Goal: Contribute content: Contribute content

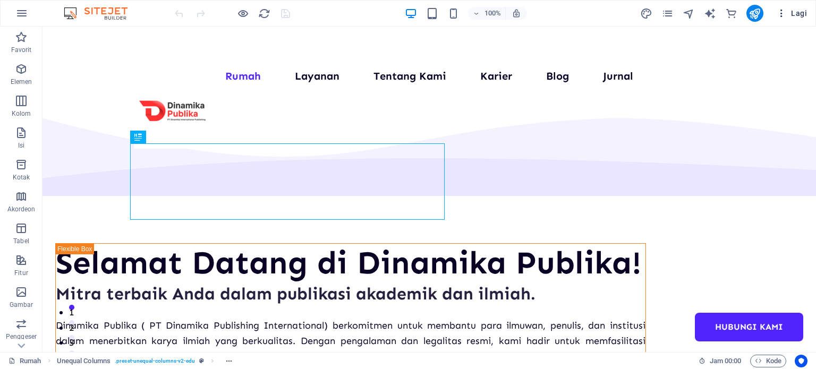
click at [407, 13] on button "Lagi" at bounding box center [791, 13] width 39 height 17
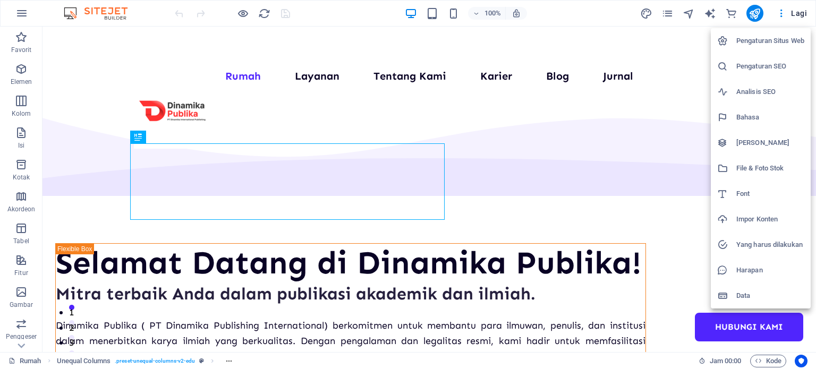
click at [407, 139] on font "[PERSON_NAME]" at bounding box center [762, 143] width 53 height 8
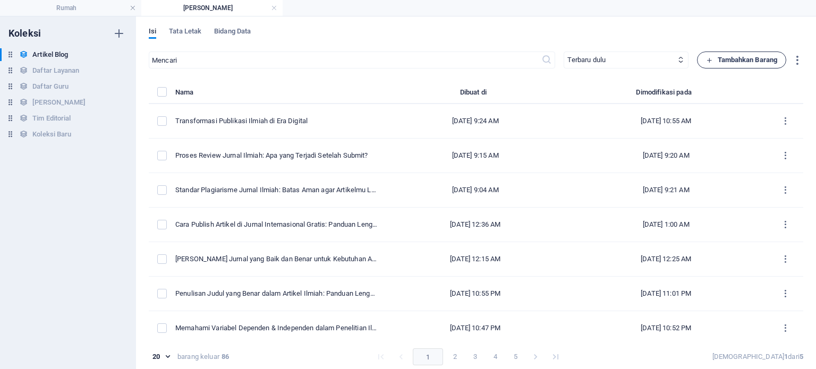
click at [407, 64] on font "Tambahkan Barang" at bounding box center [748, 60] width 60 height 13
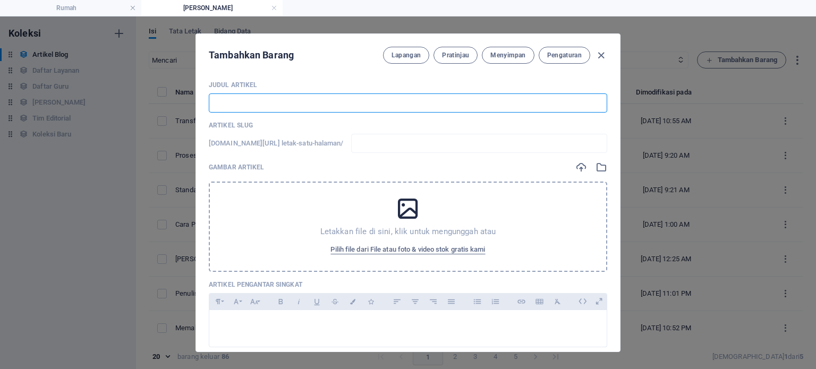
click at [407, 109] on input "text" at bounding box center [408, 103] width 399 height 19
paste input "Parafrase: Jenis, Ciri, Tujuan, dan Cara Sederhananya"
type input "Parafrase: Jenis, Ciri, Tujuan, dan Cara Sederhananya"
type input "parafrase-jenis-ciri-tujuan-dan-cara-sederhananya"
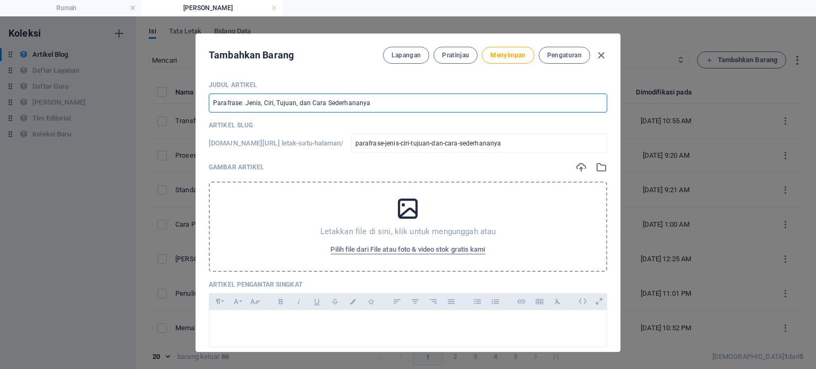
type input "Parafrase: Jenis, Ciri, Tujuan, dan Cara Sederhananya"
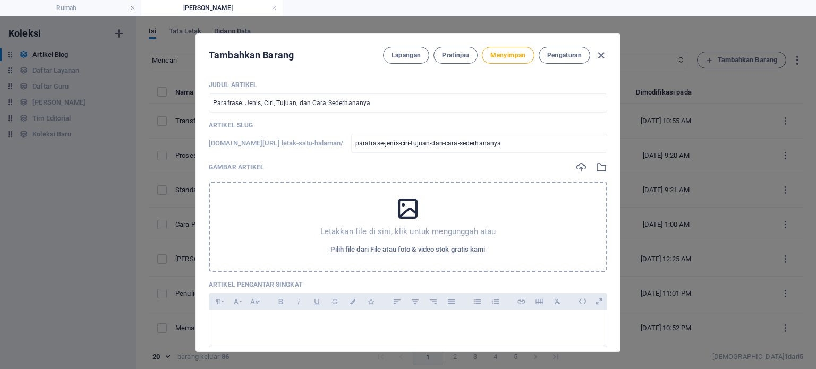
click at [407, 213] on icon at bounding box center [408, 209] width 27 height 27
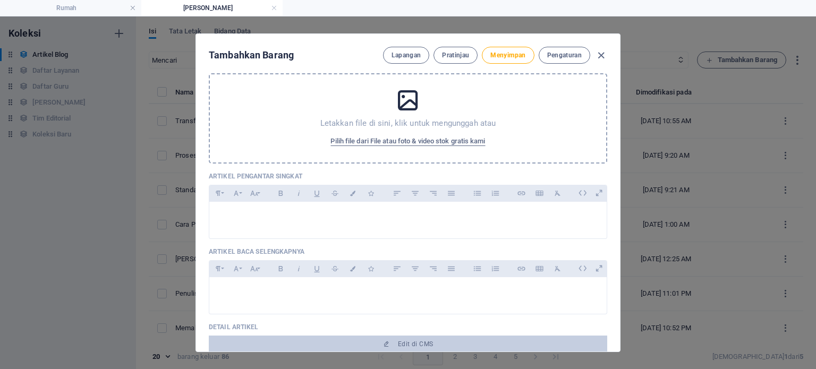
scroll to position [109, 0]
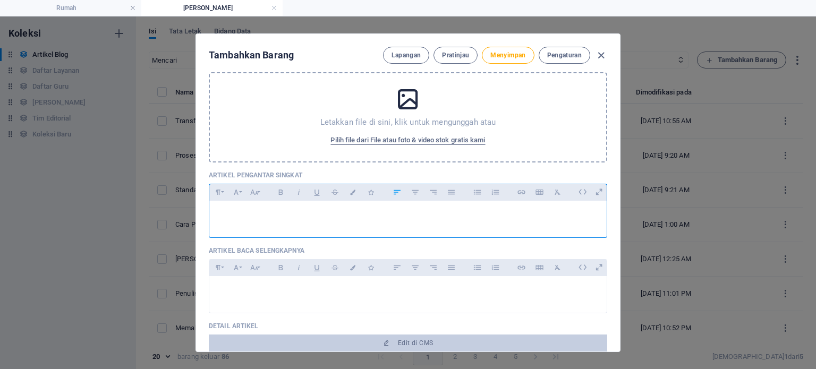
click at [310, 214] on p at bounding box center [408, 214] width 380 height 10
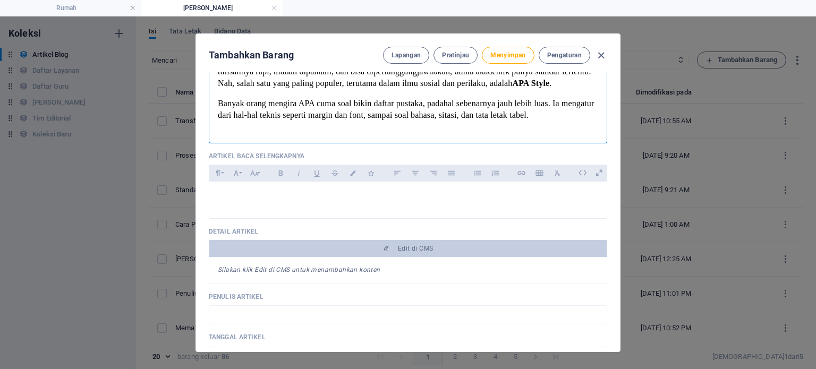
scroll to position [272, 0]
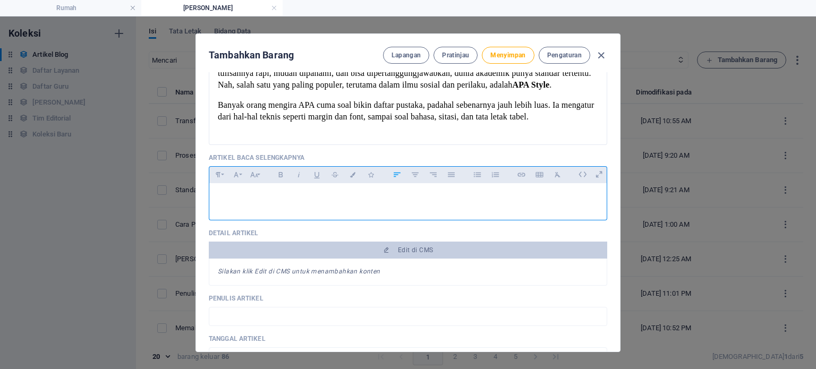
click at [365, 210] on div at bounding box center [407, 199] width 397 height 32
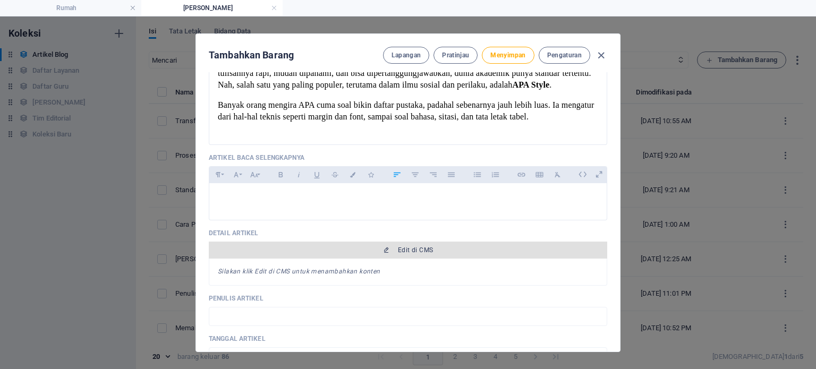
click at [372, 250] on span "Edit di CMS" at bounding box center [408, 250] width 390 height 9
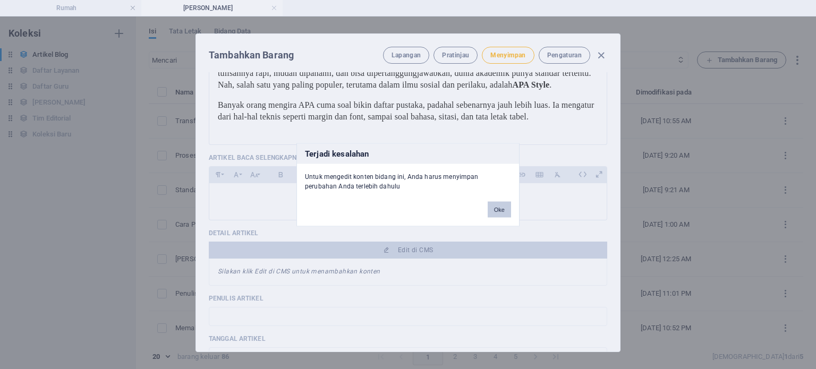
click at [407, 204] on button "Oke" at bounding box center [499, 209] width 23 height 16
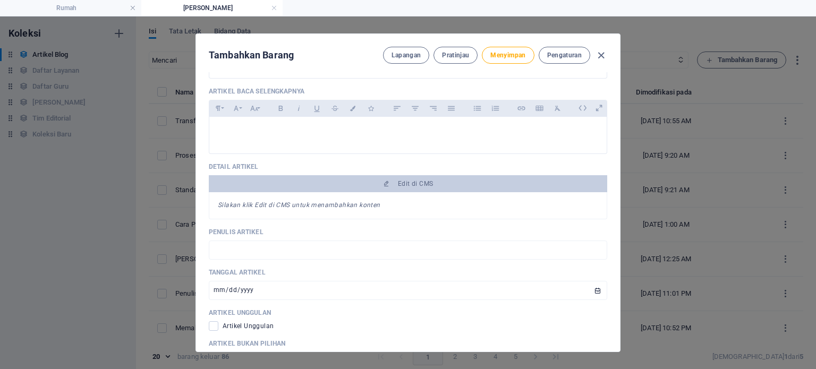
scroll to position [348, 0]
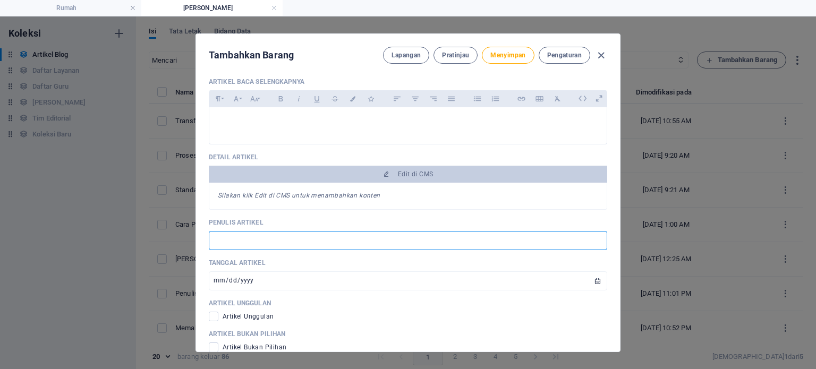
click at [363, 241] on input "text" at bounding box center [408, 240] width 399 height 19
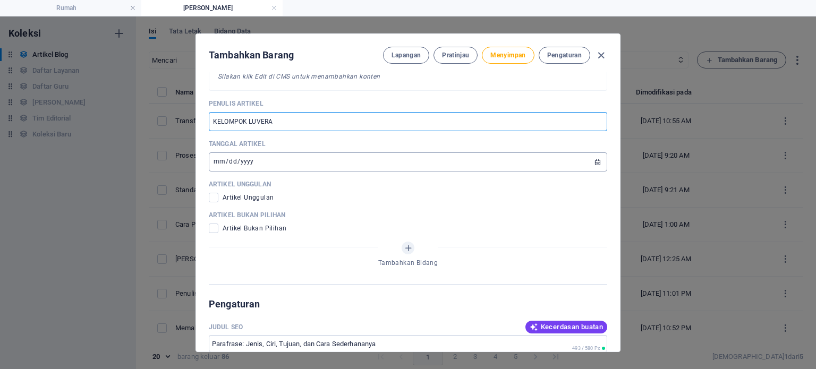
scroll to position [473, 0]
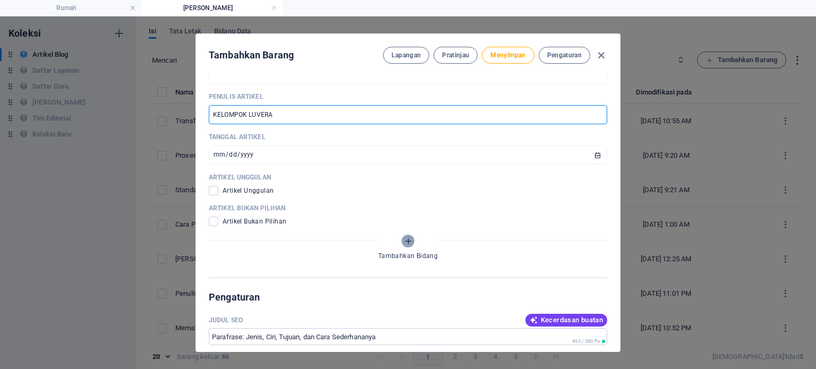
type input "KELOMPOK LUVERA"
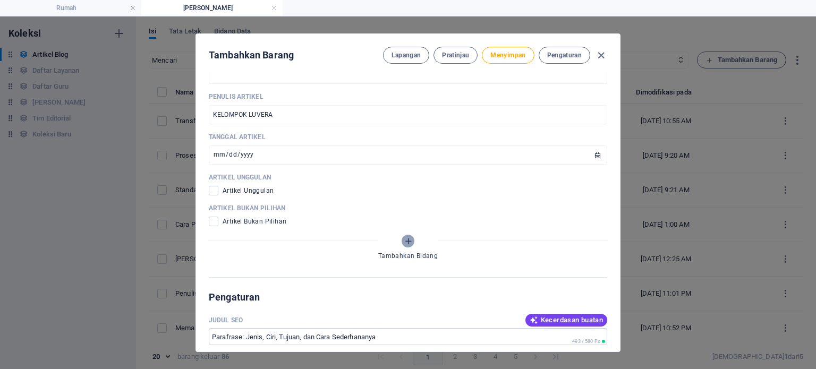
click at [407, 239] on icon "Tambahkan Bidang" at bounding box center [408, 241] width 9 height 9
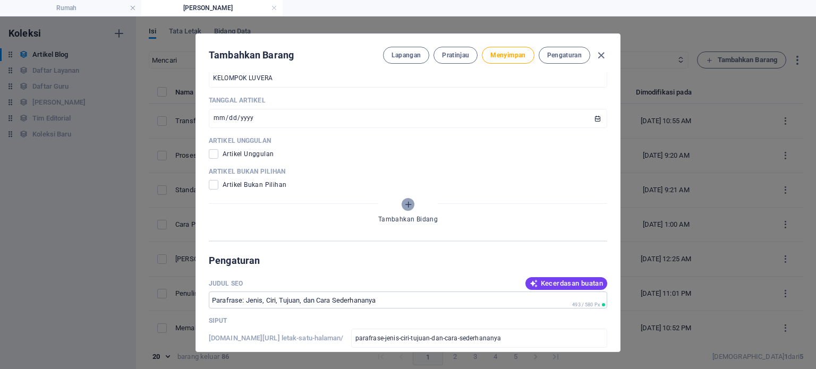
scroll to position [4, 0]
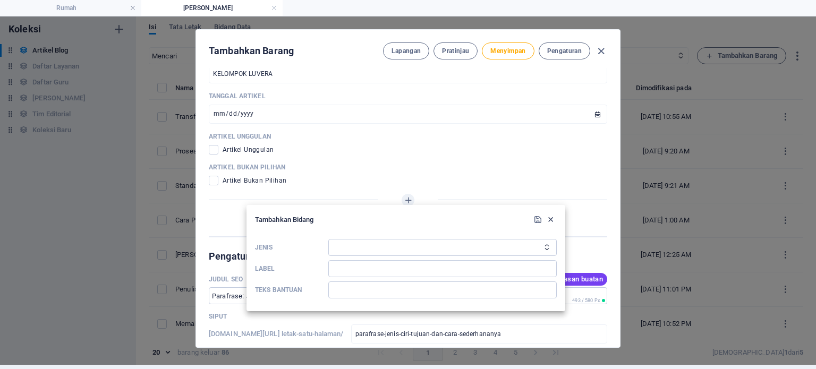
click at [407, 218] on icon "button" at bounding box center [550, 219] width 9 height 9
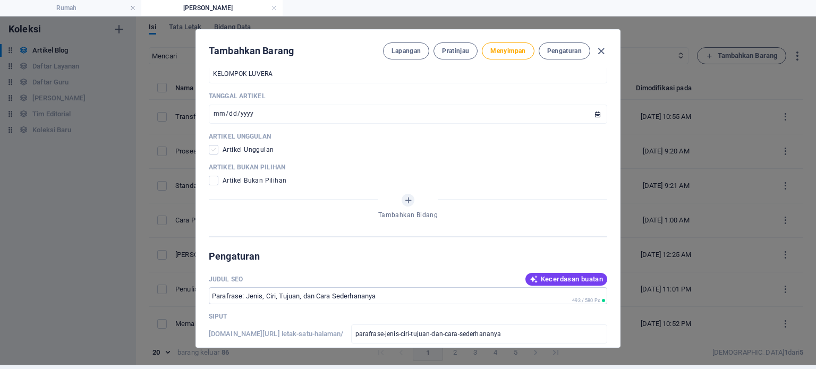
click at [209, 149] on span at bounding box center [214, 150] width 10 height 10
click at [209, 149] on input "checkbox" at bounding box center [216, 150] width 14 height 10
checkbox input "true"
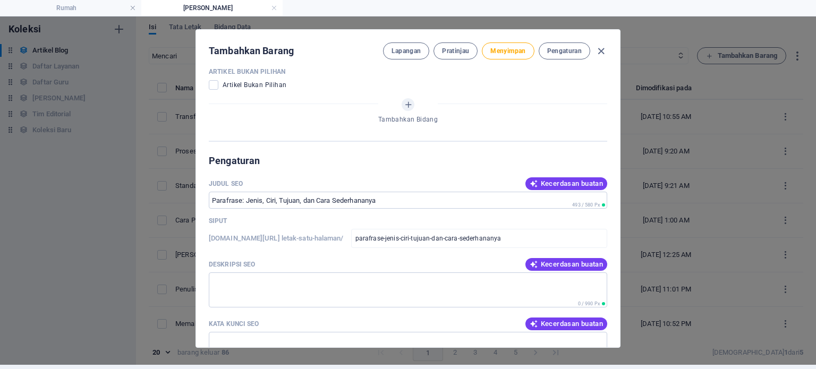
scroll to position [606, 0]
click at [407, 179] on font "Kecerdasan buatan" at bounding box center [572, 183] width 62 height 8
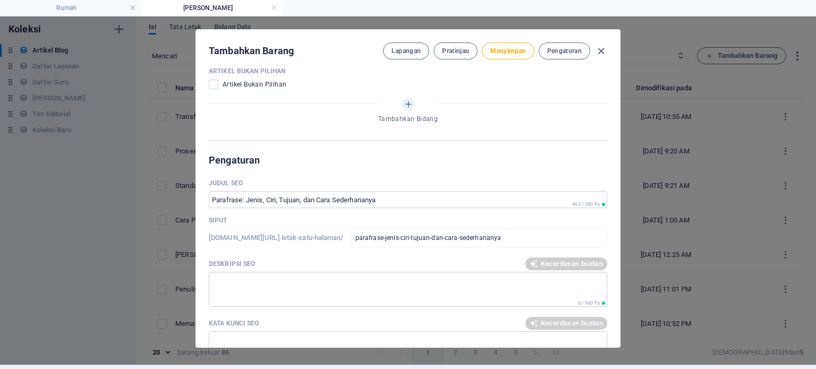
type input "Panduan Parafrase: Jenis & Ciri"
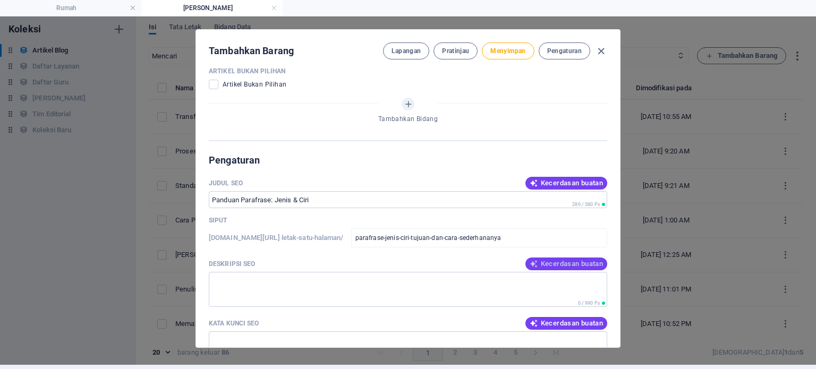
click at [407, 267] on button "Kecerdasan buatan" at bounding box center [567, 264] width 82 height 13
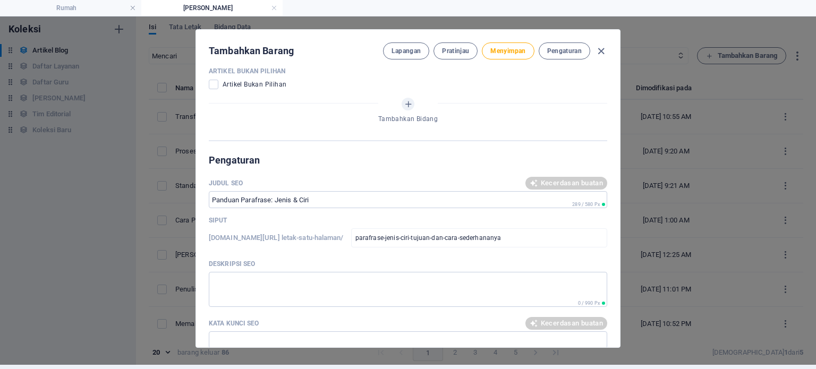
type textarea "Pelajari jenis, ciri, dan tujuan parafrase serta cara mudah dalam penulisan ilm…"
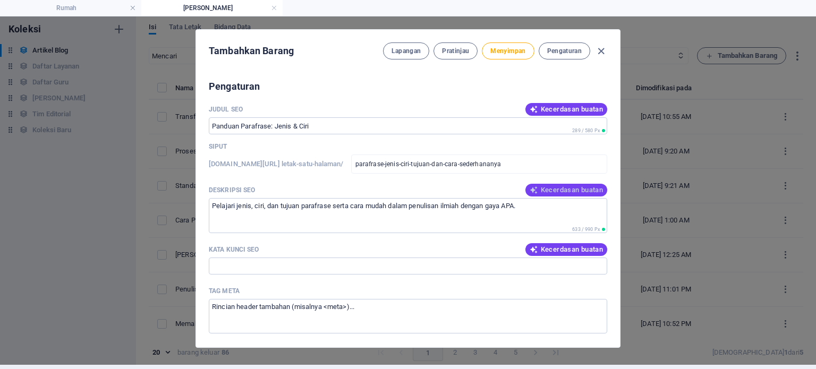
scroll to position [683, 0]
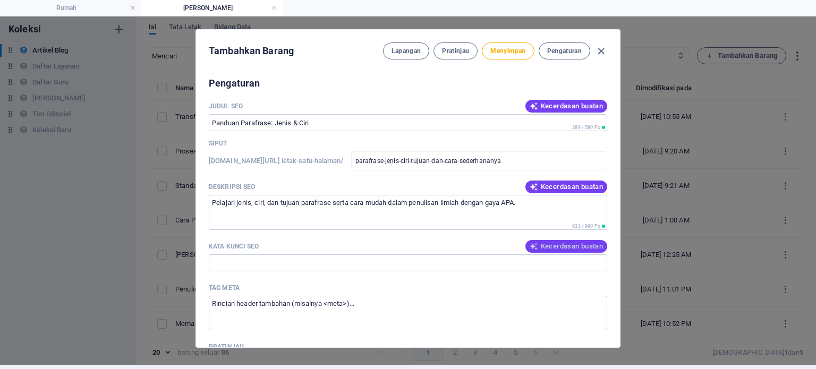
click at [407, 242] on font "Kecerdasan buatan" at bounding box center [572, 246] width 62 height 8
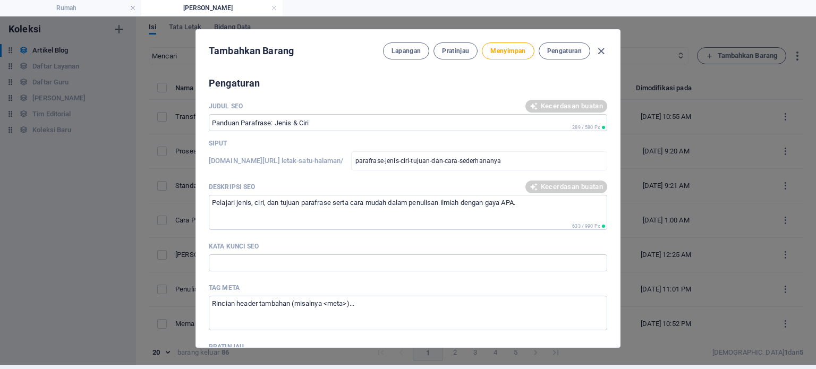
type input "parafrase, jenis parafrase, tujuan parafrase, ciri-ciri parafrase, cara parafra…"
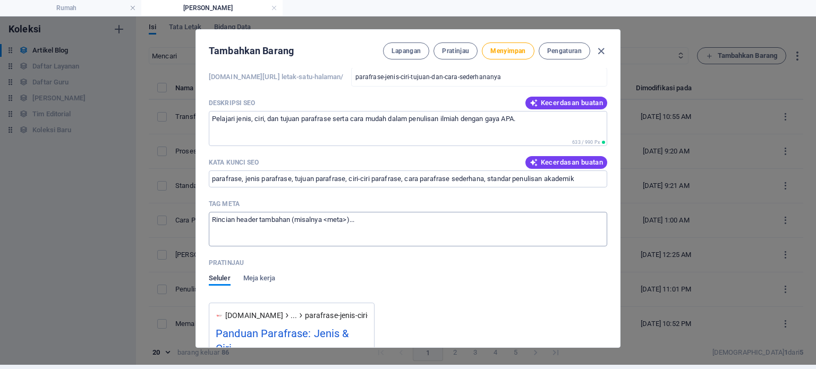
scroll to position [767, 0]
click at [370, 225] on textarea "Tag meta ​" at bounding box center [408, 230] width 399 height 35
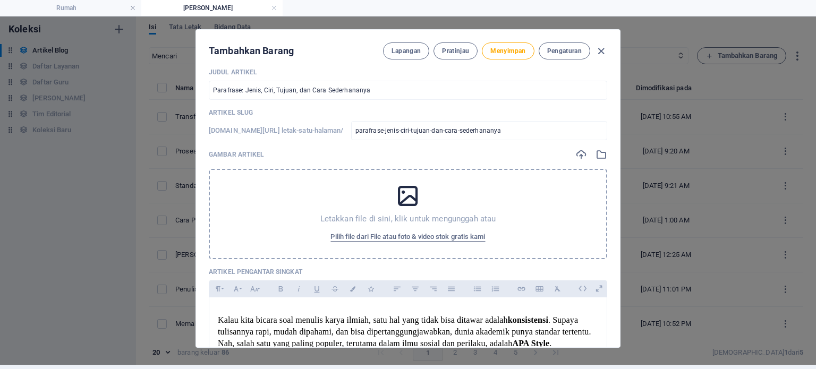
scroll to position [0, 0]
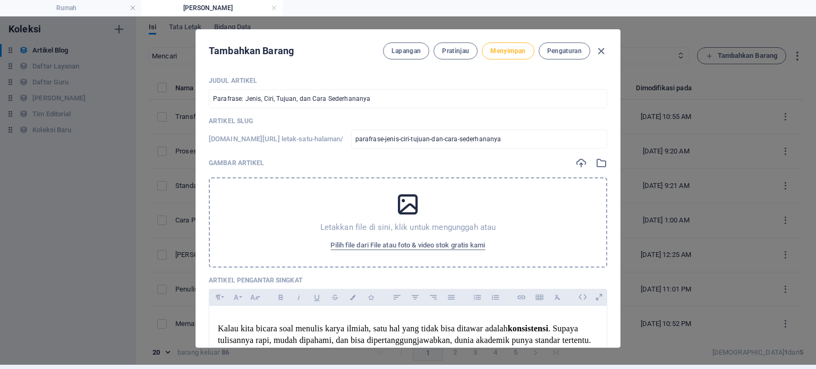
type textarea "<APAStyle?"
click at [407, 50] on font "Menyimpan" at bounding box center [507, 50] width 35 height 7
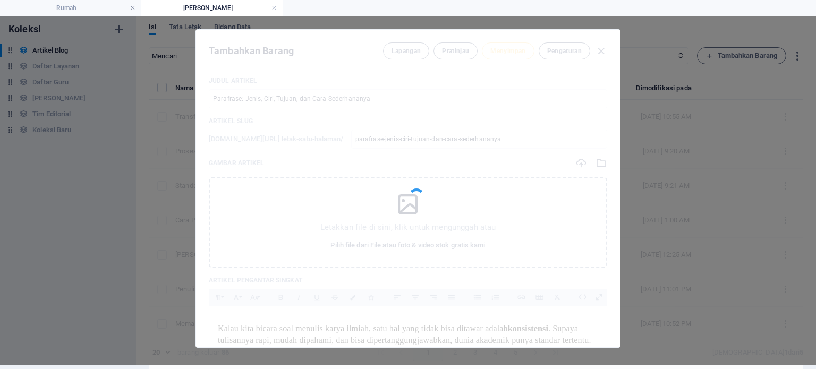
type input "parafrase-jenis-ciri-tujuan-dan-cara-sederhananya"
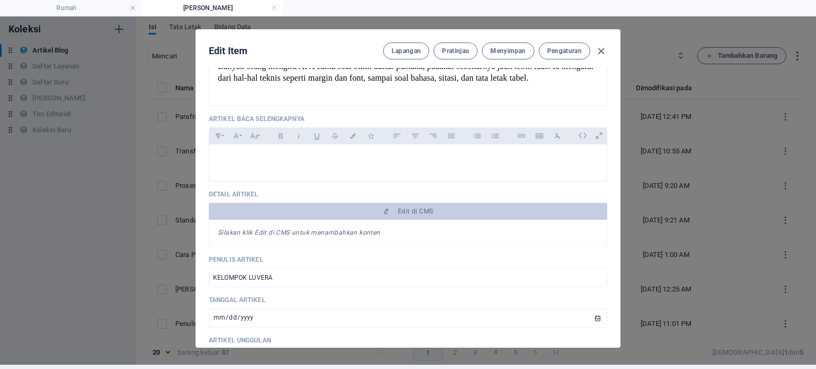
scroll to position [315, 0]
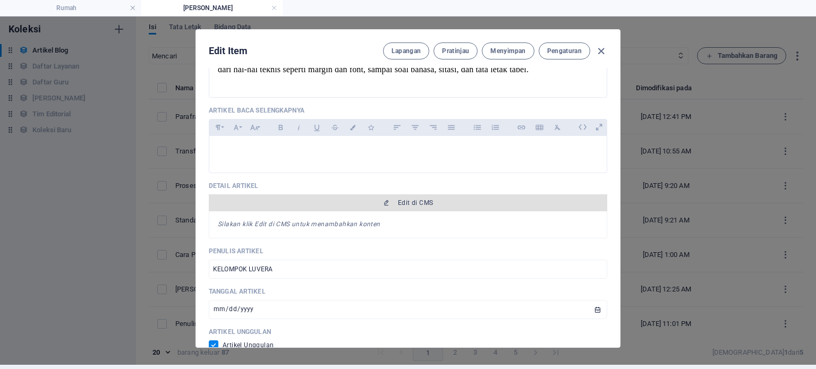
click at [407, 203] on span "Edit di CMS" at bounding box center [408, 203] width 390 height 9
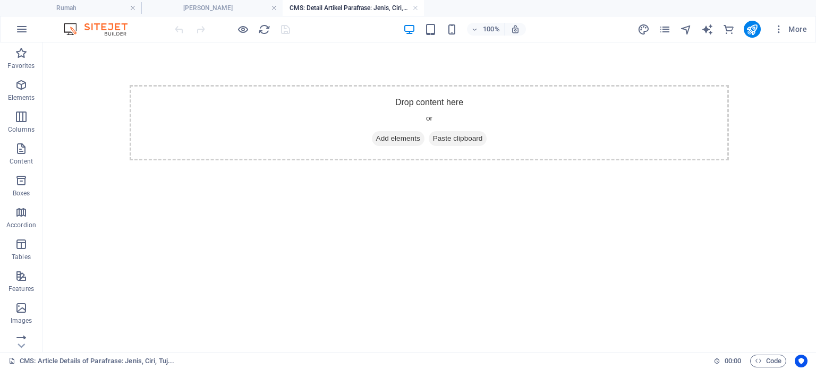
scroll to position [0, 0]
click at [27, 91] on icon "button" at bounding box center [21, 85] width 13 height 13
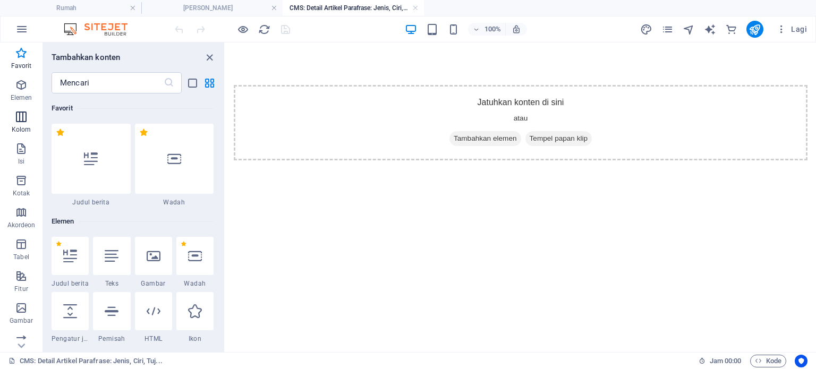
click at [30, 123] on span "Kolom" at bounding box center [21, 124] width 43 height 26
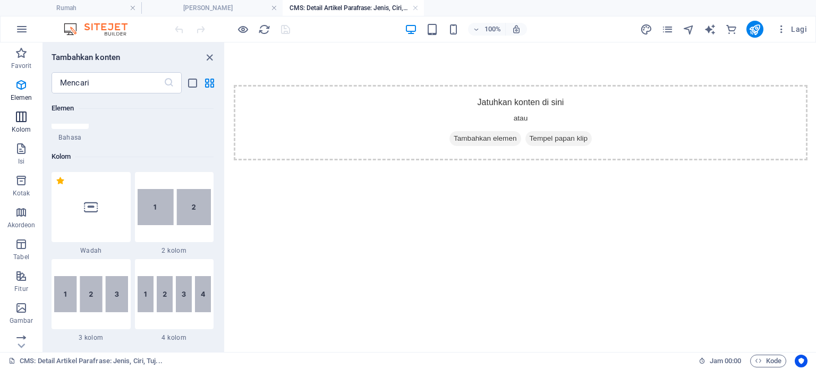
scroll to position [526, 0]
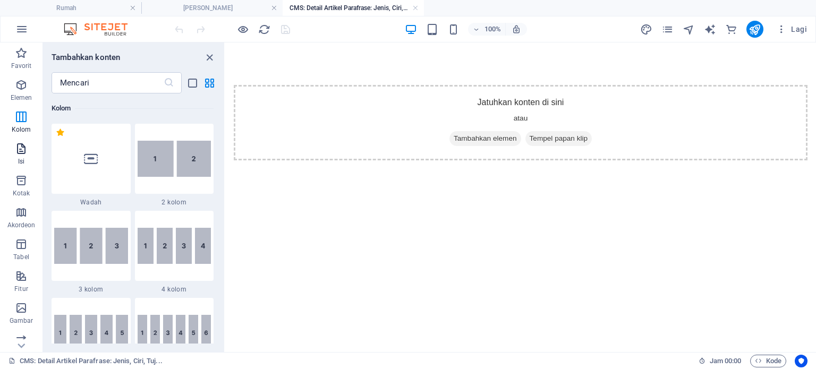
click at [9, 160] on span "Isi" at bounding box center [21, 155] width 43 height 26
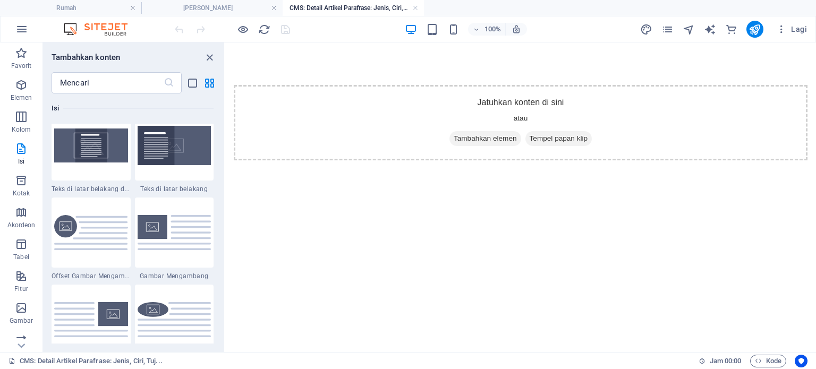
scroll to position [2222, 0]
click at [145, 262] on div at bounding box center [174, 232] width 79 height 70
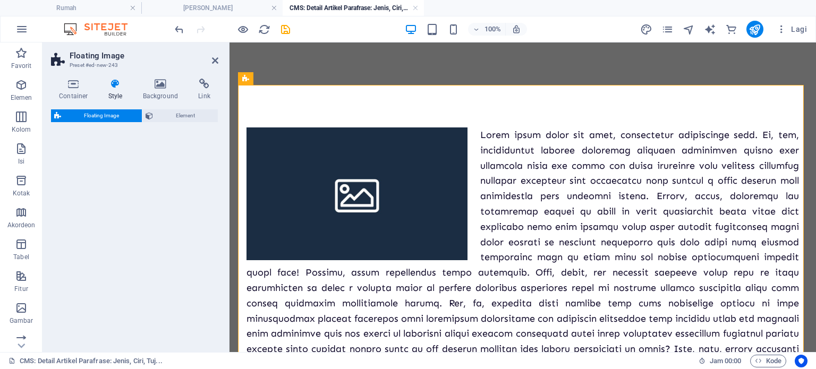
select select "%"
select select "rem"
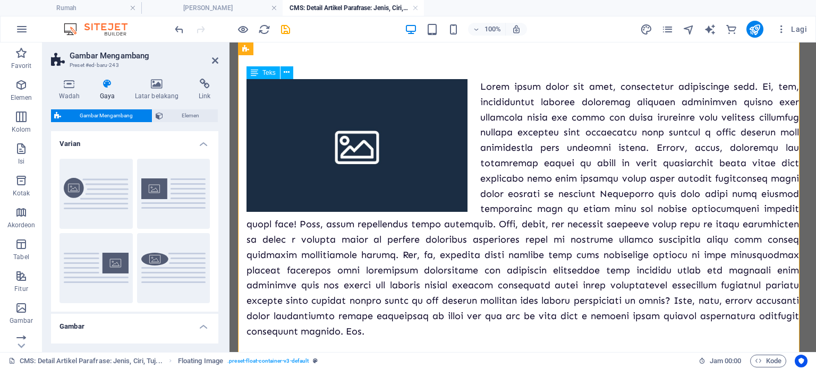
scroll to position [0, 0]
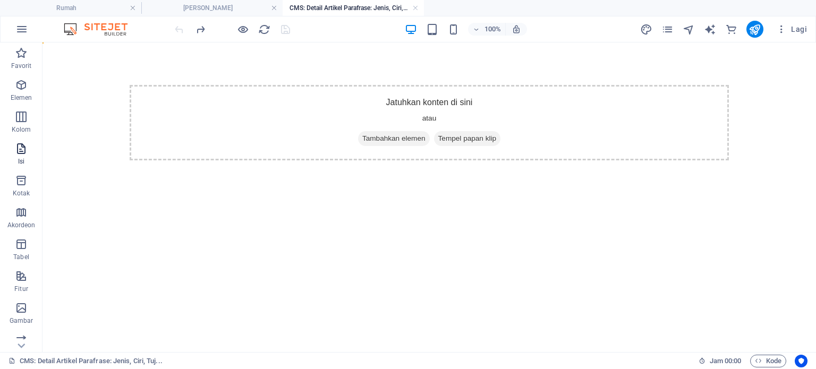
click at [19, 158] on font "Isi" at bounding box center [21, 161] width 6 height 7
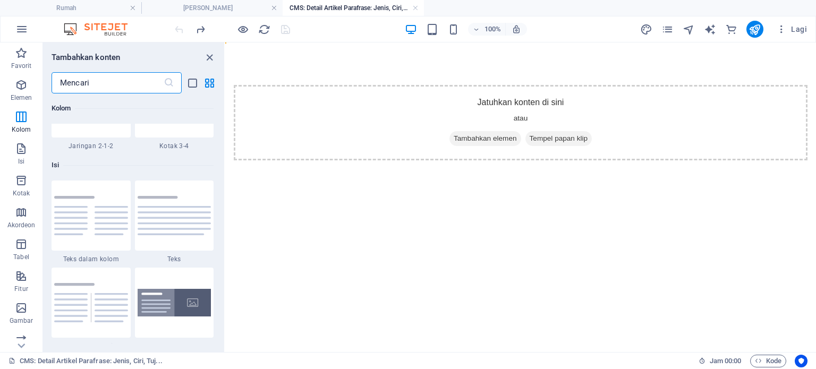
scroll to position [1803, 0]
click at [98, 214] on img at bounding box center [91, 214] width 74 height 39
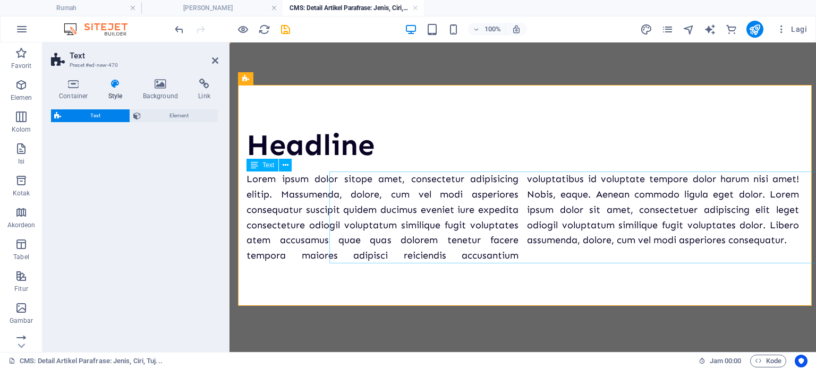
select select "rem"
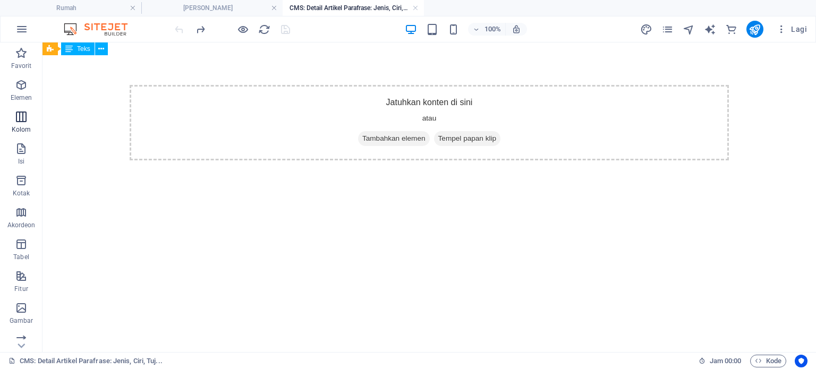
click at [27, 121] on icon "button" at bounding box center [21, 117] width 13 height 13
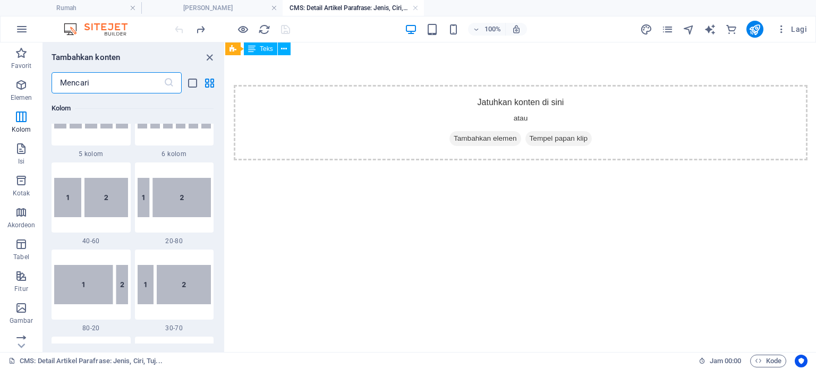
scroll to position [752, 0]
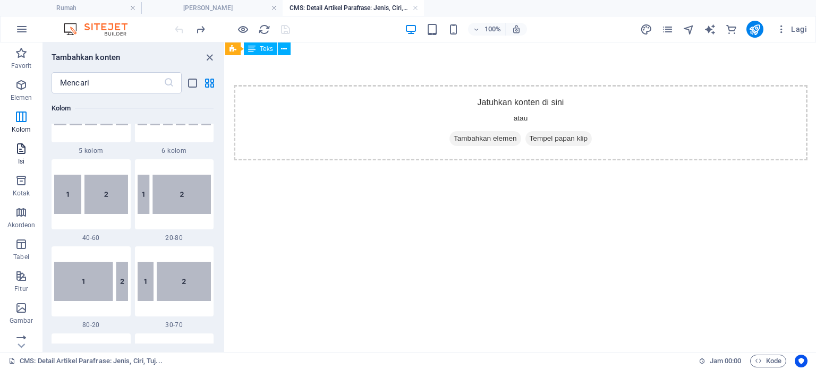
click at [13, 163] on span "Isi" at bounding box center [21, 155] width 43 height 26
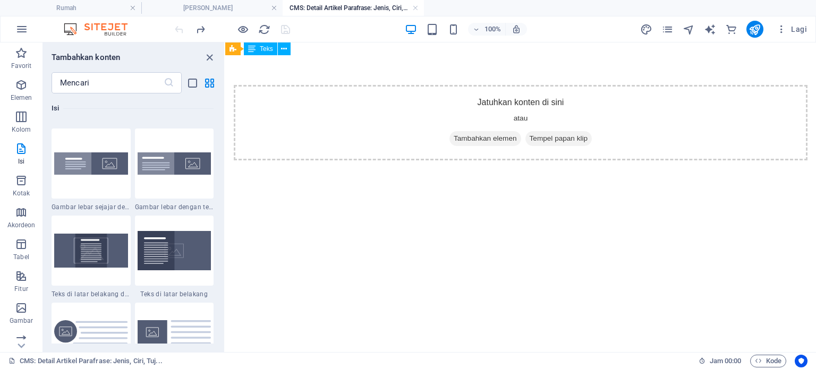
scroll to position [2116, 0]
click at [112, 245] on img at bounding box center [91, 249] width 74 height 33
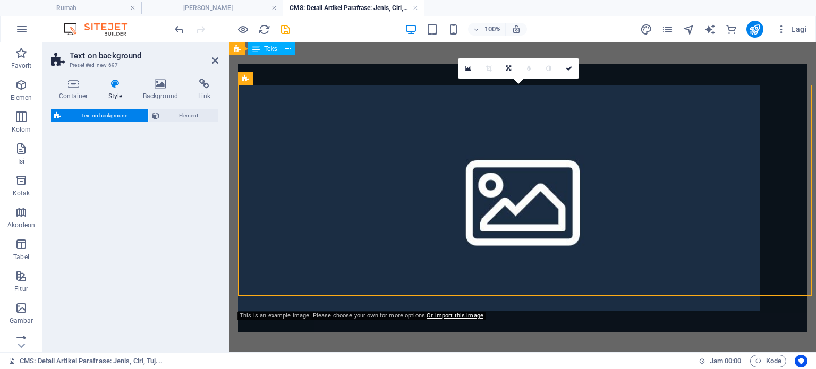
select select "%"
select select "rem"
select select "px"
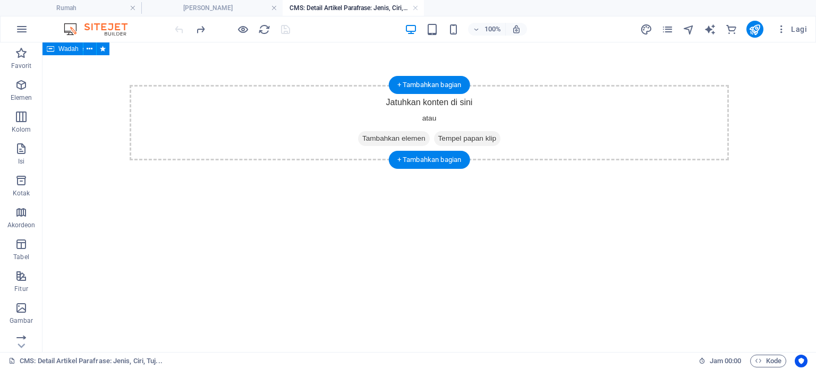
click at [407, 142] on font "Tempel papan klip" at bounding box center [467, 138] width 58 height 8
click at [407, 104] on div "Jatuhkan konten di sini atau Tambahkan elemen Tempel papan klip" at bounding box center [429, 122] width 599 height 75
click at [407, 88] on font "+ Tambahkan bagian" at bounding box center [429, 85] width 64 height 8
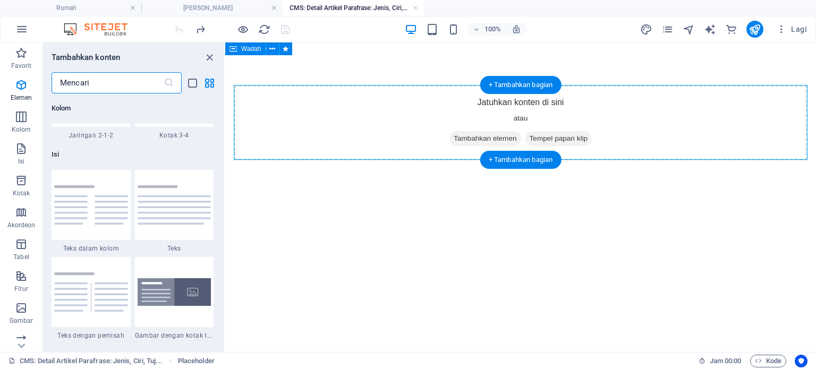
scroll to position [1859, 0]
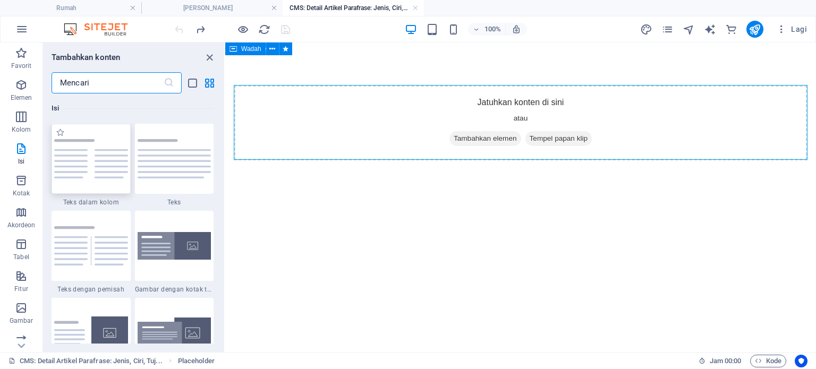
click at [94, 177] on img at bounding box center [91, 158] width 74 height 39
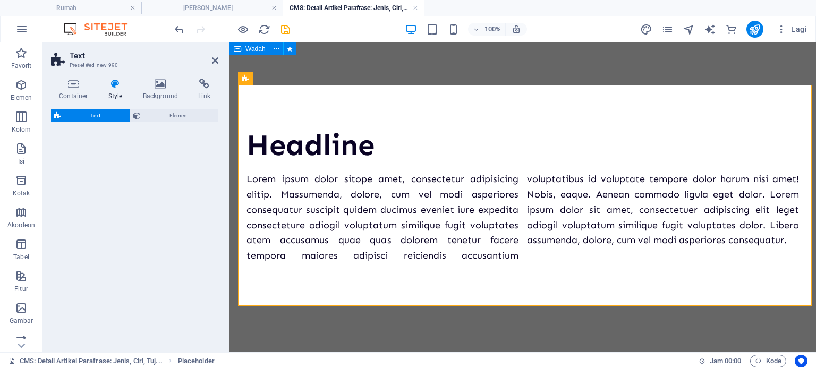
select select "rem"
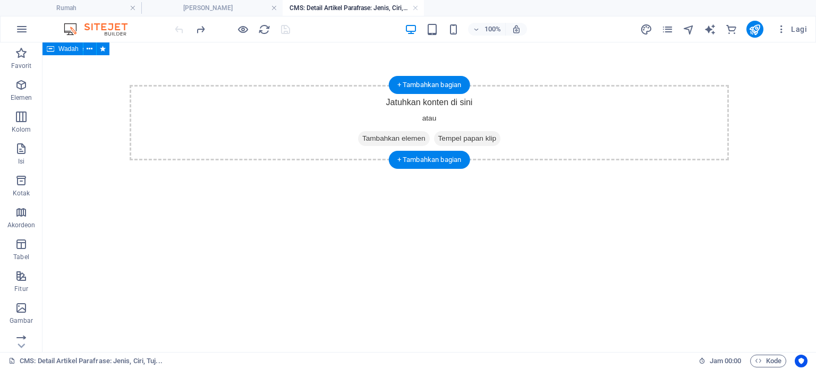
click at [407, 142] on font "Tempel papan klip" at bounding box center [467, 138] width 58 height 8
click at [407, 159] on font "+ Tambahkan bagian" at bounding box center [429, 160] width 64 height 8
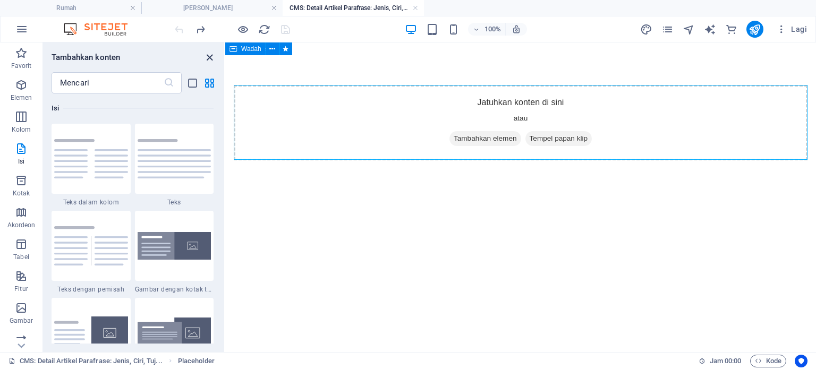
click at [209, 55] on icon "tutup panel" at bounding box center [210, 58] width 12 height 12
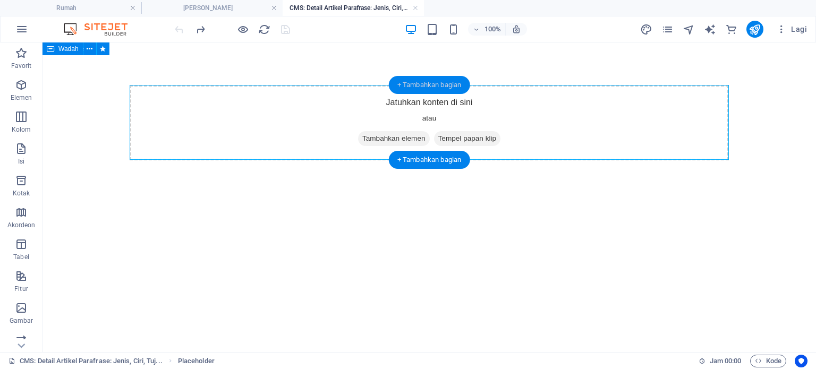
click at [407, 89] on div "+ Tambahkan bagian" at bounding box center [429, 85] width 81 height 18
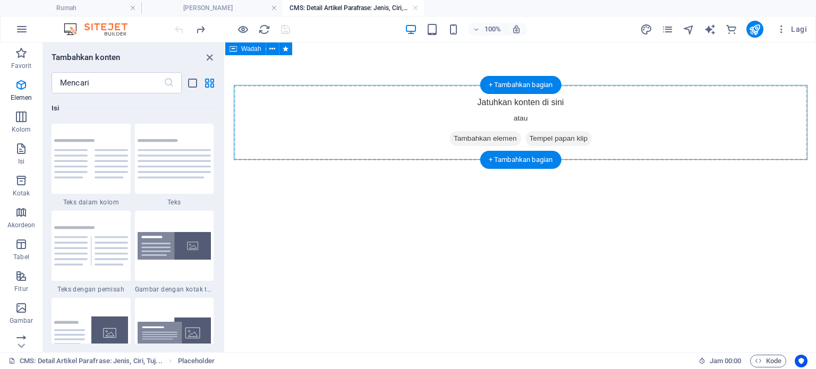
click at [389, 102] on div "Jatuhkan konten di sini atau Tambahkan elemen Tempel papan klip" at bounding box center [521, 122] width 574 height 75
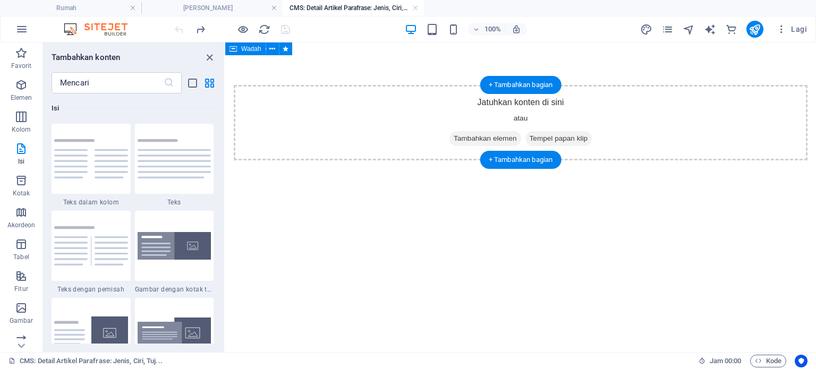
click at [389, 102] on div "Jatuhkan konten di sini atau Tambahkan elemen Tempel papan klip" at bounding box center [521, 122] width 574 height 75
click at [407, 100] on div "Jatuhkan konten di sini atau Tambahkan elemen Tempel papan klip" at bounding box center [521, 122] width 574 height 75
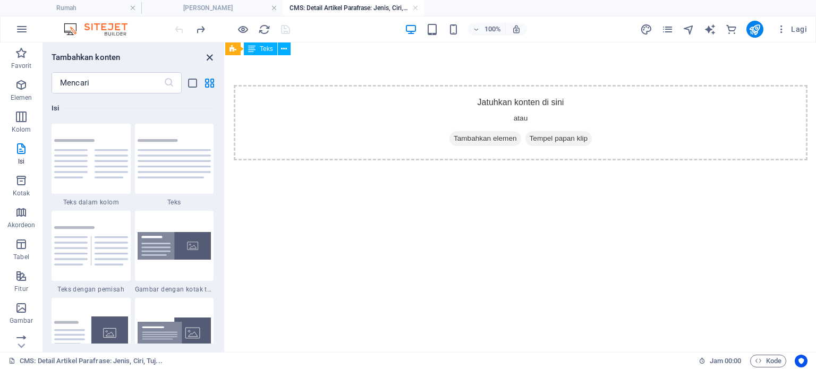
click at [206, 56] on icon "tutup panel" at bounding box center [210, 58] width 12 height 12
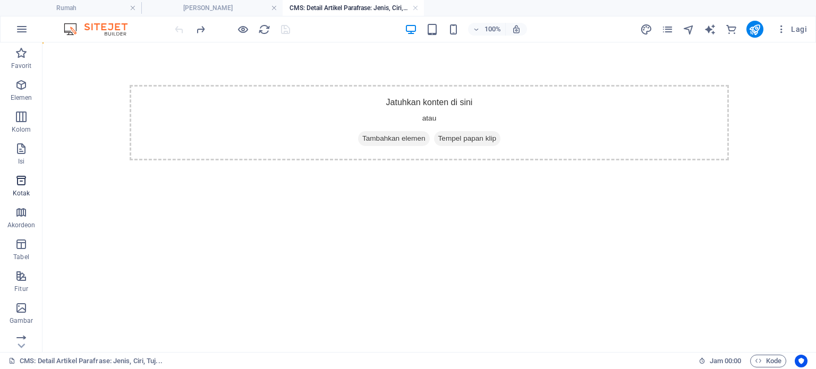
click at [19, 182] on icon "button" at bounding box center [21, 180] width 13 height 13
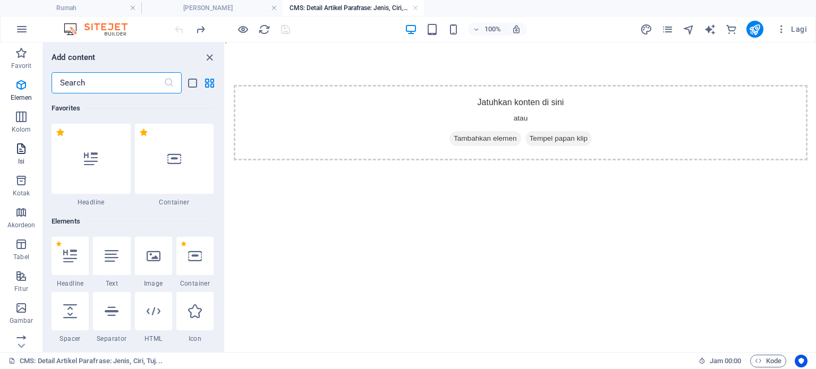
scroll to position [2931, 0]
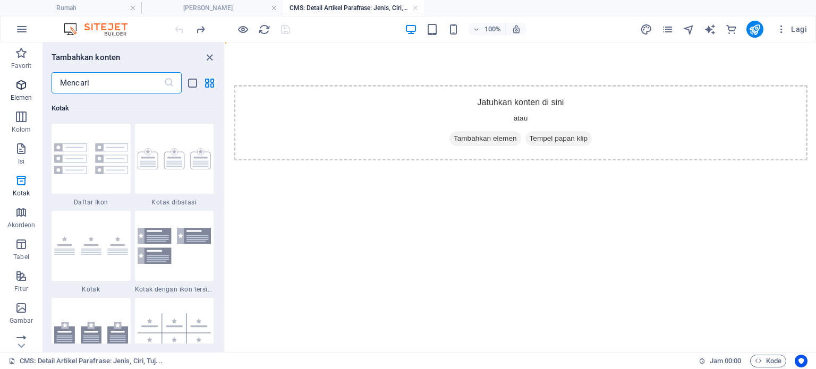
click at [17, 104] on span "Elemen" at bounding box center [21, 92] width 43 height 26
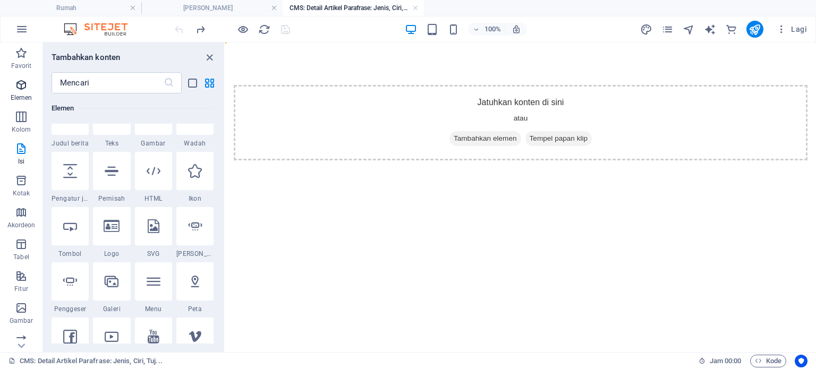
scroll to position [113, 0]
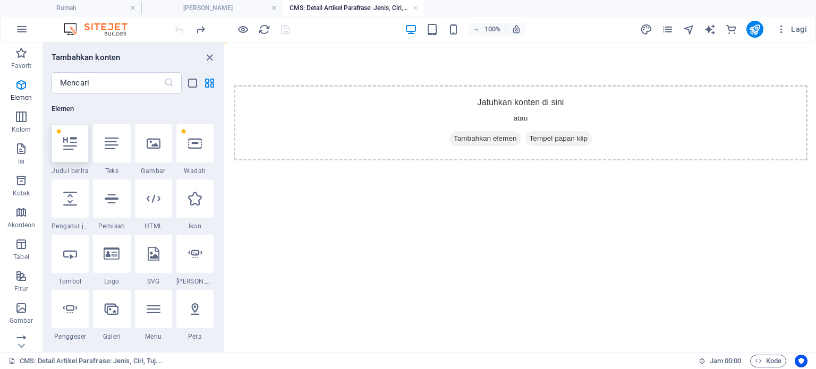
click at [72, 146] on icon at bounding box center [70, 144] width 14 height 14
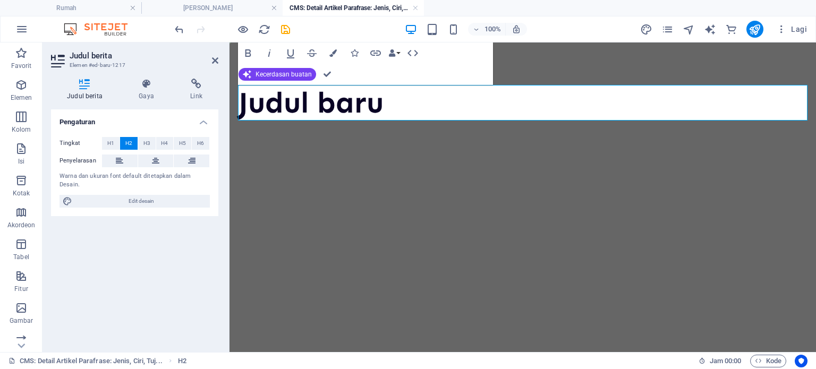
click at [400, 98] on h2 "Judul baru" at bounding box center [523, 103] width 570 height 36
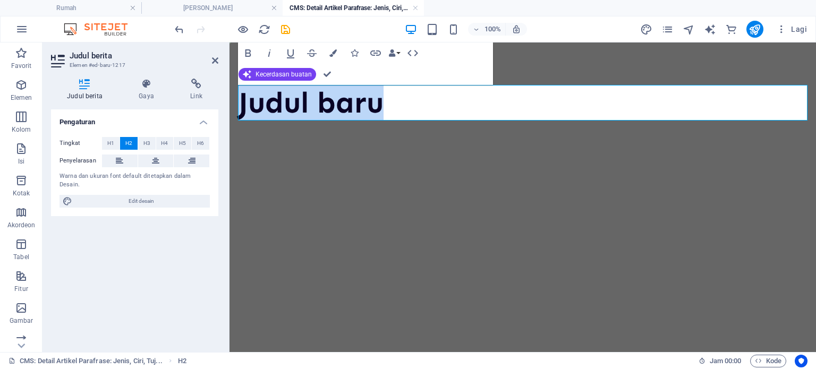
drag, startPoint x: 400, startPoint y: 98, endPoint x: 240, endPoint y: 101, distance: 160.0
click at [240, 101] on h2 "Judul baru" at bounding box center [523, 103] width 570 height 36
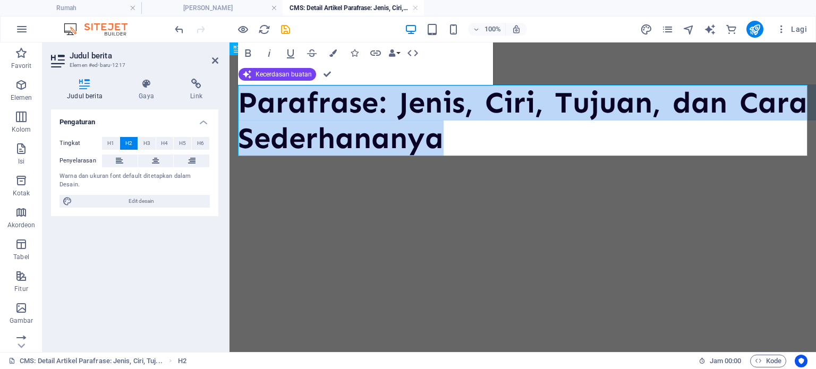
drag, startPoint x: 461, startPoint y: 143, endPoint x: 242, endPoint y: 107, distance: 221.9
click at [242, 107] on h2 "Parafrase: Jenis, Ciri, Tujuan, dan Cara Sederhananya" at bounding box center [523, 120] width 570 height 71
click at [270, 74] on font "Kecerdasan buatan" at bounding box center [284, 74] width 56 height 7
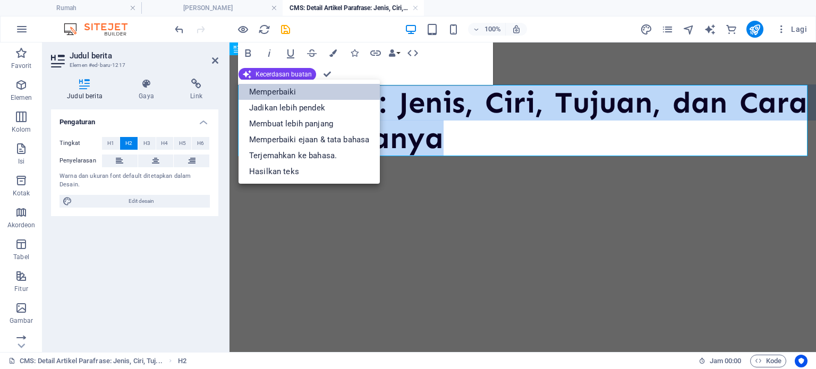
click at [284, 93] on font "Memperbaiki" at bounding box center [272, 92] width 47 height 10
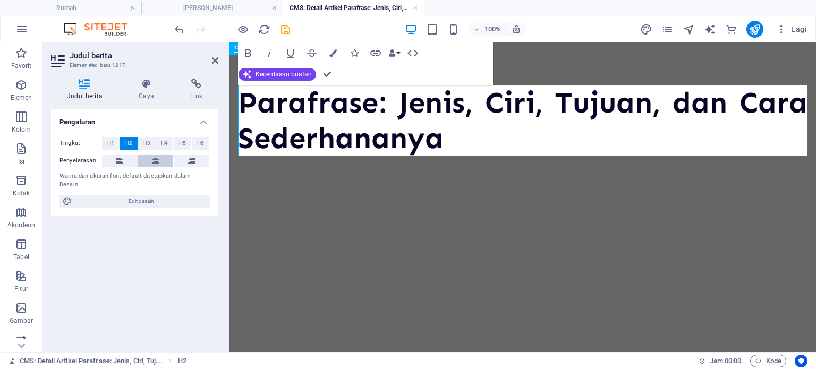
click at [158, 157] on icon at bounding box center [155, 161] width 7 height 13
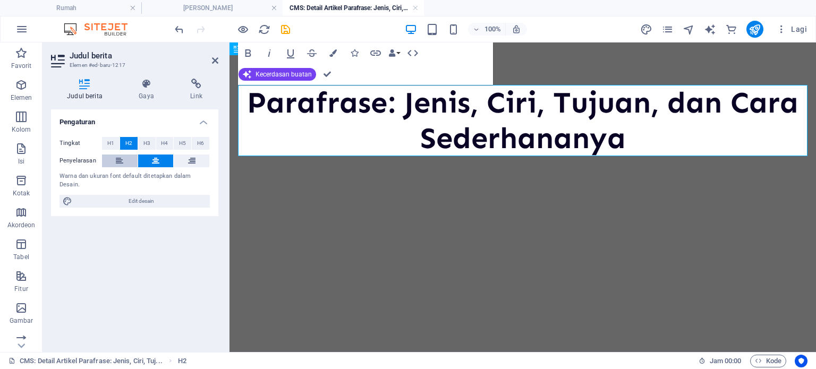
click at [128, 159] on button at bounding box center [120, 161] width 36 height 13
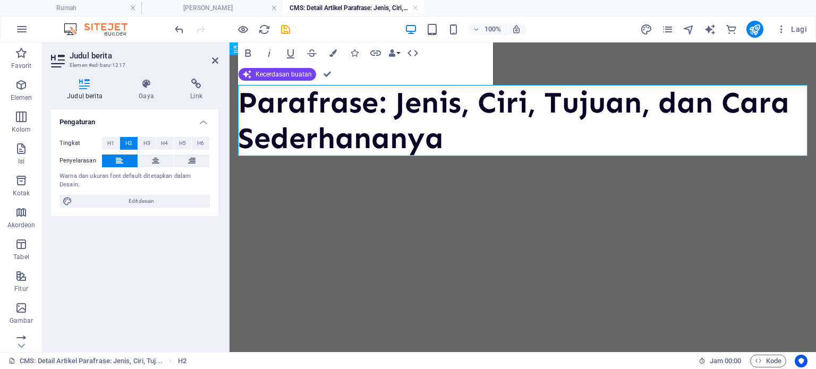
click at [340, 199] on html "Parafrase: Jenis, Ciri, Tujuan, dan Cara Sederhananya" at bounding box center [523, 121] width 587 height 156
click at [215, 59] on icon at bounding box center [215, 60] width 6 height 9
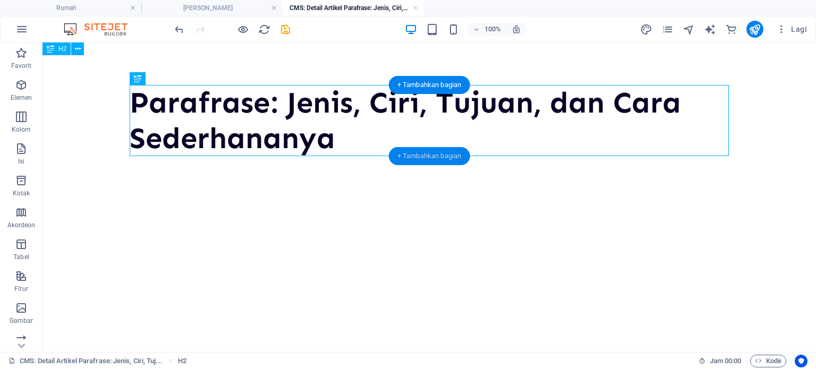
click at [407, 160] on div "+ Tambahkan bagian" at bounding box center [429, 156] width 81 height 18
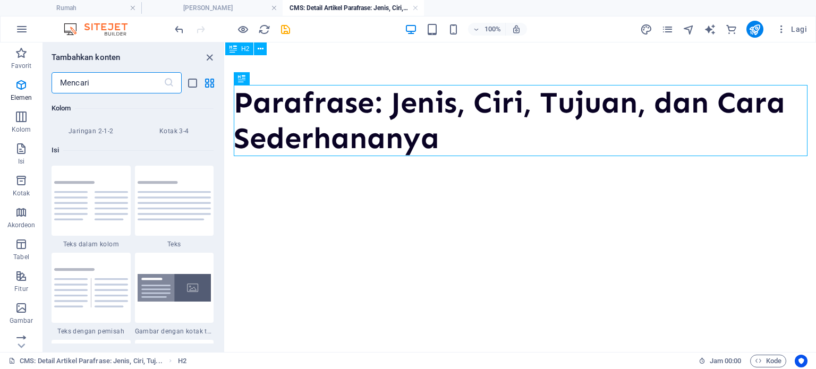
scroll to position [1859, 0]
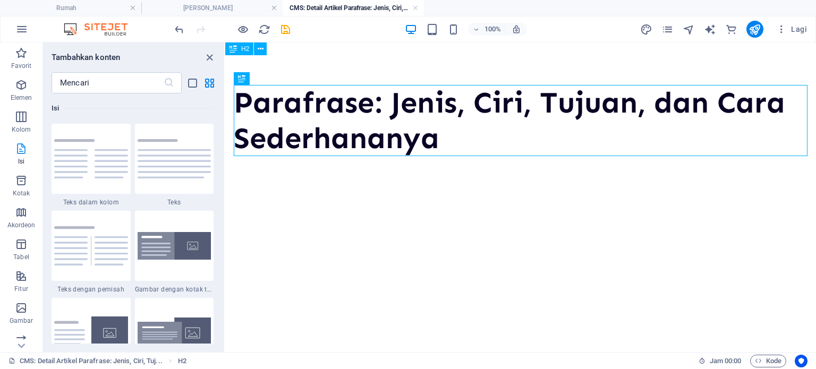
click at [30, 159] on span "Isi" at bounding box center [21, 155] width 43 height 26
click at [68, 148] on img at bounding box center [91, 158] width 74 height 39
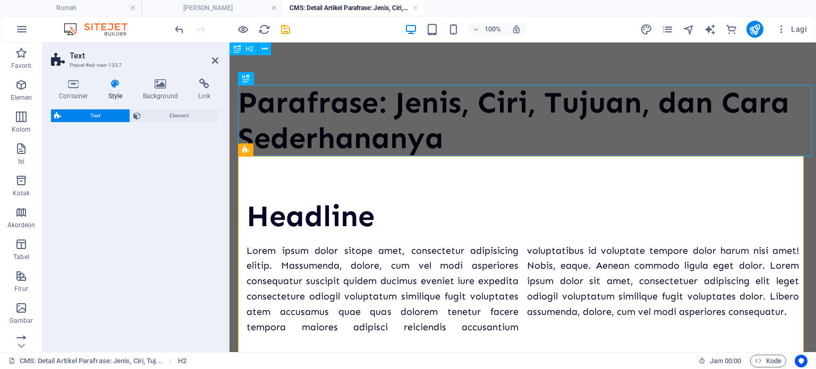
select select "rem"
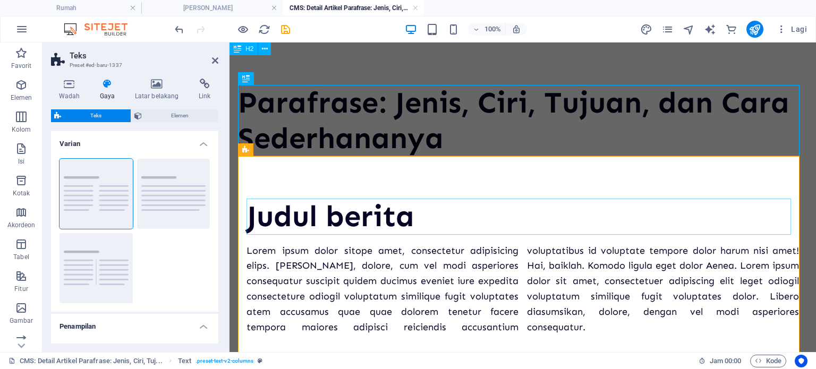
click at [407, 63] on div "Parafrase: Jenis, Ciri, Tujuan, dan Cara Sederhananya Judul berita Lorem ipsum …" at bounding box center [523, 231] width 587 height 377
click at [407, 6] on ul "Rumah Manajer Koleksi CMS: Detail Artikel Parafrase: Jenis, Ciri, Tuj..." at bounding box center [408, 8] width 816 height 16
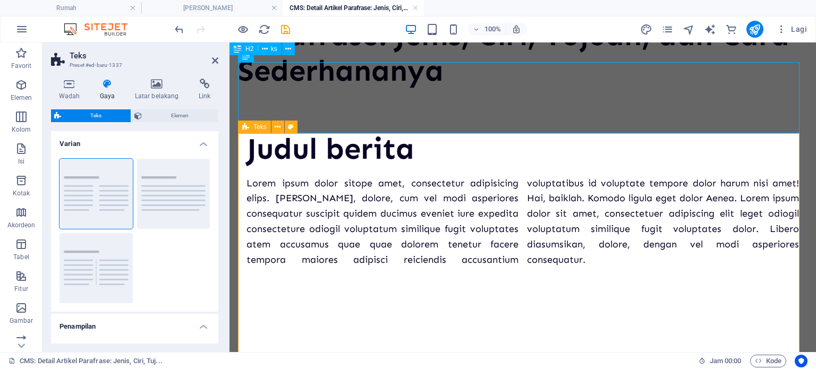
scroll to position [0, 0]
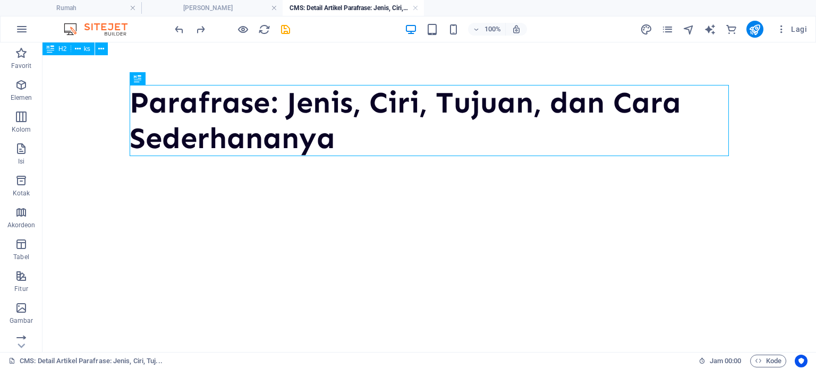
click at [186, 194] on div "Parafrase: Jenis, Ciri, Tujuan, dan Cara Sederhananya" at bounding box center [429, 121] width 616 height 156
click at [167, 77] on icon at bounding box center [165, 78] width 6 height 11
click at [143, 199] on html "Parafrase: Jenis, Ciri, Tujuan, dan Cara Sederhananya" at bounding box center [430, 121] width 774 height 156
click at [27, 152] on icon "button" at bounding box center [21, 148] width 13 height 13
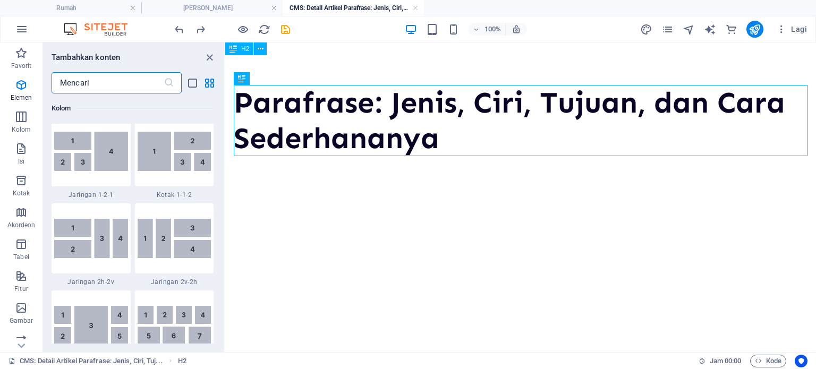
scroll to position [1859, 0]
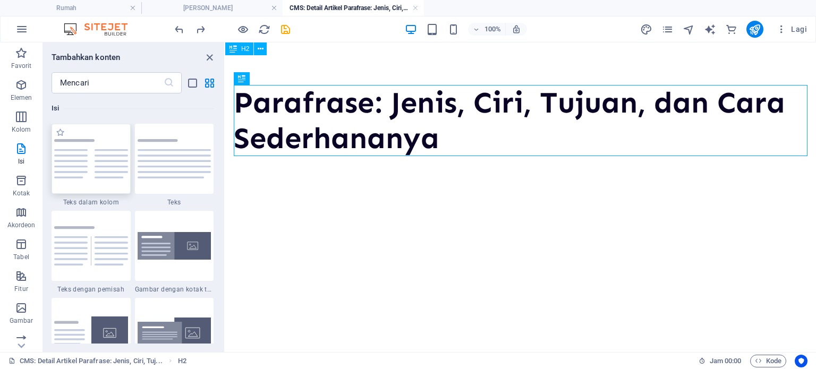
click at [102, 152] on img at bounding box center [91, 158] width 74 height 39
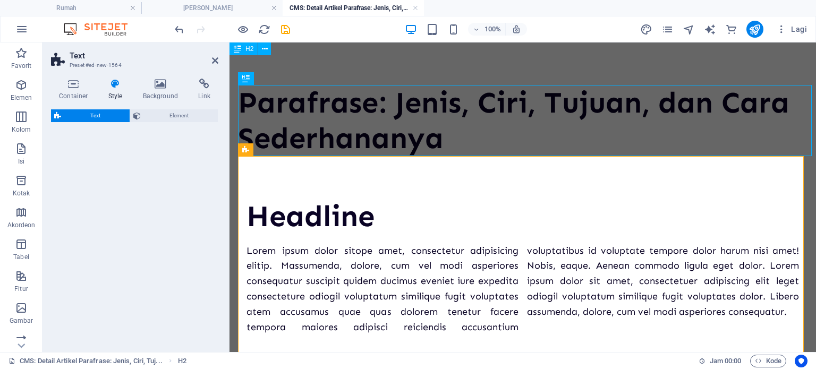
select select "rem"
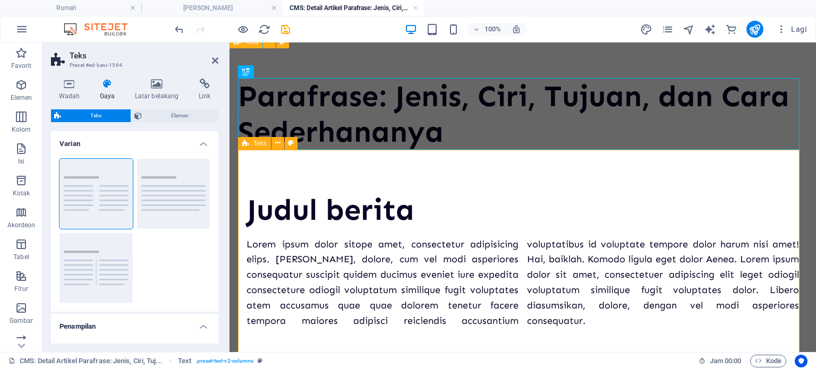
scroll to position [62, 0]
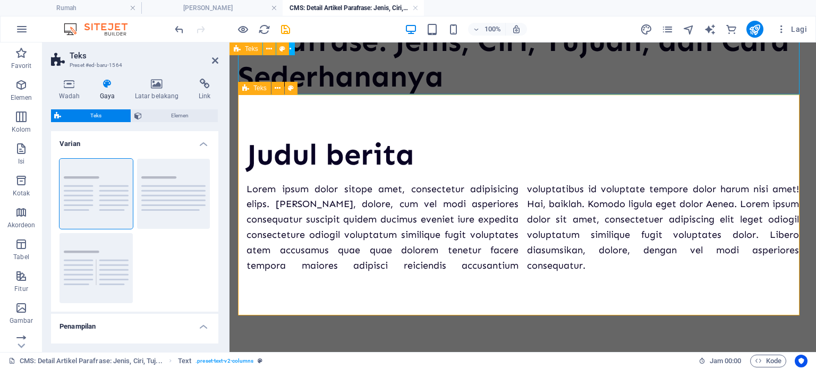
click at [407, 152] on div "Judul berita" at bounding box center [523, 155] width 553 height 36
click at [399, 155] on div "Judul berita" at bounding box center [523, 155] width 553 height 36
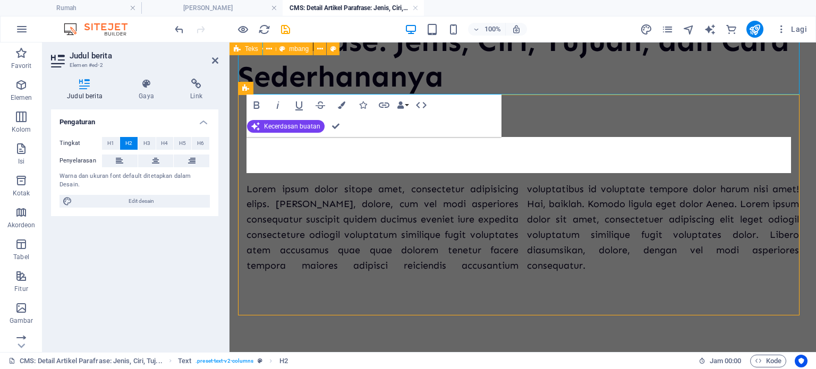
click at [400, 344] on div "Parafrase: Jenis, Ciri, Tujuan, dan Cara Sederhananya Lorem ipsum dolor sitope …" at bounding box center [523, 169] width 587 height 377
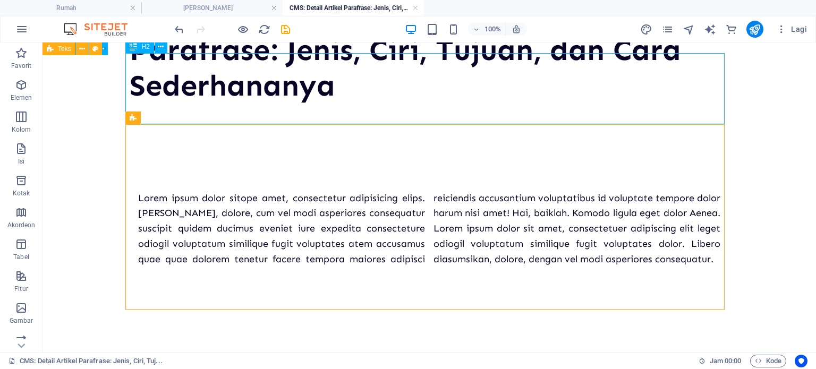
scroll to position [32, 0]
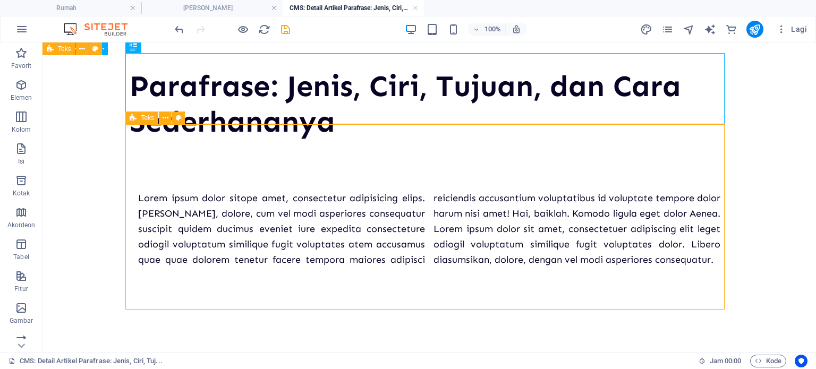
click at [402, 191] on div "Lorem ipsum dolor sitope amet, consectetur adipisicing elips. [PERSON_NAME], do…" at bounding box center [429, 229] width 582 height 77
click at [407, 216] on body "Parafrase: Jenis, Ciri, Tujuan, dan Cara Sederhananya Lorem ipsum dolor sitope …" at bounding box center [430, 189] width 774 height 326
click at [210, 160] on div "Lorem ipsum dolor sitope amet, consectetur adipisicing elips. [PERSON_NAME], do…" at bounding box center [429, 225] width 599 height 170
select select "rem"
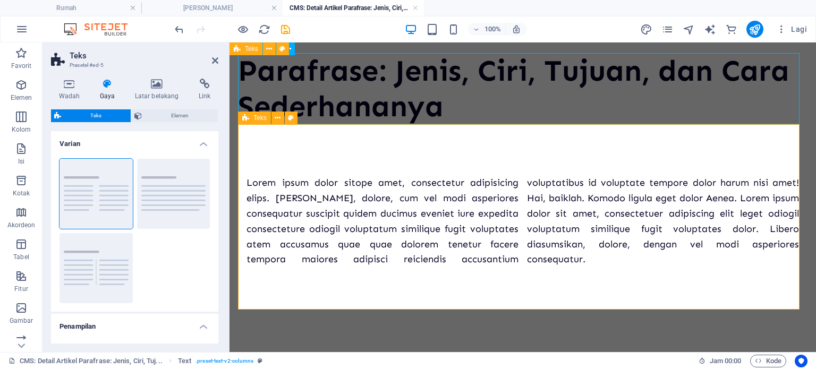
click at [353, 159] on div "Lorem ipsum dolor sitope amet, consectetur adipisicing elips. [PERSON_NAME], do…" at bounding box center [523, 216] width 570 height 185
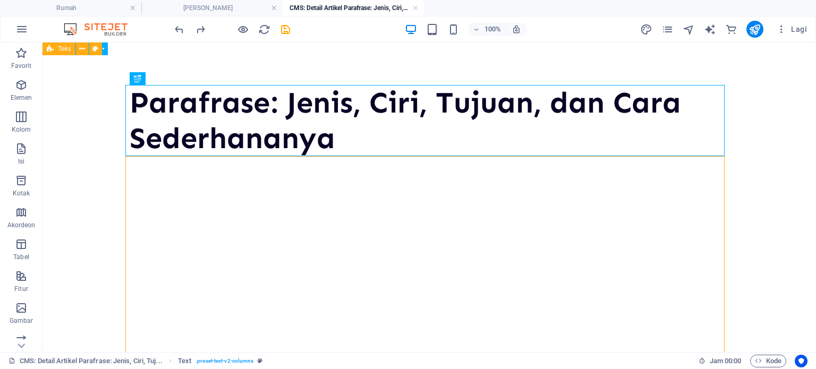
scroll to position [0, 0]
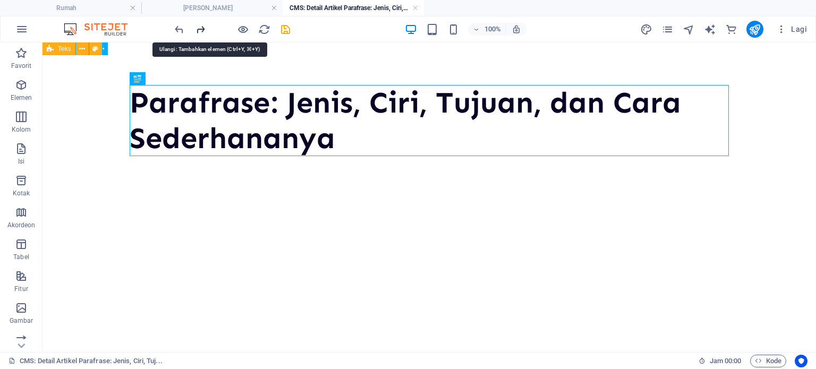
click at [204, 29] on icon "mengulangi" at bounding box center [200, 29] width 12 height 12
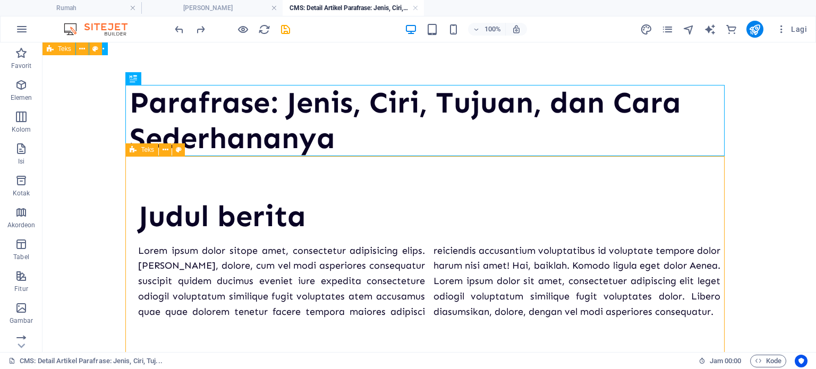
click at [305, 218] on div "Judul berita" at bounding box center [429, 217] width 582 height 36
click at [299, 221] on div "Judul berita" at bounding box center [429, 217] width 582 height 36
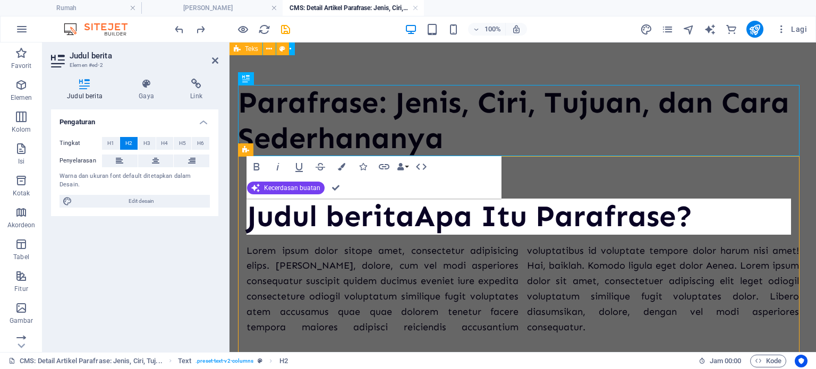
click at [407, 207] on font "Judul berita" at bounding box center [331, 216] width 168 height 36
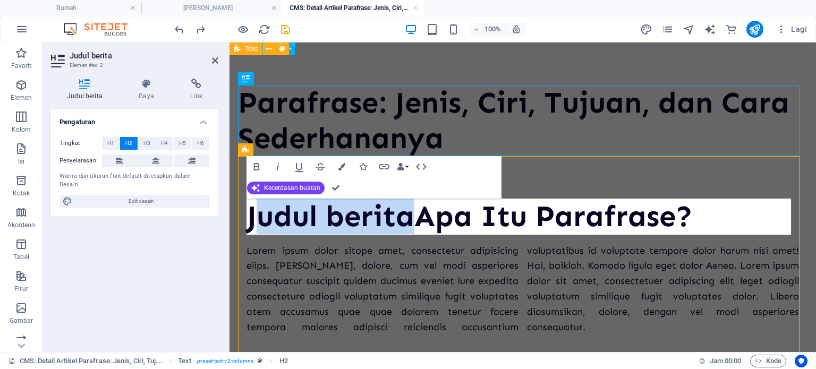
drag, startPoint x: 413, startPoint y: 207, endPoint x: 254, endPoint y: 216, distance: 159.1
click at [254, 216] on font "Judul berita" at bounding box center [331, 216] width 168 height 36
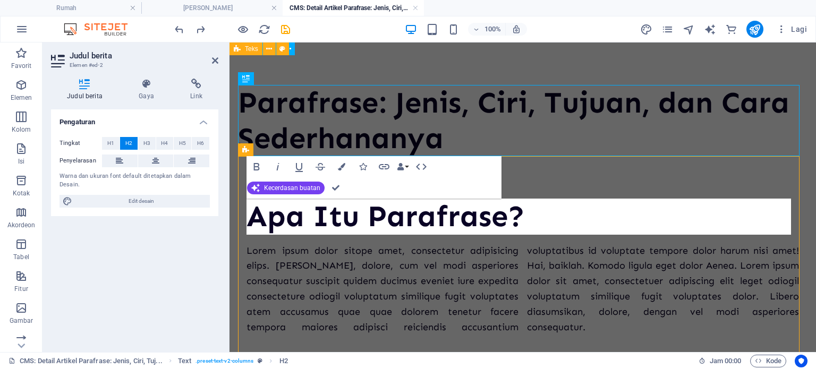
click at [407, 71] on div "Parafrase: Jenis, Ciri, Tujuan, dan Cara Sederhananya Apa Itu Parafrase? Lorem …" at bounding box center [523, 231] width 587 height 377
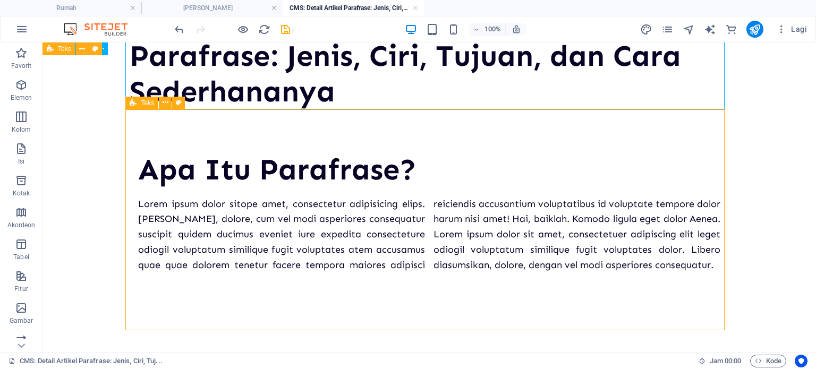
scroll to position [47, 0]
click at [374, 273] on div "Lorem ipsum dolor sitope amet, consectetur adipisicing elips. [PERSON_NAME], do…" at bounding box center [429, 235] width 582 height 77
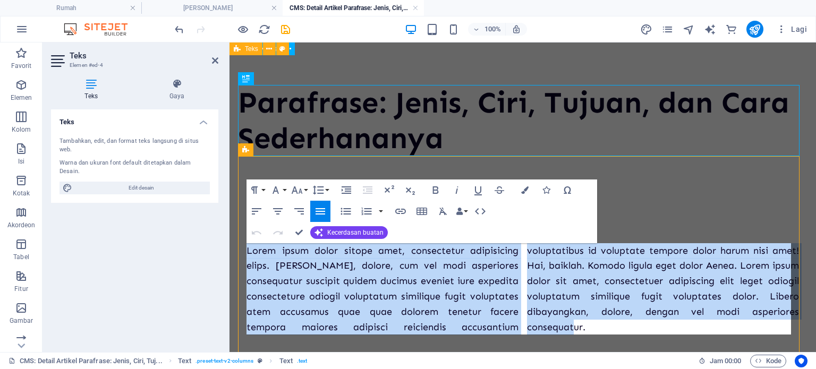
drag, startPoint x: 248, startPoint y: 247, endPoint x: 605, endPoint y: 329, distance: 366.6
click at [407, 329] on p "Lorem ipsum dolor sitope amet, consectetur adipisicing elips. [PERSON_NAME], do…" at bounding box center [523, 289] width 553 height 92
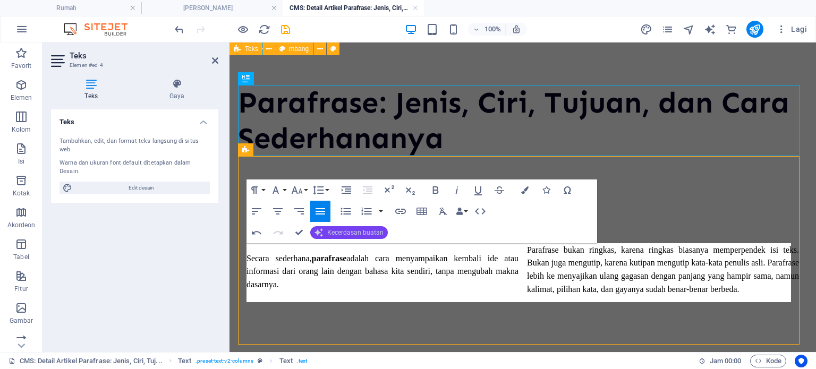
click at [336, 233] on font "Kecerdasan buatan" at bounding box center [355, 232] width 56 height 7
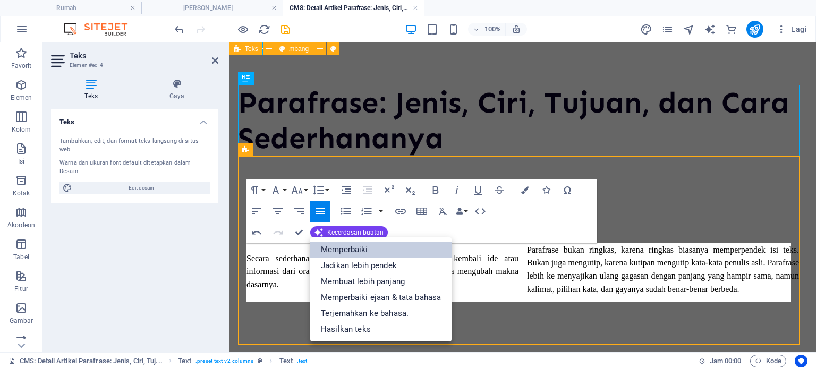
click at [356, 251] on font "Memperbaiki" at bounding box center [344, 250] width 47 height 10
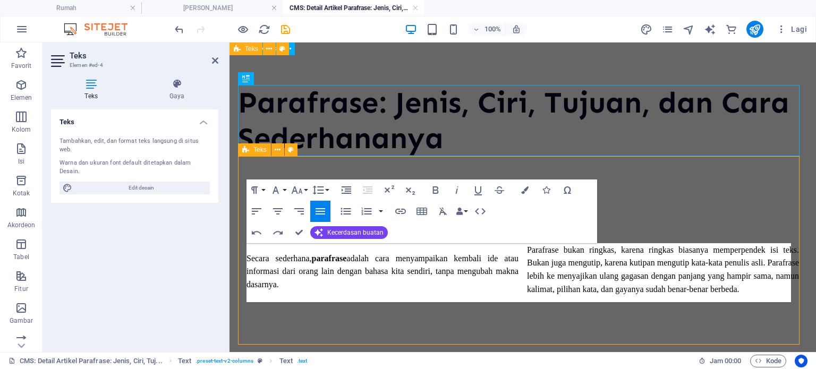
click at [407, 196] on div "Apa Itu Parafrase? Secara sederhana, parafrase adalah cara menyampaikan kembali…" at bounding box center [523, 250] width 570 height 188
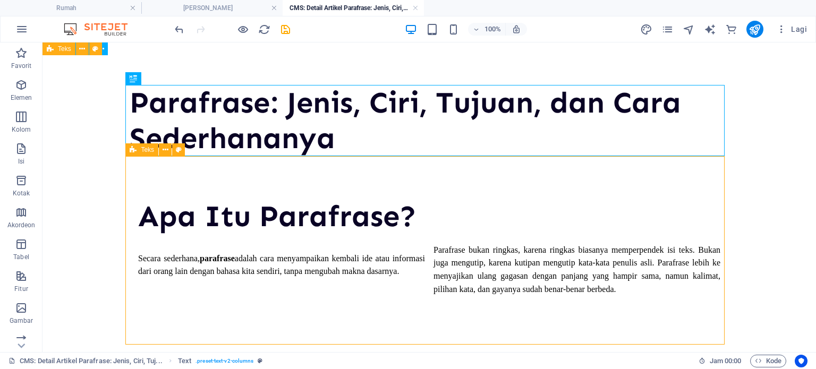
click at [326, 246] on div "Secara sederhana, parafrase adalah cara menyampaikan kembali ide atau informasi…" at bounding box center [429, 269] width 582 height 53
click at [361, 276] on div "Secara sederhana, parafrase adalah cara menyampaikan kembali ide atau informasi…" at bounding box center [429, 269] width 582 height 53
click at [181, 284] on div "Secara sederhana, parafrase adalah cara menyampaikan kembali ide atau informasi…" at bounding box center [429, 269] width 582 height 53
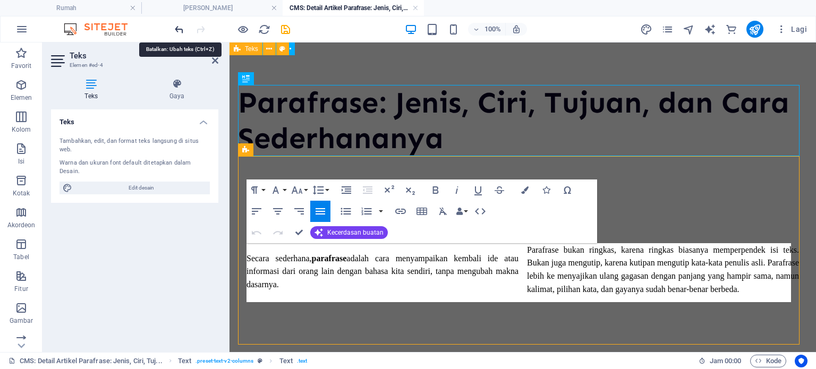
click at [180, 30] on icon "membuka" at bounding box center [179, 29] width 12 height 12
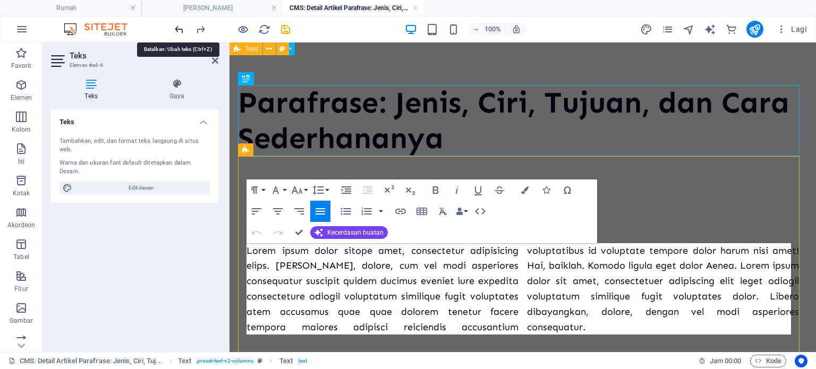
click at [180, 30] on icon "membuka" at bounding box center [179, 29] width 12 height 12
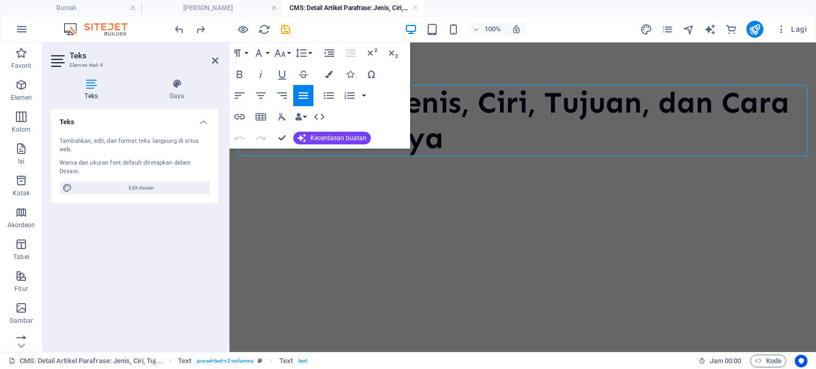
click at [406, 199] on html "Parafrase: Jenis, Ciri, Tujuan, dan Cara Sederhananya" at bounding box center [523, 121] width 587 height 156
click at [310, 191] on div "Parafrase: Jenis, Ciri, Tujuan, dan Cara Sederhananya" at bounding box center [523, 121] width 587 height 156
click at [386, 199] on html "Parafrase: Jenis, Ciri, Tujuan, dan Cara Sederhananya" at bounding box center [523, 121] width 587 height 156
click at [407, 12] on link at bounding box center [415, 8] width 6 height 10
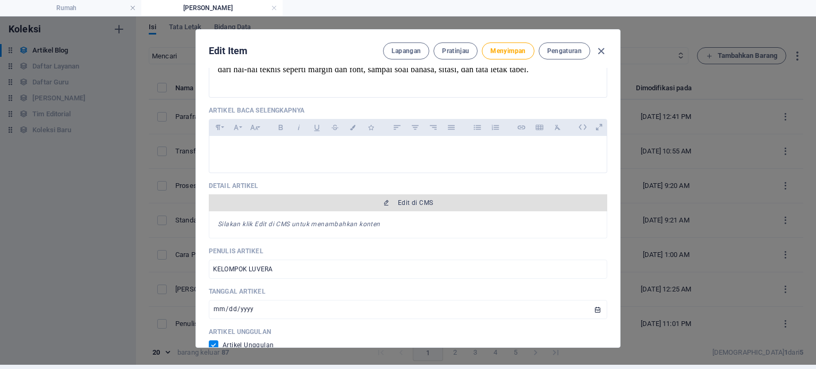
click at [403, 202] on font "Edit di CMS" at bounding box center [415, 202] width 35 height 7
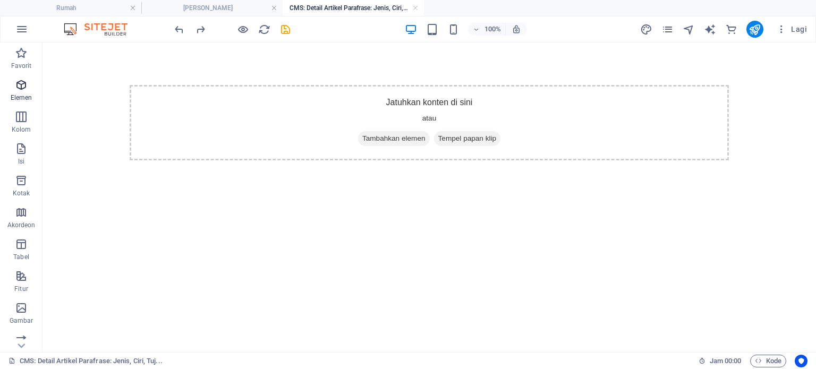
click at [29, 92] on span "Elemen" at bounding box center [21, 92] width 43 height 26
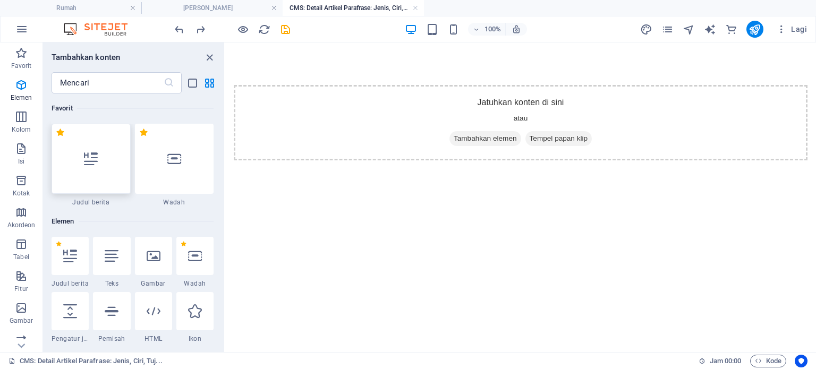
click at [104, 164] on div at bounding box center [91, 159] width 79 height 70
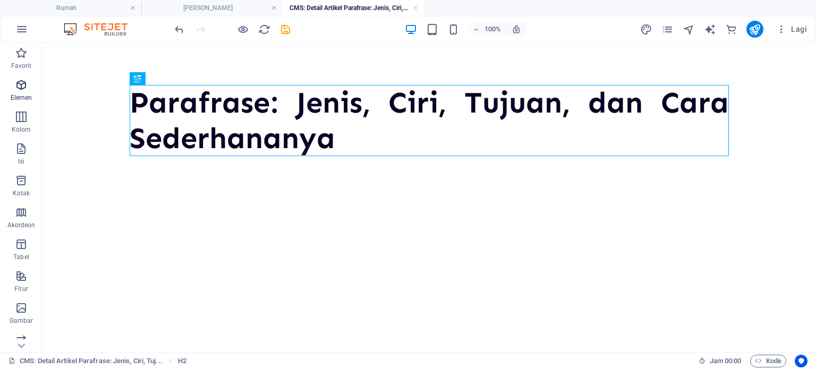
click at [28, 79] on span "Elemen" at bounding box center [21, 92] width 43 height 26
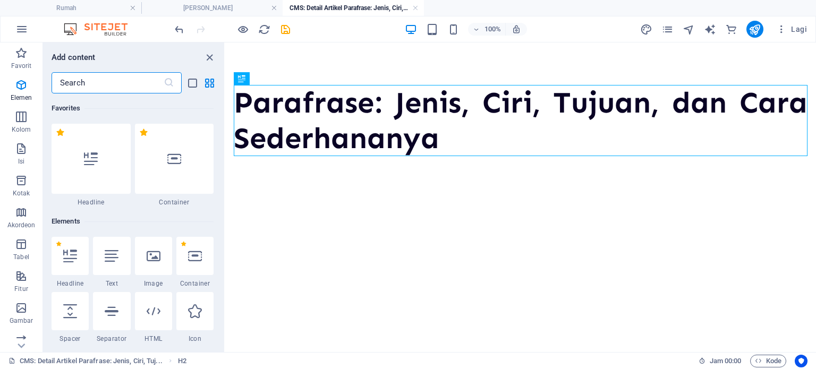
scroll to position [113, 0]
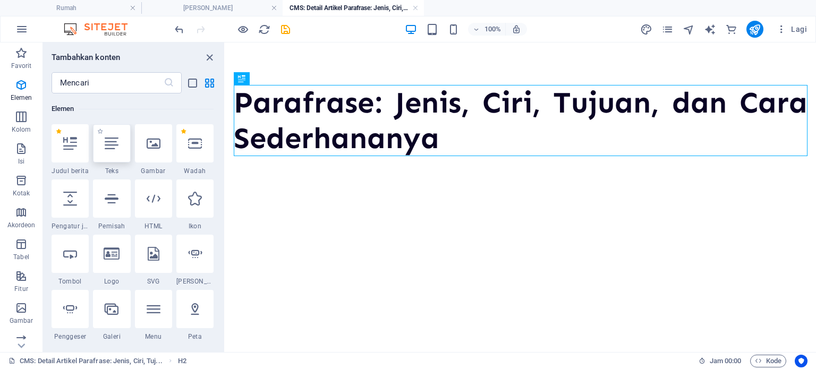
click at [117, 150] on div at bounding box center [111, 143] width 37 height 38
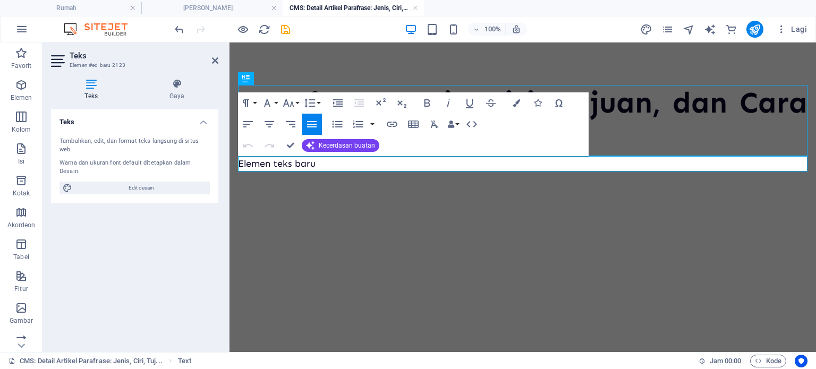
click at [322, 167] on p "Elemen teks baru" at bounding box center [523, 163] width 570 height 15
drag, startPoint x: 322, startPoint y: 167, endPoint x: 235, endPoint y: 159, distance: 87.0
click at [235, 159] on div "Parafrase: Jenis, Ciri, Tujuan, dan Cara Sederhananya Elemen teks baru" at bounding box center [523, 129] width 587 height 172
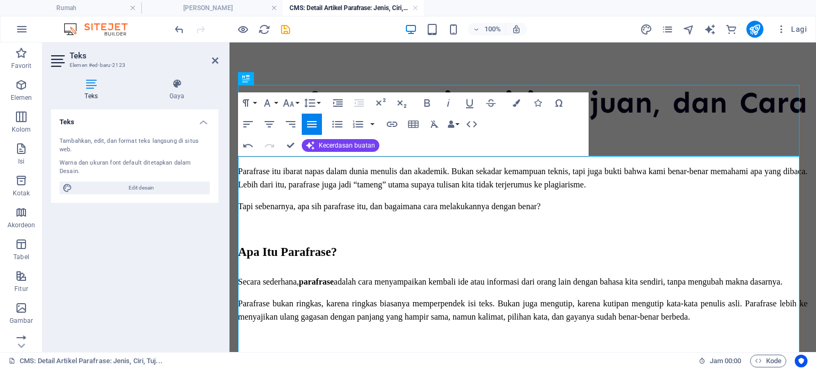
click at [292, 264] on h2 "Apa Itu Parafrase?" at bounding box center [523, 246] width 570 height 41
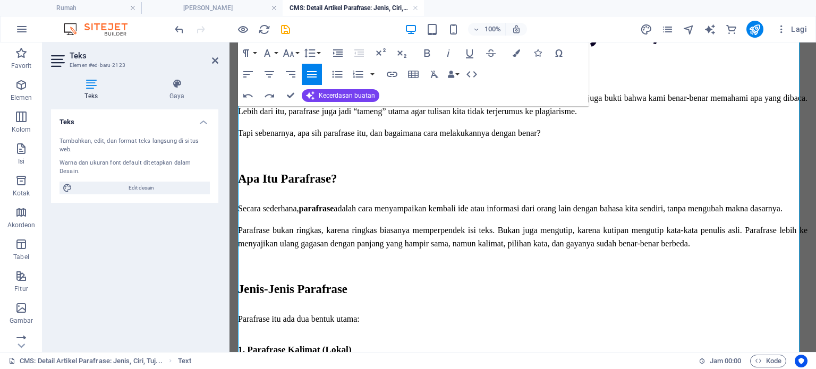
scroll to position [141, 0]
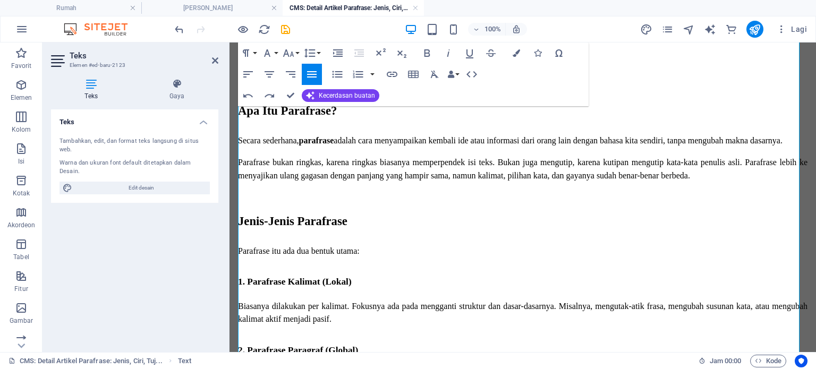
click at [239, 280] on font "1. Parafrase Kalimat (Lokal)" at bounding box center [295, 282] width 114 height 10
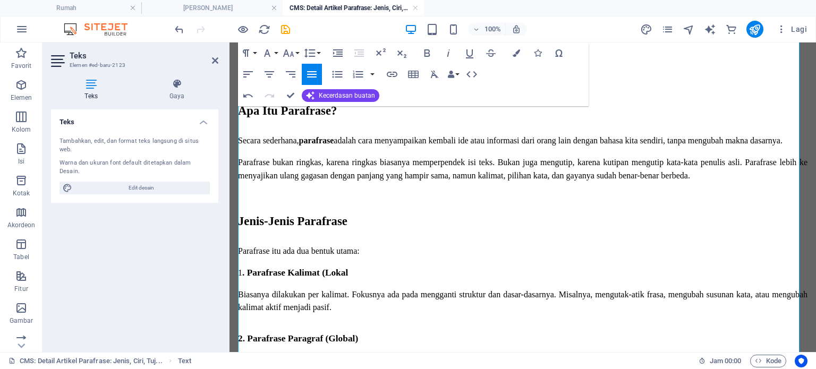
click at [360, 273] on p "1 . Parafrase Kalimat (Lokal" at bounding box center [523, 272] width 570 height 13
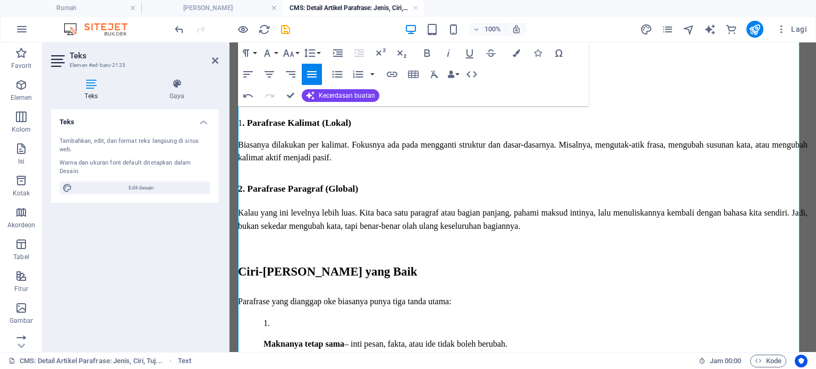
scroll to position [295, 0]
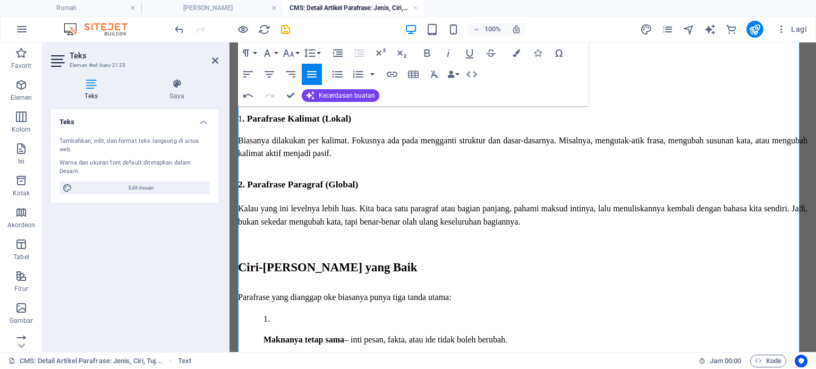
click at [239, 281] on h2 "Ciri-[PERSON_NAME] yang Baik" at bounding box center [523, 261] width 570 height 41
click at [240, 268] on font "Ciri-[PERSON_NAME] yang Baik" at bounding box center [327, 267] width 179 height 13
click at [240, 270] on font "Ciri-[PERSON_NAME] yang Baik" at bounding box center [327, 267] width 179 height 13
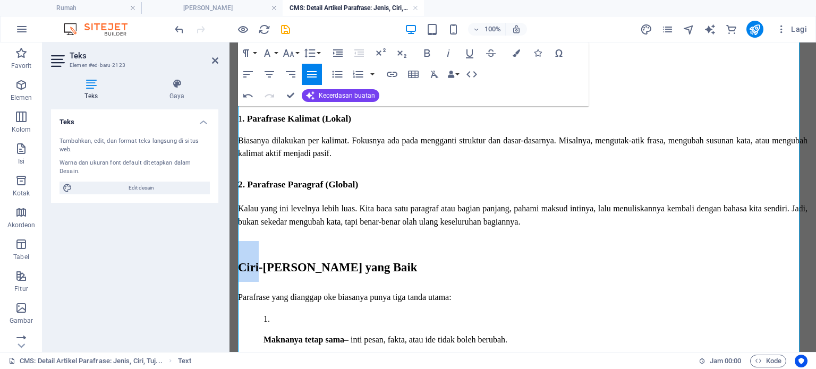
click at [240, 270] on font "Ciri-[PERSON_NAME] yang Baik" at bounding box center [327, 267] width 179 height 13
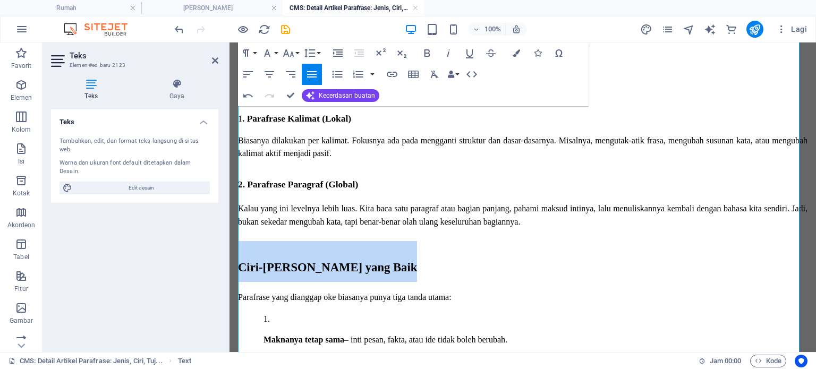
click at [240, 270] on font "Ciri-[PERSON_NAME] yang Baik" at bounding box center [327, 267] width 179 height 13
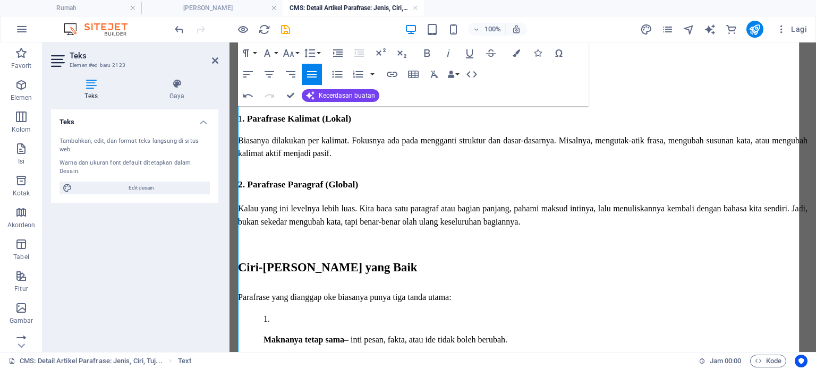
click at [249, 253] on h2 "Ciri-[PERSON_NAME] yang Baik" at bounding box center [523, 261] width 570 height 41
click at [239, 300] on font "Parafrase yang dianggap oke biasanya punya tiga tanda utama:" at bounding box center [345, 297] width 214 height 9
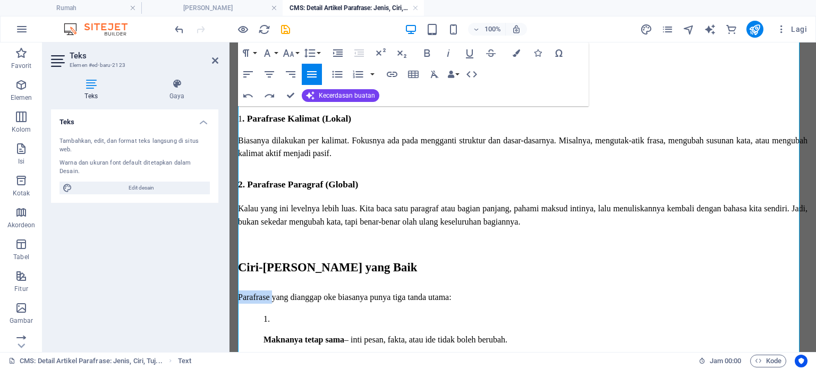
click at [239, 300] on font "Parafrase yang dianggap oke biasanya punya tiga tanda utama:" at bounding box center [345, 297] width 214 height 9
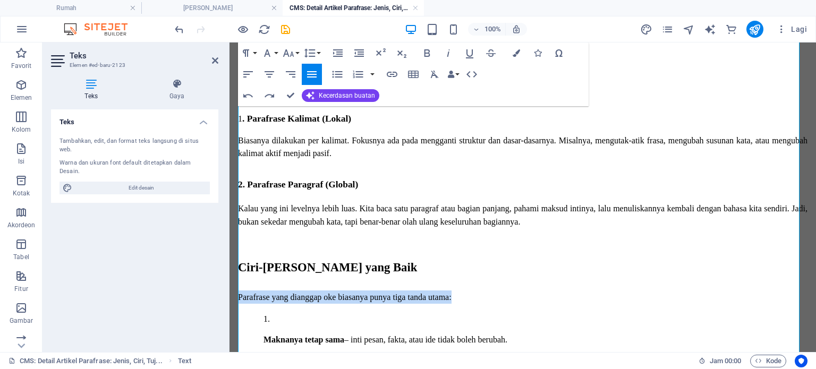
click at [239, 300] on font "Parafrase yang dianggap oke biasanya punya tiga tanda utama:" at bounding box center [345, 297] width 214 height 9
click at [276, 301] on font "Parafrase yang dianggap oke biasanya punya tiga tanda utama:" at bounding box center [345, 297] width 214 height 9
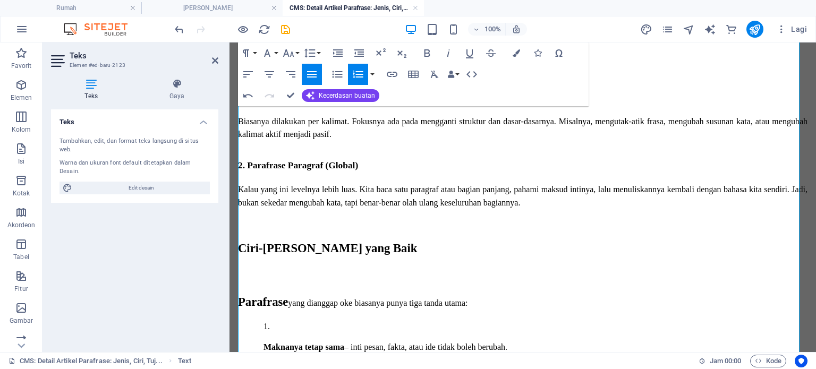
scroll to position [326, 0]
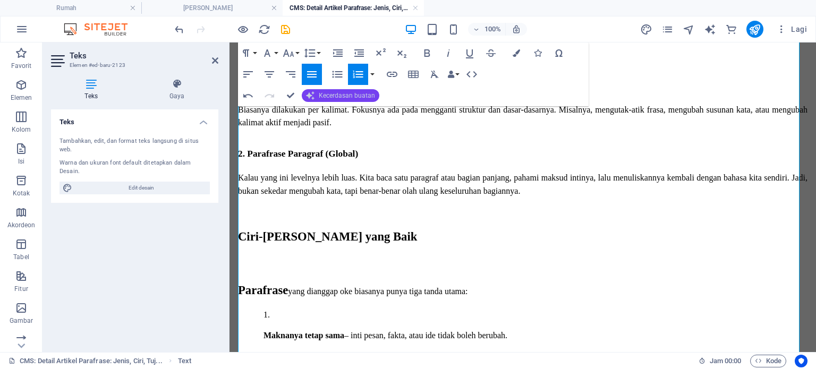
click at [323, 94] on font "Kecerdasan buatan" at bounding box center [347, 95] width 56 height 7
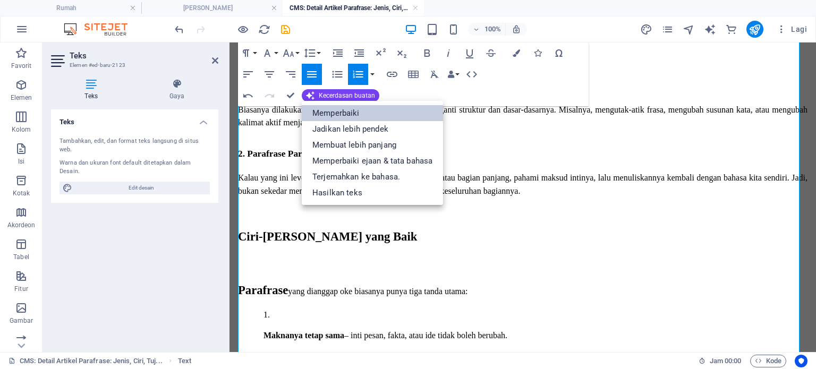
click at [342, 116] on font "Memperbaiki" at bounding box center [335, 113] width 47 height 10
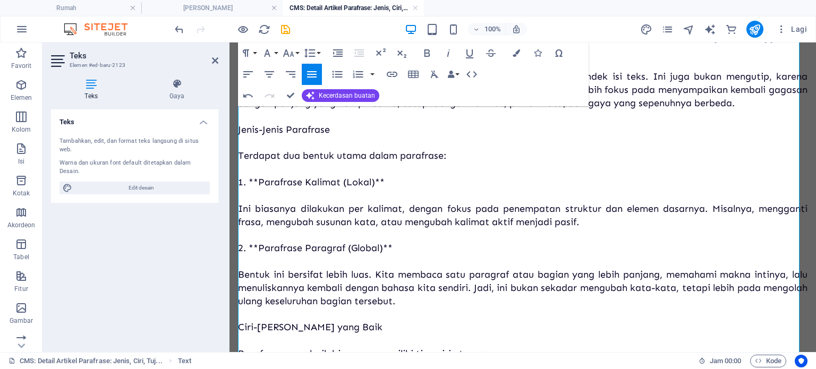
scroll to position [201, 0]
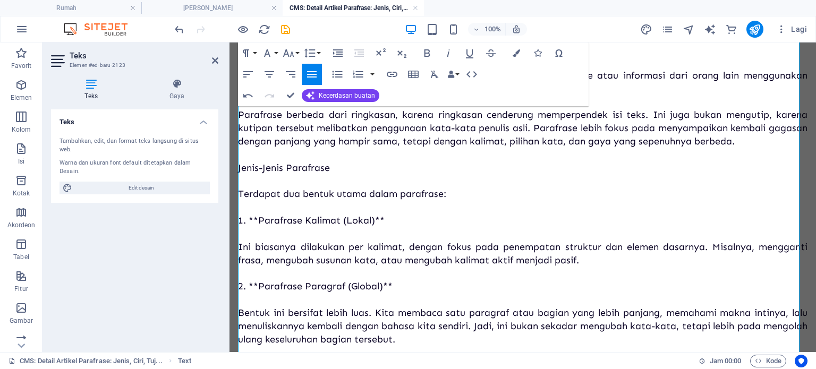
click at [258, 223] on font "1. **Parafrase Kalimat (Lokal)**" at bounding box center [311, 221] width 147 height 12
click at [258, 286] on font "2. **Parafrase Paragraf (Global)**" at bounding box center [315, 287] width 155 height 12
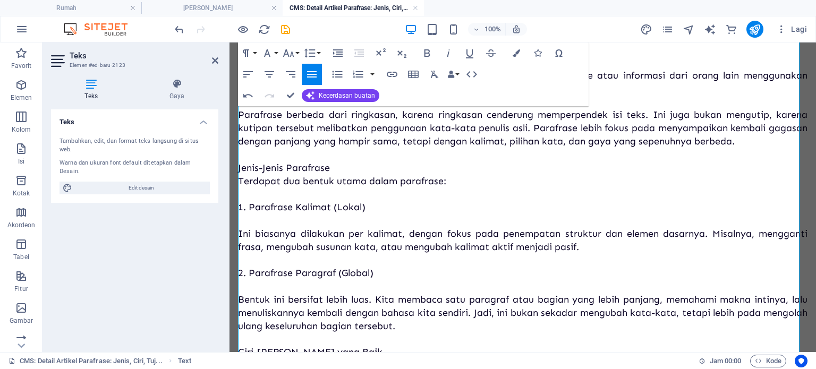
click at [239, 233] on font "Ini biasanya dilakukan per kalimat, dengan fokus pada penempatan struktur dan e…" at bounding box center [523, 240] width 570 height 25
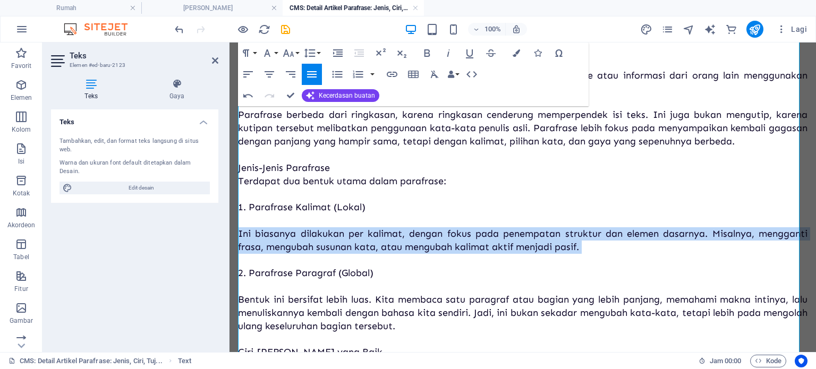
click at [239, 233] on font "Ini biasanya dilakukan per kalimat, dengan fokus pada penempatan struktur dan e…" at bounding box center [523, 240] width 570 height 25
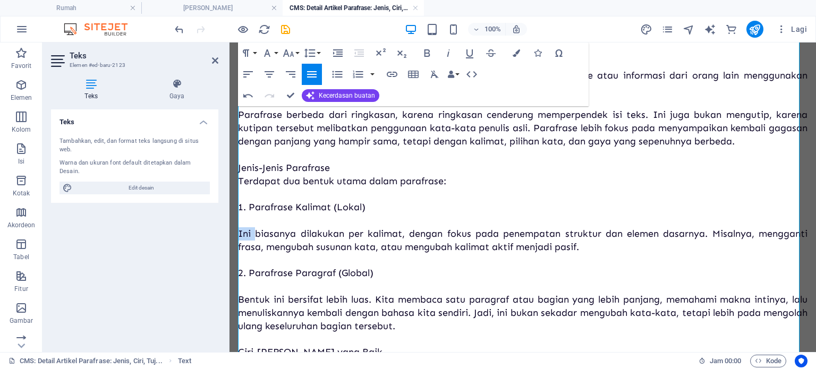
click at [239, 233] on font "Ini biasanya dilakukan per kalimat, dengan fokus pada penempatan struktur dan e…" at bounding box center [523, 240] width 570 height 25
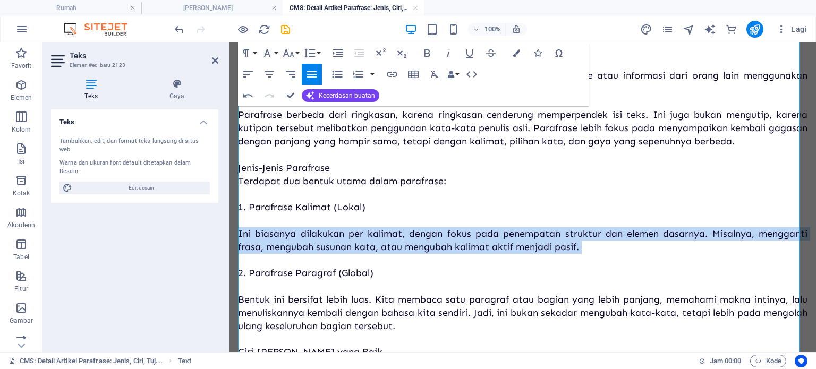
click at [239, 233] on font "Ini biasanya dilakukan per kalimat, dengan fokus pada penempatan struktur dan e…" at bounding box center [523, 240] width 570 height 25
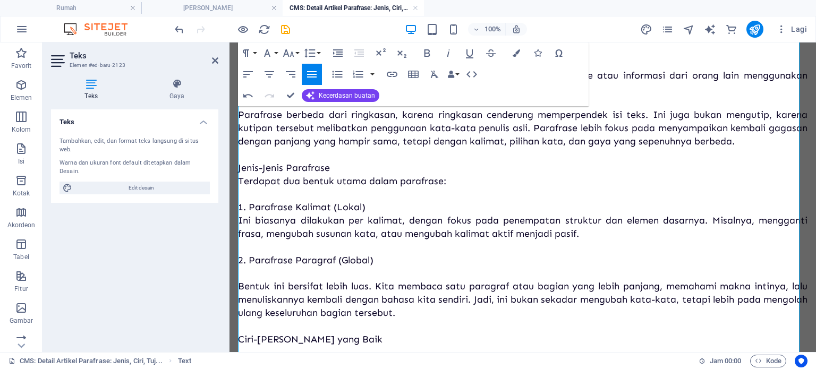
click at [240, 261] on font "2. Parafrase Paragraf (Global)" at bounding box center [305, 261] width 135 height 12
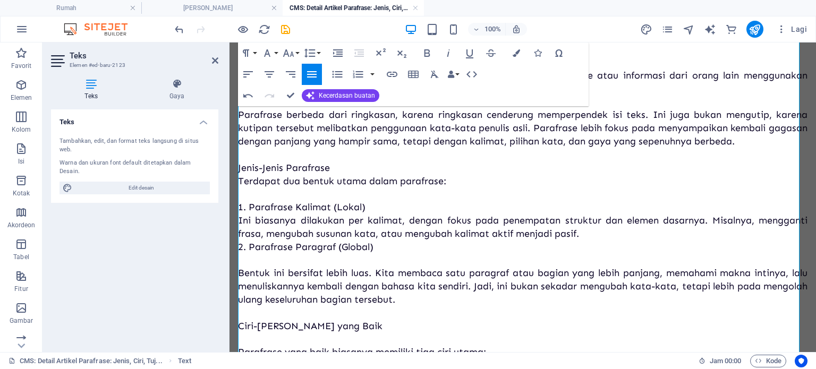
click at [238, 273] on font "Bentuk ini bersifat lebih luas. Kita membaca satu paragraf atau bagian yang leb…" at bounding box center [523, 286] width 570 height 38
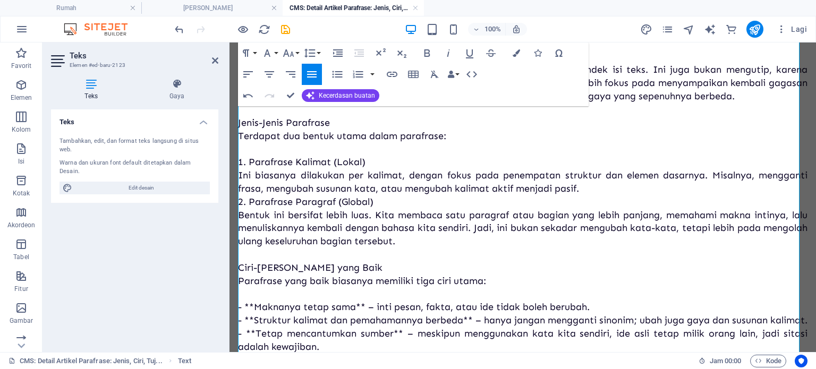
scroll to position [255, 0]
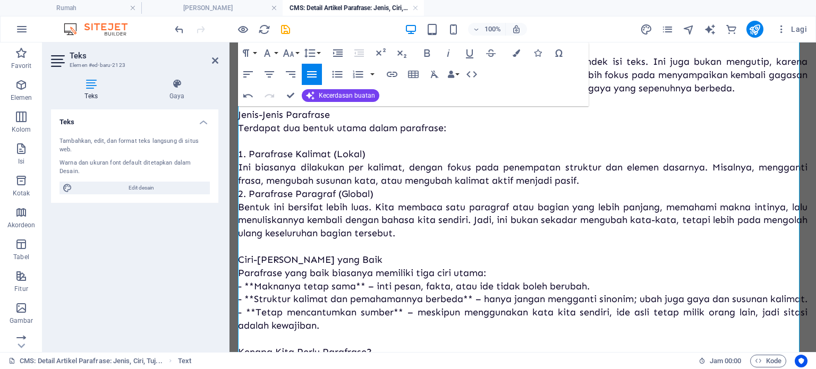
click at [255, 286] on font "- **Maknanya tetap sama** – inti pesan, fakta, atau ide tidak boleh berubah." at bounding box center [414, 287] width 352 height 12
click at [257, 296] on font "- **Struktur kalimat dan pemahamannya berbeda** – hanya jangan mengganti sinoni…" at bounding box center [523, 299] width 570 height 12
click at [407, 297] on font "- Struktur kalimat dan pemahamannya berbeda** – hanya jangan mengganti sinonim;…" at bounding box center [518, 299] width 560 height 12
click at [256, 315] on font "- **Tetap mencantumkan sumber** – meskipun menggunakan kata kita sendiri, ide a…" at bounding box center [523, 319] width 570 height 25
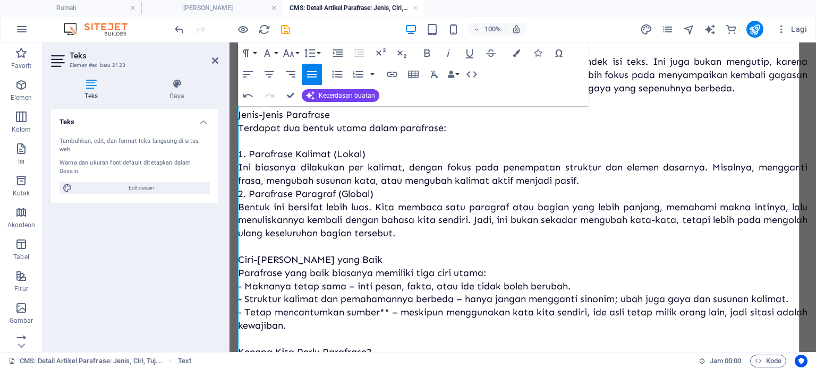
click at [395, 314] on font "- Tetap mencantumkan sumber** – meskipun menggunakan kata kita sendiri, ide asl…" at bounding box center [523, 319] width 570 height 25
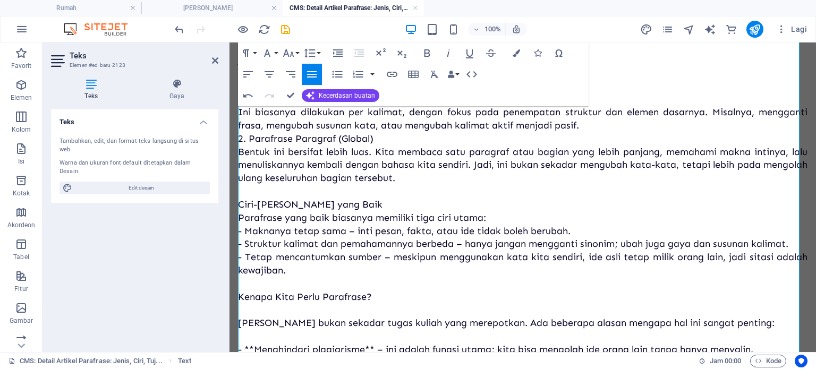
scroll to position [359, 0]
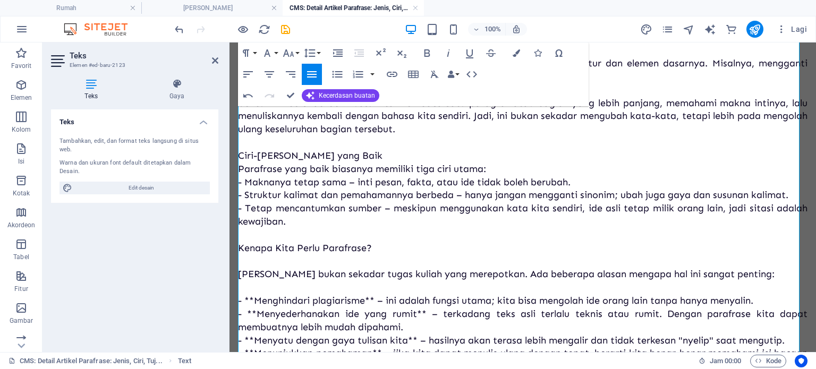
click at [276, 269] on font "[PERSON_NAME] bukan sekadar tugas kuliah yang merepotkan. Ada beberapa alasan m…" at bounding box center [506, 274] width 537 height 12
click at [275, 263] on p "Parafrase adalah napas dalam dunia penulisan dan akademik. Ini bukan berarti me…" at bounding box center [523, 353] width 570 height 1095
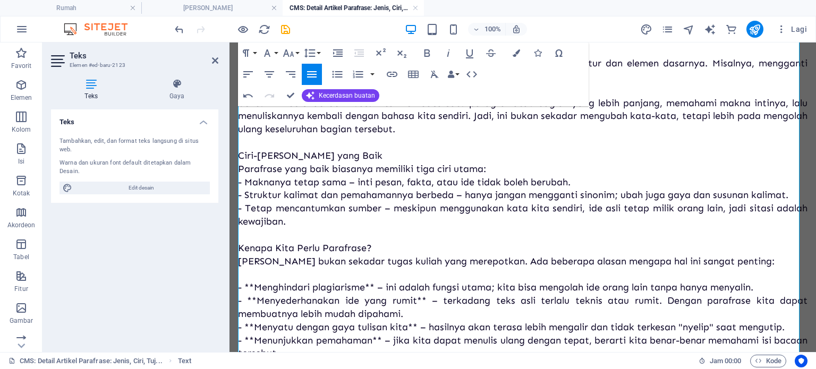
click at [287, 273] on p "Parafrase adalah napas dalam dunia penulisan dan akademik. Ini bukan berarti me…" at bounding box center [523, 347] width 570 height 1082
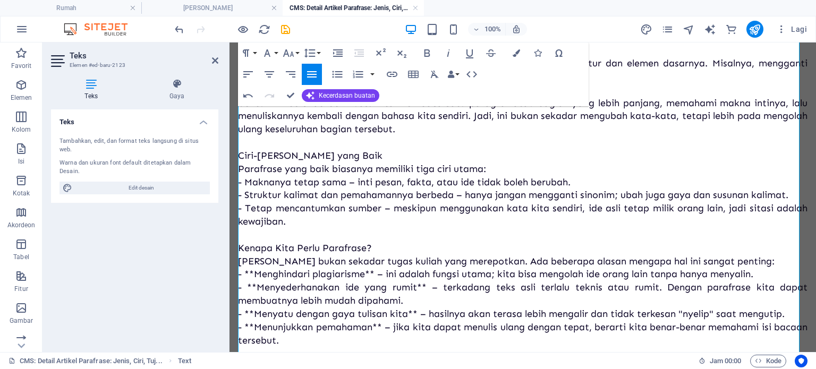
click at [256, 274] on font "- **Menghindari plagiarisme** – ini adalah fungsi utama; kita bisa mengolah ide…" at bounding box center [495, 274] width 515 height 12
click at [365, 277] on font "- Menghindari plagiarisme** – ini adalah fungsi utama; kita bisa mengolah ide o…" at bounding box center [491, 274] width 506 height 12
click at [258, 289] on font "- **Menyederhanakan ide yang rumit** – terkadang teks asli terlalu teknis atau …" at bounding box center [523, 294] width 570 height 25
click at [407, 289] on font "- Menyederhanakan ide yang rumit** – terkadang teks asli terlalu teknis atau ru…" at bounding box center [523, 294] width 570 height 25
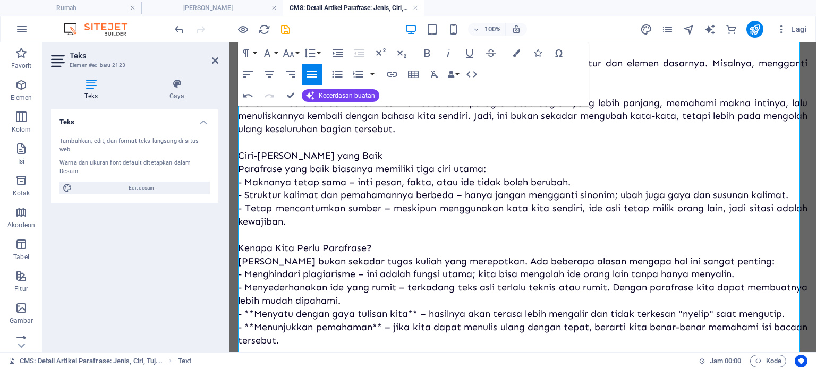
click at [253, 314] on font "- **Menyatu dengan gaya tulisan kita** – hasilnya akan terasa lebih mengalir da…" at bounding box center [511, 314] width 547 height 12
click at [407, 316] on font "- Menyatu dengan gaya tulisan kita** – hasilnya akan terasa lebih mengalir dan …" at bounding box center [506, 314] width 537 height 12
click at [254, 325] on font "- **Menunjukkan pemahaman** – jika kita dapat menulis ulang dengan tepat, berar…" at bounding box center [523, 333] width 570 height 25
click at [371, 327] on font "- Menunjukkan pemahaman** – jika kita dapat menulis ulang dengan tepat, berarti…" at bounding box center [523, 333] width 570 height 25
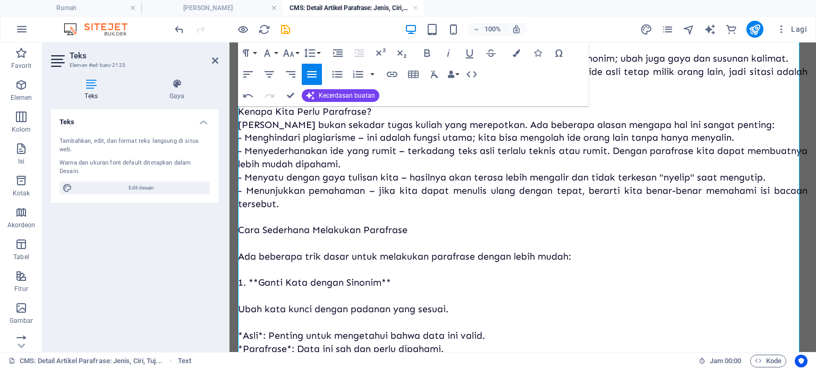
scroll to position [556, 0]
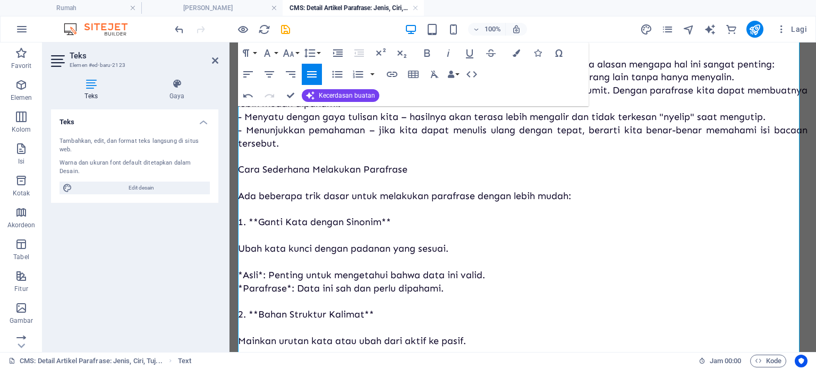
click at [247, 205] on p "Parafrase adalah napas dalam dunia penulisan dan akademik. Ini bukan berarti me…" at bounding box center [523, 143] width 570 height 1069
click at [249, 189] on p "Parafrase adalah napas dalam dunia penulisan dan akademik. Ini bukan berarti me…" at bounding box center [523, 143] width 570 height 1069
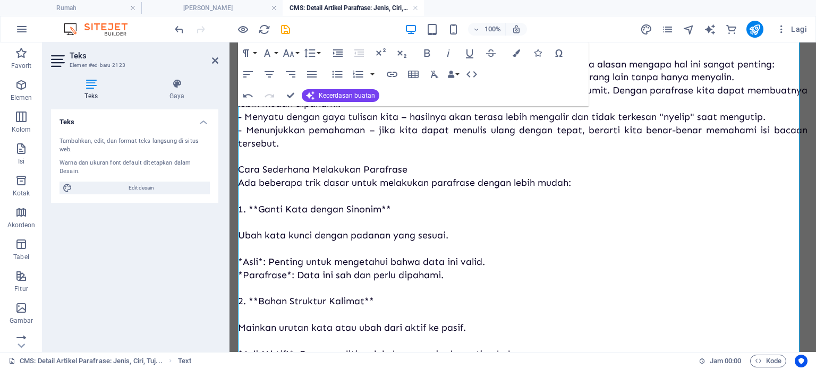
click at [238, 201] on div "Parafrase: Jenis, Ciri, Tujuan, dan Cara Sederhananya Parafrase adalah napas da…" at bounding box center [523, 101] width 587 height 1229
click at [247, 202] on p "Parafrase adalah napas dalam dunia penulisan dan akademik. Ini bukan berarti me…" at bounding box center [523, 136] width 570 height 1055
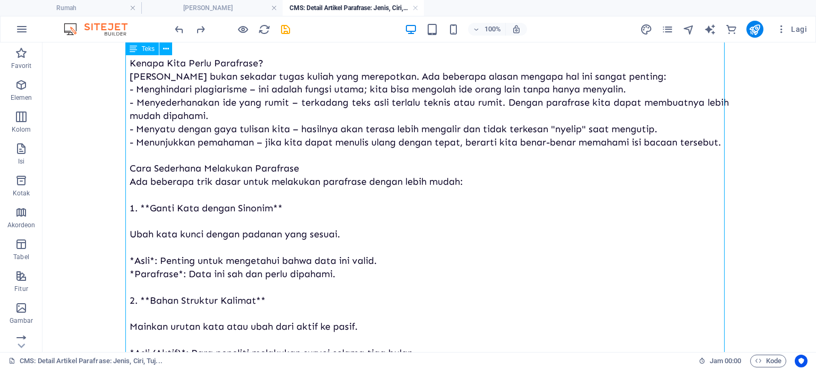
scroll to position [528, 0]
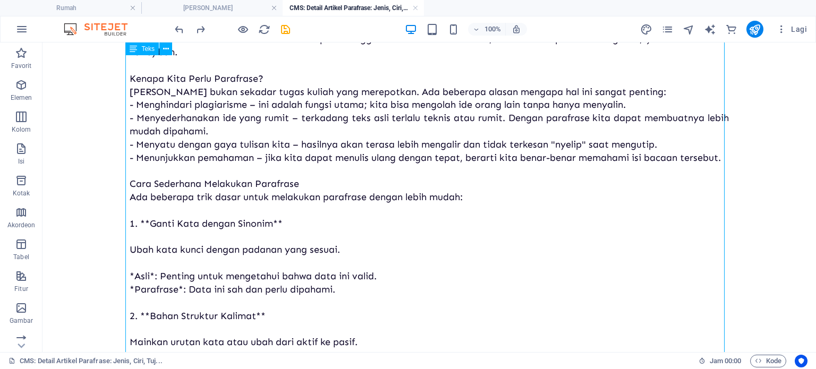
click at [214, 211] on div "Parafrase adalah napas dalam dunia penulisan dan akademik. Ini bukan berarti me…" at bounding box center [429, 157] width 599 height 1059
click at [174, 213] on div "Parafrase adalah napas dalam dunia penulisan dan akademik. Ini bukan berarti me…" at bounding box center [429, 157] width 599 height 1059
click at [146, 214] on div "Parafrase adalah napas dalam dunia penulisan dan akademik. Ini bukan berarti me…" at bounding box center [429, 157] width 599 height 1059
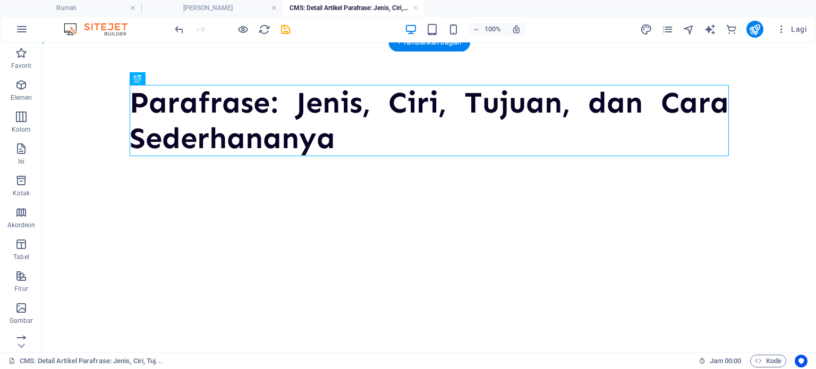
scroll to position [0, 0]
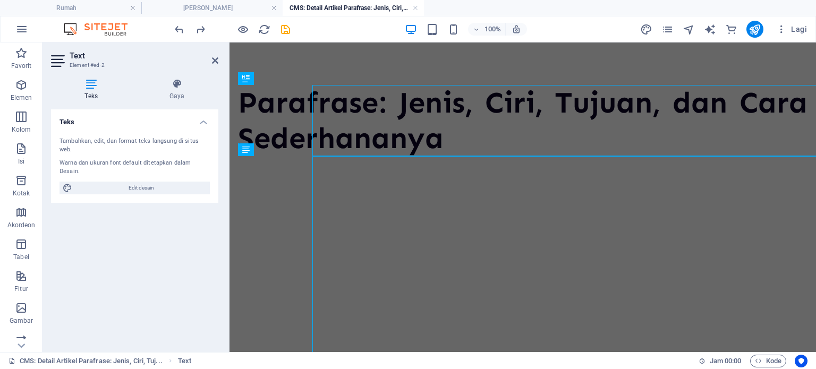
click at [162, 251] on div "Teks Tambahkan, edit, dan format teks langsung di situs web. Warna dan ukuran f…" at bounding box center [134, 226] width 167 height 234
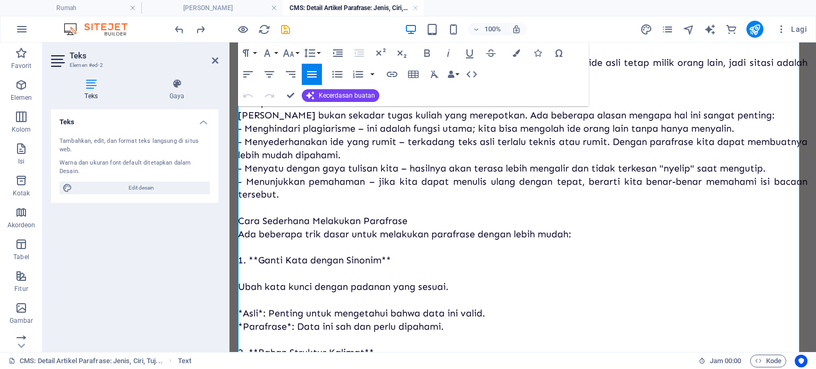
scroll to position [516, 0]
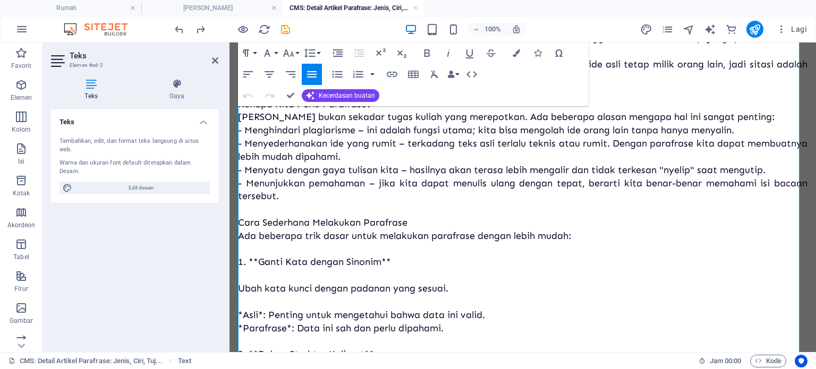
click at [269, 250] on p "Parafrase adalah napas dalam dunia penulisan dan akademik. Ini bukan berarti me…" at bounding box center [523, 183] width 570 height 1069
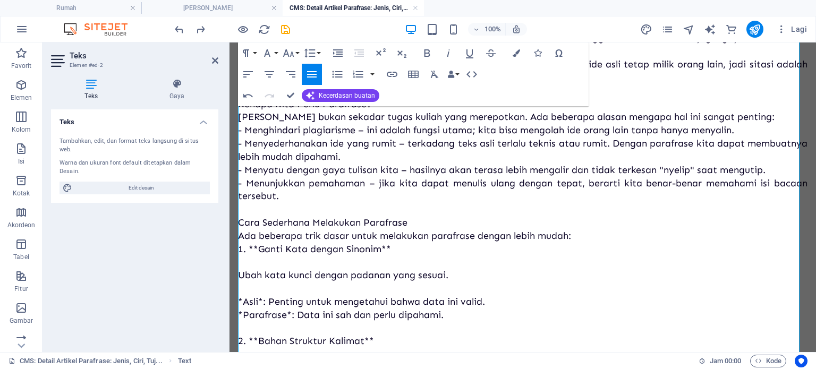
click at [260, 248] on font "1. **Ganti Kata dengan Sinonim**" at bounding box center [314, 249] width 153 height 12
click at [382, 250] on font "1. Ganti Kata dengan Sinonim**" at bounding box center [309, 249] width 143 height 12
click at [299, 262] on p "Parafrase adalah napas dalam dunia penulisan dan akademik. Ini bukan berarti me…" at bounding box center [523, 176] width 570 height 1055
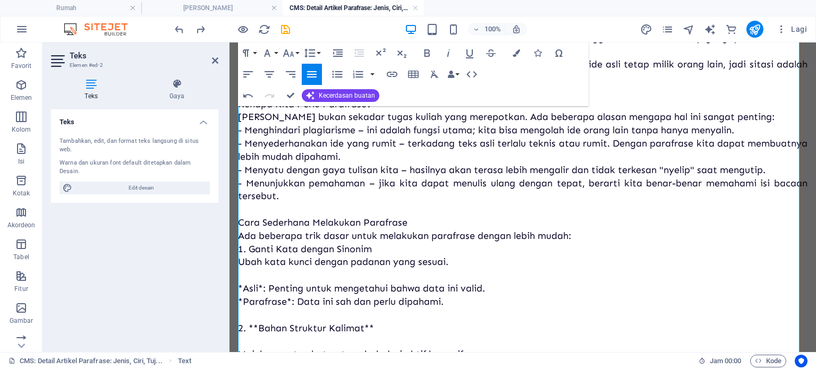
click at [286, 280] on p "Parafrase adalah napas dalam dunia penulisan dan akademik. Ini bukan berarti me…" at bounding box center [523, 170] width 570 height 1042
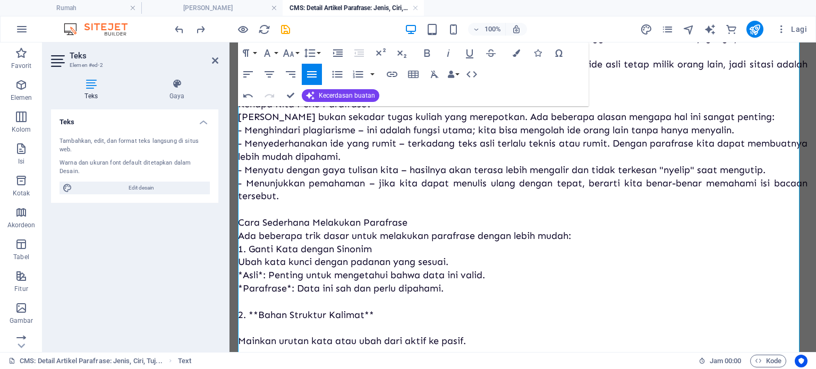
click at [261, 276] on font "*Asli*: Penting untuk mengetahui bahwa data ini valid." at bounding box center [361, 275] width 247 height 12
click at [243, 275] on font "*Asli: Penting untuk mengetahui bahwa data ini valid." at bounding box center [359, 275] width 242 height 12
click at [291, 286] on font "*Parafrase*: Data ini sah dan perlu dipahami." at bounding box center [341, 289] width 206 height 12
click at [243, 286] on font "*Parafrase: Data ini sah dan perlu dipahami." at bounding box center [338, 289] width 201 height 12
click at [259, 317] on font "2. **Bahan Struktur Kalimat**" at bounding box center [306, 315] width 136 height 12
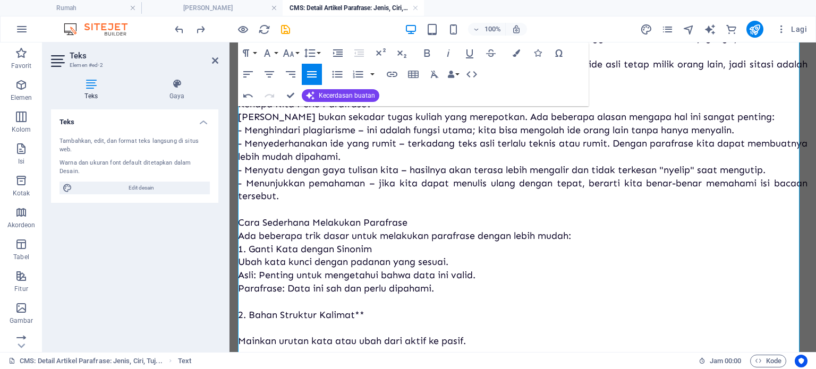
click at [368, 312] on p "Parafrase adalah napas dalam dunia penulisan dan akademik. Ini bukan berarti me…" at bounding box center [523, 163] width 570 height 1029
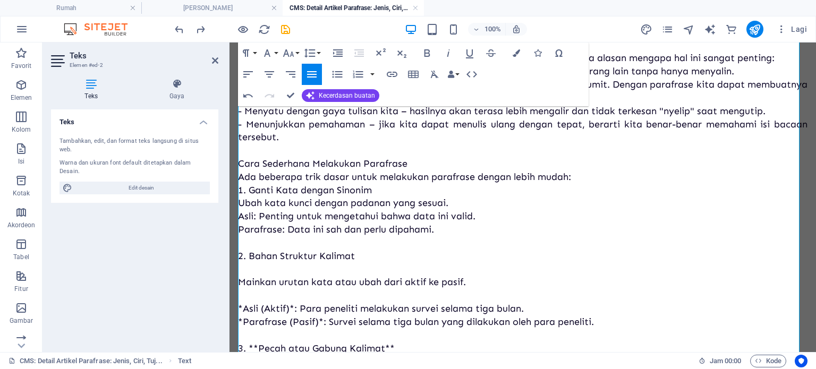
click at [302, 268] on p "Parafrase adalah napas dalam dunia penulisan dan akademik. Ini bukan berarti me…" at bounding box center [523, 104] width 570 height 1029
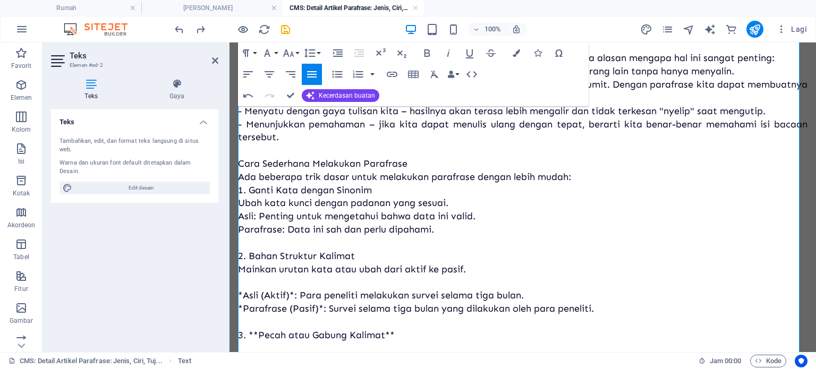
click at [304, 282] on p "Parafrase adalah napas dalam dunia penulisan dan akademik. Ini bukan berarti me…" at bounding box center [523, 98] width 570 height 1016
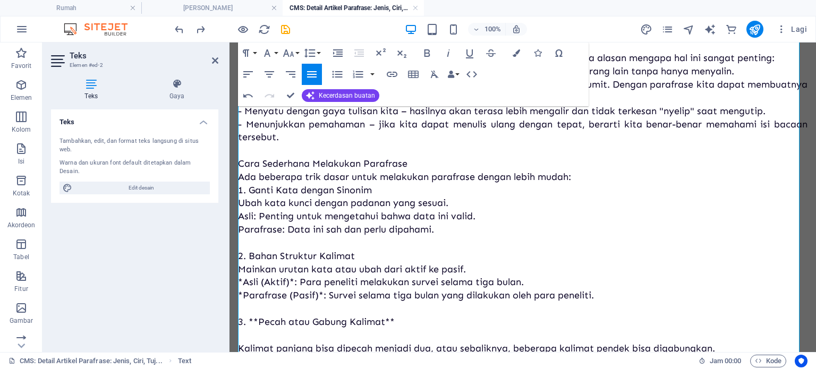
click at [245, 282] on font "*Asli (Aktif)*: Para peneliti melakukan survei selama tiga bulan." at bounding box center [381, 282] width 286 height 12
click at [240, 216] on font "Asli: Penting untuk mengetahui bahwa data ini valid." at bounding box center [357, 216] width 238 height 12
click at [239, 227] on font "Parafrase: Data ini sah dan perlu dipahami." at bounding box center [336, 230] width 196 height 12
click at [293, 282] on font "*Asli (Aktif)*: Para peneliti melakukan survei selama tiga bulan." at bounding box center [381, 282] width 286 height 12
click at [243, 280] on font "*Asli (Aktif): Para peneliti melakukan survei selama tiga bulan." at bounding box center [378, 282] width 281 height 12
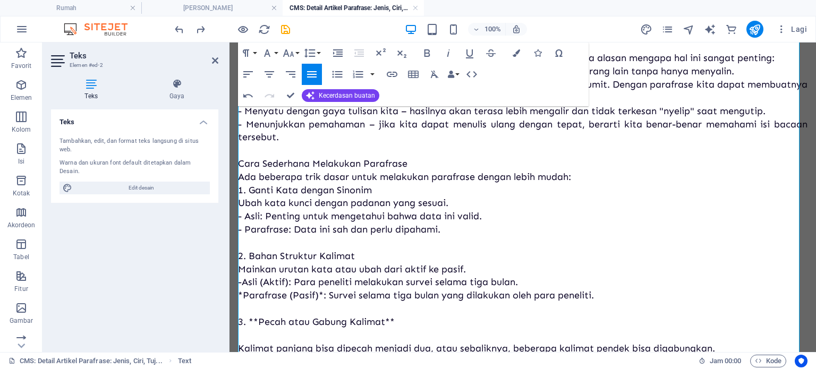
click at [243, 294] on font "*Parafrase (Pasif)*: Survei selama tiga bulan yang dilakukan oleh para peneliti." at bounding box center [416, 296] width 356 height 12
click at [323, 294] on font "- Parafrase (Pasif)*: Survei selama tiga bulan yang dilakukan oleh para penelit…" at bounding box center [415, 296] width 355 height 12
click at [393, 319] on font "3. **Pecah atau Gabung Kalimat**" at bounding box center [316, 322] width 157 height 12
click at [260, 318] on font "3. **Pecah atau Gabung Kalimat" at bounding box center [311, 322] width 147 height 12
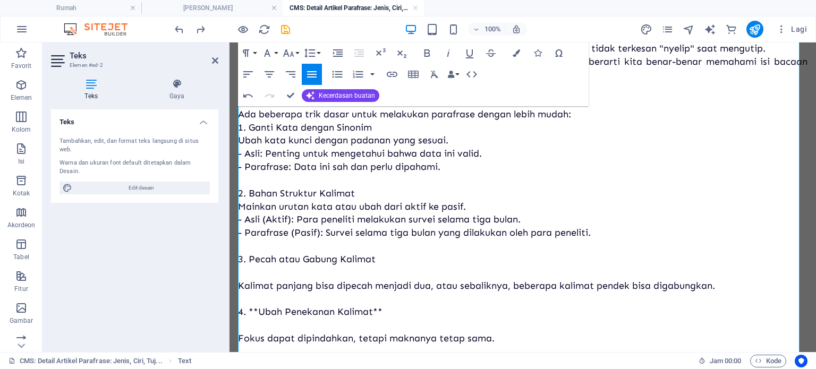
click at [285, 275] on p "Parafrase adalah napas dalam dunia penulisan dan akademik. Ini bukan berarti me…" at bounding box center [523, 28] width 570 height 1003
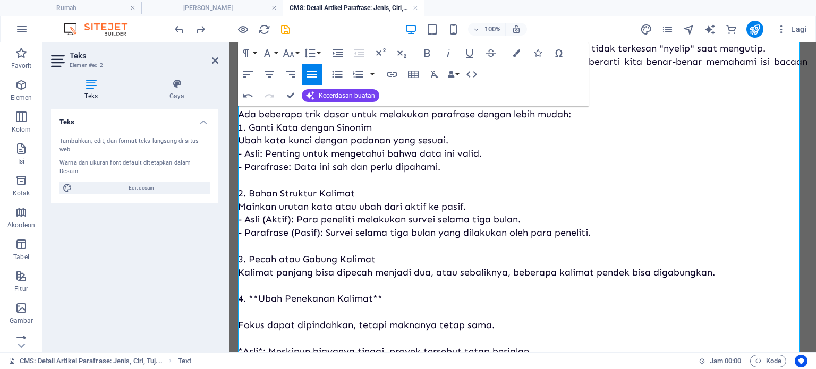
click at [273, 289] on p "Parafrase adalah napas dalam dunia penulisan dan akademik. Ini bukan berarti me…" at bounding box center [523, 21] width 570 height 989
click at [257, 302] on font "4. **Ubah Penekanan Kalimat**" at bounding box center [310, 299] width 145 height 12
click at [387, 297] on p "Parafrase adalah napas dalam dunia penulisan dan akademik. Ini bukan berarti me…" at bounding box center [523, 21] width 570 height 989
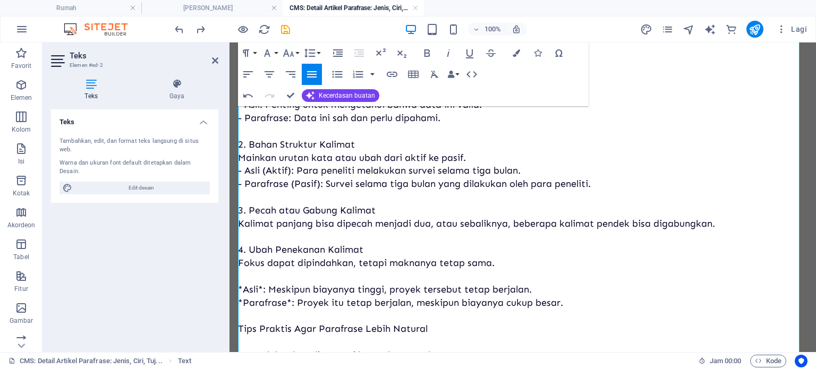
click at [244, 289] on font "*Asli*: Meskipun biayanya tinggi, proyek tersebut tetap berjalan." at bounding box center [385, 290] width 294 height 12
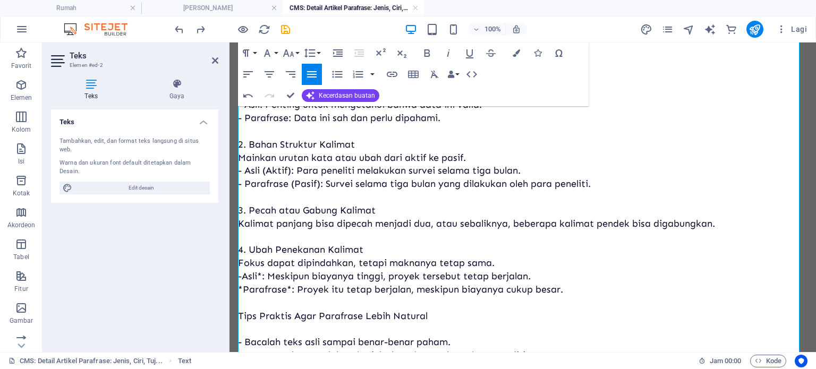
click at [263, 280] on font "- Asli*: Meskipun biayanya tinggi, proyek tersebut tetap berjalan." at bounding box center [384, 276] width 293 height 12
click at [290, 286] on font "*Parafrase*: Proyek itu tetap berjalan, meskipun biayanya cukup besar." at bounding box center [400, 290] width 325 height 12
click at [244, 292] on font "*Parafrase: Proyek itu tetap berjalan, meskipun biayanya cukup besar." at bounding box center [398, 290] width 320 height 12
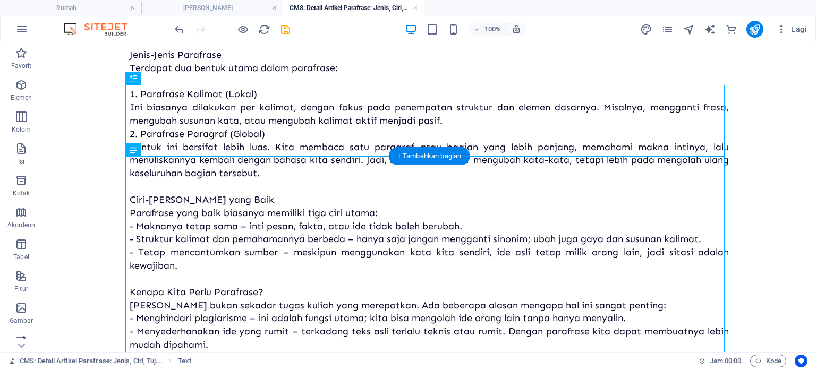
scroll to position [0, 0]
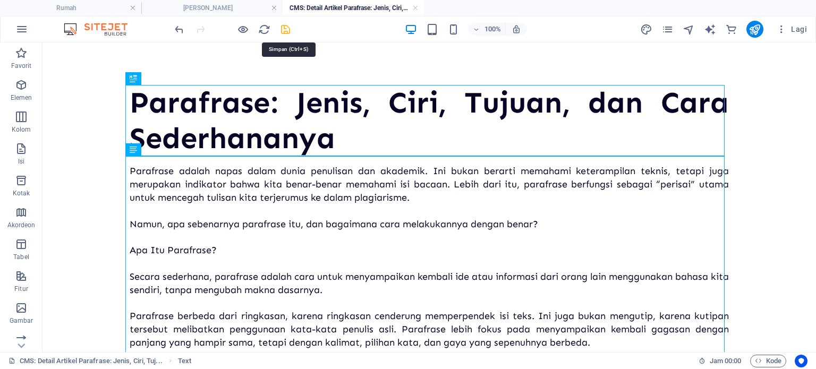
click at [287, 27] on icon "menyimpan" at bounding box center [285, 29] width 12 height 12
click at [331, 14] on li "CMS: Detail Artikel Parafrase: Jenis, Ciri, Tuj..." at bounding box center [353, 8] width 141 height 16
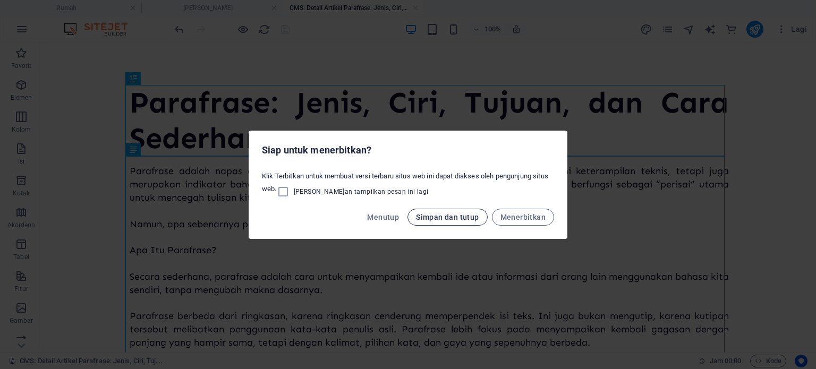
click at [407, 217] on font "Simpan dan tutup" at bounding box center [447, 217] width 63 height 9
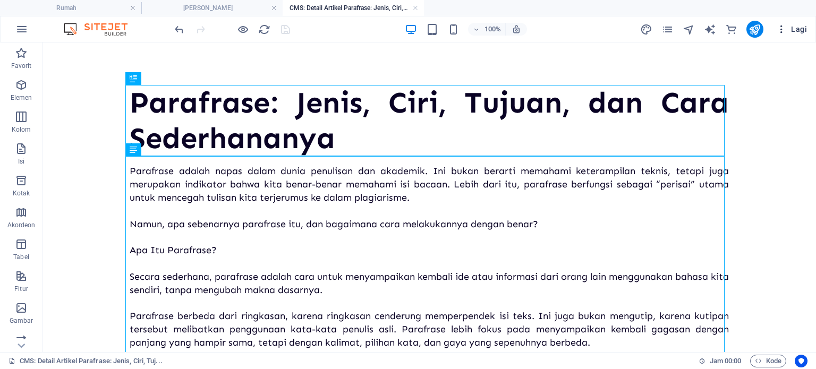
click at [407, 27] on icon "button" at bounding box center [781, 29] width 11 height 11
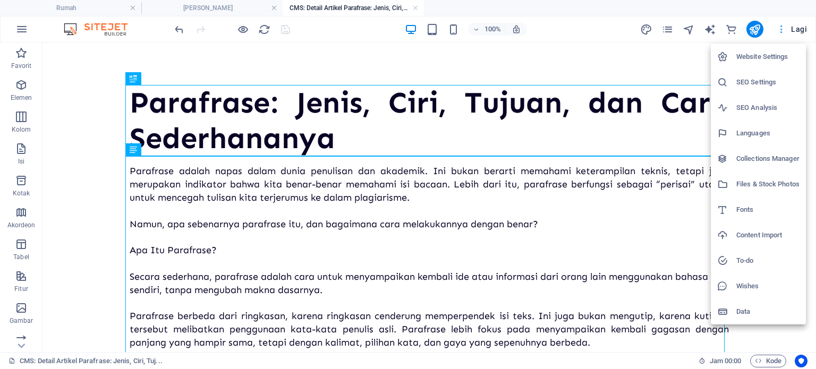
click at [407, 27] on div at bounding box center [408, 184] width 816 height 369
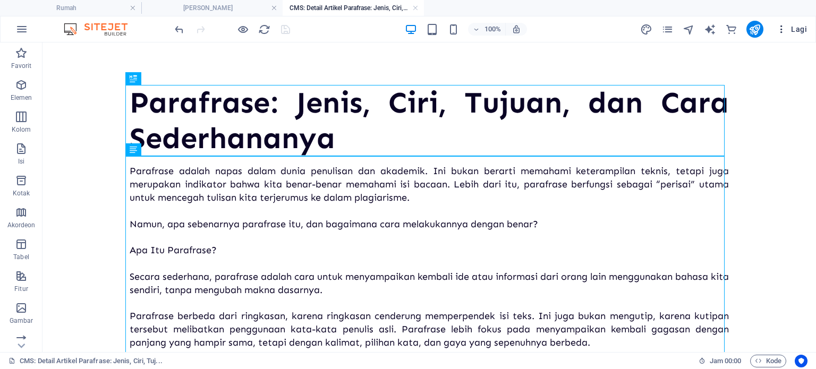
click at [407, 36] on button "Lagi" at bounding box center [791, 29] width 39 height 17
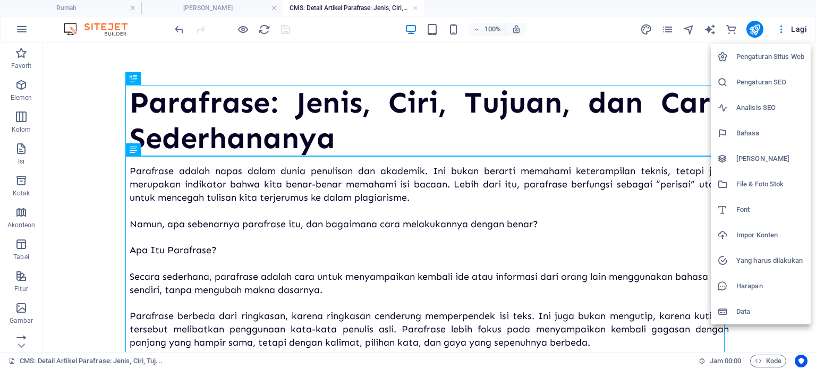
click at [407, 162] on font "[PERSON_NAME]" at bounding box center [762, 159] width 53 height 8
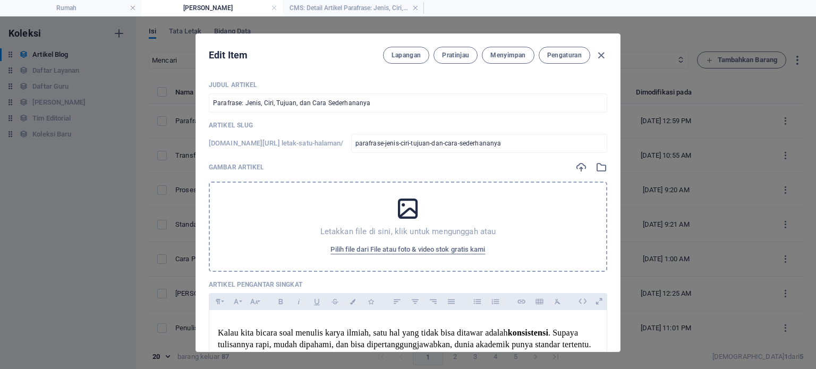
click at [403, 209] on icon at bounding box center [408, 209] width 27 height 27
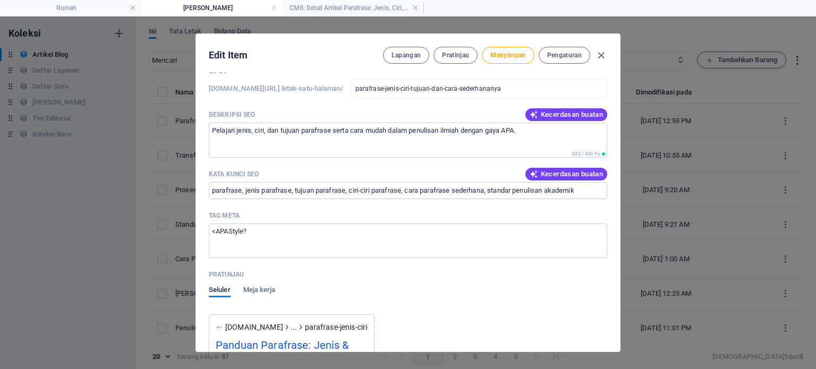
scroll to position [868, 0]
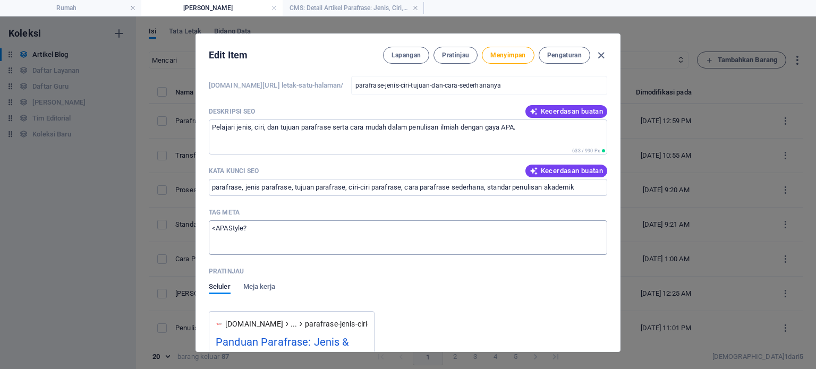
click at [230, 223] on textarea "<APAStyle?" at bounding box center [408, 238] width 399 height 35
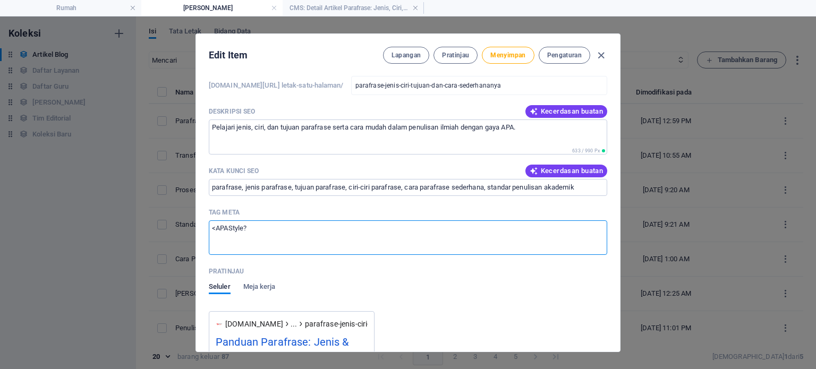
drag, startPoint x: 242, startPoint y: 227, endPoint x: 215, endPoint y: 226, distance: 26.6
click at [215, 226] on textarea "<APAStyle?" at bounding box center [408, 238] width 399 height 35
click at [311, 232] on textarea "<Parafrase?" at bounding box center [408, 238] width 399 height 35
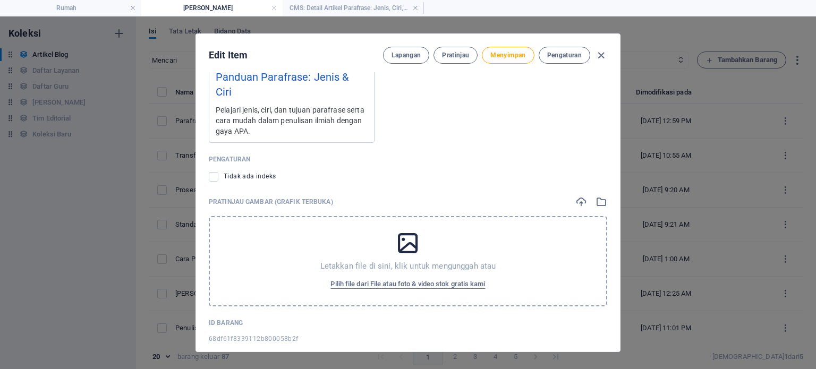
scroll to position [4, 0]
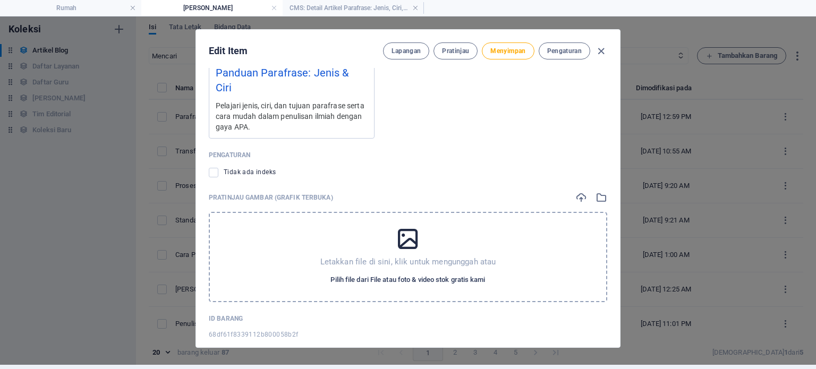
type textarea "<Parafrase>"
click at [370, 276] on font "Pilih file dari File atau foto & video stok gratis kami" at bounding box center [408, 280] width 155 height 8
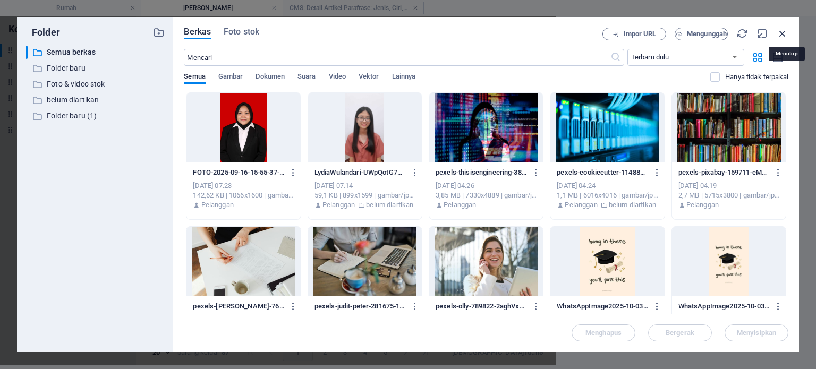
click at [407, 32] on icon "button" at bounding box center [783, 34] width 12 height 12
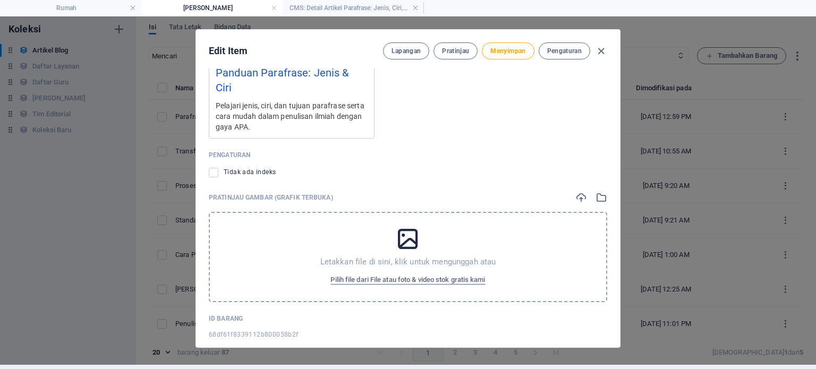
click at [407, 226] on icon at bounding box center [408, 239] width 27 height 27
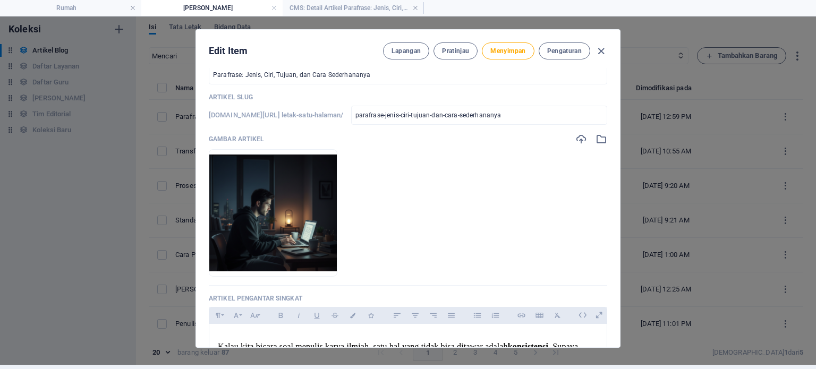
scroll to position [0, 0]
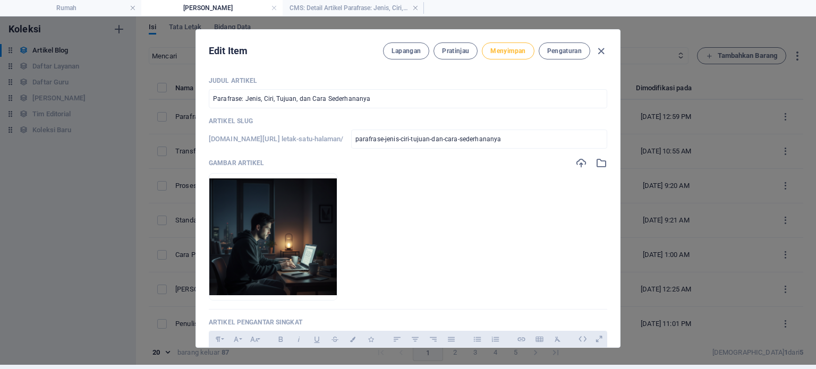
click at [407, 49] on font "Menyimpan" at bounding box center [507, 50] width 35 height 7
click at [407, 48] on icon "button" at bounding box center [601, 51] width 12 height 12
checkbox input "false"
type input "parafrase-jenis-ciri-tujuan-dan-cara-sederhananya"
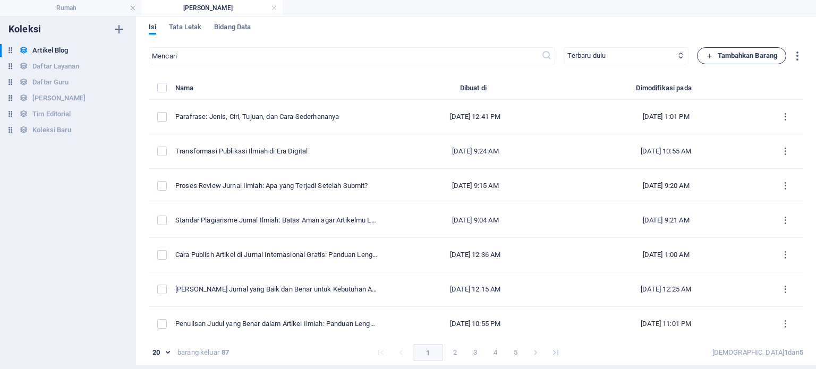
click at [407, 55] on icon "button" at bounding box center [709, 56] width 7 height 7
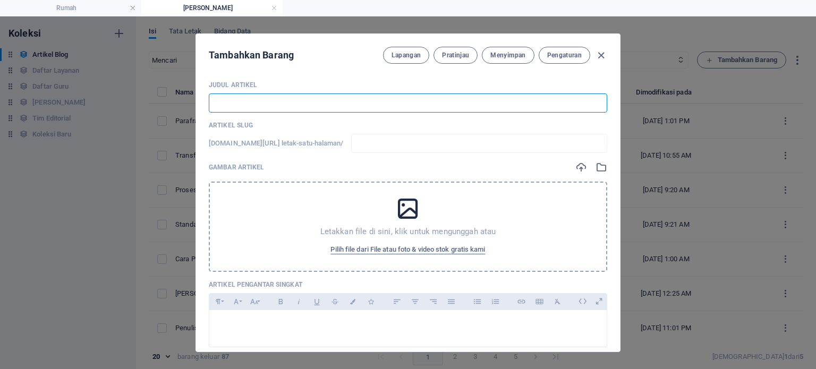
click at [357, 104] on input "text" at bounding box center [408, 103] width 399 height 19
paste input "Ukuran Kertas A4 sebagai Standar Dokumen Resmi"
type input "Ukuran Kertas A4 sebagai Standar Dokumen Resmi"
type input "ukuran-kertas-a4-sebagai-standar-dokumen-resmi"
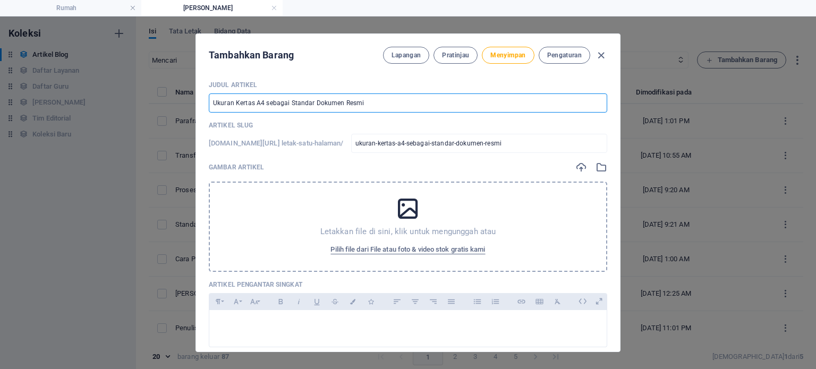
type input "Ukuran Kertas A4 sebagai Standar Dokumen Resmi"
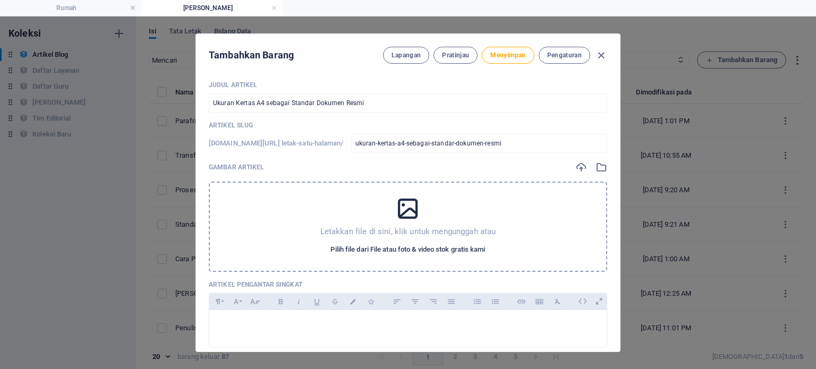
click at [382, 251] on font "Pilih file dari File atau foto & video stok gratis kami" at bounding box center [408, 249] width 155 height 8
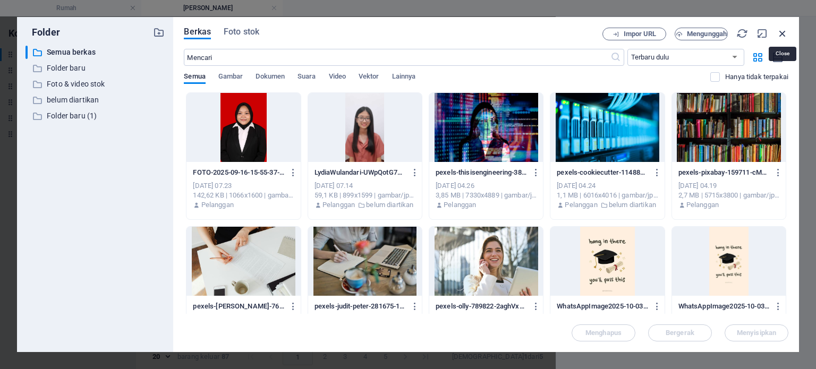
click at [407, 35] on icon "button" at bounding box center [783, 34] width 12 height 12
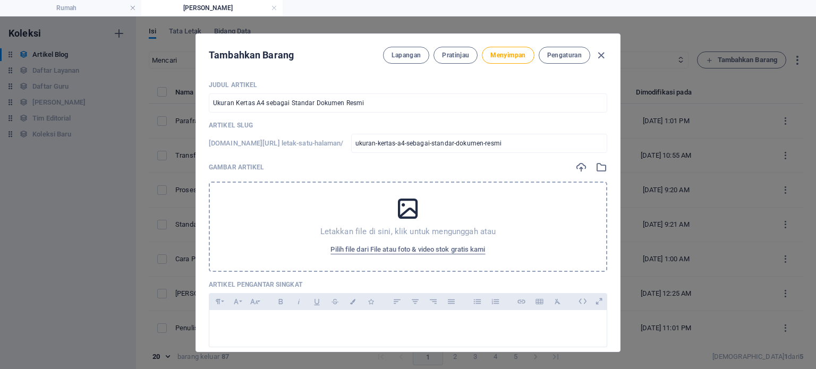
click at [407, 204] on icon at bounding box center [408, 209] width 27 height 27
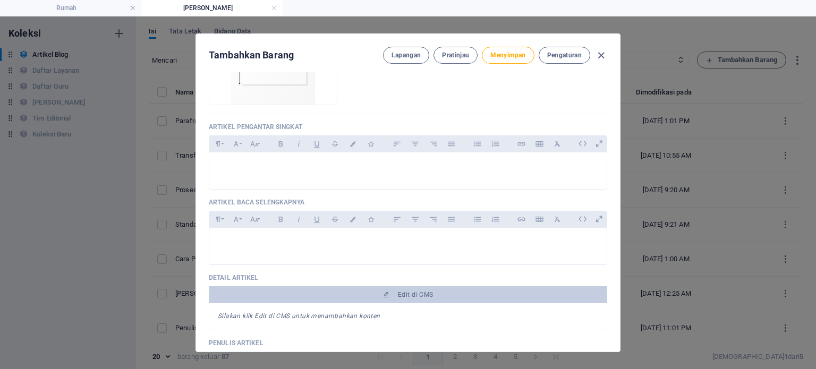
scroll to position [202, 0]
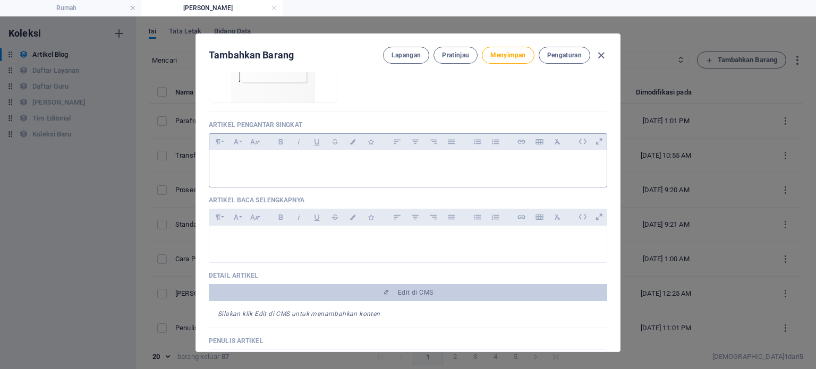
click at [293, 165] on p at bounding box center [408, 164] width 380 height 10
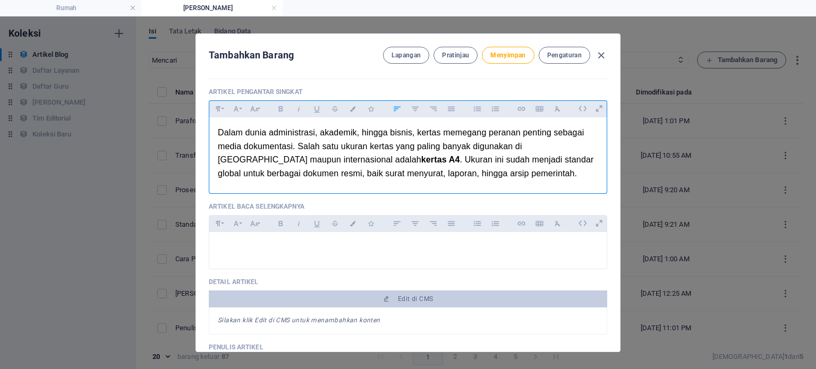
scroll to position [235, 0]
click at [407, 159] on font "kertas A4" at bounding box center [440, 159] width 39 height 9
drag, startPoint x: 336, startPoint y: 159, endPoint x: 298, endPoint y: 158, distance: 38.3
click at [298, 158] on p "Dalam dunia administrasi, akademik, hingga bisnis, kertas memegang peranan pent…" at bounding box center [408, 152] width 380 height 54
click at [281, 102] on icon "button" at bounding box center [280, 108] width 9 height 13
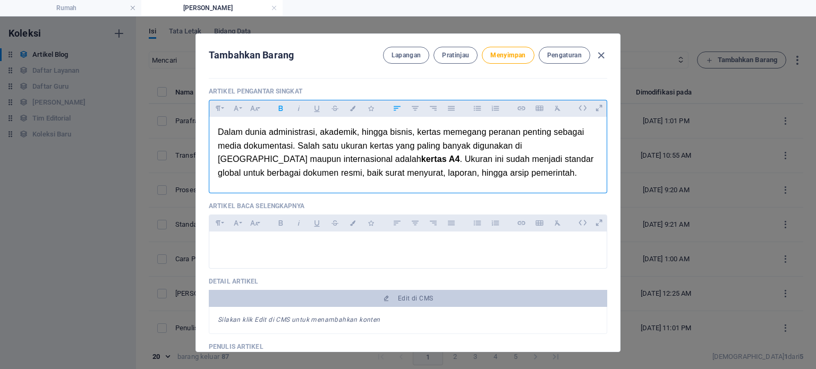
click at [281, 102] on icon "button" at bounding box center [280, 108] width 9 height 13
click at [407, 187] on div "Dalam dunia administrasi, akademik, hingga bisnis, kertas memegang peranan pent…" at bounding box center [407, 152] width 397 height 71
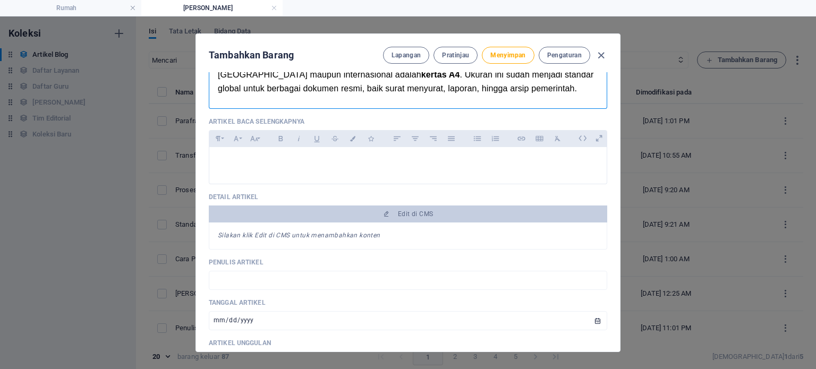
scroll to position [321, 0]
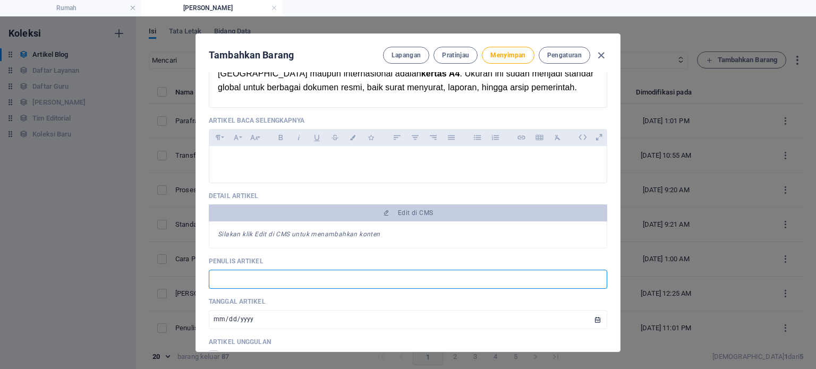
click at [329, 281] on input "text" at bounding box center [408, 279] width 399 height 19
drag, startPoint x: 300, startPoint y: 281, endPoint x: 204, endPoint y: 277, distance: 95.7
click at [204, 277] on div "Judul Artikel Ukuran Kertas A4 sebagai Standar Dokumen Resmi ​ Artikel Slug [DO…" at bounding box center [408, 211] width 424 height 279
type input "KELOMPOK LUVERA"
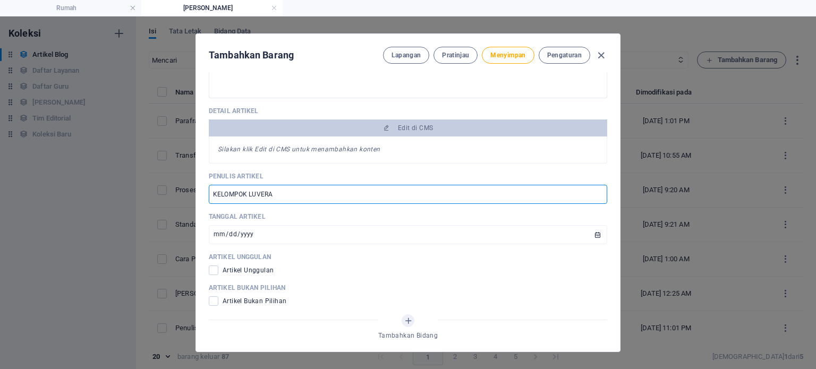
scroll to position [425, 0]
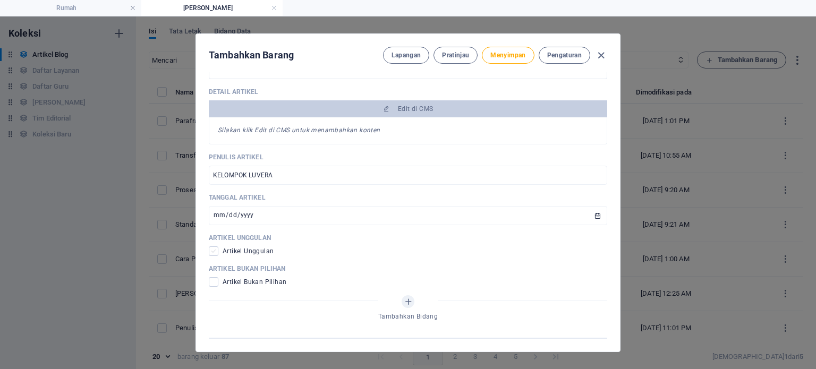
click at [211, 249] on span at bounding box center [214, 252] width 10 height 10
click at [211, 249] on input "checkbox" at bounding box center [216, 252] width 14 height 10
checkbox input "true"
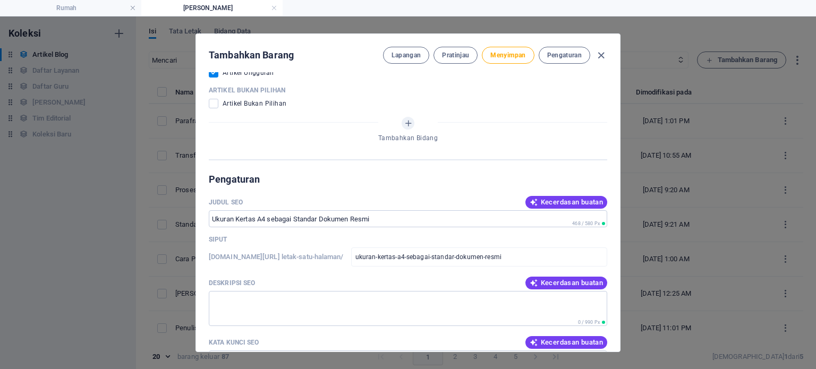
scroll to position [605, 0]
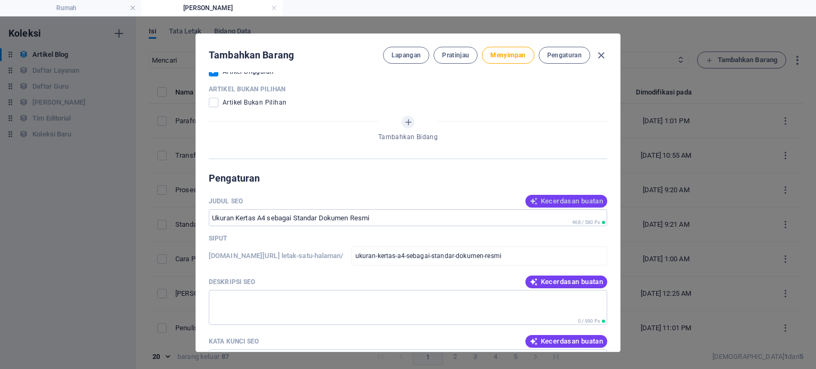
click at [407, 196] on button "Kecerdasan buatan" at bounding box center [567, 201] width 82 height 13
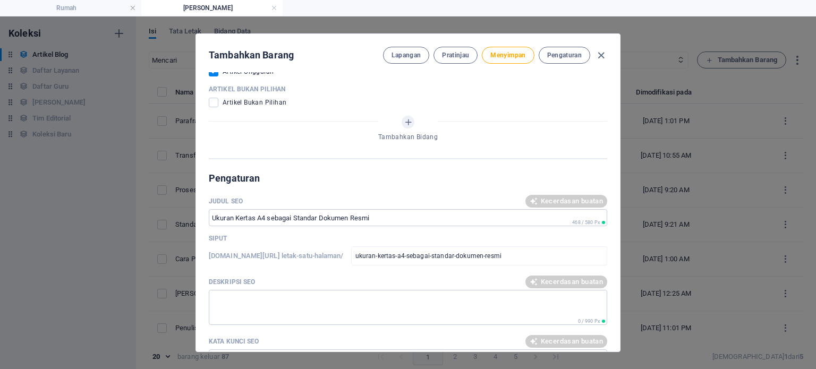
type input "A4: Standar Kertas Resmi"
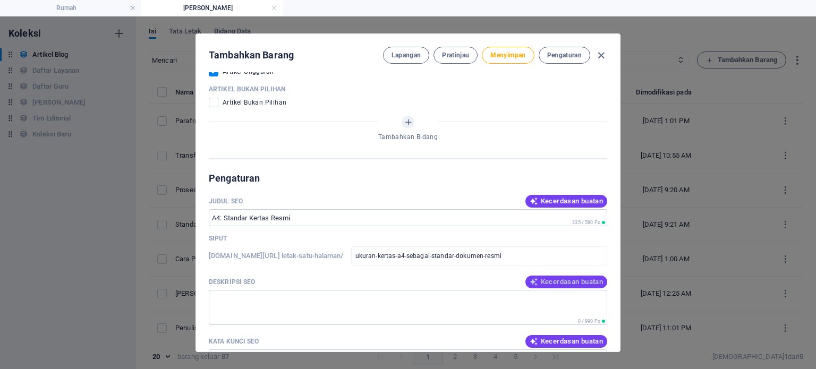
click at [407, 278] on font "Kecerdasan buatan" at bounding box center [572, 282] width 62 height 8
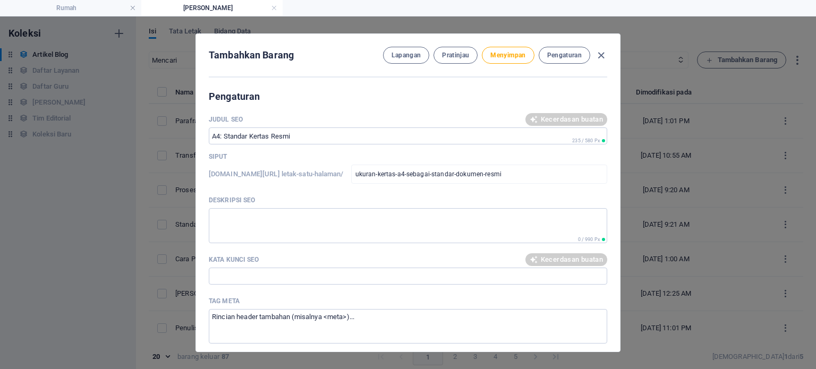
scroll to position [690, 0]
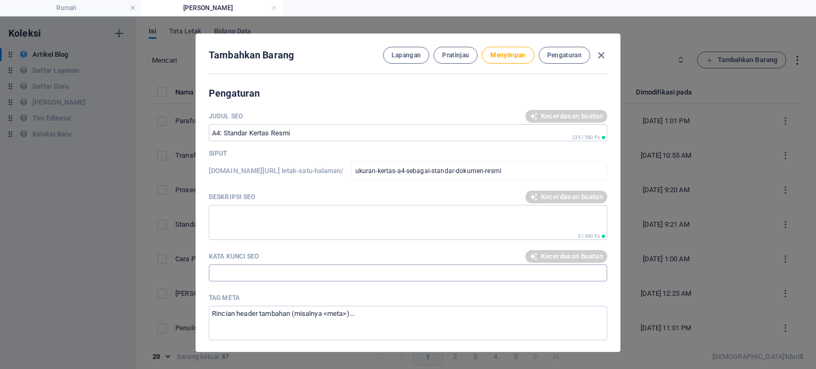
type textarea "Discover the significance of A4 paper as a global standard for official documen…"
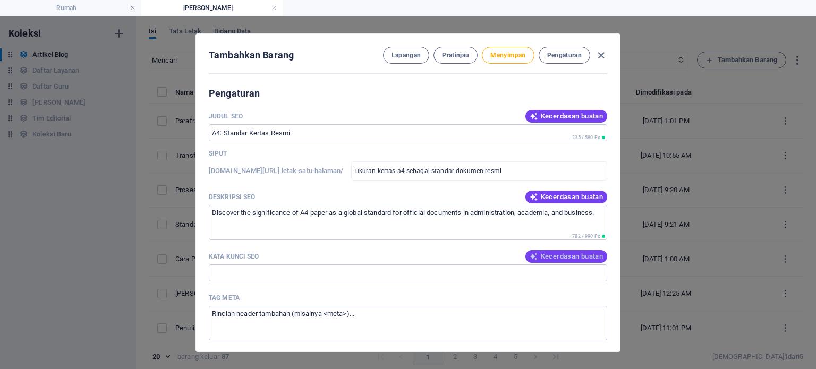
click at [407, 256] on font "Kecerdasan buatan" at bounding box center [572, 256] width 62 height 8
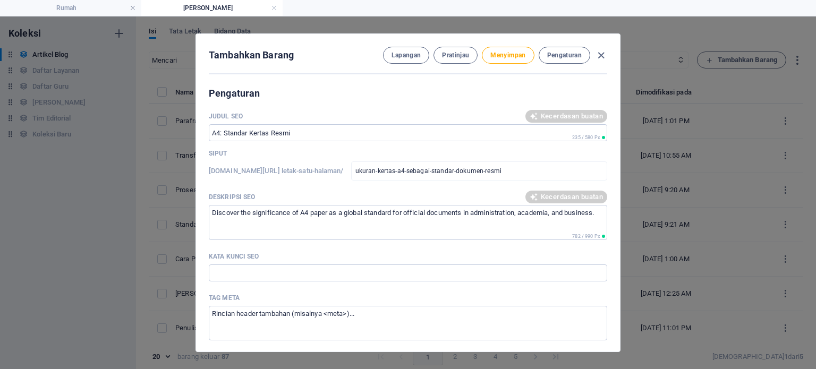
type input "Ukuran Kertas A4, Standar Dokumen Resmi, Kertas A4 Indonesia, Ukuran Kertas Int…"
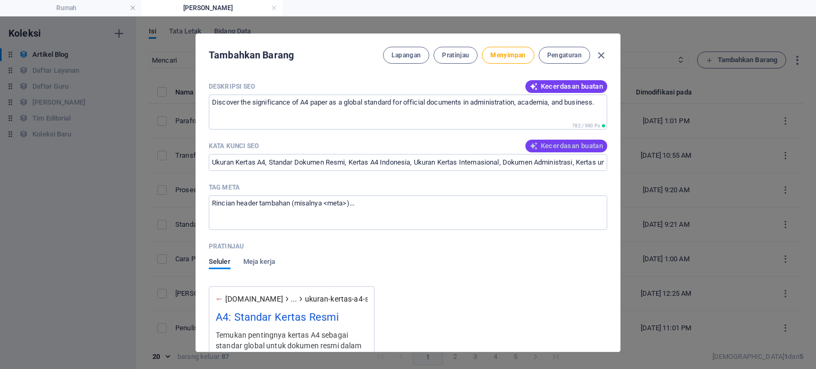
scroll to position [801, 0]
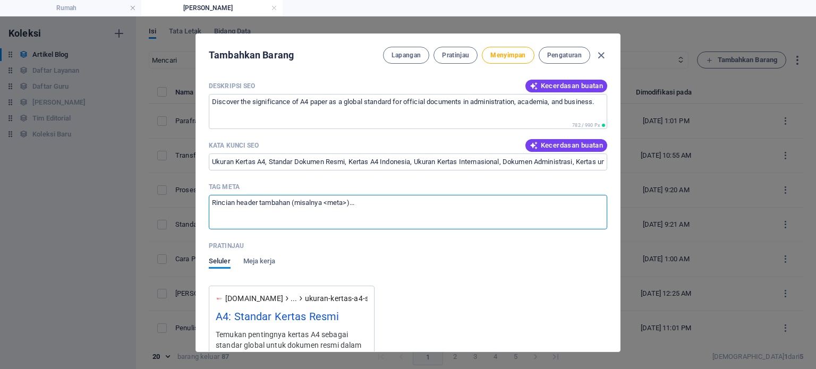
click at [336, 209] on textarea "Tag meta ​" at bounding box center [408, 212] width 399 height 35
click at [344, 202] on textarea "Tag meta ​" at bounding box center [408, 212] width 399 height 35
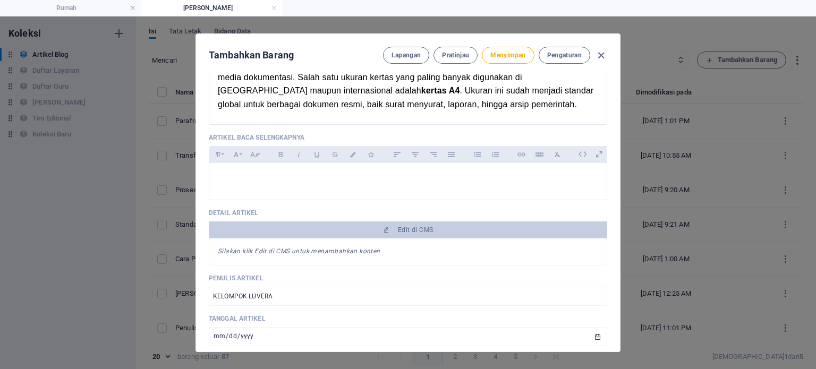
scroll to position [304, 0]
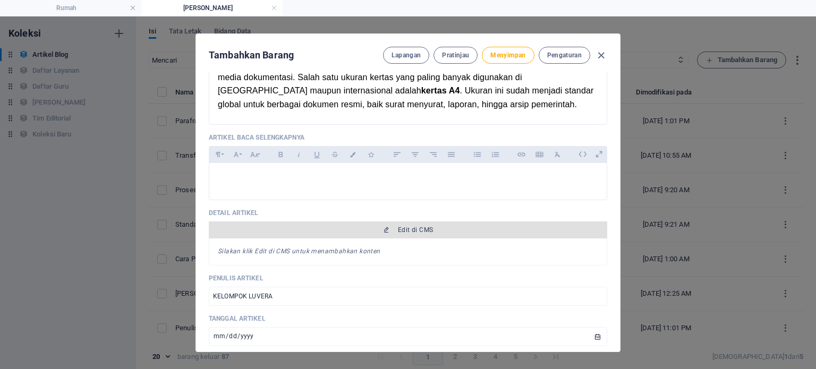
type textarea "<kertas A4>"
click at [348, 233] on span "Edit di CMS" at bounding box center [408, 230] width 390 height 9
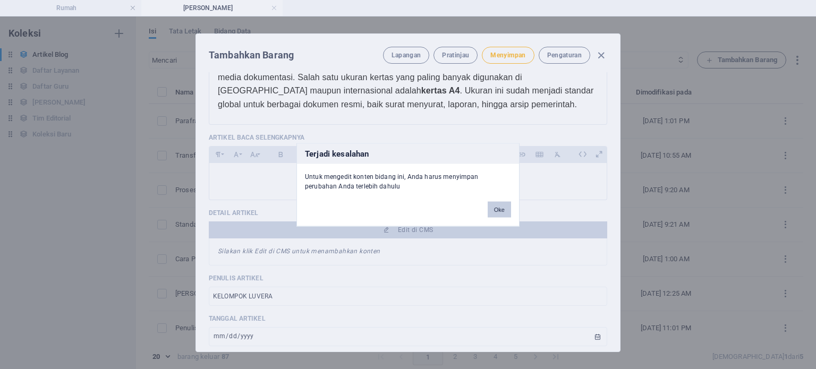
click at [407, 205] on button "Oke" at bounding box center [499, 209] width 23 height 16
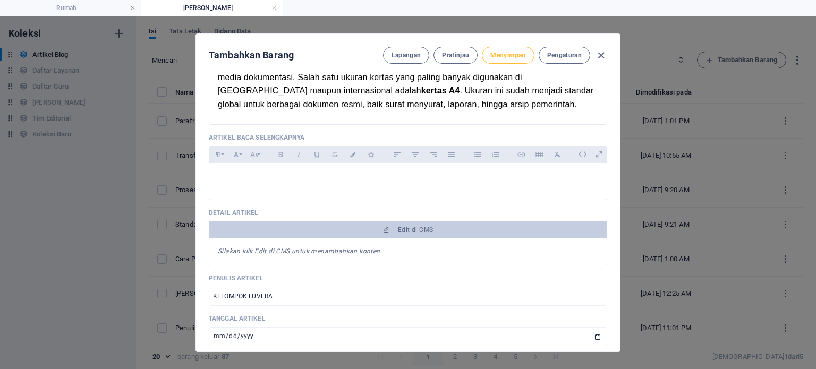
click at [407, 55] on font "Menyimpan" at bounding box center [507, 55] width 35 height 7
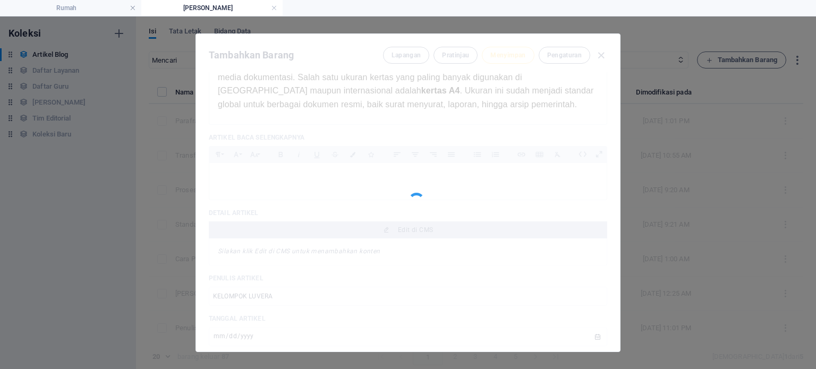
type input "ukuran-kertas-a4-sebagai-standar-dokumen-resmi"
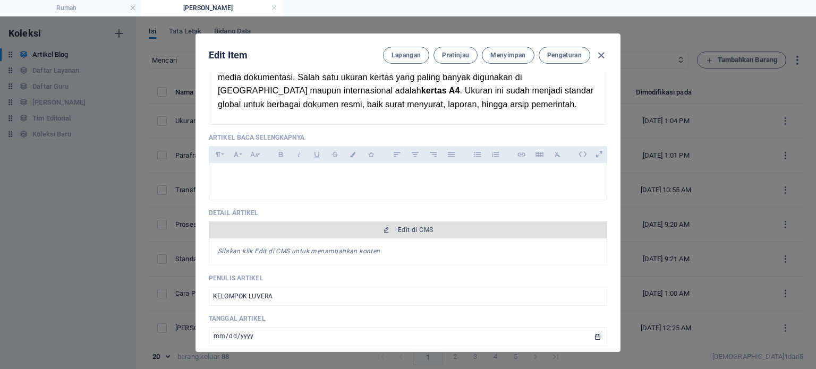
click at [407, 233] on font "Edit di CMS" at bounding box center [415, 229] width 35 height 7
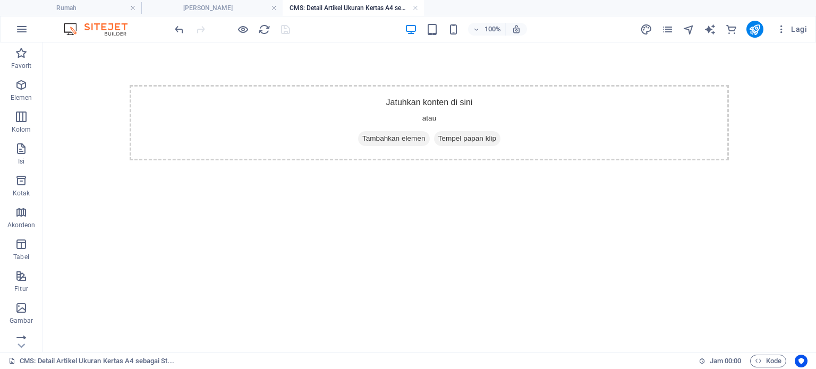
scroll to position [0, 0]
click at [25, 90] on icon "button" at bounding box center [21, 85] width 13 height 13
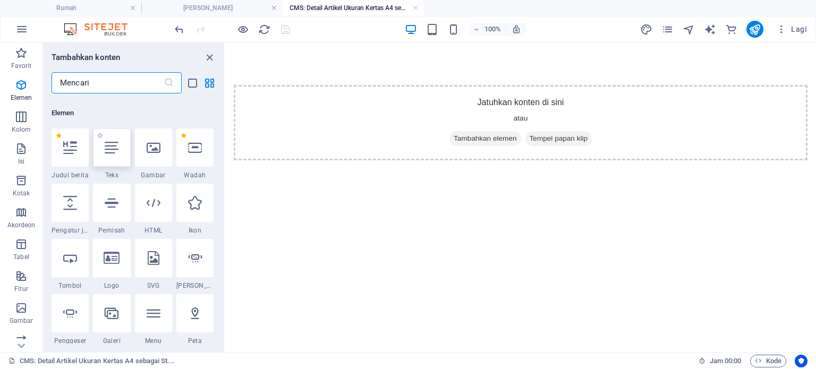
scroll to position [113, 0]
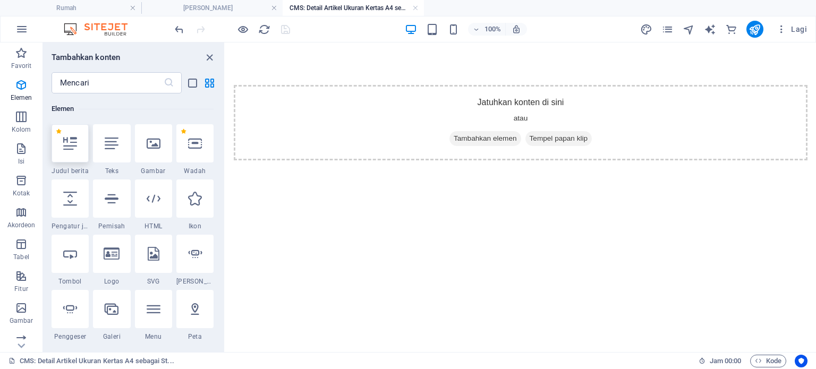
click at [76, 152] on div at bounding box center [70, 143] width 37 height 38
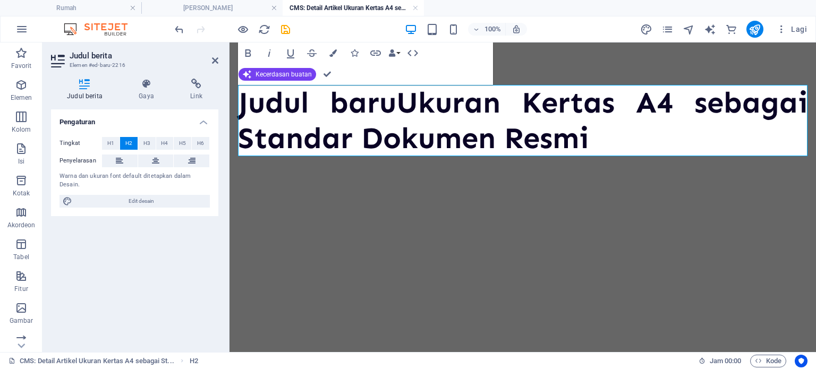
click at [403, 100] on font "Ukuran Kertas A4 sebagai Standar Dokumen Resmi" at bounding box center [523, 120] width 570 height 72
click at [392, 108] on font "Judul baru" at bounding box center [317, 102] width 158 height 36
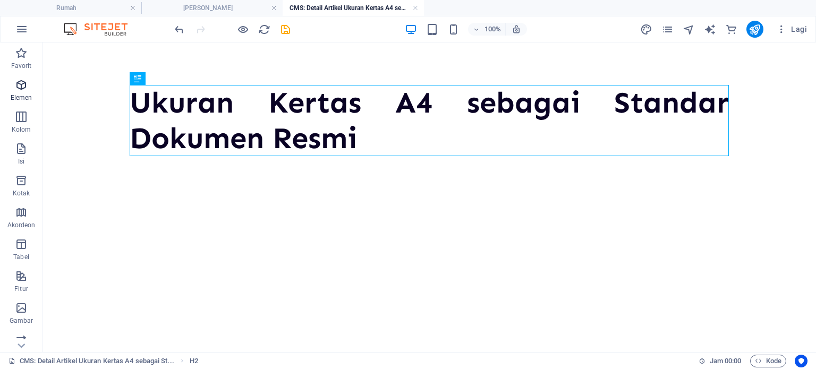
click at [15, 99] on font "Elemen" at bounding box center [22, 97] width 22 height 7
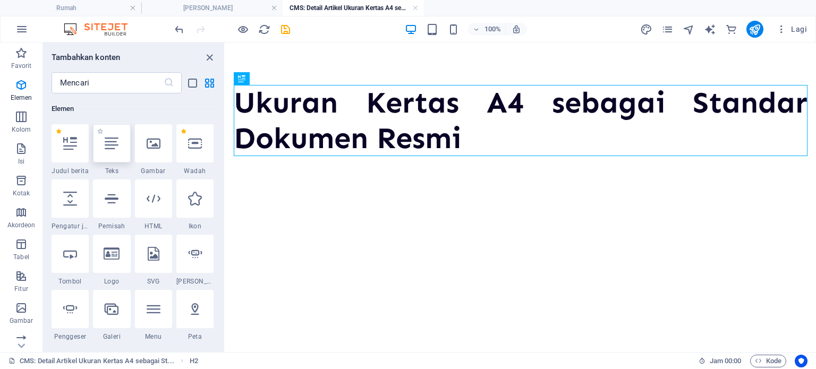
click at [115, 161] on div at bounding box center [111, 143] width 37 height 38
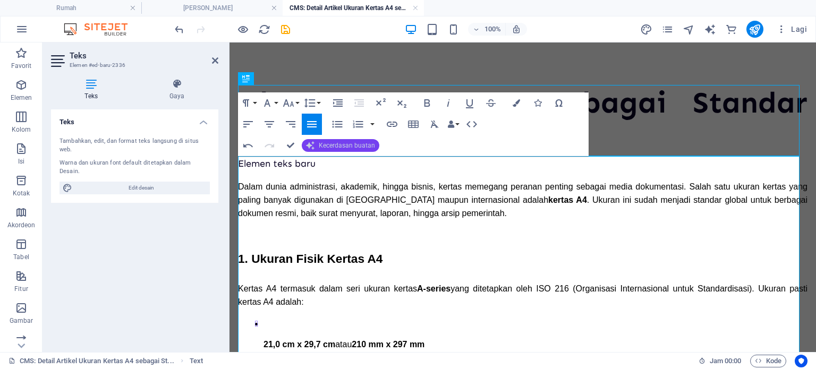
click at [355, 142] on font "Kecerdasan buatan" at bounding box center [347, 145] width 56 height 7
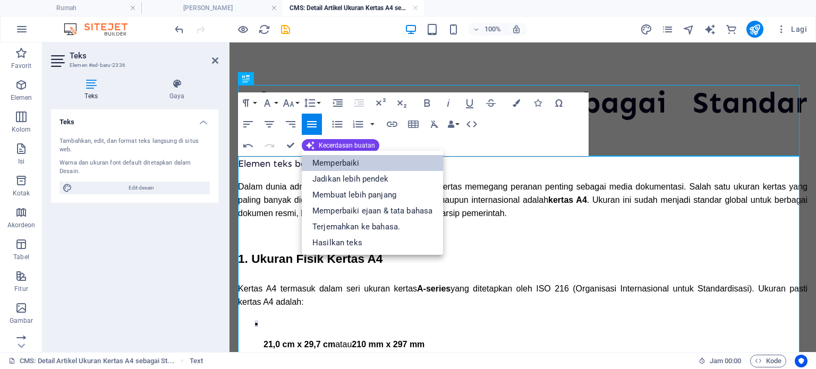
click at [356, 161] on font "Memperbaiki" at bounding box center [335, 163] width 47 height 10
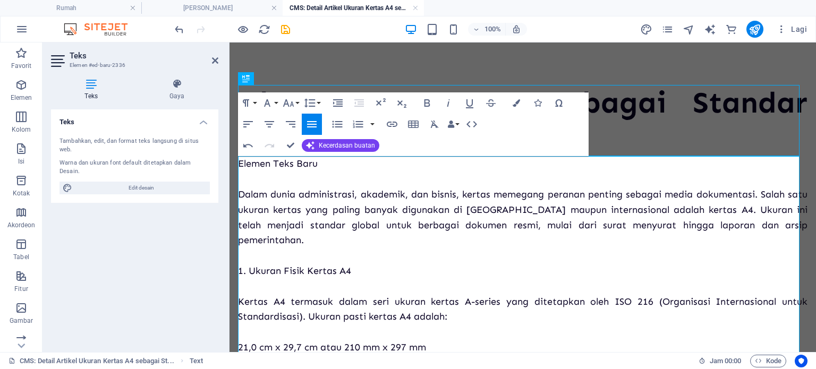
click at [239, 196] on font "Dalam dunia administrasi, akademik, dan bisnis, kertas memegang peranan penting…" at bounding box center [523, 217] width 570 height 57
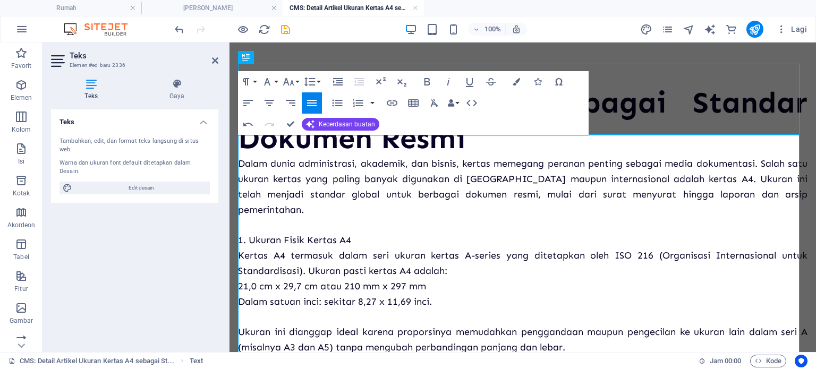
scroll to position [30, 0]
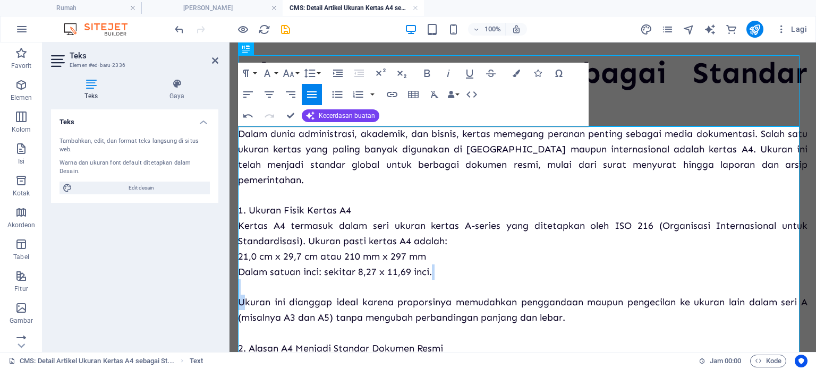
drag, startPoint x: 243, startPoint y: 283, endPoint x: 247, endPoint y: 272, distance: 12.1
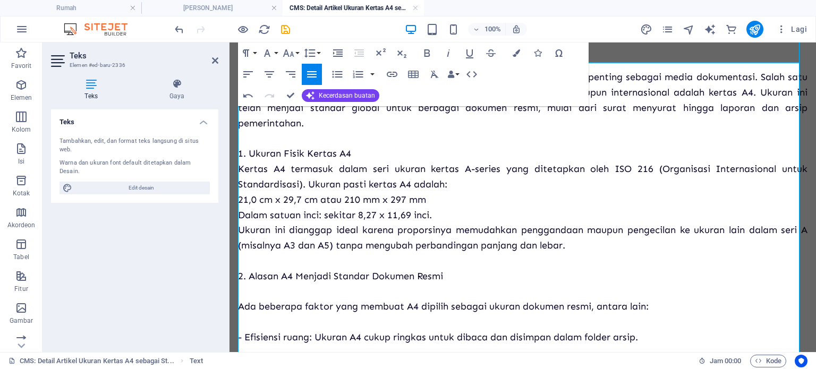
scroll to position [94, 0]
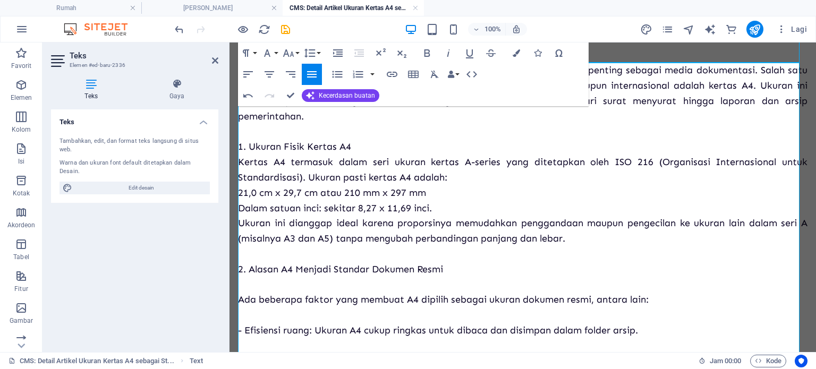
click at [251, 294] on font "Ada beberapa faktor yang membuat A4 dipilih sebagai ukuran dokumen resmi, antar…" at bounding box center [443, 300] width 411 height 12
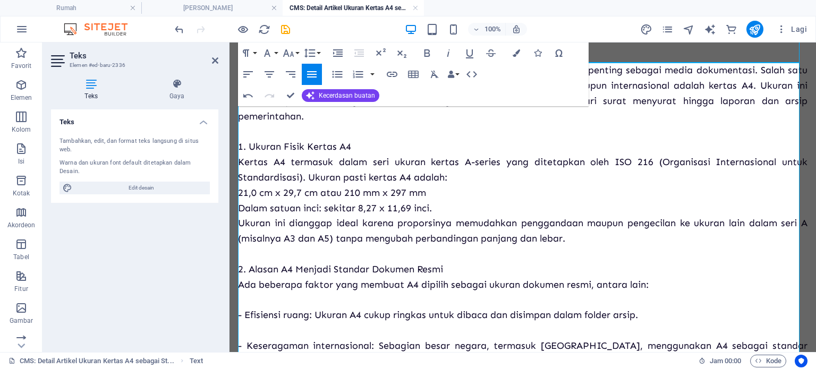
click at [257, 279] on font "Ada beberapa faktor yang membuat A4 dipilih sebagai ukuran dokumen resmi, antar…" at bounding box center [443, 285] width 411 height 12
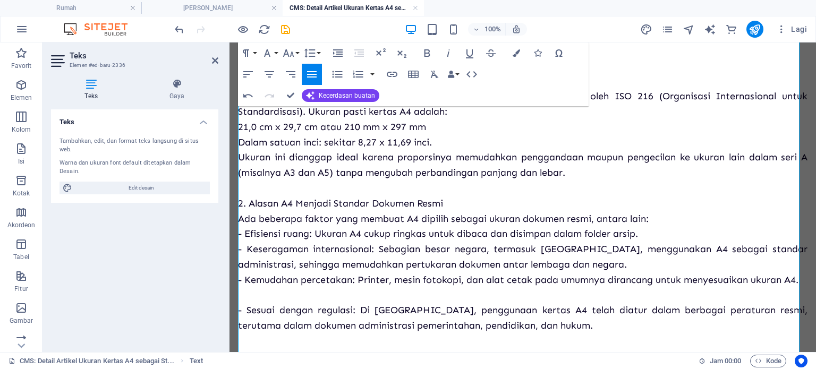
scroll to position [233, 0]
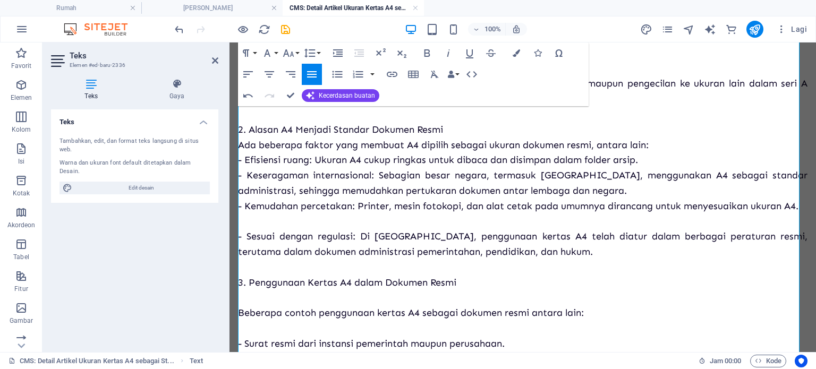
click at [289, 223] on p "Dalam dunia administrasi, akademik, dan bisnis, kertas memegang peranan penting…" at bounding box center [523, 275] width 570 height 704
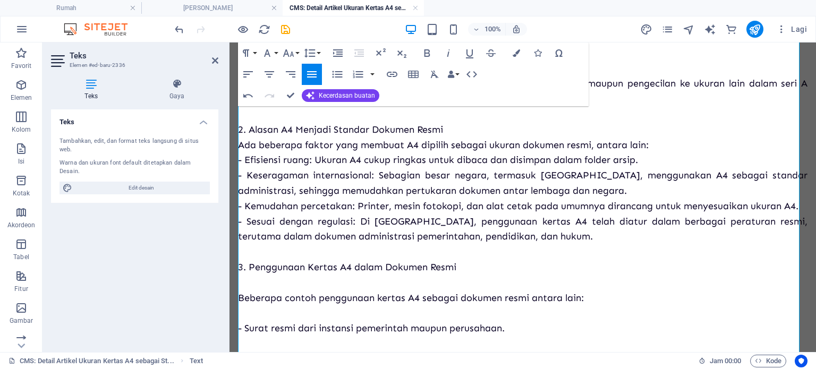
click at [279, 284] on p "Dalam dunia administrasi, akademik, dan bisnis, kertas memegang peranan penting…" at bounding box center [523, 267] width 570 height 689
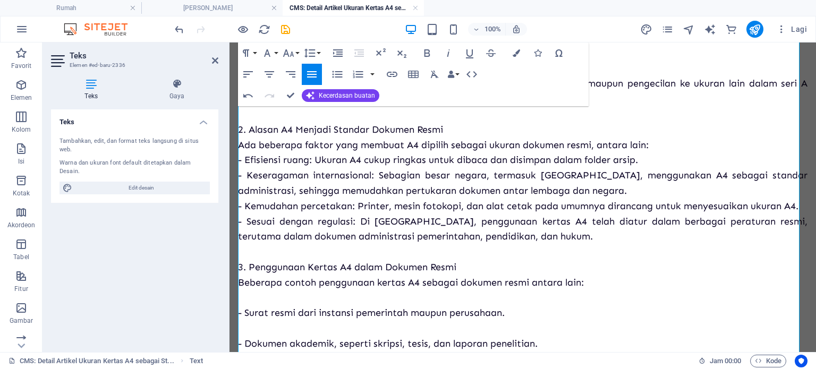
click at [279, 297] on p "Dalam dunia administrasi, akademik, dan bisnis, kertas memegang peranan penting…" at bounding box center [523, 259] width 570 height 673
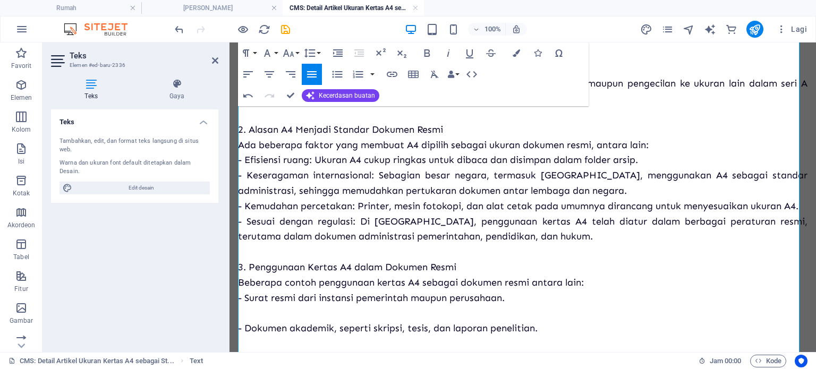
click at [278, 319] on p "Dalam dunia administrasi, akademik, dan bisnis, kertas memegang peranan penting…" at bounding box center [523, 252] width 570 height 658
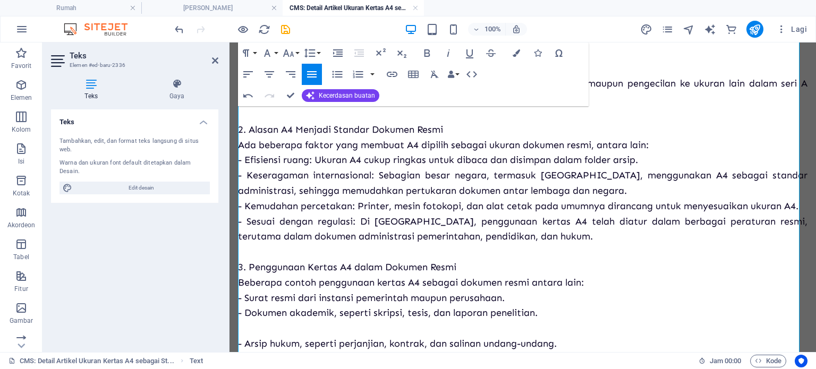
click at [278, 319] on p "Dalam dunia administrasi, akademik, dan bisnis, kertas memegang peranan penting…" at bounding box center [523, 244] width 570 height 642
click at [281, 328] on p "Dalam dunia administrasi, akademik, dan bisnis, kertas memegang peranan penting…" at bounding box center [523, 244] width 570 height 642
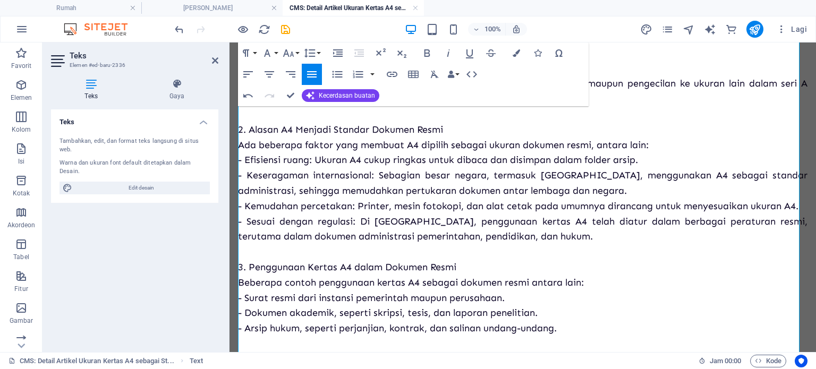
scroll to position [348, 0]
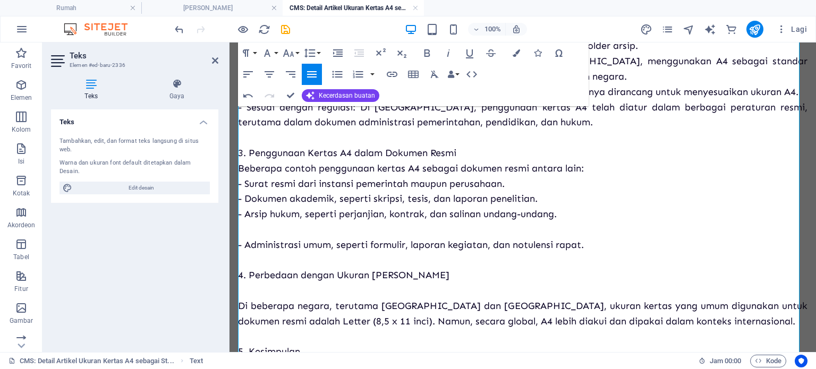
click at [274, 230] on p "Dalam dunia administrasi, akademik, dan bisnis, kertas memegang peranan penting…" at bounding box center [523, 123] width 570 height 628
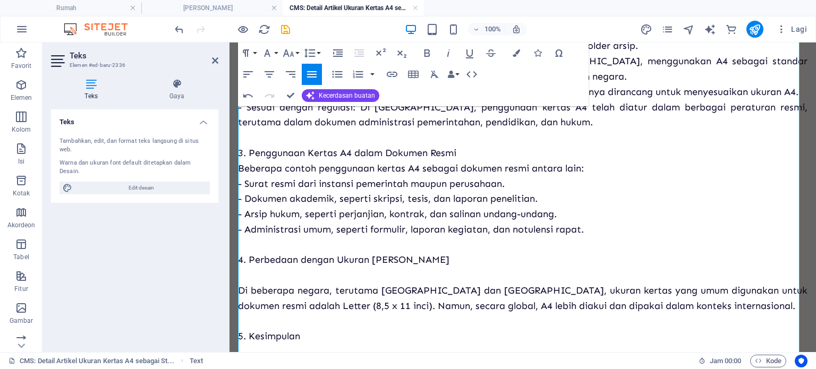
click at [262, 275] on p "Dalam dunia administrasi, akademik, dan bisnis, kertas memegang peranan penting…" at bounding box center [523, 115] width 570 height 612
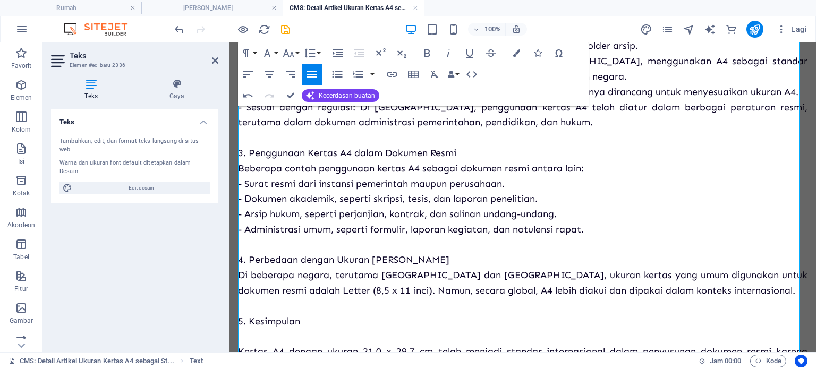
click at [266, 304] on p "Dalam dunia administrasi, akademik, dan bisnis, kertas memegang peranan penting…" at bounding box center [523, 107] width 570 height 597
click at [266, 334] on p "Dalam dunia administrasi, akademik, dan bisnis, kertas memegang peranan penting…" at bounding box center [523, 107] width 570 height 597
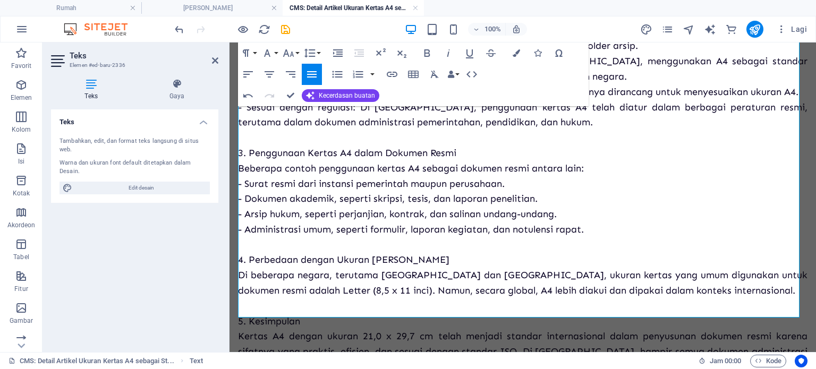
scroll to position [428, 0]
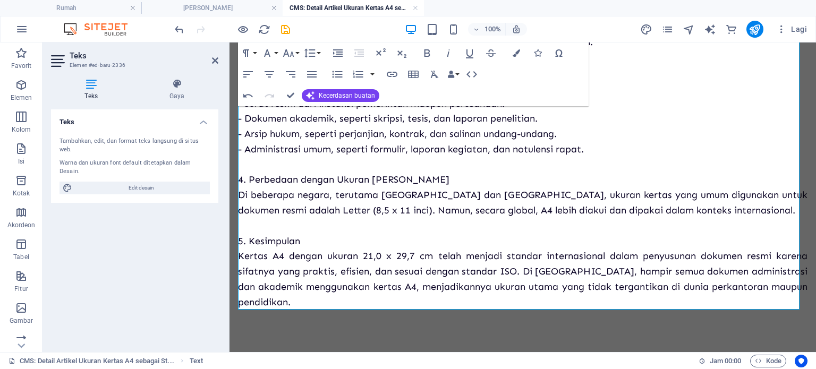
drag, startPoint x: 266, startPoint y: 334, endPoint x: 280, endPoint y: 72, distance: 262.4
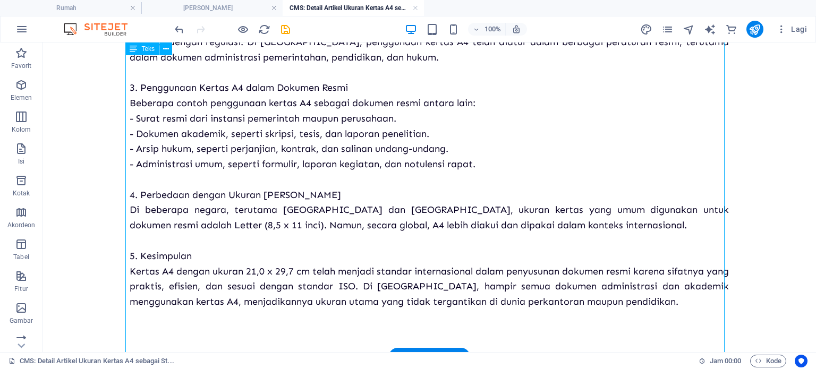
scroll to position [0, 0]
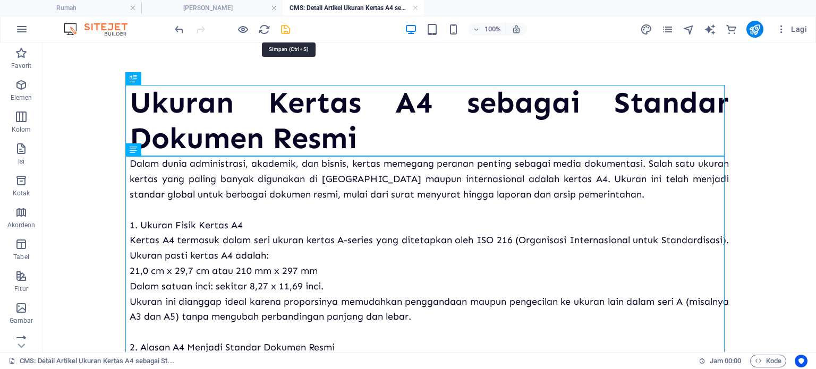
click at [284, 33] on icon "menyimpan" at bounding box center [285, 29] width 12 height 12
click at [780, 26] on icon "button" at bounding box center [781, 29] width 11 height 11
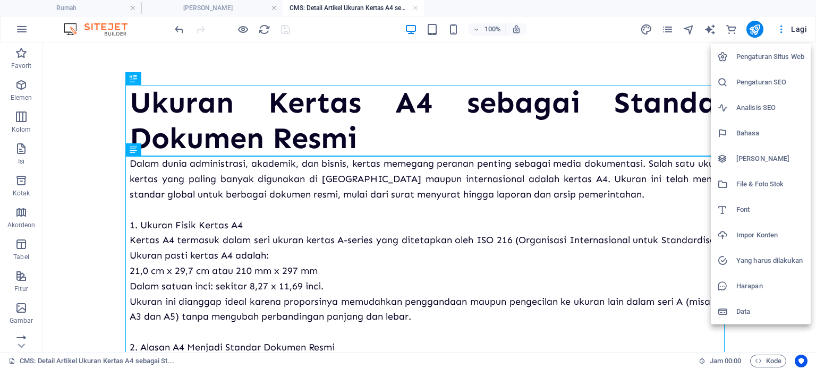
click at [756, 156] on font "[PERSON_NAME]" at bounding box center [762, 159] width 53 height 8
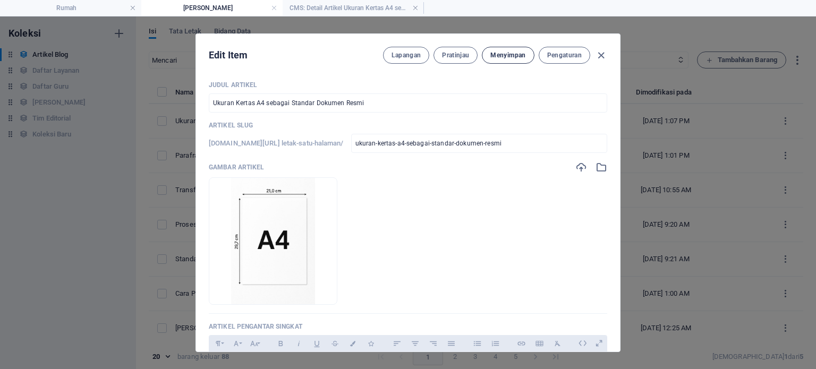
click at [495, 50] on button "Menyimpan" at bounding box center [508, 55] width 52 height 17
click at [597, 53] on icon "button" at bounding box center [601, 55] width 12 height 12
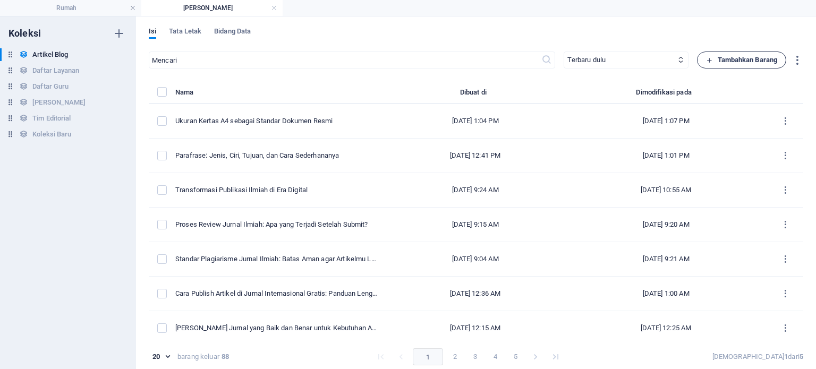
click at [710, 65] on span "Tambahkan Barang" at bounding box center [741, 60] width 71 height 13
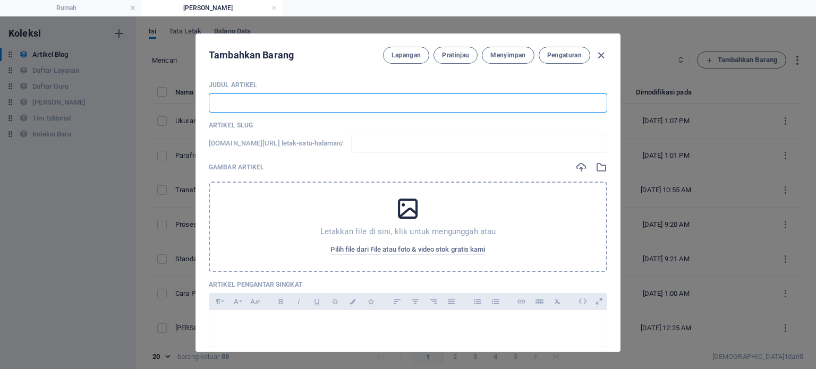
click at [362, 97] on input "text" at bounding box center [408, 103] width 399 height 19
paste input "CARA MEMILIH PLATFORM JURNAL YANG TEPAT UNTUK RISET"
type input "CARA MEMILIH PLATFORM JURNAL YANG TEPAT UNTUK RISET"
type input "cara-memilih-platform-jurnal-yang-tepat-untuk-riset"
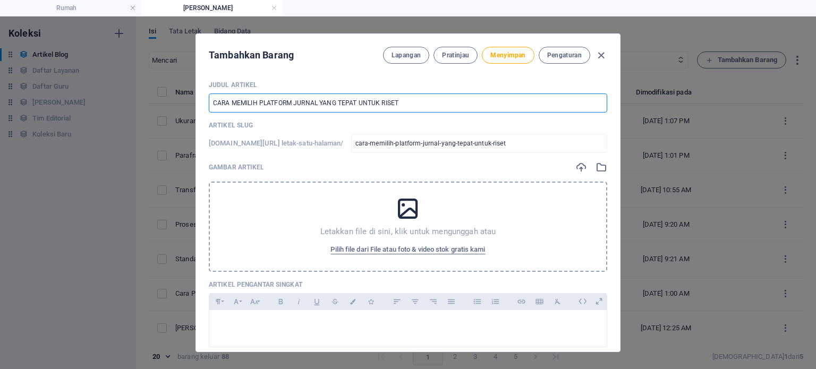
type input "CARA MEMILIH PLATFORM JURNAL YANG TEPAT UNTUK RISET"
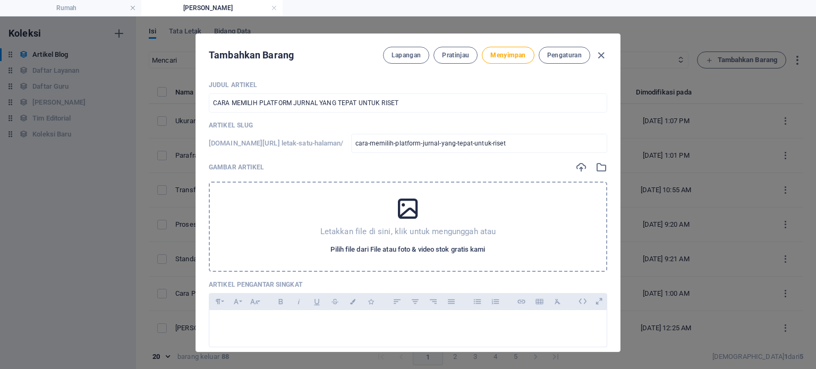
click at [400, 248] on font "Pilih file dari File atau foto & video stok gratis kami" at bounding box center [408, 249] width 155 height 8
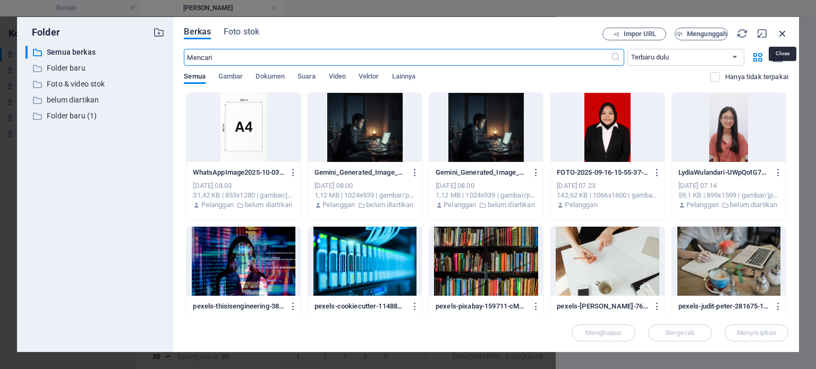
click at [777, 35] on icon "button" at bounding box center [783, 34] width 12 height 12
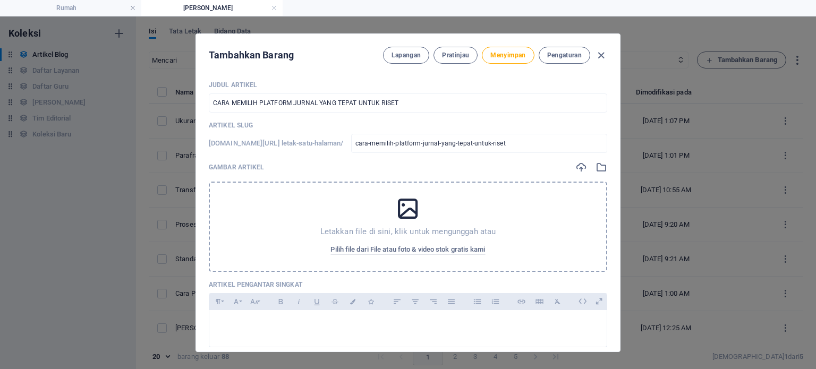
click at [400, 218] on icon at bounding box center [408, 209] width 27 height 27
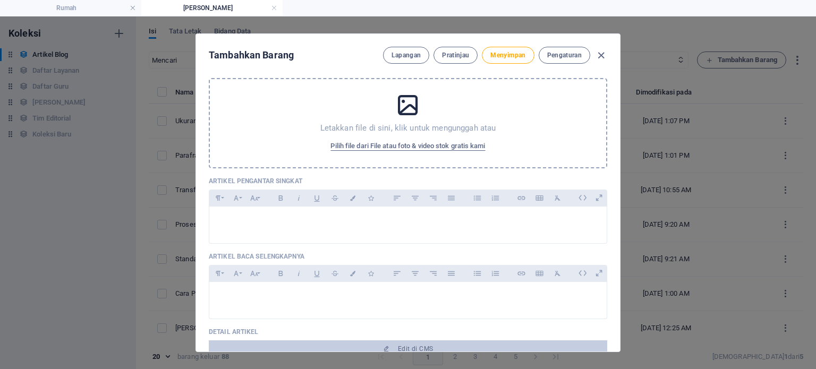
scroll to position [122, 0]
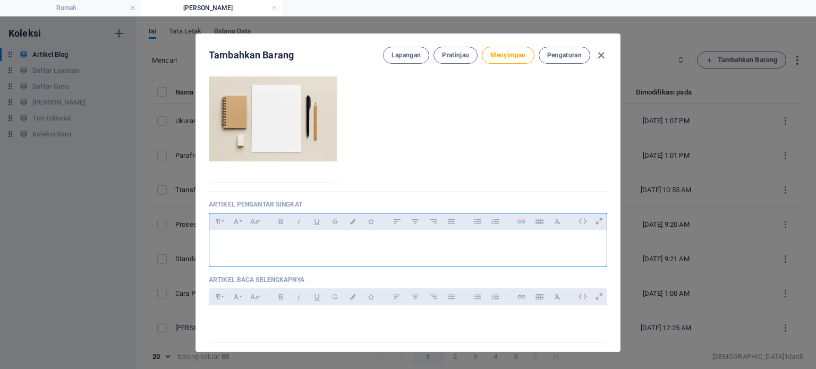
click at [281, 240] on p at bounding box center [408, 244] width 380 height 10
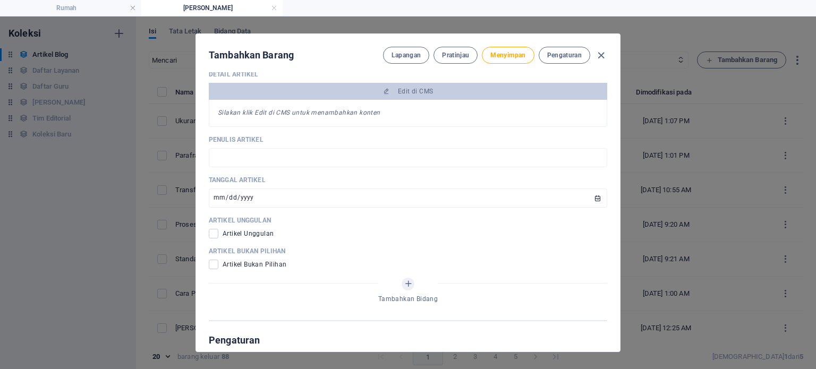
scroll to position [442, 0]
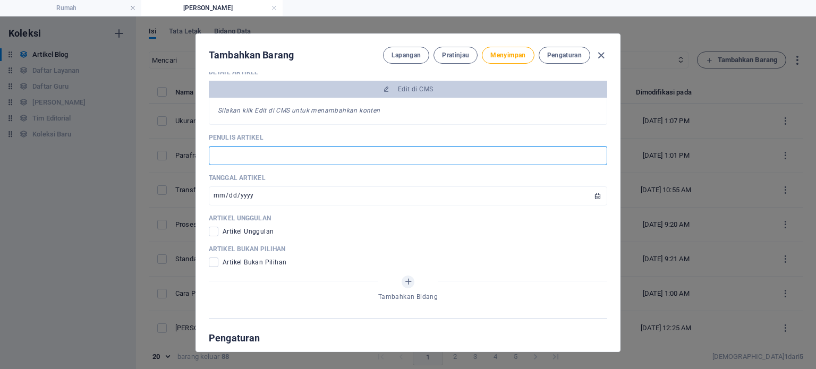
click at [299, 147] on input "text" at bounding box center [408, 155] width 399 height 19
type input "KELOMPOK LUVERA"
click at [213, 228] on span at bounding box center [214, 232] width 10 height 10
click at [213, 228] on input "checkbox" at bounding box center [216, 232] width 14 height 10
checkbox input "true"
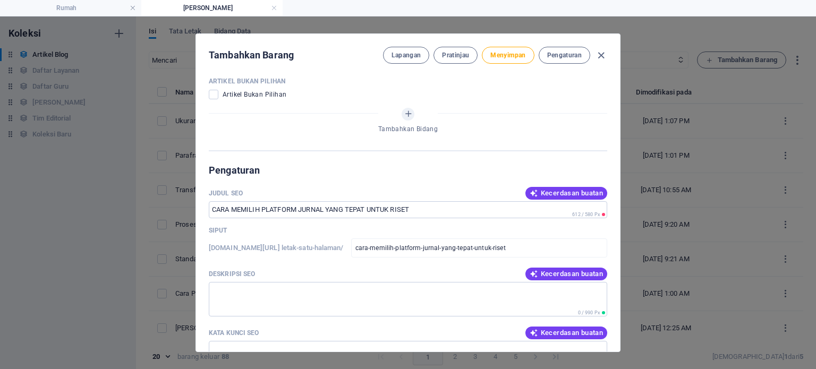
scroll to position [618, 0]
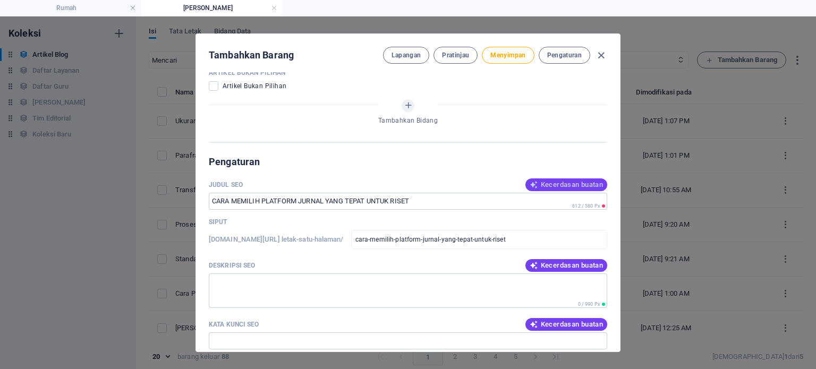
click at [532, 179] on button "Kecerdasan buatan" at bounding box center [567, 185] width 82 height 13
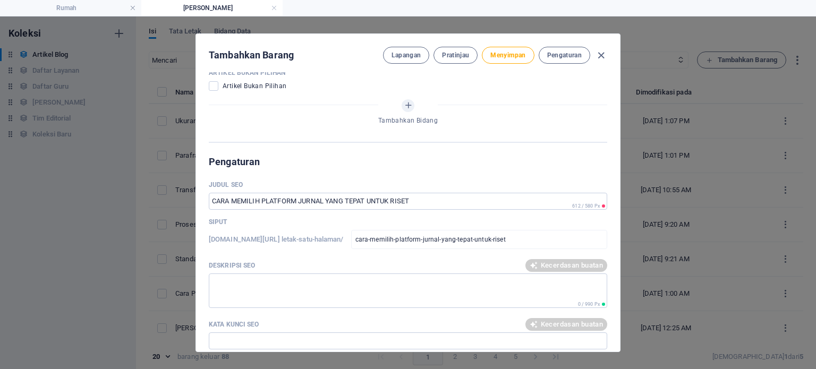
click at [532, 179] on div "Kecerdasan buatan" at bounding box center [567, 185] width 82 height 13
type input "Panduan Pilih Jurnal Riset"
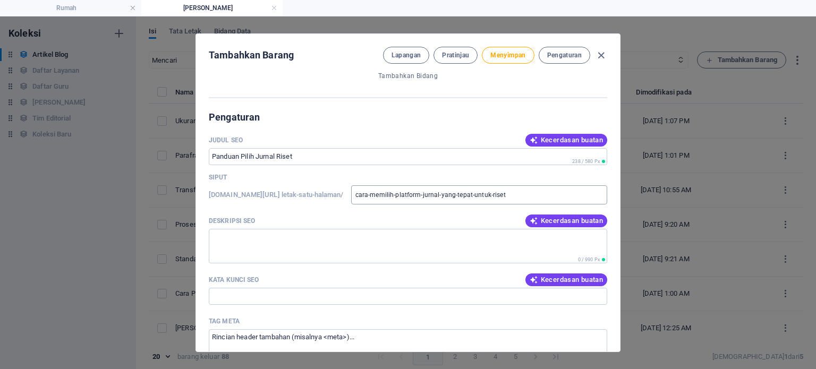
scroll to position [663, 0]
click at [567, 214] on button "Kecerdasan buatan" at bounding box center [567, 220] width 82 height 13
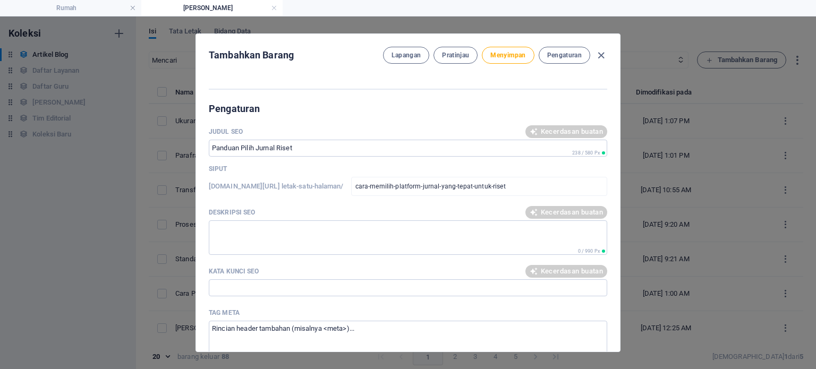
type textarea "Temukan cara memilih platform jurnal yang tepat untuk riset Anda. Panduan lengk…"
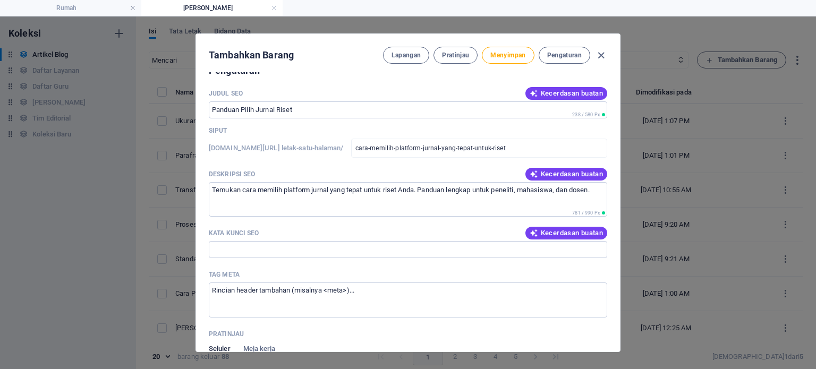
scroll to position [710, 0]
click at [550, 231] on font "Kecerdasan buatan" at bounding box center [572, 232] width 62 height 8
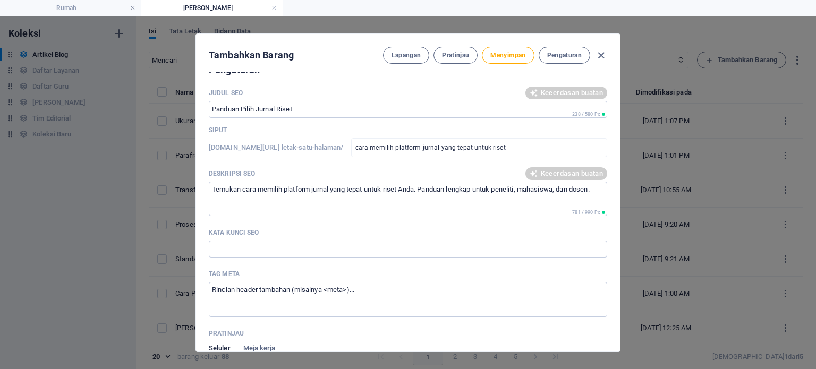
type input "platform jurnal, pemilihan jurnal, riset ilmiah, akses jurnal, panduan peneliti…"
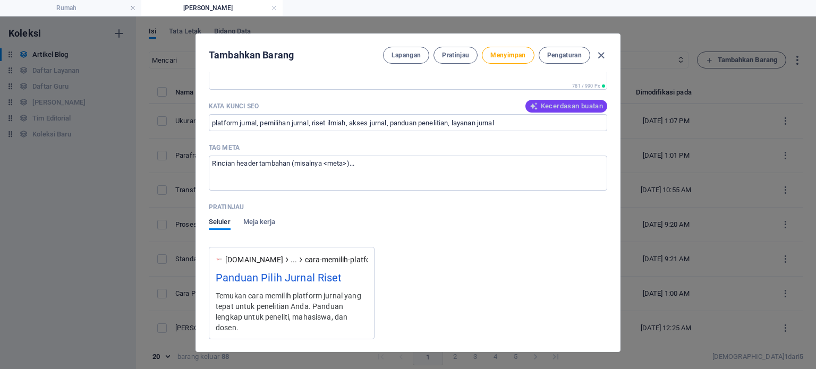
scroll to position [837, 0]
click at [376, 168] on textarea "Tag meta ​" at bounding box center [408, 172] width 399 height 35
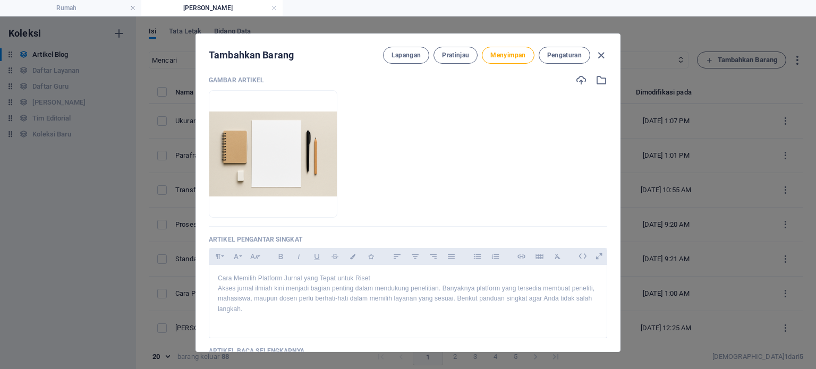
scroll to position [0, 0]
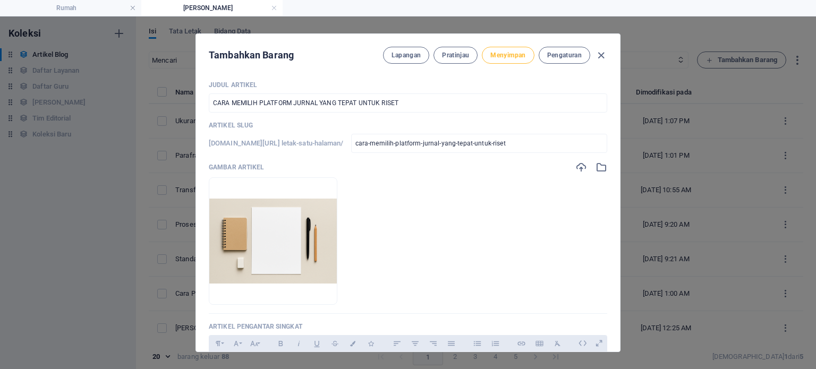
type textarea "<jurnal>"
click at [503, 53] on font "Menyimpan" at bounding box center [507, 55] width 35 height 7
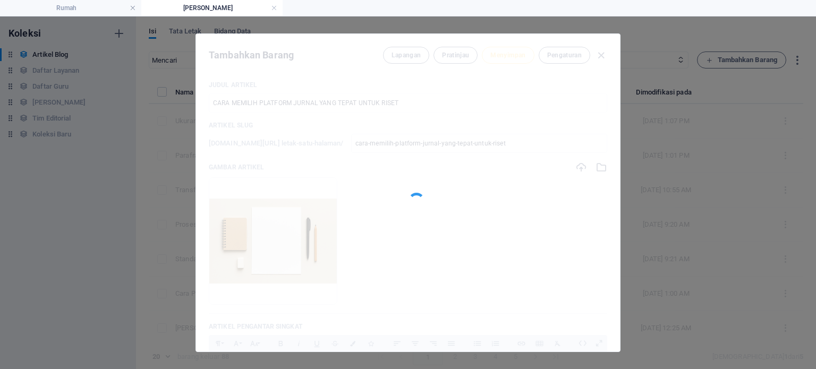
type input "cara-memilih-platform-jurnal-yang-tepat-untuk-riset"
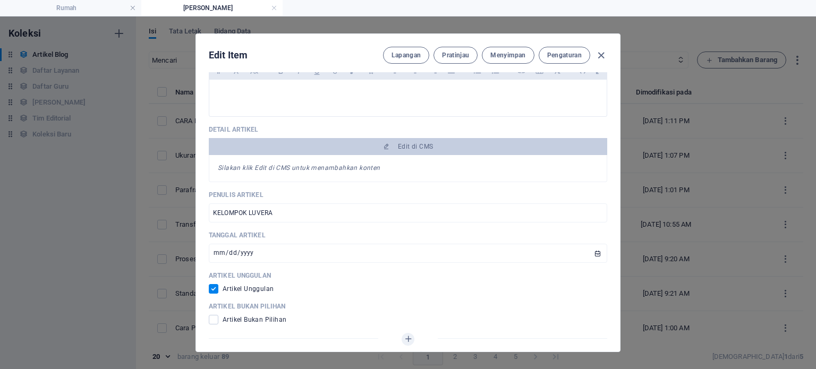
scroll to position [385, 0]
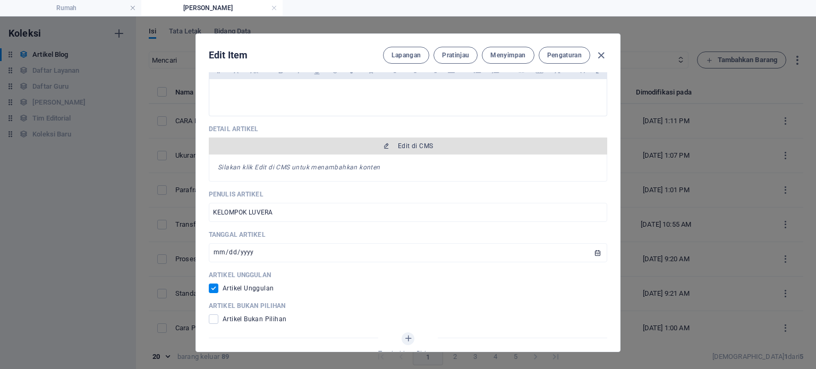
click at [407, 143] on font "Edit di CMS" at bounding box center [415, 145] width 35 height 7
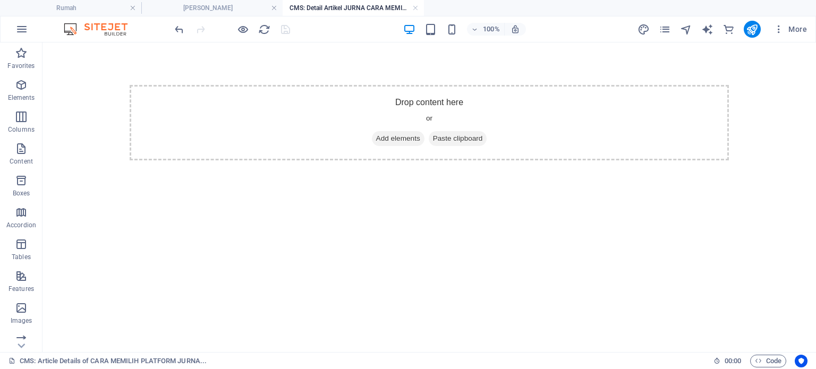
scroll to position [0, 0]
click at [15, 87] on icon "button" at bounding box center [21, 85] width 13 height 13
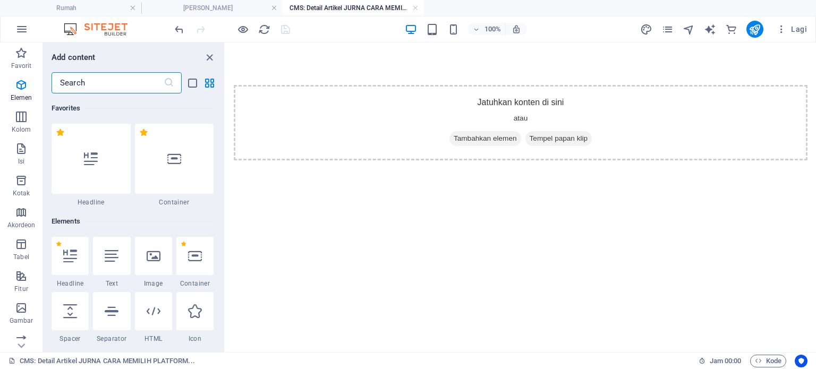
scroll to position [113, 0]
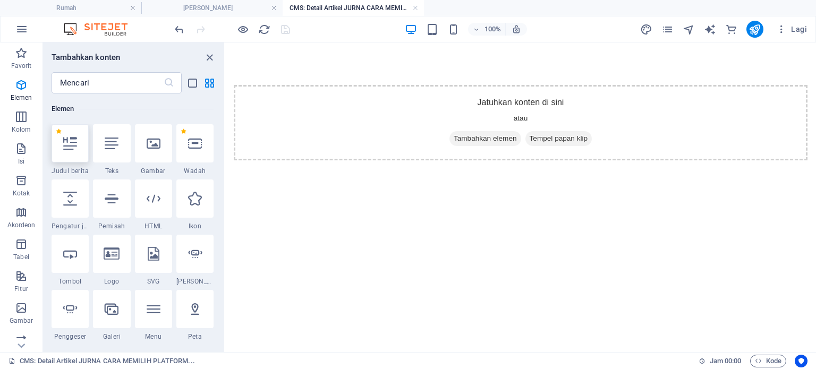
click at [72, 159] on div at bounding box center [70, 143] width 37 height 38
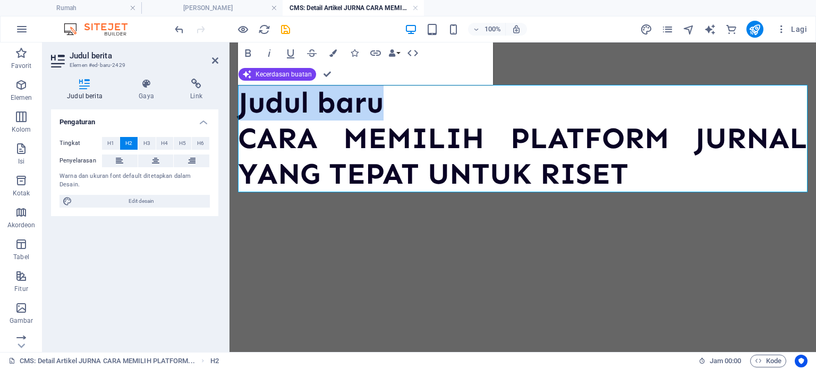
drag, startPoint x: 379, startPoint y: 107, endPoint x: 238, endPoint y: 101, distance: 142.0
click at [238, 101] on div "Judul baru CARA MEMILIH PLATFORM JURNAL YANG TEPAT UNTUK RISET" at bounding box center [523, 139] width 587 height 192
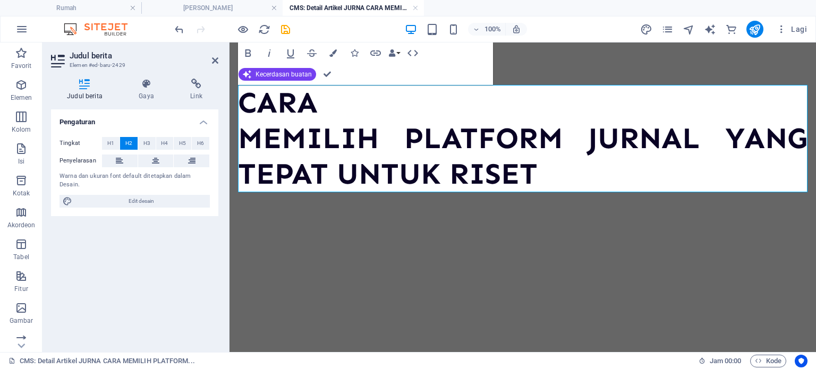
click at [244, 134] on font "MEMILIH PLATFORM JURNAL YANG TEPAT UNTUK RISET" at bounding box center [523, 156] width 570 height 72
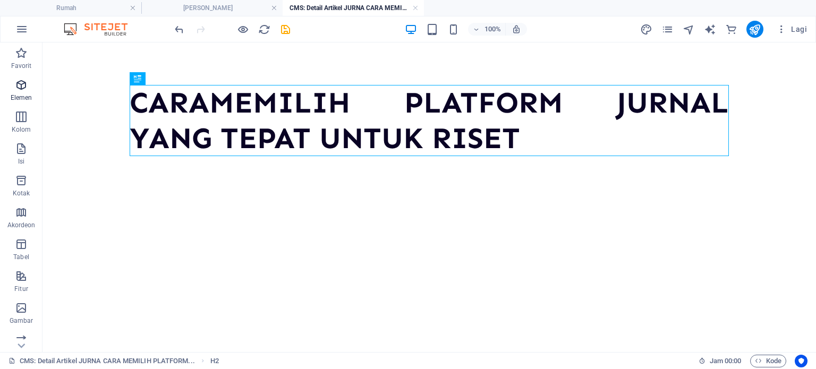
click at [23, 95] on font "Elemen" at bounding box center [22, 97] width 22 height 7
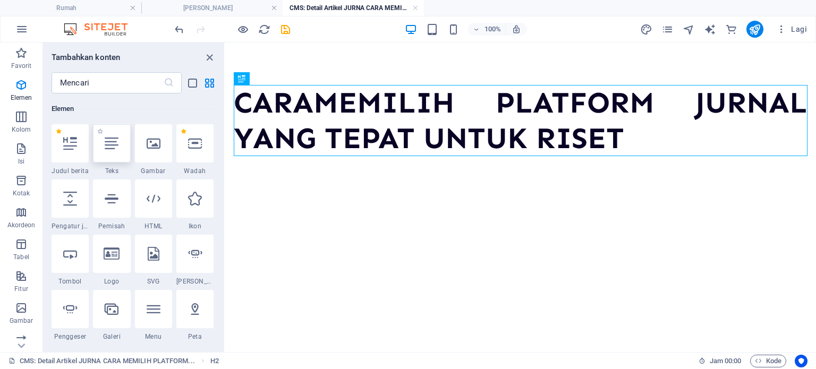
click at [121, 141] on div at bounding box center [111, 143] width 37 height 38
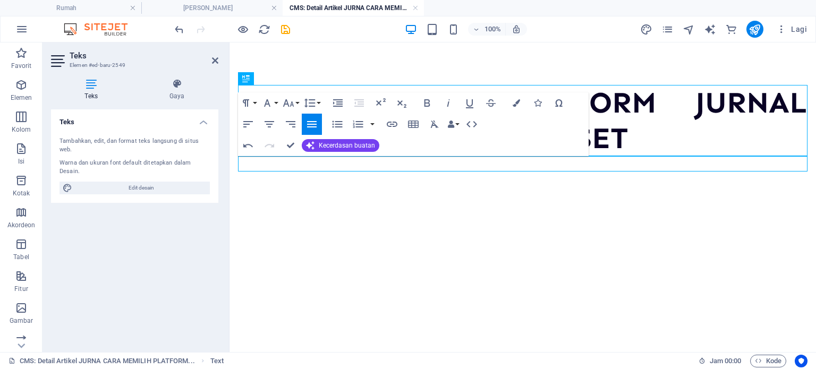
click at [278, 161] on p at bounding box center [523, 163] width 570 height 15
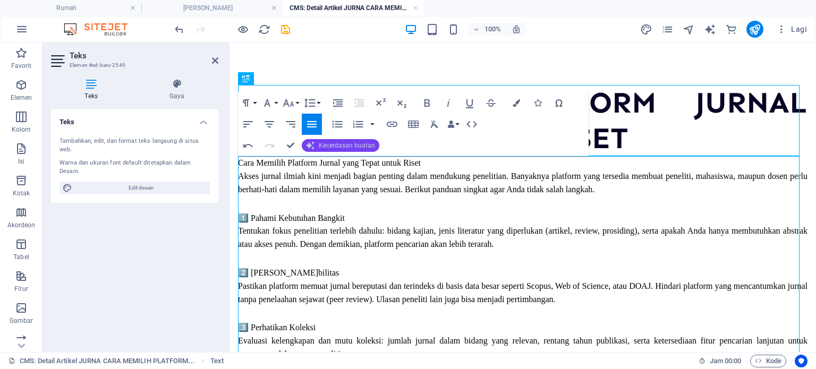
click at [323, 146] on font "Kecerdasan buatan" at bounding box center [347, 145] width 56 height 7
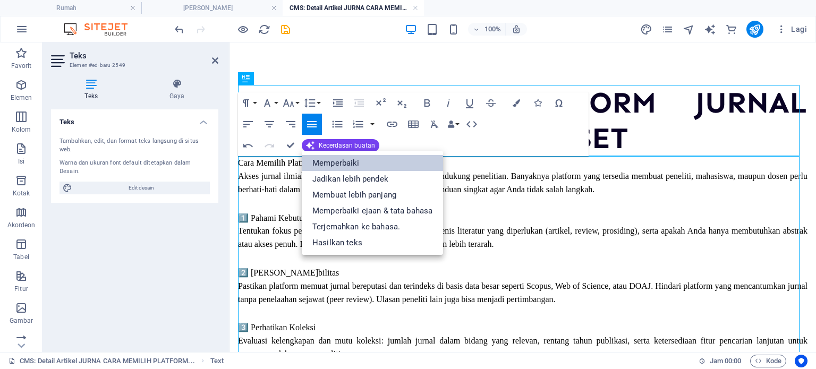
click at [325, 162] on font "Memperbaiki" at bounding box center [335, 163] width 47 height 10
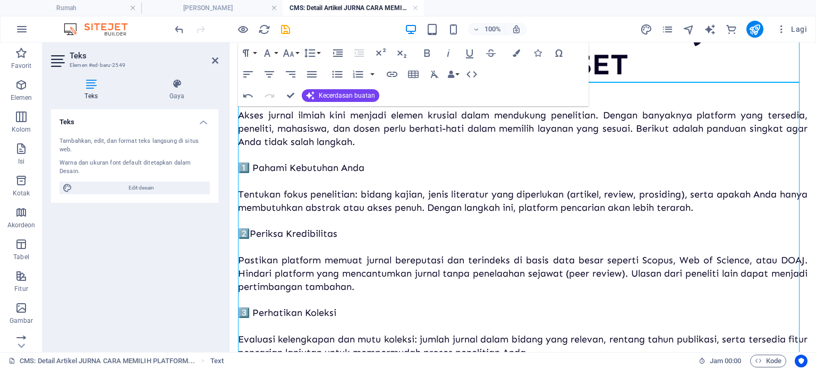
scroll to position [0, 0]
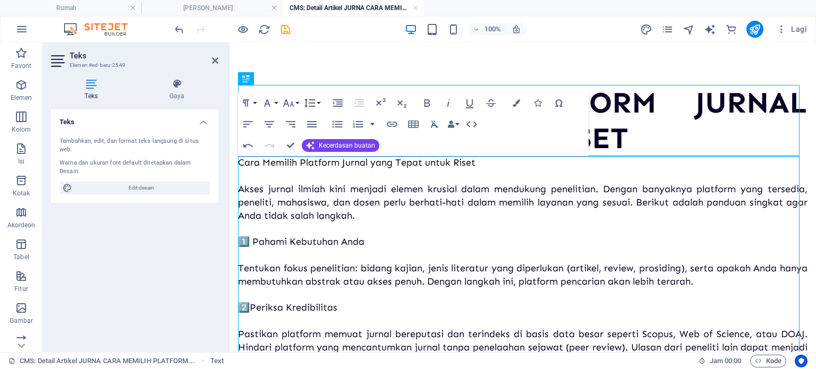
click at [257, 237] on font "1️⃣ Pahami Kebutuhan Anda" at bounding box center [301, 242] width 126 height 12
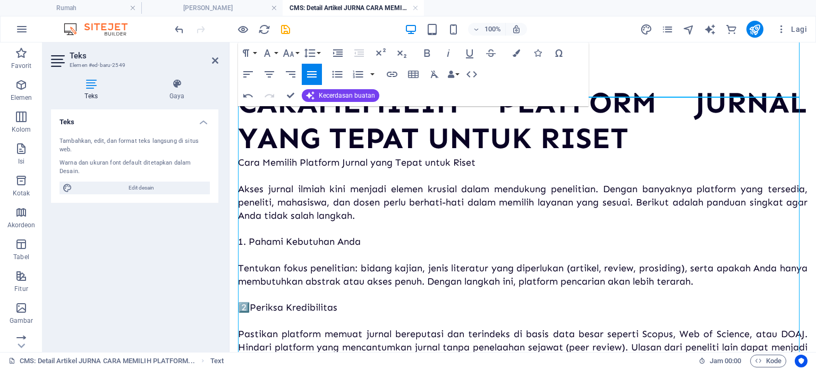
scroll to position [68, 0]
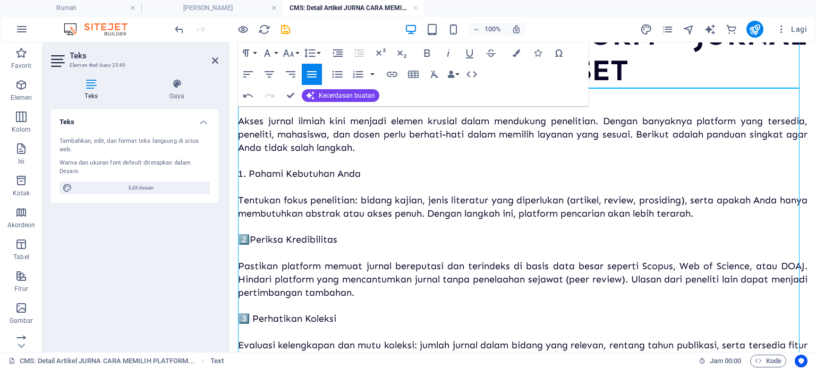
click at [250, 239] on font "2️⃣Periksa Kredibilitas" at bounding box center [287, 240] width 99 height 12
click at [251, 176] on font "1. Pahami Kebutuhan Anda" at bounding box center [299, 174] width 123 height 12
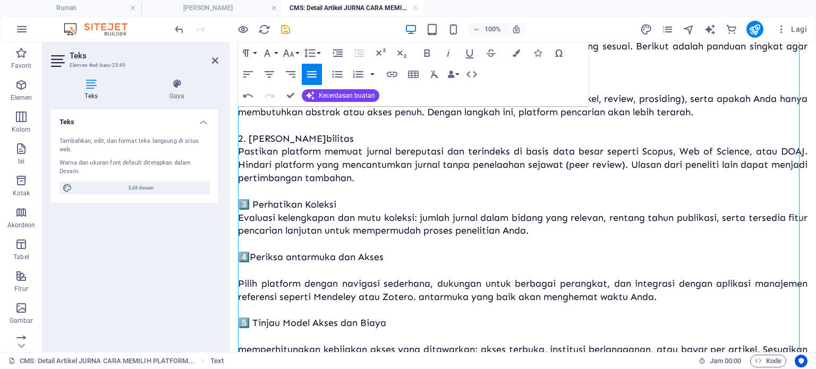
scroll to position [157, 0]
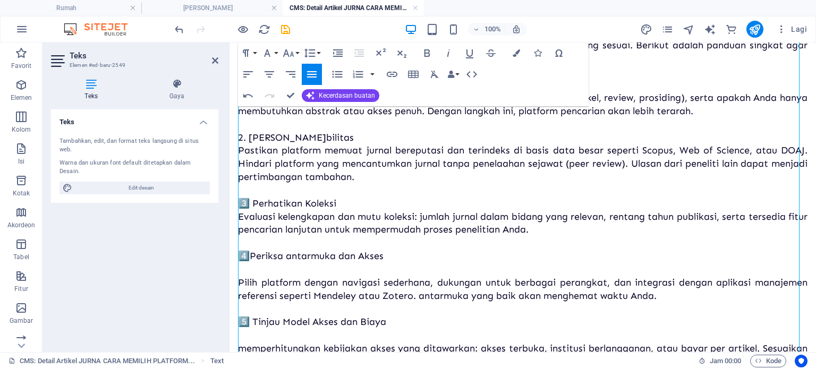
click at [260, 270] on p "Cara Memilih Platform Jurnal yang Tepat untuk Riset Akses jurnal ilmiah kini me…" at bounding box center [523, 289] width 570 height 580
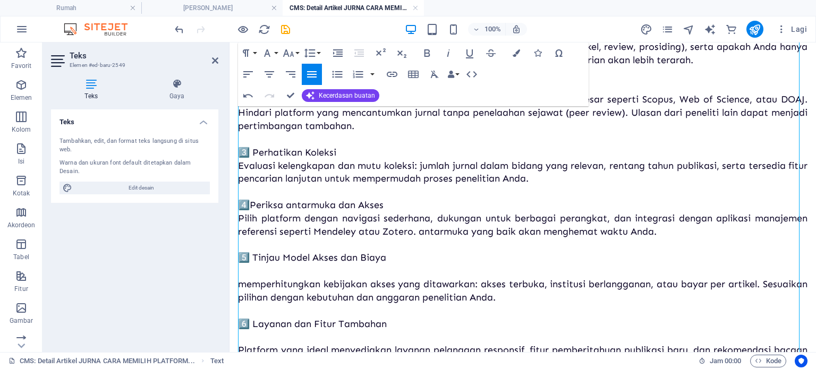
scroll to position [215, 0]
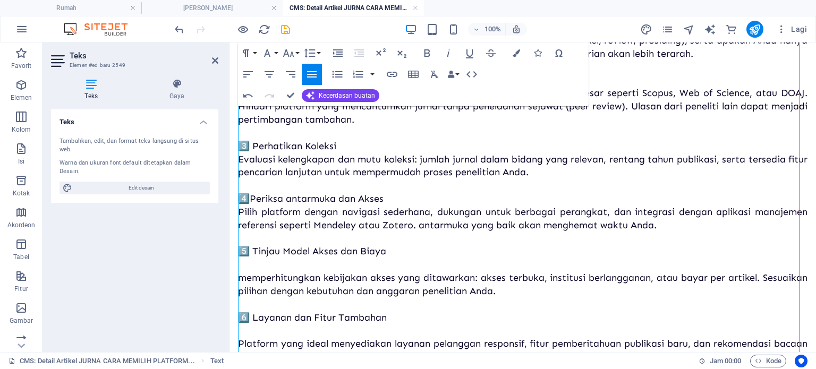
click at [262, 265] on p "Cara Memilih Platform Jurnal yang Tepat untuk Riset Akses jurnal ilmiah kini me…" at bounding box center [523, 225] width 570 height 567
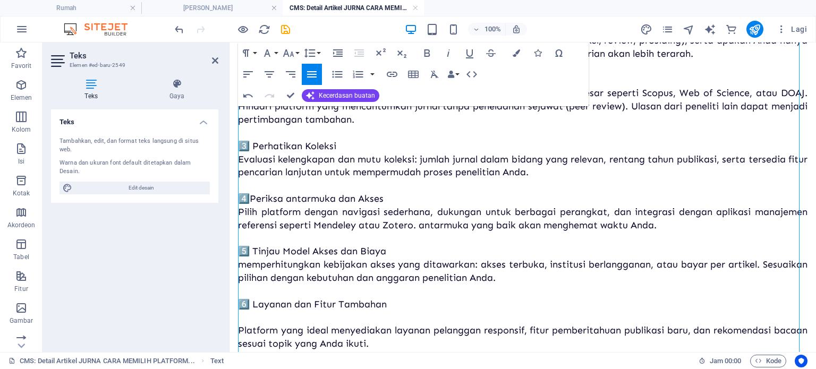
scroll to position [267, 0]
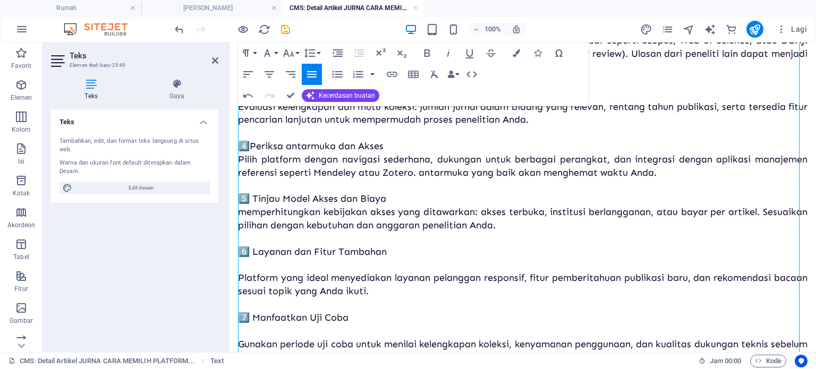
click at [262, 261] on p "Cara Memilih Platform Jurnal yang Tepat untuk Riset Akses jurnal ilmiah kini me…" at bounding box center [523, 166] width 570 height 554
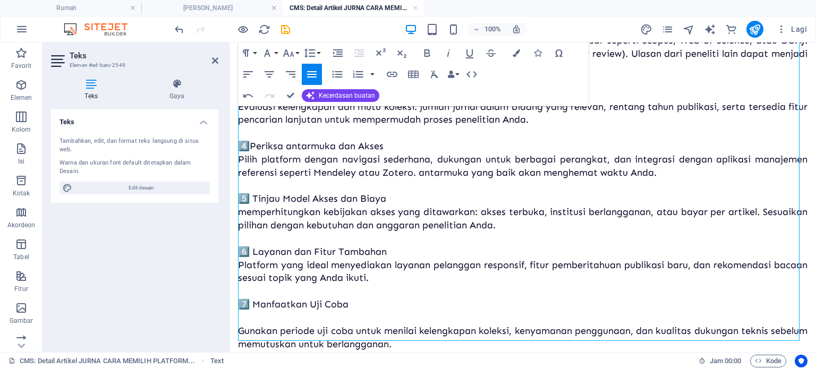
scroll to position [356, 0]
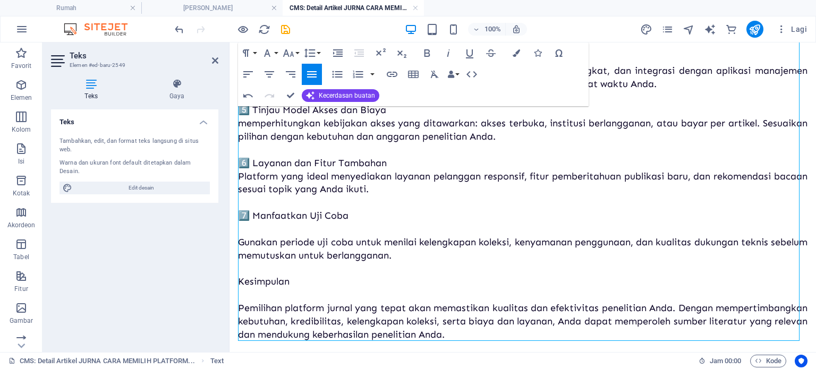
click at [265, 235] on p "Cara Memilih Platform Jurnal yang Tepat untuk Riset Akses jurnal ilmiah kini me…" at bounding box center [523, 70] width 570 height 541
click at [265, 225] on p "Cara Memilih Platform Jurnal yang Tepat untuk Riset Akses jurnal ilmiah kini me…" at bounding box center [523, 70] width 570 height 541
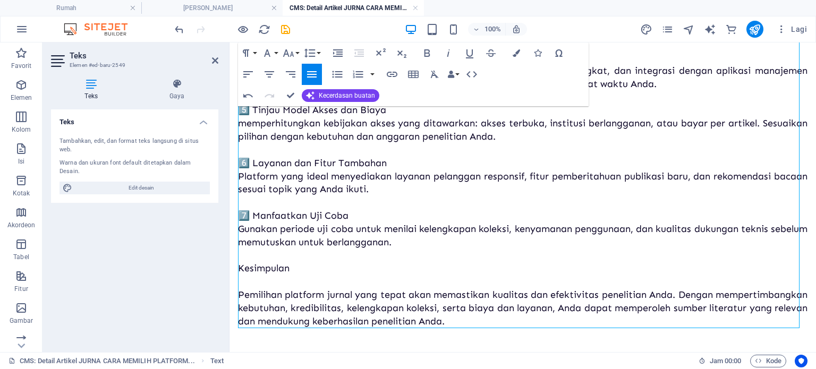
click at [261, 282] on p "Cara Memilih Platform Jurnal yang Tepat untuk Riset Akses jurnal ilmiah kini me…" at bounding box center [523, 64] width 570 height 528
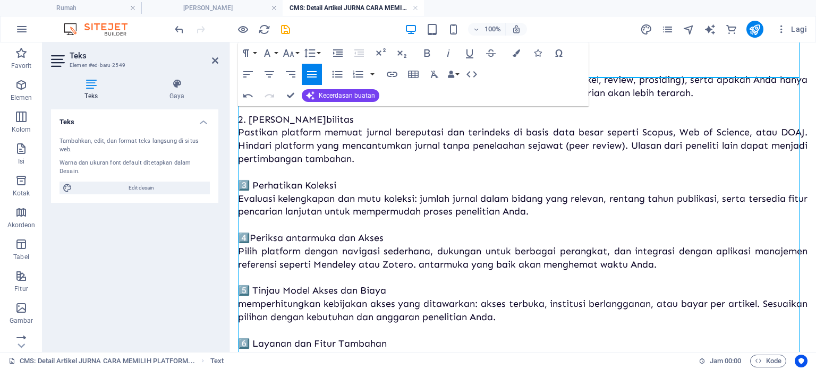
scroll to position [77, 0]
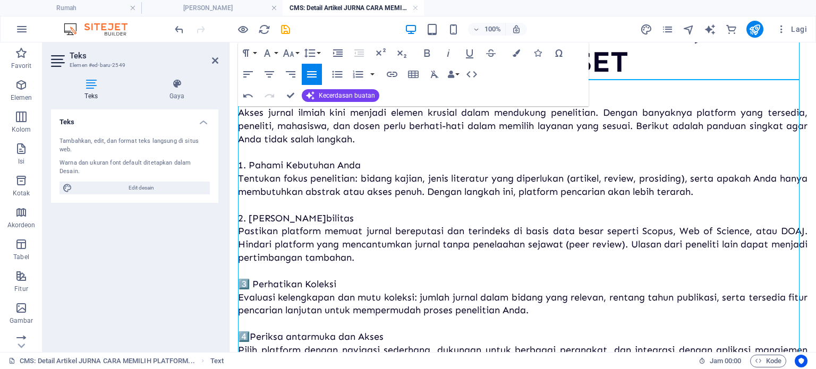
click at [251, 284] on font "3️⃣ Perhatikan Koleksi" at bounding box center [287, 284] width 98 height 12
click at [250, 338] on font "4️⃣Periksa antarmuka dan Akses" at bounding box center [311, 337] width 146 height 12
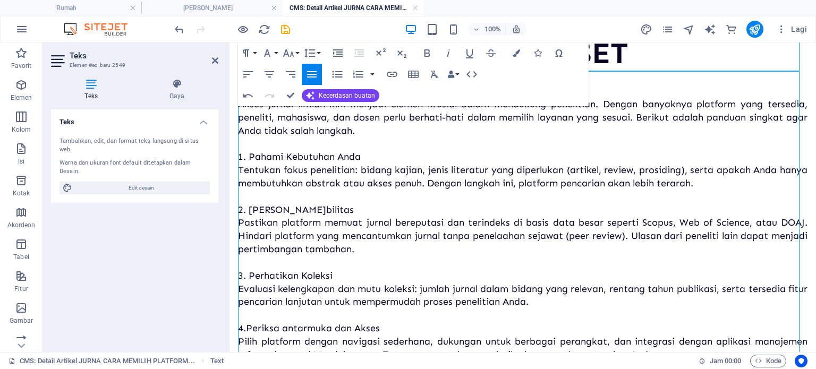
scroll to position [185, 0]
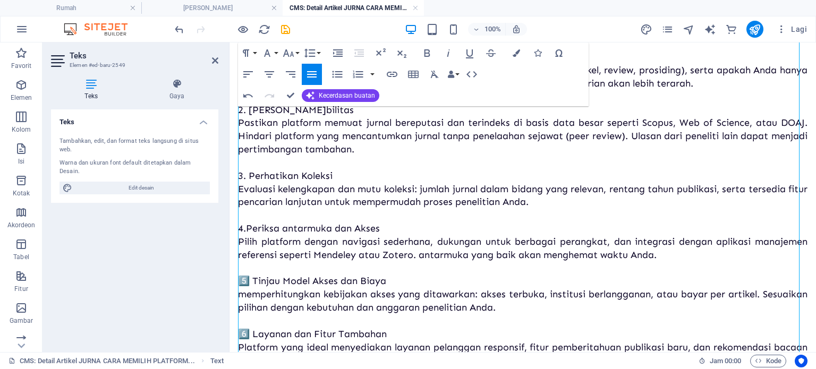
click at [253, 282] on font "5️⃣ Tinjau Model Akses dan Biaya" at bounding box center [312, 281] width 148 height 12
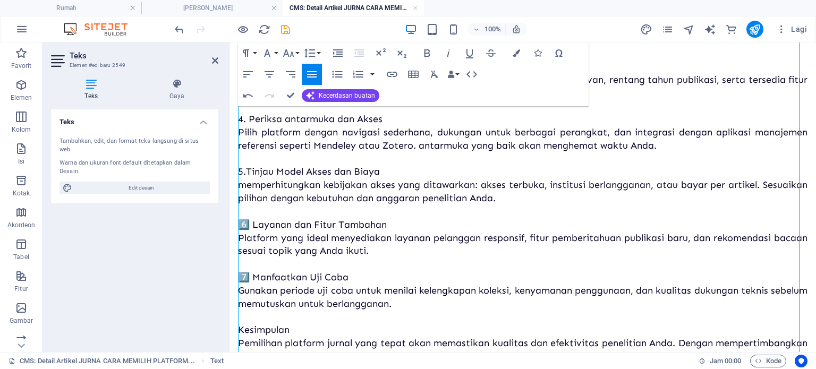
click at [251, 227] on font "6️⃣ Layanan dan Fitur Tambahan" at bounding box center [312, 225] width 149 height 12
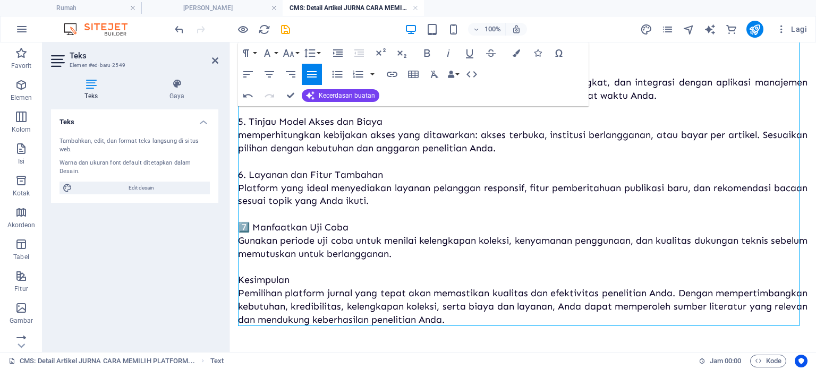
scroll to position [344, 0]
click at [251, 227] on font "7️⃣ Manfaatkan Uji Coba" at bounding box center [293, 228] width 111 height 12
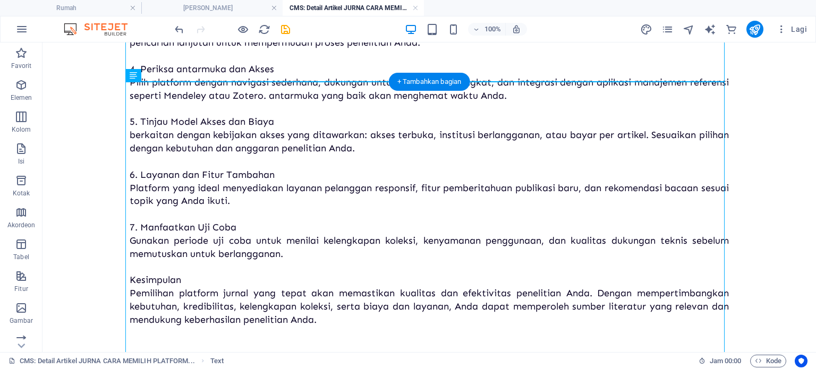
scroll to position [0, 0]
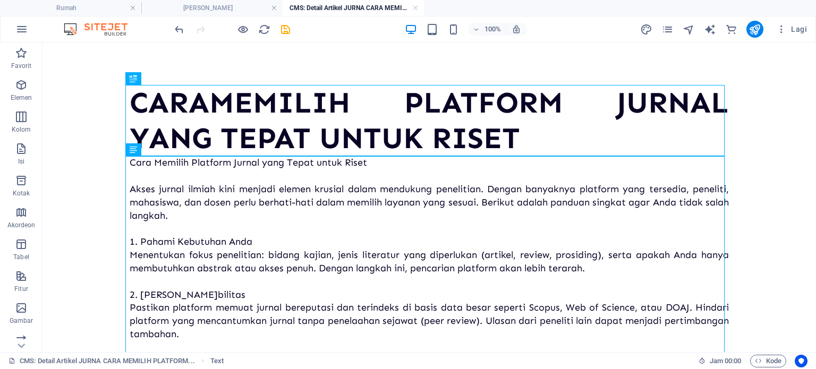
click at [281, 36] on div at bounding box center [232, 29] width 119 height 17
click at [284, 32] on icon "menyimpan" at bounding box center [285, 29] width 12 height 12
click at [785, 32] on icon "button" at bounding box center [781, 29] width 11 height 11
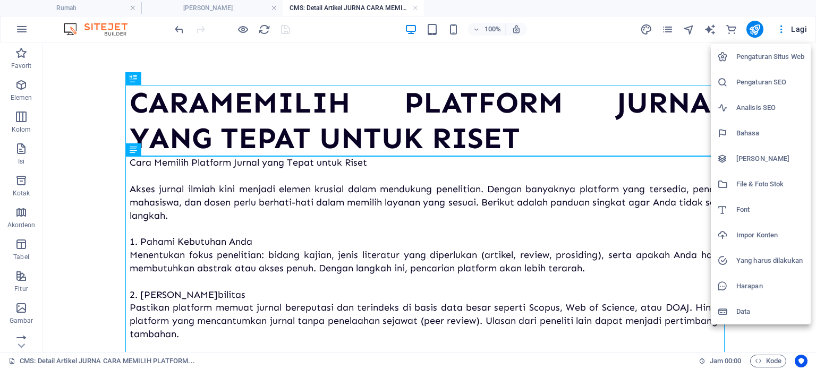
click at [746, 164] on h6 "[PERSON_NAME]" at bounding box center [770, 158] width 68 height 13
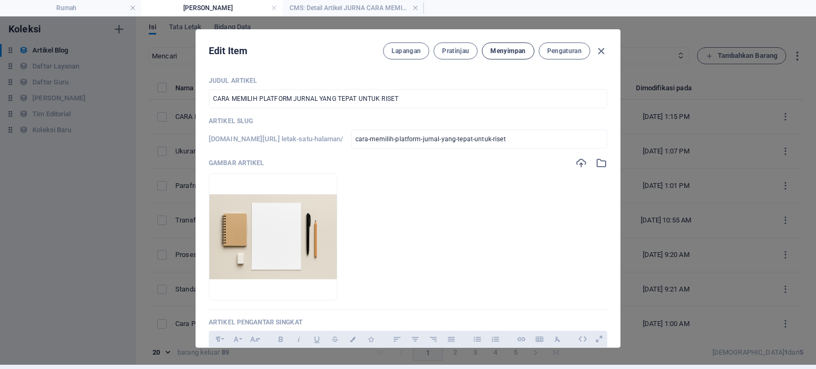
click at [515, 53] on font "Menyimpan" at bounding box center [507, 50] width 35 height 7
click at [597, 48] on icon "button" at bounding box center [601, 51] width 12 height 12
checkbox input "false"
type input "cara-memilih-platform-jurnal-yang-tepat-untuk-riset"
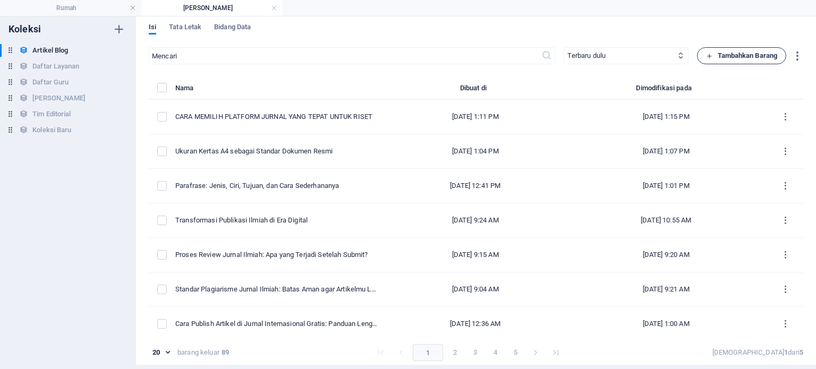
click at [765, 52] on font "Tambahkan Barang" at bounding box center [748, 56] width 60 height 8
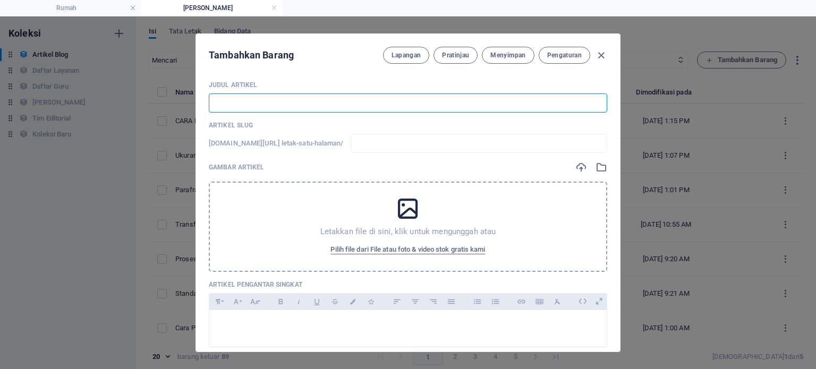
click at [320, 99] on input "text" at bounding box center [408, 103] width 399 height 19
paste input "Lembar Pengesahan: Fungsi, Format, dan Contoh dalam Dokumen Resmi"
type input "Lembar Pengesahan: Fungsi, Format, dan Contoh dalam Dokumen Resmi"
type input "lembar-pengesahan-fungsi-format-dan-contoh-dalam-dokumen-resmi"
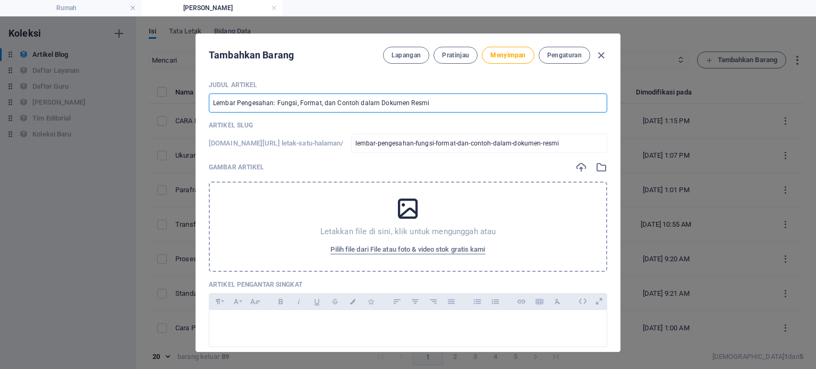
type input "Lembar Pengesahan: Fungsi, Format, dan Contoh dalam Dokumen Resmi"
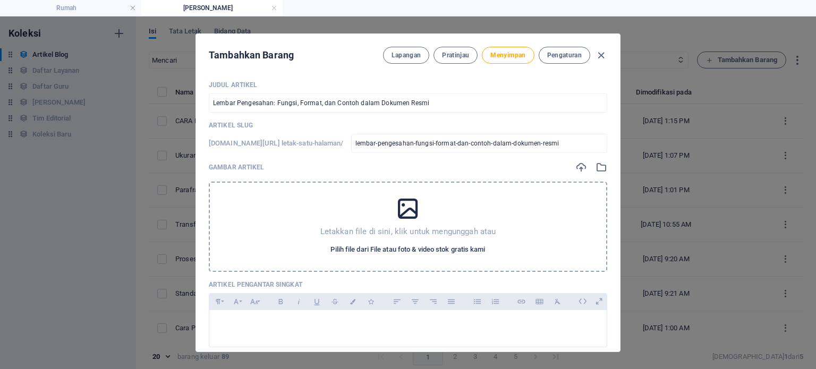
click at [365, 244] on font "Pilih file dari File atau foto & video stok gratis kami" at bounding box center [408, 249] width 155 height 13
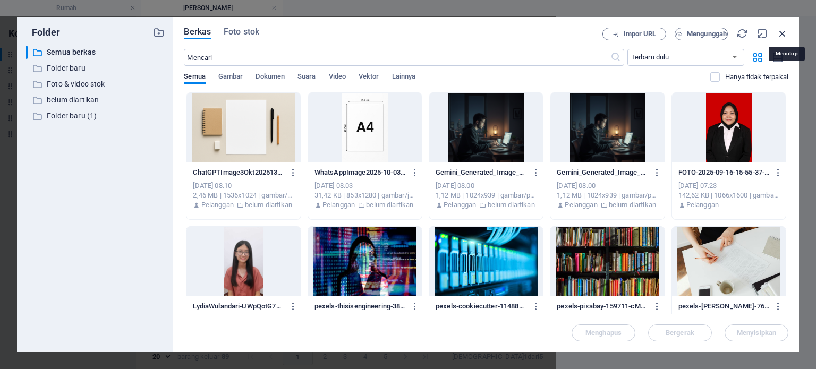
click at [782, 32] on icon "button" at bounding box center [783, 34] width 12 height 12
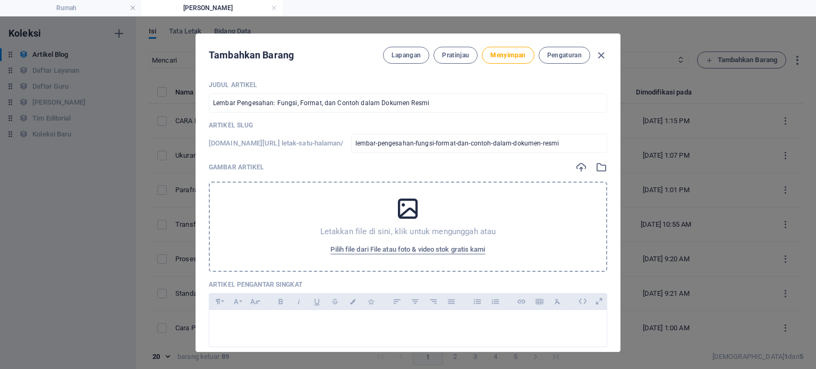
click at [409, 205] on icon at bounding box center [408, 209] width 27 height 27
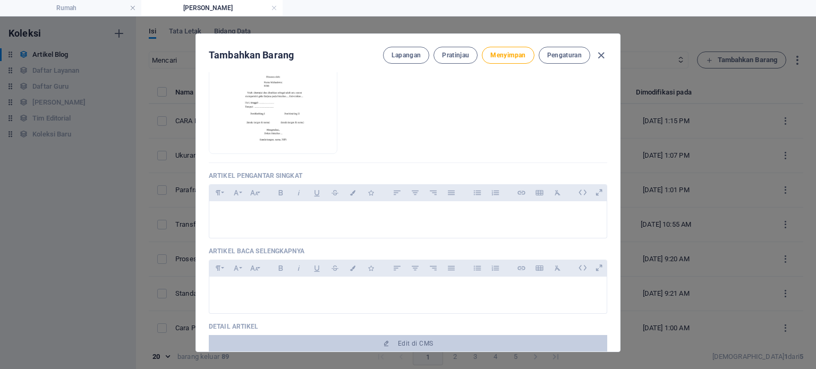
scroll to position [155, 0]
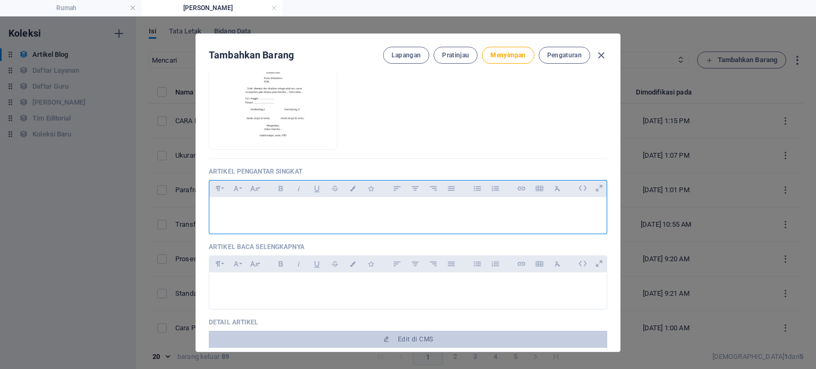
click at [349, 206] on p at bounding box center [408, 211] width 380 height 10
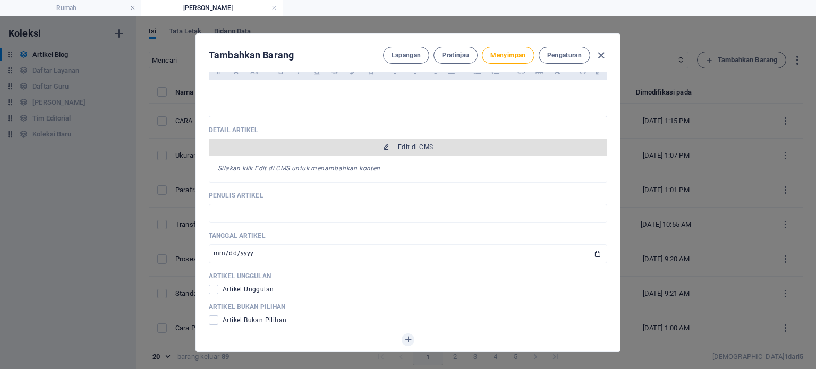
scroll to position [410, 0]
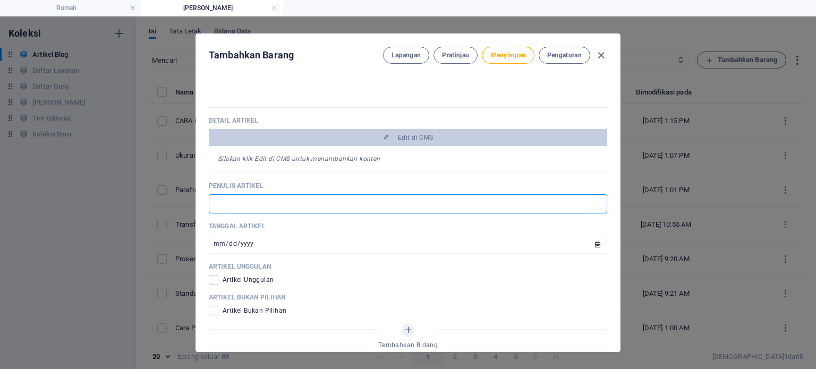
click at [289, 202] on input "text" at bounding box center [408, 203] width 399 height 19
type input "KELOMPOK LUVERA"
click at [209, 281] on span at bounding box center [214, 280] width 10 height 10
click at [209, 281] on input "checkbox" at bounding box center [216, 280] width 14 height 10
checkbox input "true"
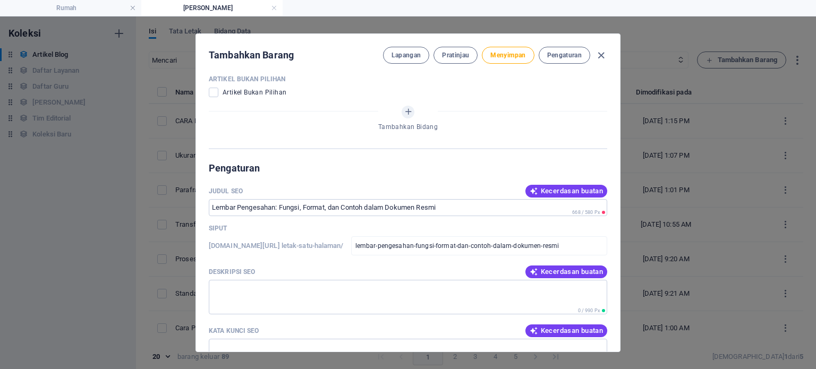
scroll to position [630, 0]
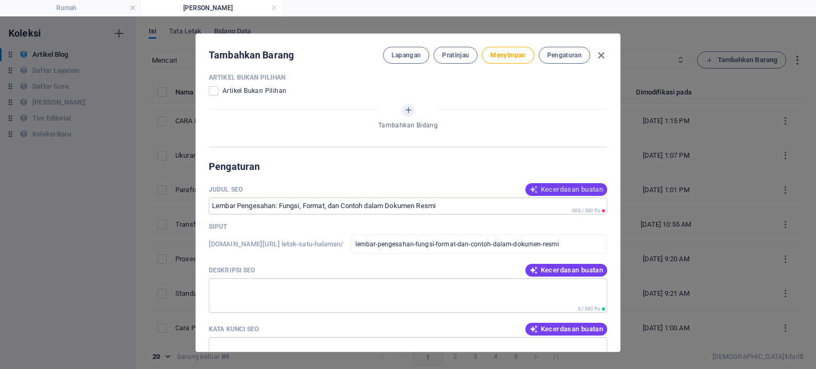
click at [530, 183] on button "Kecerdasan buatan" at bounding box center [567, 189] width 82 height 13
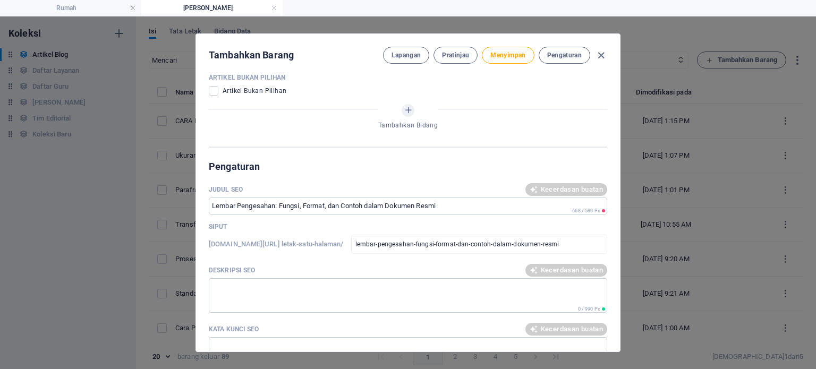
type input "Lembar Pengesahan: Definisi & Contoh"
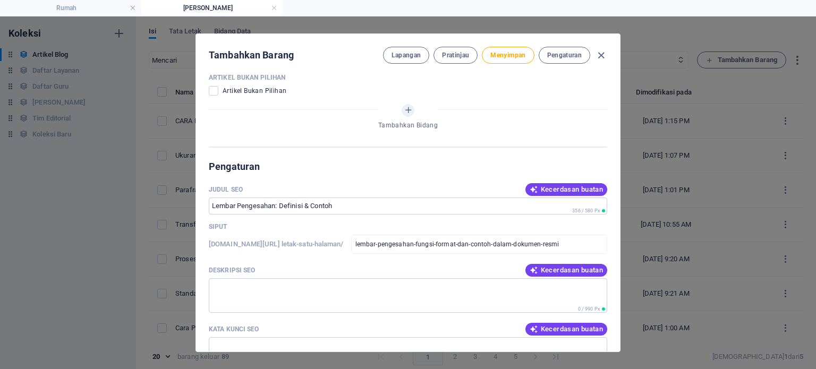
click at [544, 266] on font "Kecerdasan buatan" at bounding box center [572, 270] width 62 height 8
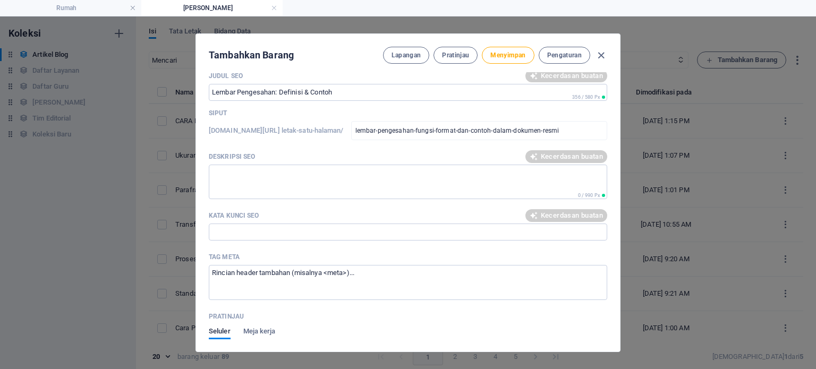
scroll to position [750, 0]
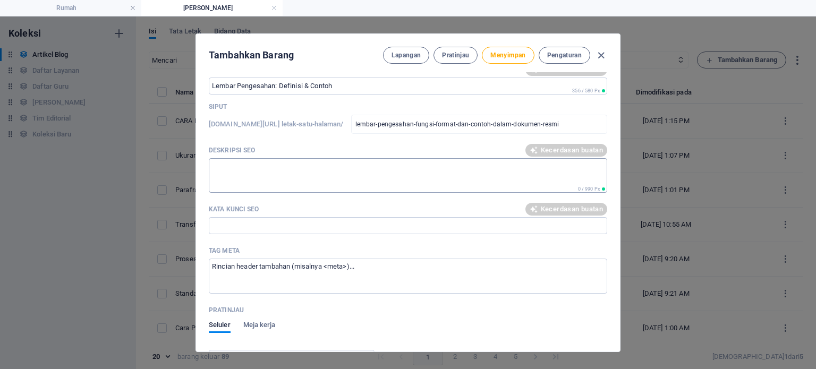
type textarea "Ketahui fungsi, format, dan contoh lembar pengesahan untuk dokumen resmi agar k…"
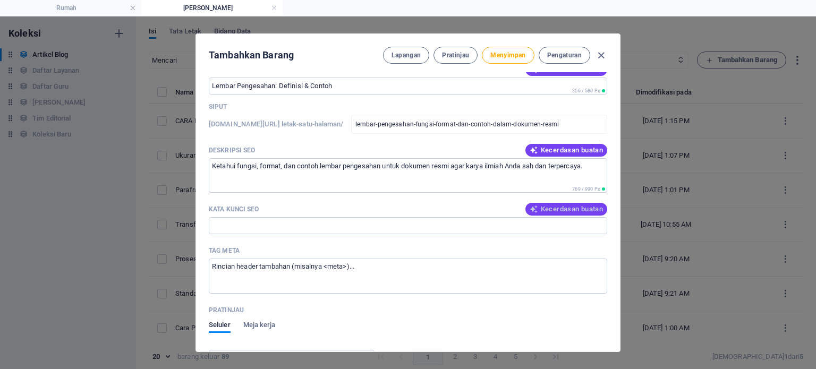
click at [544, 210] on font "Kecerdasan buatan" at bounding box center [572, 209] width 62 height 8
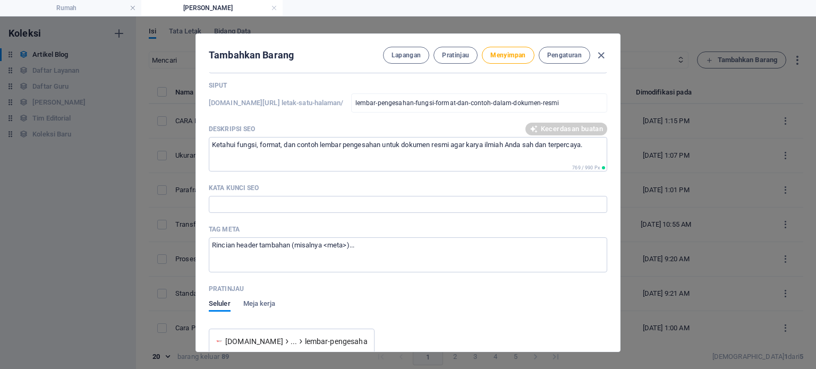
type input "lembar pengesahan, fungsi lembar pengesahan, format lembar pengesahan, contoh l…"
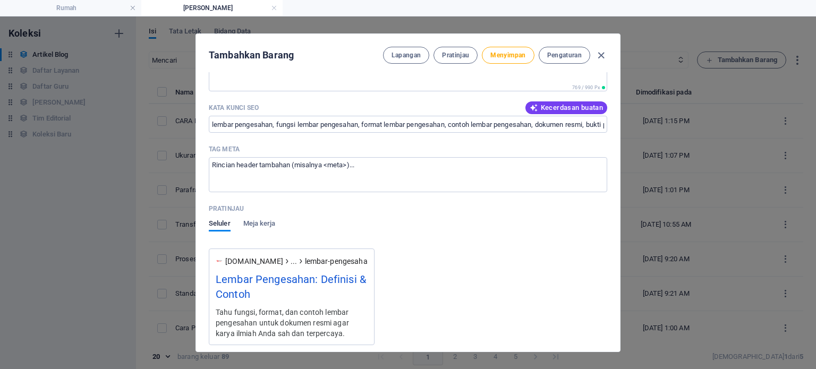
scroll to position [845, 0]
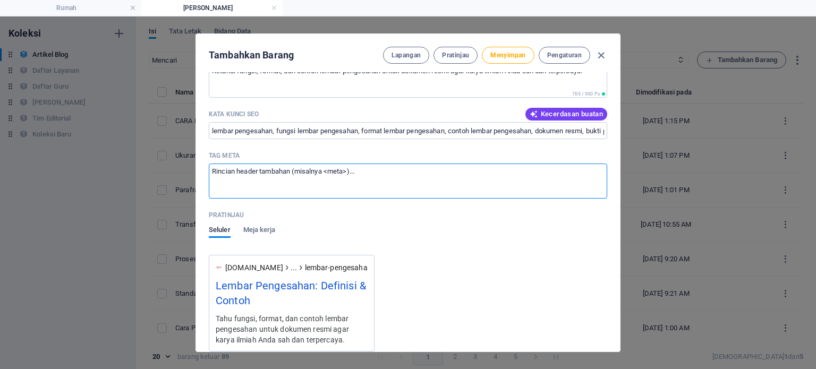
click at [353, 180] on textarea "Tag meta ​" at bounding box center [408, 181] width 399 height 35
type textarea ">"
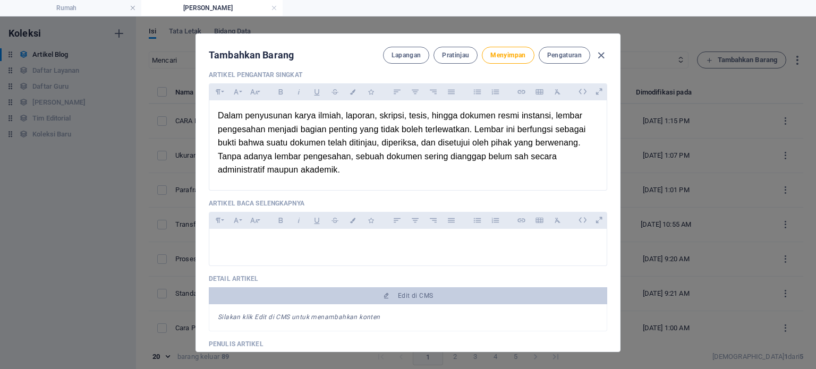
scroll to position [230, 0]
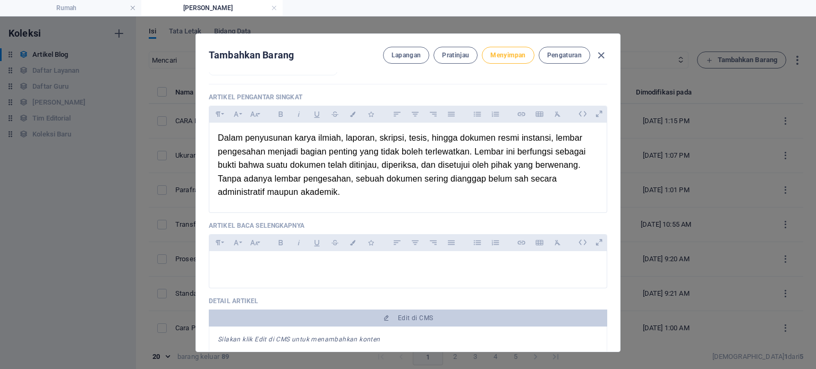
type textarea "<lembar pengesahan>"
click at [499, 58] on font "Menyimpan" at bounding box center [507, 55] width 35 height 7
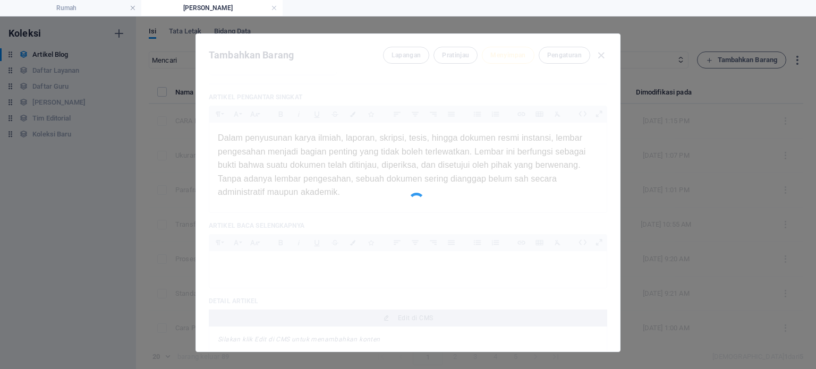
type input "lembar-pengesahan-fungsi-format-dan-contoh-dalam-dokumen-resmi"
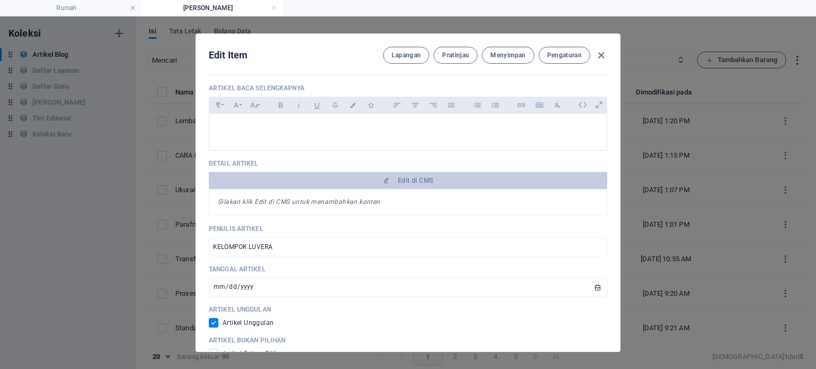
scroll to position [368, 0]
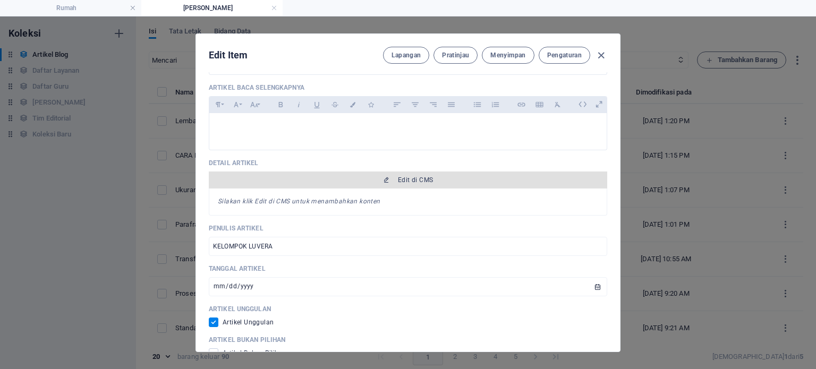
click at [376, 180] on span "Edit di CMS" at bounding box center [408, 180] width 390 height 9
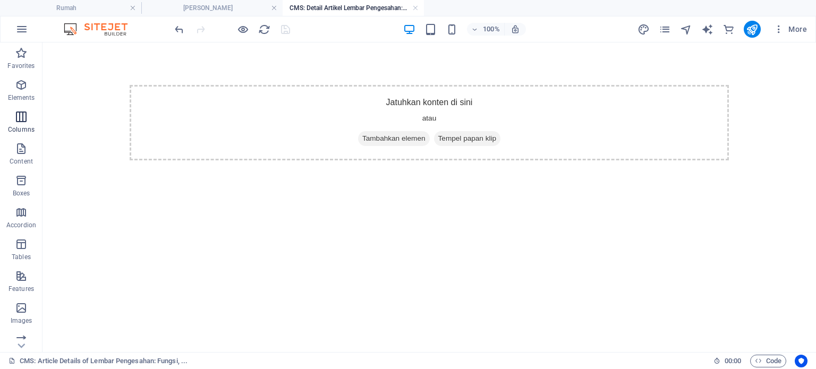
scroll to position [0, 0]
click at [15, 89] on icon "button" at bounding box center [21, 85] width 13 height 13
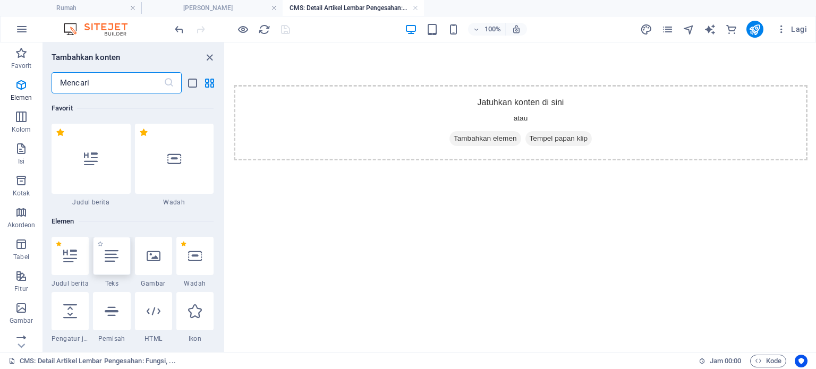
scroll to position [113, 0]
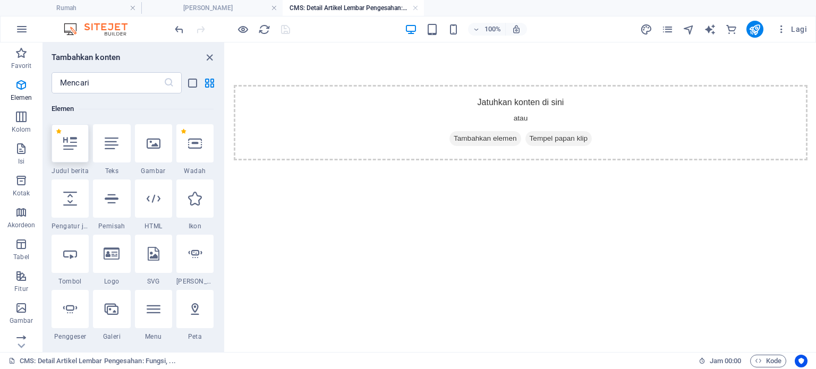
click at [82, 154] on div at bounding box center [70, 143] width 37 height 38
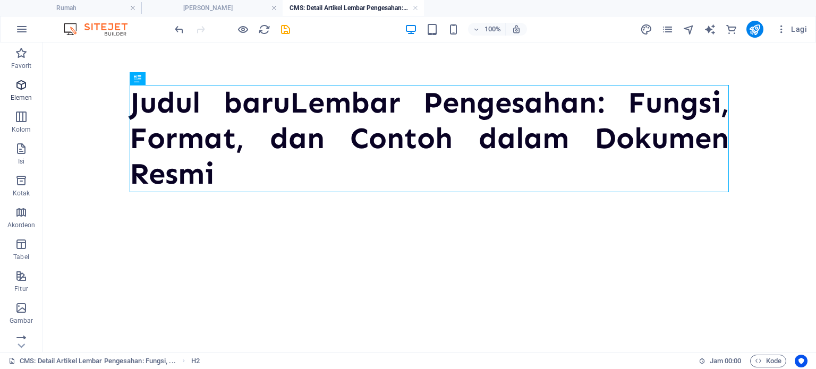
click at [25, 94] on p "Elemen" at bounding box center [22, 98] width 22 height 9
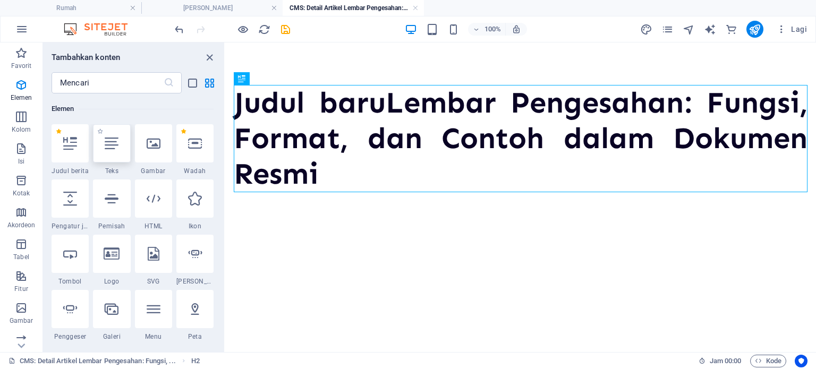
click at [113, 148] on icon at bounding box center [112, 144] width 14 height 14
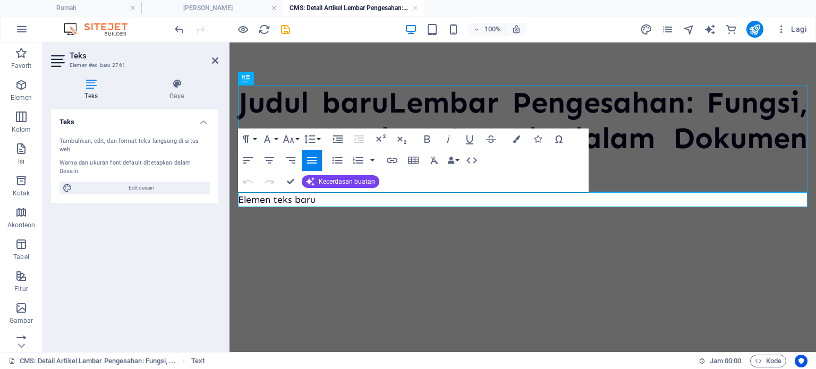
click at [319, 197] on p "Elemen teks baru" at bounding box center [523, 199] width 570 height 15
drag, startPoint x: 319, startPoint y: 197, endPoint x: 240, endPoint y: 204, distance: 79.5
click at [240, 204] on p "Elemen teks baru" at bounding box center [523, 199] width 570 height 15
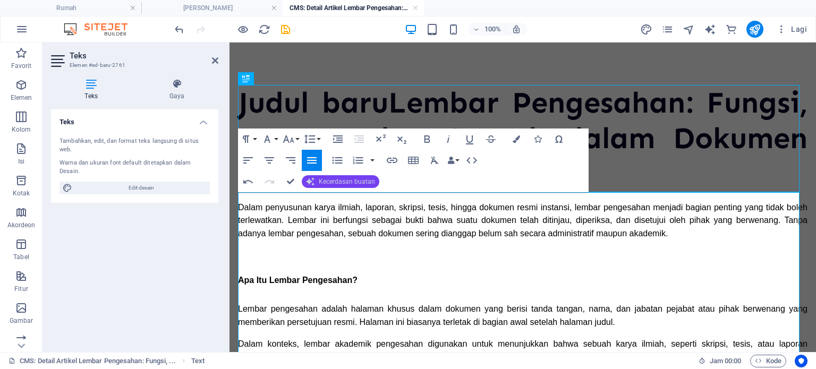
click at [327, 178] on font "Kecerdasan buatan" at bounding box center [347, 181] width 56 height 7
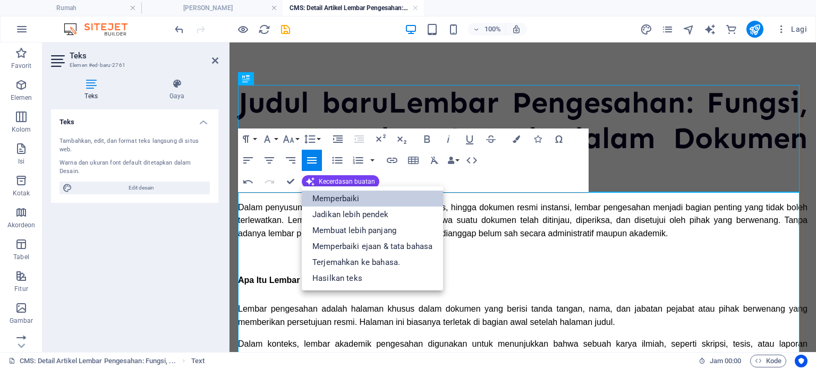
click at [331, 194] on font "Memperbaiki" at bounding box center [335, 199] width 47 height 10
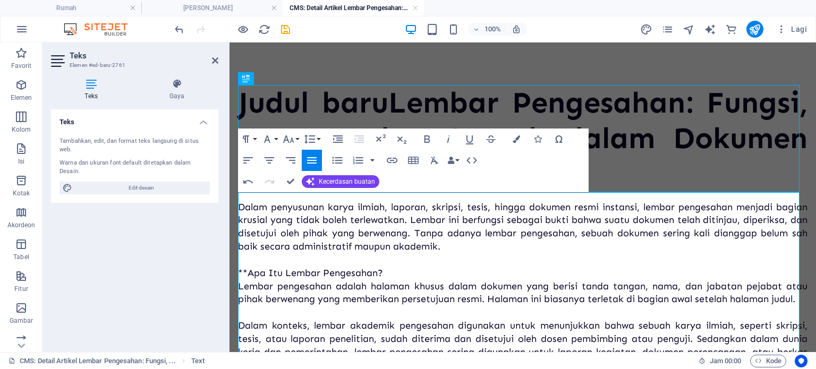
click at [246, 270] on font "**Apa Itu Lembar Pengesahan?" at bounding box center [310, 273] width 145 height 12
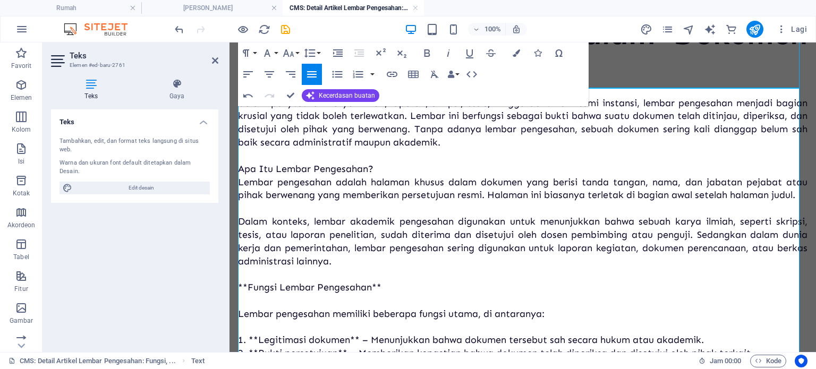
scroll to position [116, 0]
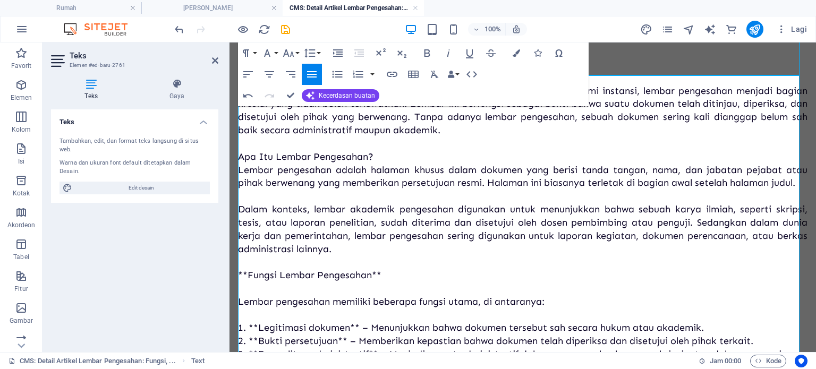
click at [248, 281] on font "**Fungsi Lembar Pengesahan**" at bounding box center [309, 275] width 143 height 12
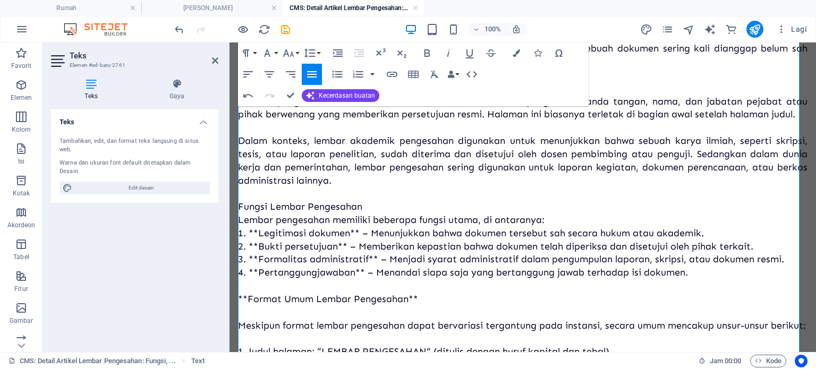
scroll to position [221, 0]
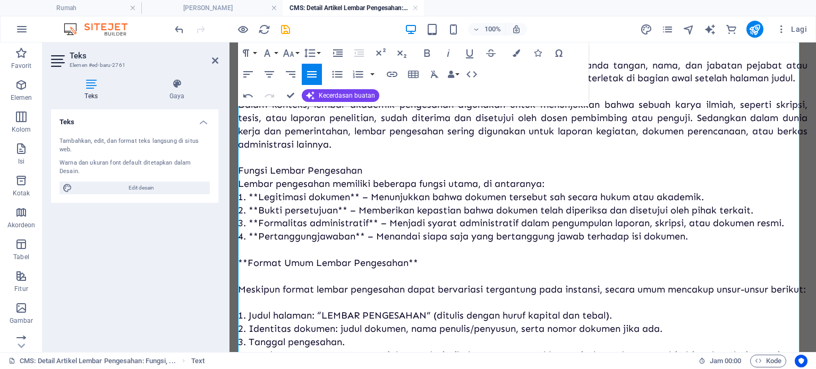
click at [342, 150] on font "Dalam konteks, lembar akademik pengesahan digunakan untuk menunjukkan bahwa seb…" at bounding box center [523, 124] width 570 height 51
click at [260, 203] on font "1. **Legitimasi dokumen** – Menunjukkan bahwa dokumen tersebut sah secara hukum…" at bounding box center [471, 197] width 466 height 12
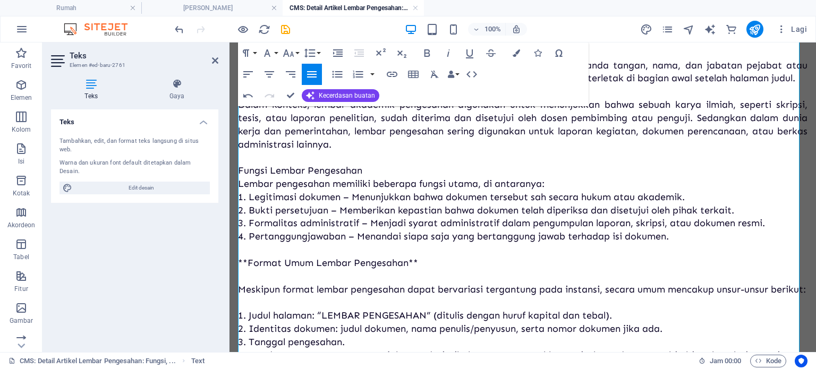
click at [431, 276] on p "Dalam penyusunan karya ilmiah, laporan, skripsi, tesis, hingga dokumen resmi in…" at bounding box center [523, 303] width 570 height 647
click at [251, 269] on font "**Format Umum Lembar Pengesahan" at bounding box center [323, 263] width 171 height 12
click at [254, 292] on p "Dalam penyusunan karya ilmiah, laporan, skripsi, tesis, hingga dokumen resmi in…" at bounding box center [523, 303] width 570 height 647
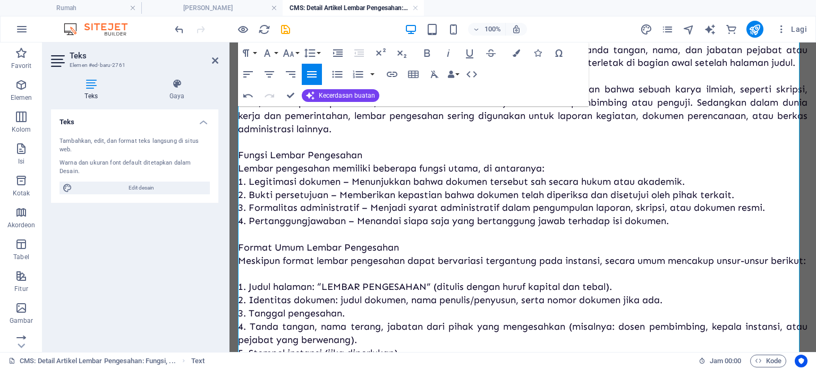
scroll to position [249, 0]
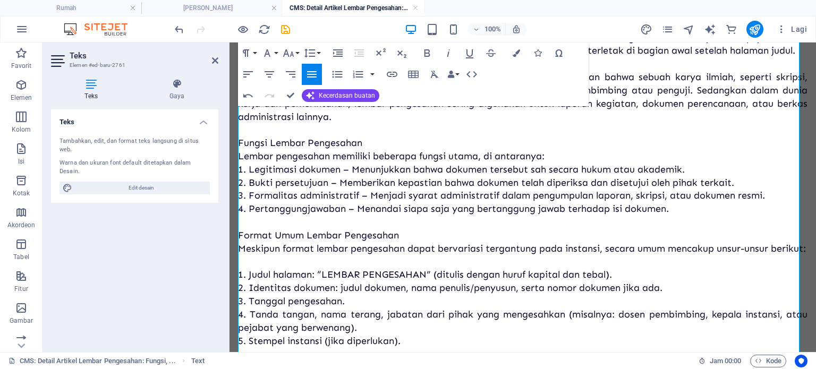
click at [254, 293] on p "Dalam penyusunan karya ilmiah, laporan, skripsi, tesis, hingga dokumen resmi in…" at bounding box center [523, 268] width 570 height 633
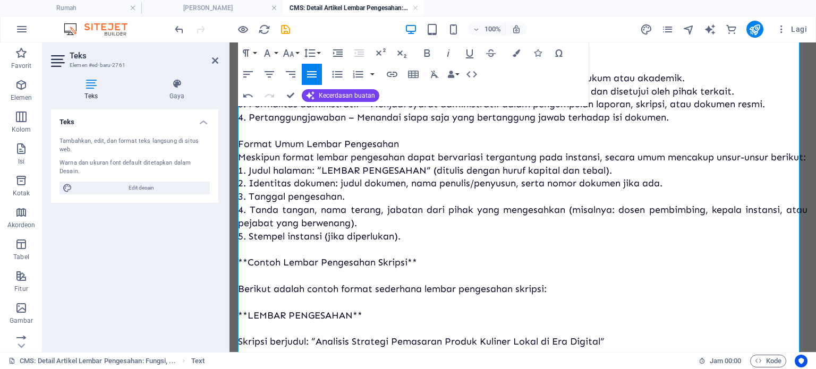
scroll to position [360, 0]
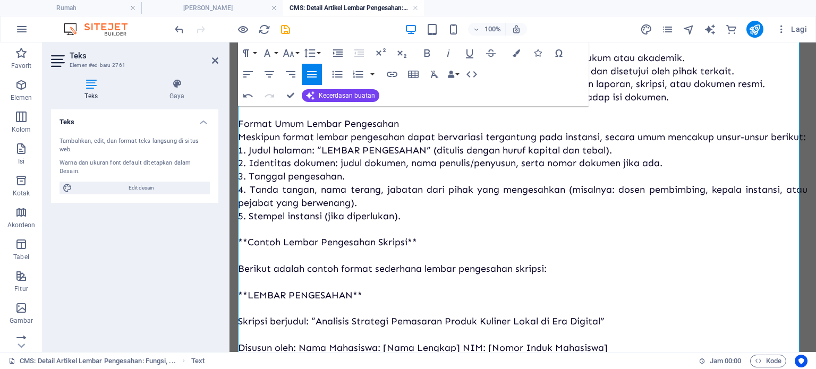
click at [257, 301] on font "**LEMBAR PENGESAHAN**" at bounding box center [300, 296] width 124 height 12
click at [268, 284] on p "Dalam penyusunan karya ilmiah, laporan, skripsi, tesis, hingga dokumen resmi in…" at bounding box center [523, 151] width 570 height 620
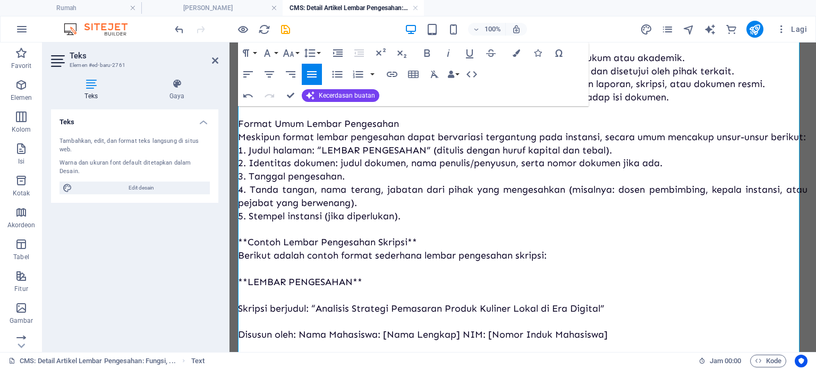
click at [248, 248] on font "**Contoh Lembar Pengesahan Skripsi**" at bounding box center [327, 242] width 179 height 12
click at [408, 248] on font "Contoh Lembar Pengesahan Skripsi**" at bounding box center [323, 242] width 170 height 12
click at [319, 300] on p "Dalam penyusunan karya ilmiah, laporan, skripsi, tesis, hingga dokumen resmi in…" at bounding box center [523, 144] width 570 height 607
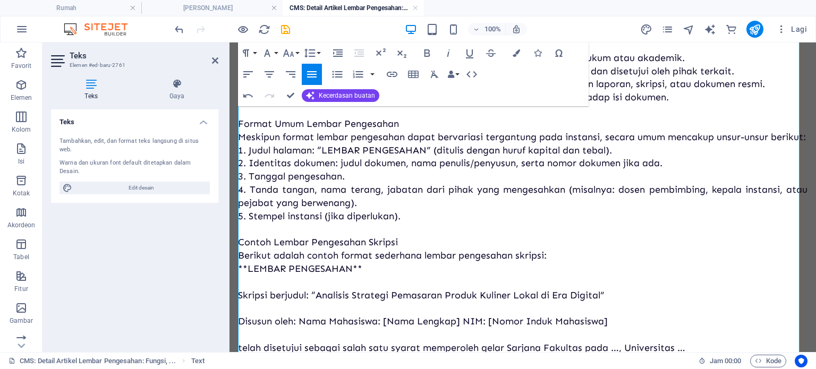
click at [364, 295] on p "Dalam penyusunan karya ilmiah, laporan, skripsi, tesis, hingga dokumen resmi in…" at bounding box center [523, 138] width 570 height 594
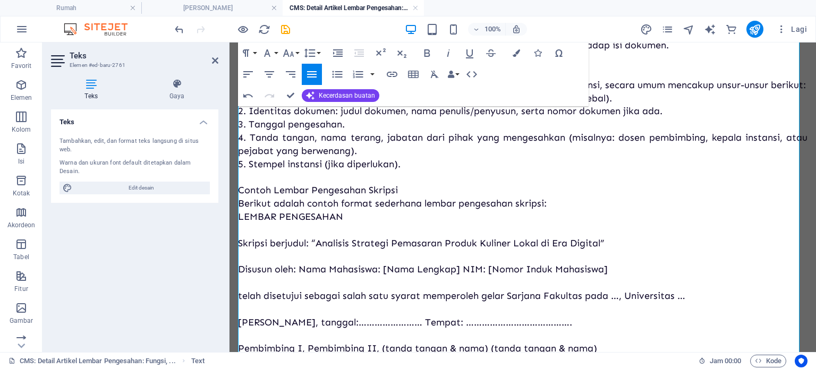
click at [292, 261] on p "Dalam penyusunan karya ilmiah, laporan, skripsi, tesis, hingga dokumen resmi in…" at bounding box center [523, 86] width 570 height 594
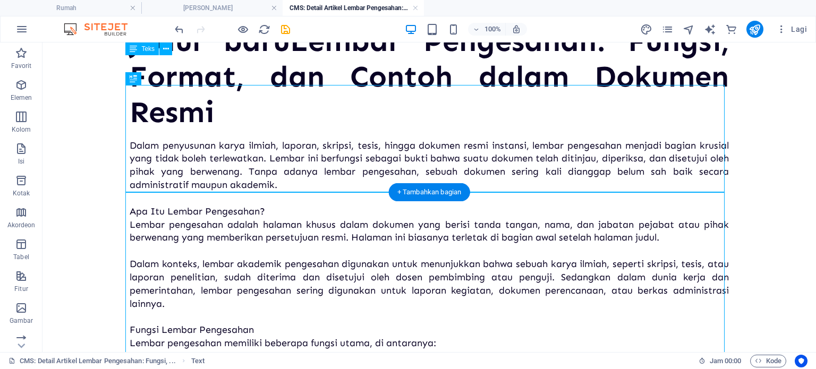
scroll to position [0, 0]
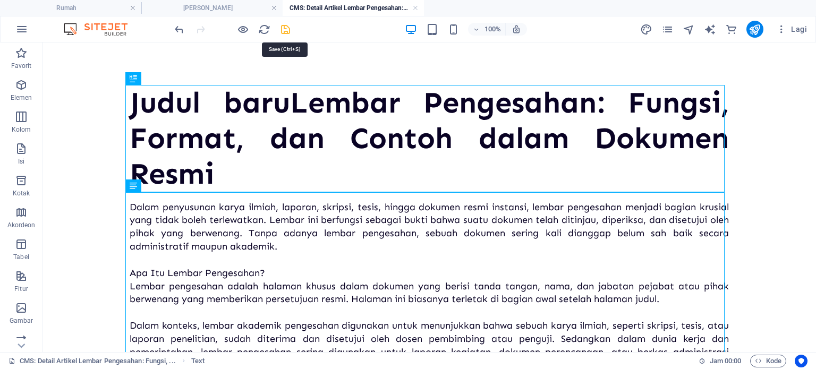
click at [281, 29] on icon "menyimpan" at bounding box center [285, 29] width 12 height 12
click at [783, 26] on icon "button" at bounding box center [781, 29] width 11 height 11
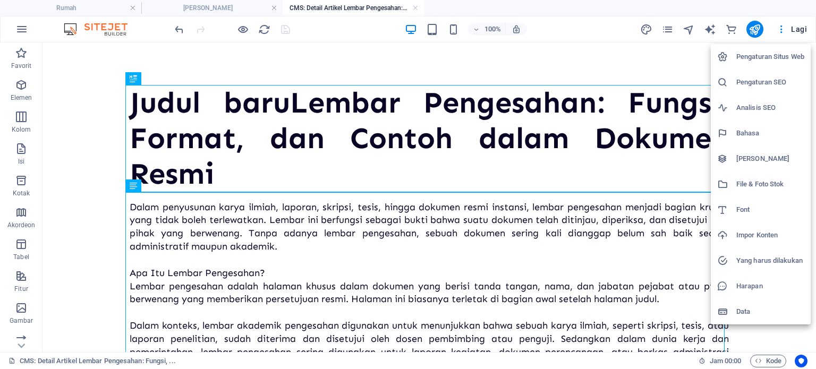
click at [738, 163] on h6 "[PERSON_NAME]" at bounding box center [770, 158] width 68 height 13
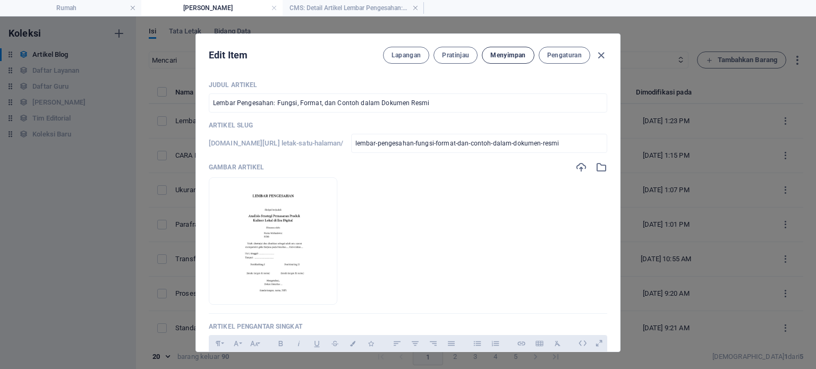
click at [499, 55] on font "Menyimpan" at bounding box center [507, 55] width 35 height 7
click at [595, 58] on icon "button" at bounding box center [601, 55] width 12 height 12
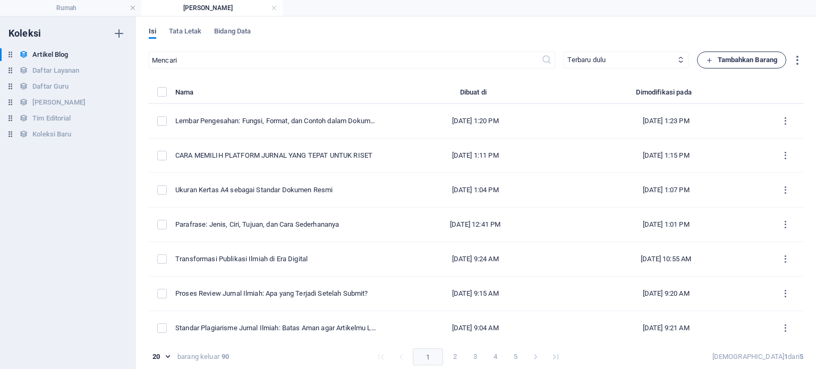
click at [763, 63] on font "Tambahkan Barang" at bounding box center [748, 60] width 60 height 8
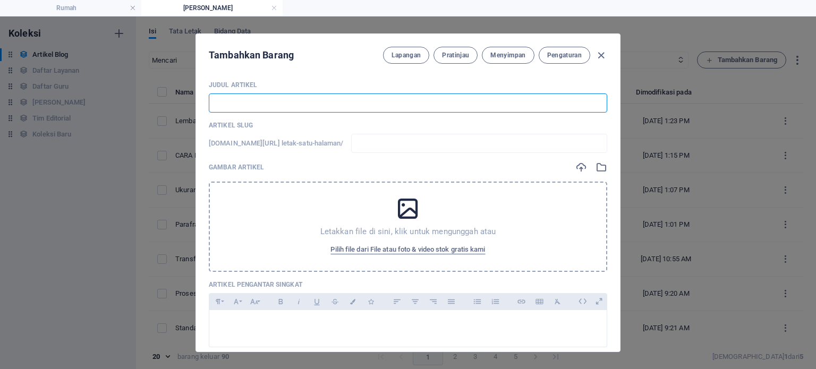
click at [317, 99] on input "text" at bounding box center [408, 103] width 399 height 19
paste input "Cara Membuat Judul Skripsi yang Baik dan Benar: Tips, Contoh, dan Panduan Lengk…"
type input "Cara Membuat Judul Skripsi yang Baik dan Benar: Tips, Contoh, dan Panduan Lengk…"
type input "cara-membuat-judul-skripsi-yang-baik-dan-benar-tips-contoh-dan-panduan-lengkap"
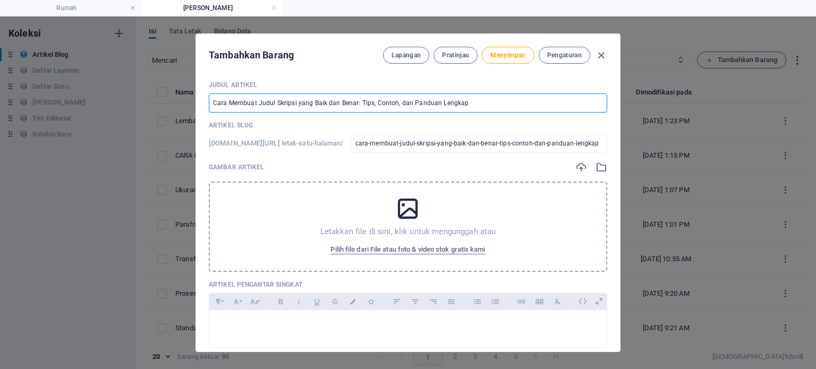
type input "Cara Membuat Judul Skripsi yang Baik dan Benar: Tips, Contoh, dan Panduan Lengk…"
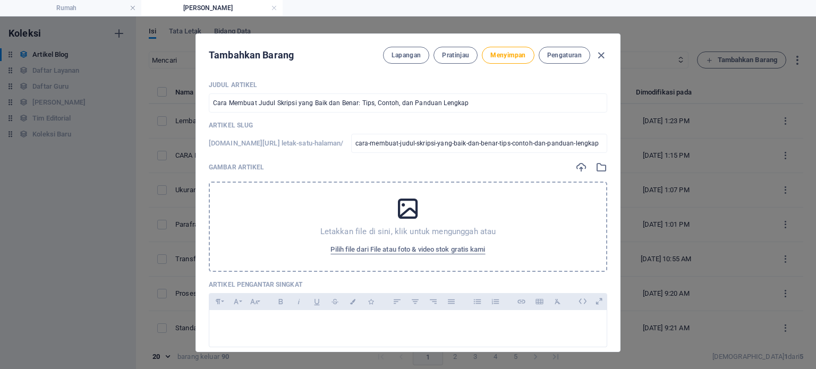
click at [387, 203] on div "Letakkan file di sini, klik untuk mengunggah atau Pilih file dari File atau fot…" at bounding box center [408, 227] width 399 height 90
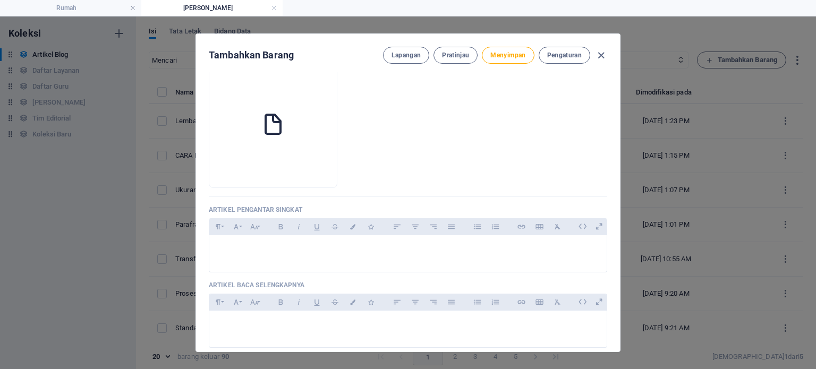
scroll to position [119, 0]
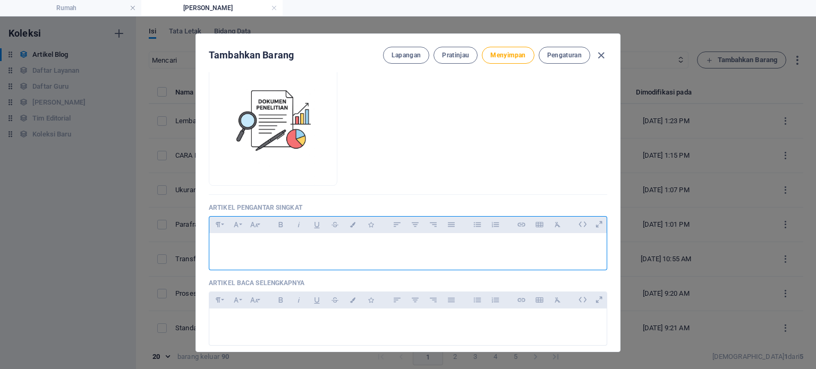
click at [302, 245] on p at bounding box center [408, 247] width 380 height 10
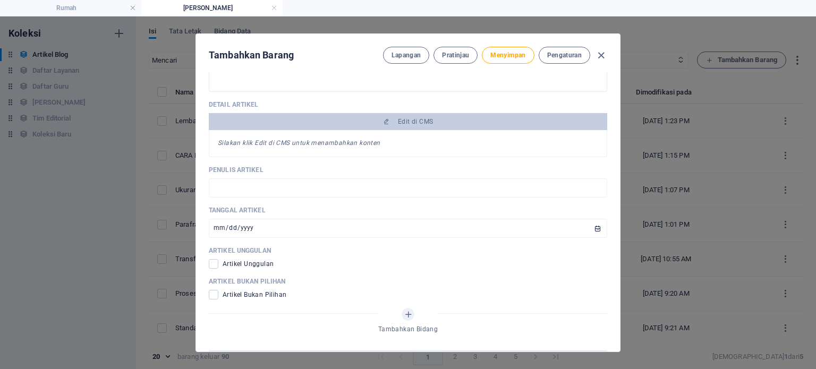
scroll to position [422, 0]
click at [351, 183] on input "text" at bounding box center [408, 187] width 399 height 19
type input "KELOMPOK LUVERA"
click at [217, 259] on span at bounding box center [214, 264] width 10 height 10
click at [217, 259] on input "checkbox" at bounding box center [216, 264] width 14 height 10
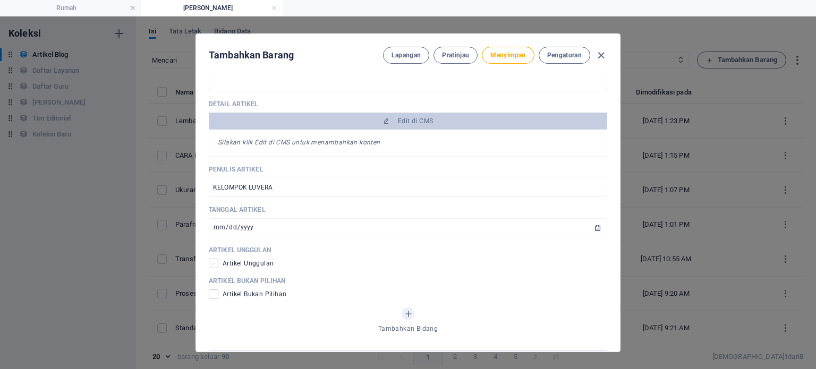
checkbox input "true"
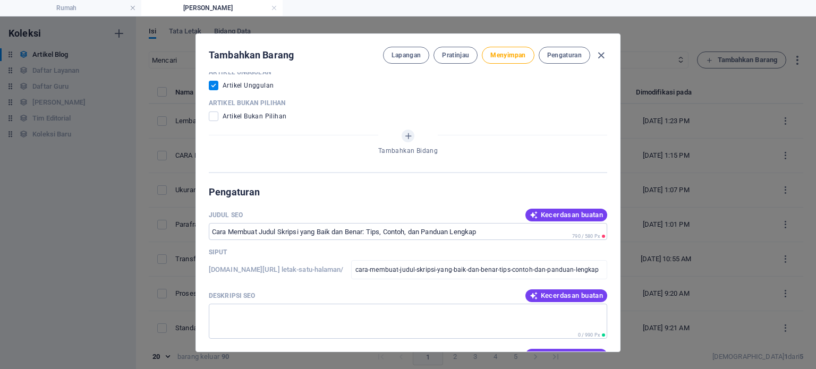
scroll to position [601, 0]
click at [541, 208] on button "Kecerdasan buatan" at bounding box center [567, 214] width 82 height 13
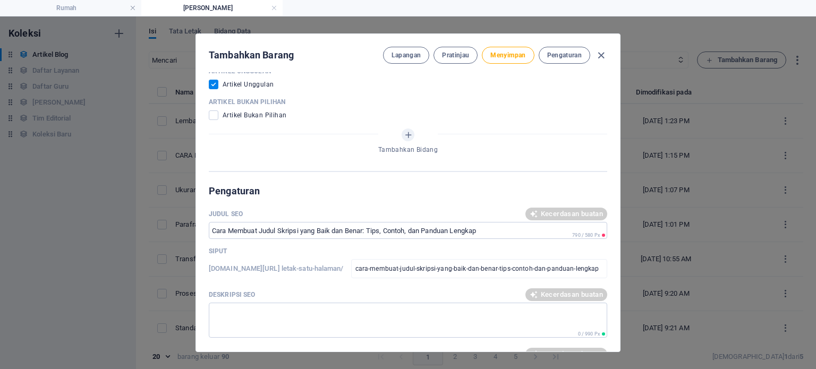
type input "Judul Skripsi: Tips dan Panduan"
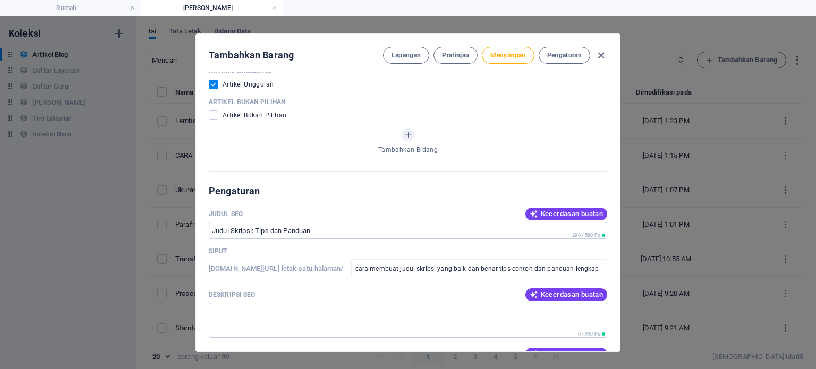
click at [553, 294] on font "Kecerdasan buatan" at bounding box center [572, 295] width 62 height 8
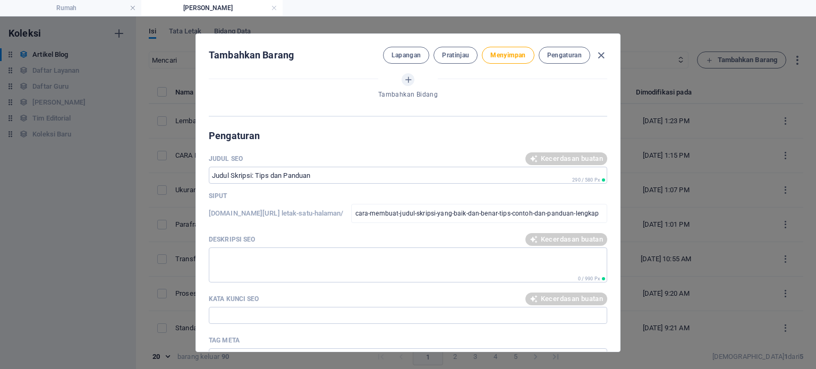
scroll to position [666, 0]
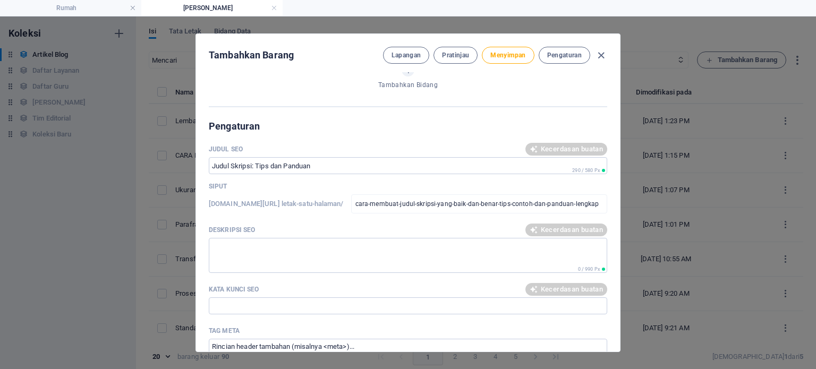
type textarea "Temukan tips dan panduan lengkap untuk membuat judul skripsi yang baik dan rele…"
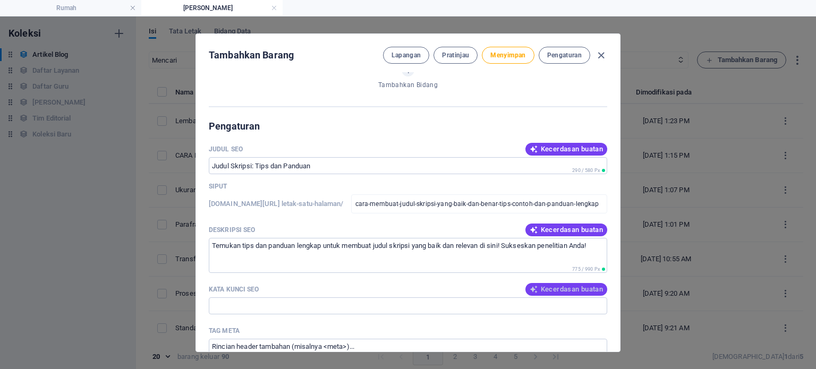
click at [552, 286] on font "Kecerdasan buatan" at bounding box center [572, 289] width 62 height 8
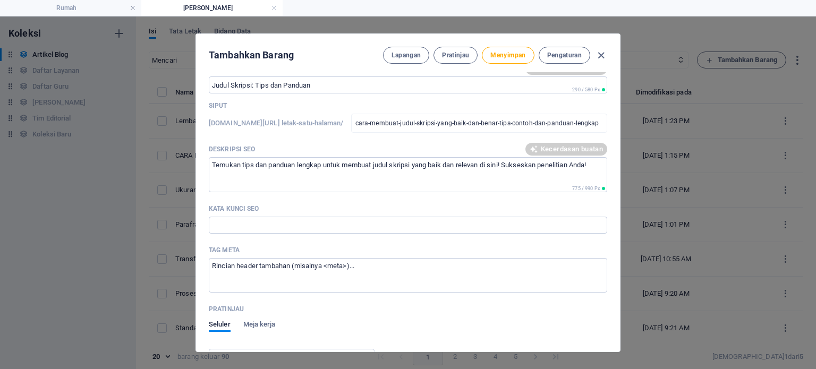
type input "judul skripsi, cara membuat judul skripsi, tips membuat judul skripsi, contoh j…"
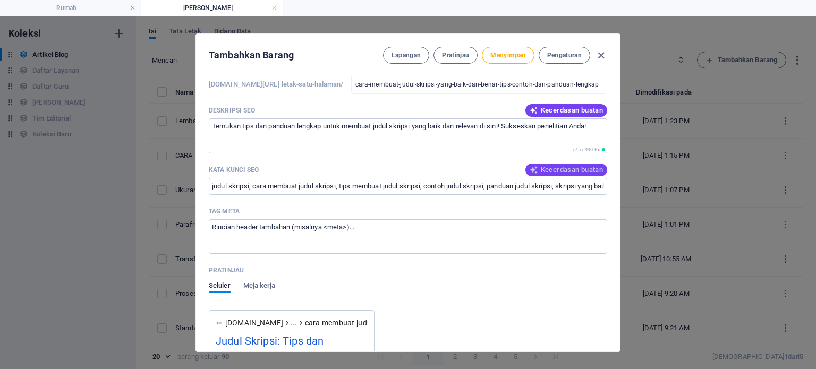
scroll to position [794, 0]
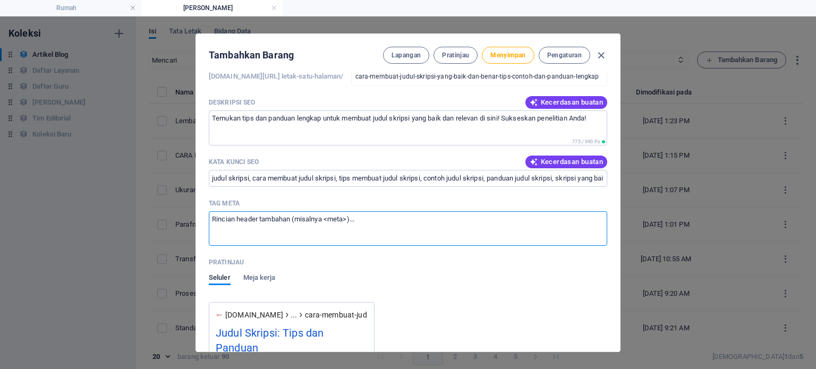
click at [369, 229] on textarea "Tag meta ​" at bounding box center [408, 228] width 399 height 35
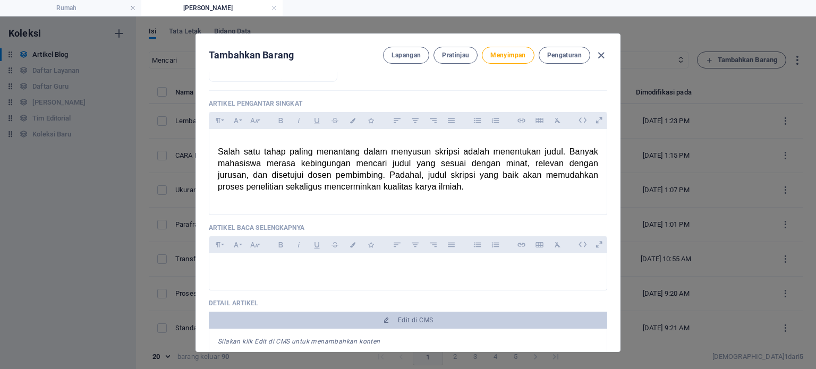
scroll to position [224, 0]
type textarea "<skripsi>"
click at [504, 55] on font "Menyimpan" at bounding box center [507, 55] width 35 height 7
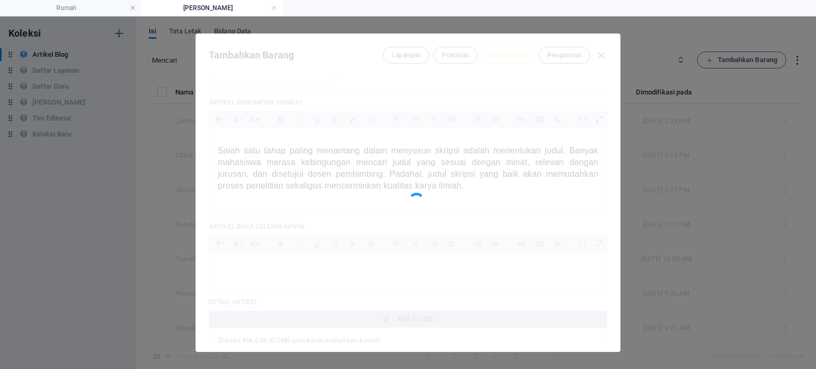
type input "cara-membuat-judul-skripsi-yang-baik-dan-benar-tips-contoh-dan-panduan-lengkap"
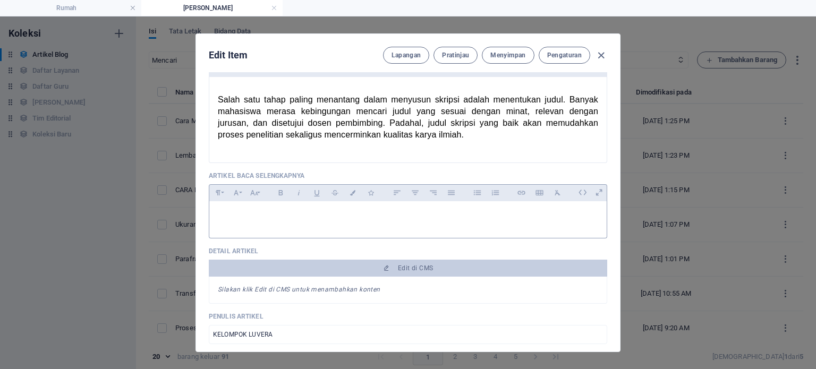
scroll to position [296, 0]
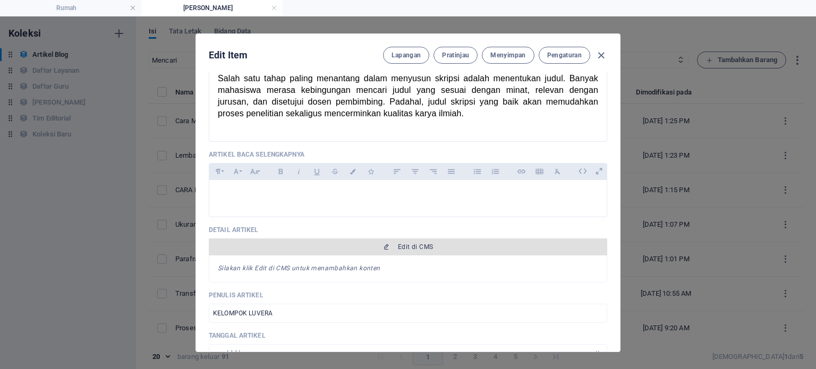
click at [412, 245] on font "Edit di CMS" at bounding box center [415, 246] width 35 height 7
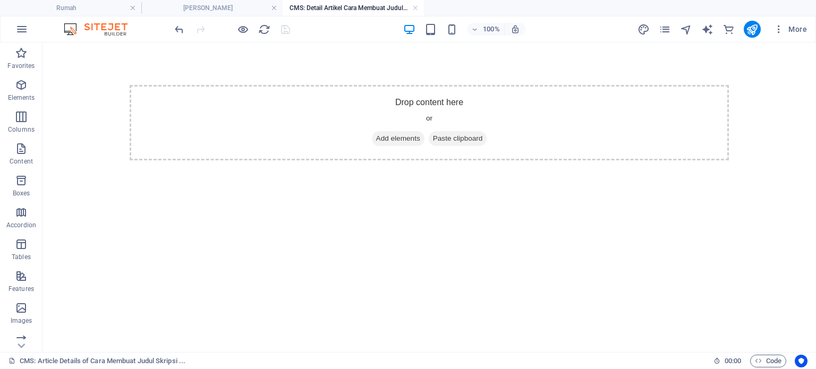
scroll to position [0, 0]
click at [29, 92] on span "Elemen" at bounding box center [21, 92] width 43 height 26
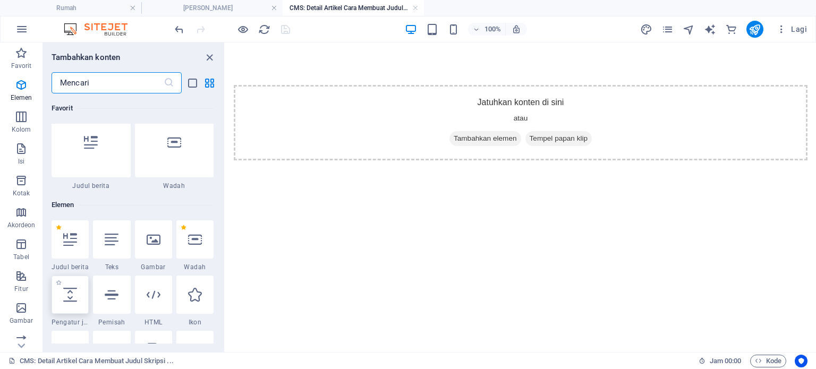
scroll to position [113, 0]
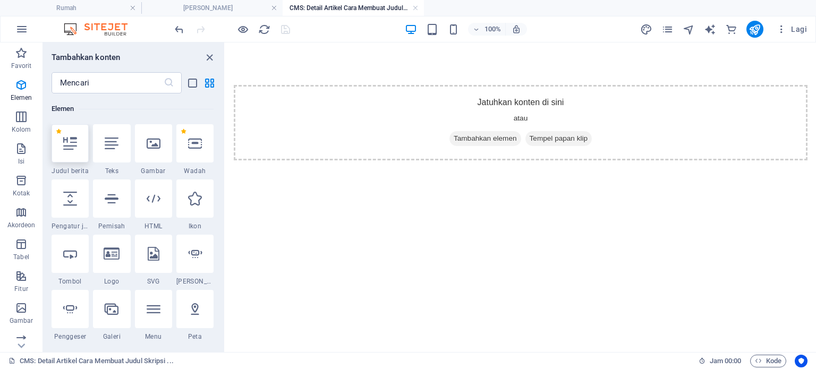
click at [77, 157] on div at bounding box center [70, 143] width 37 height 38
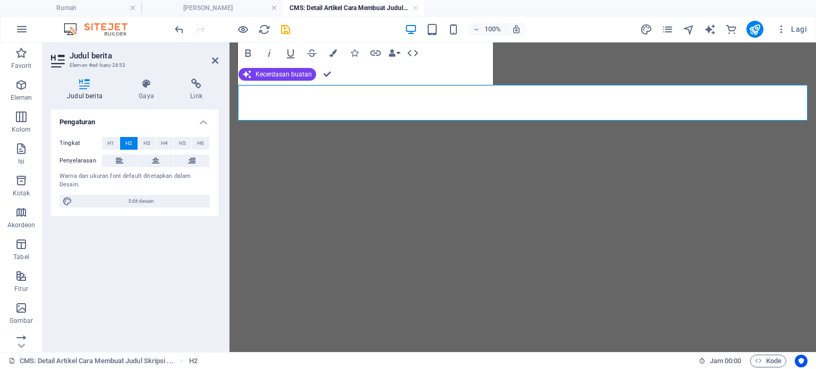
click at [347, 101] on h2 at bounding box center [523, 103] width 570 height 36
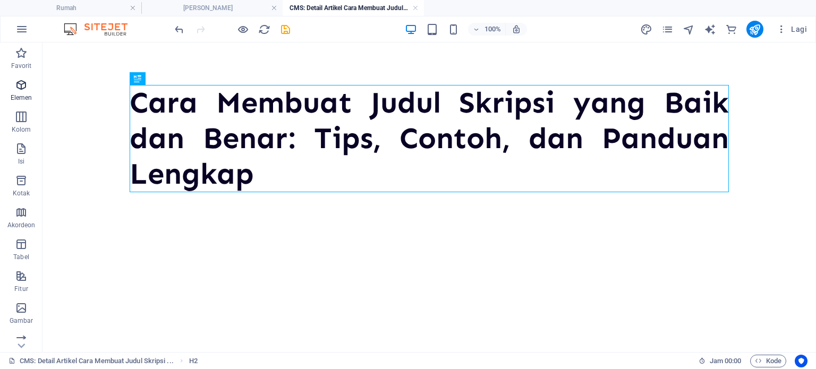
click at [22, 88] on icon "button" at bounding box center [21, 85] width 13 height 13
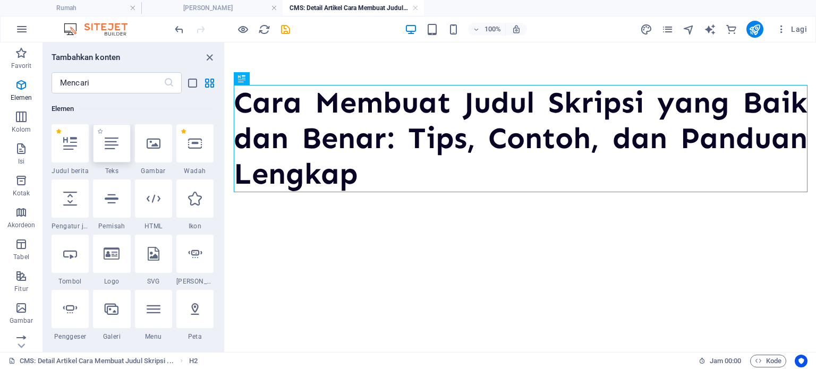
click at [108, 146] on icon at bounding box center [112, 144] width 14 height 14
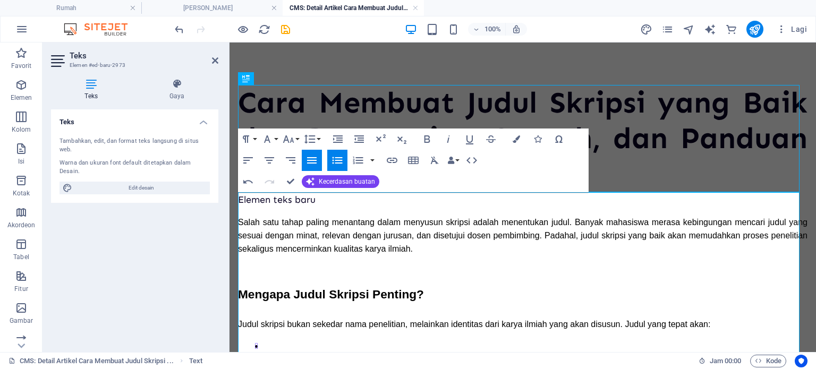
click at [307, 206] on p "Elemen teks baru" at bounding box center [523, 199] width 570 height 15
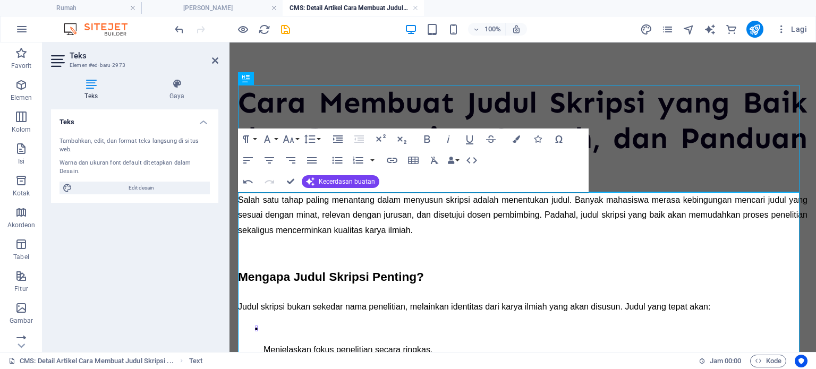
click at [591, 328] on li "Menjelaskan fokus penelitian secara ringkas." at bounding box center [536, 345] width 544 height 46
click at [375, 181] on button "Kecerdasan buatan" at bounding box center [341, 181] width 78 height 13
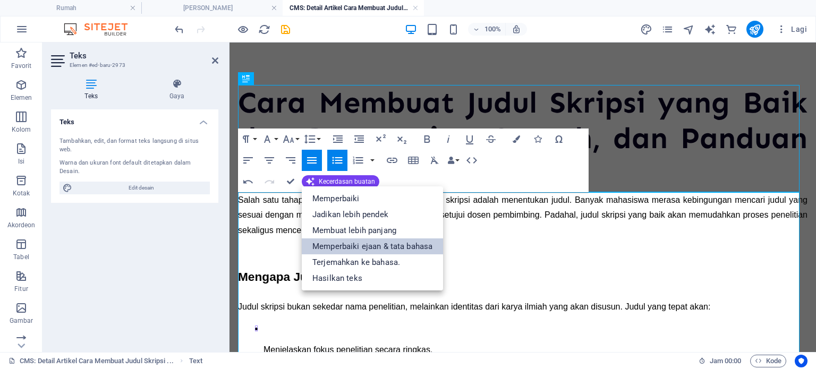
click at [360, 245] on font "Memperbaiki ejaan & tata bahasa" at bounding box center [372, 247] width 120 height 10
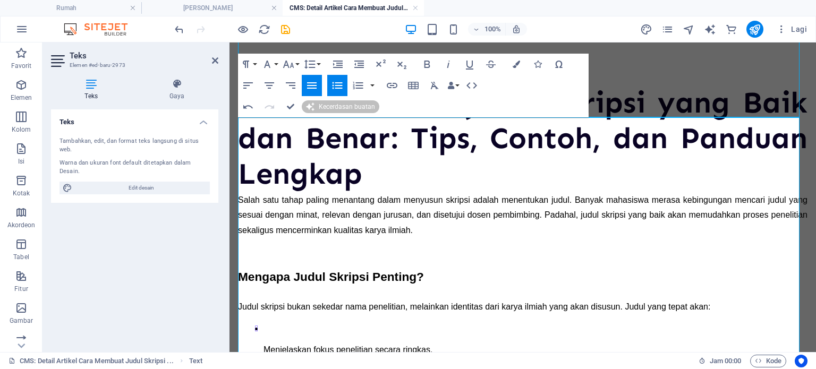
scroll to position [76, 0]
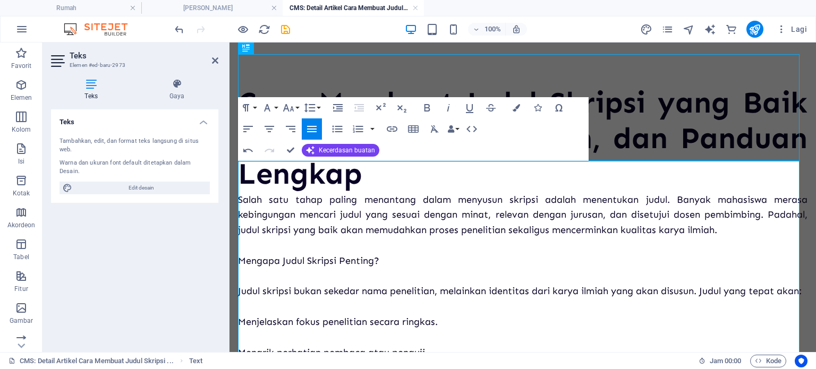
scroll to position [31, 0]
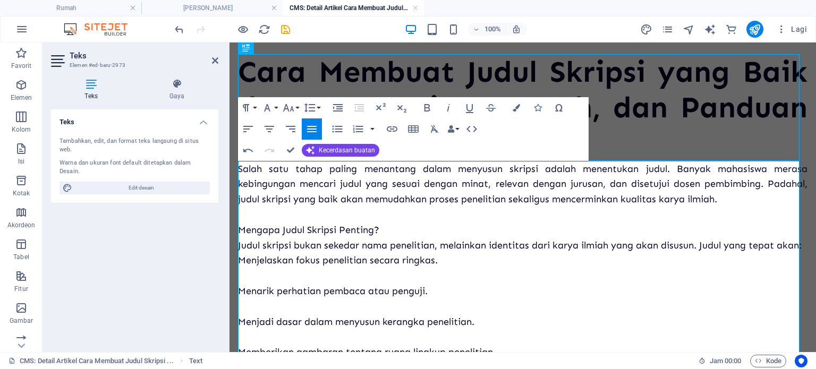
click at [240, 266] on font "Menjelaskan fokus penelitian secara ringkas." at bounding box center [338, 261] width 200 height 12
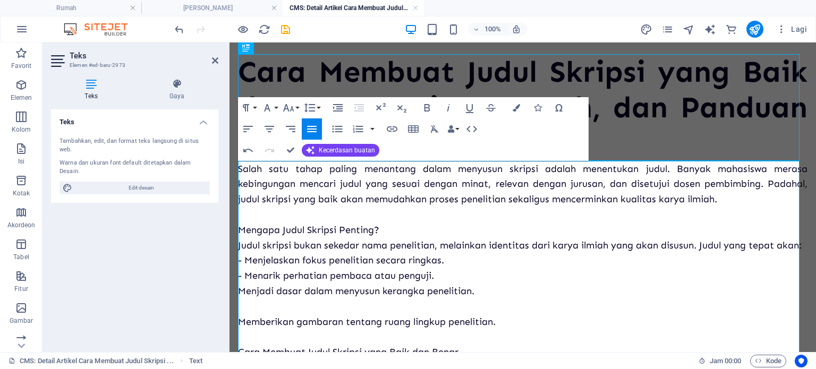
click at [244, 297] on font "Menjadi dasar dalam menyusun kerangka penelitian." at bounding box center [356, 291] width 236 height 12
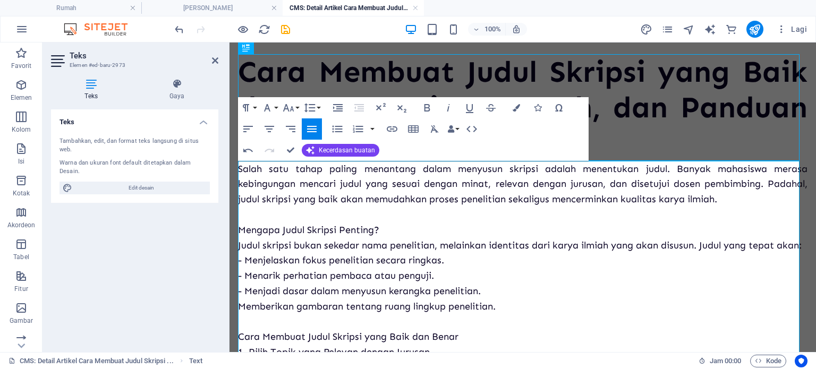
click at [240, 312] on font "Memberikan gambaran tentang ruang lingkup penelitian." at bounding box center [367, 307] width 258 height 12
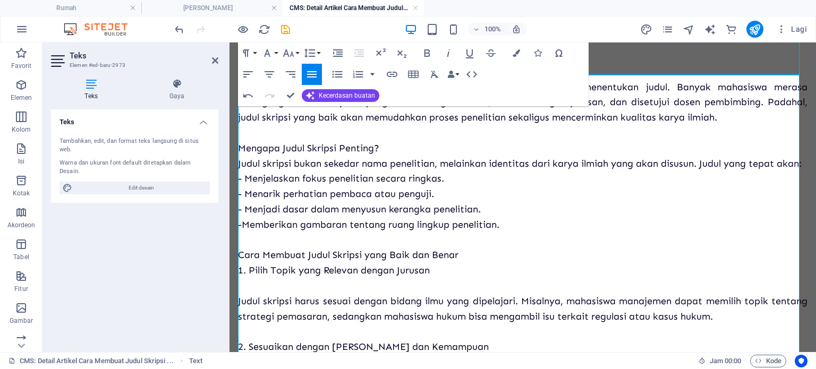
scroll to position [117, 0]
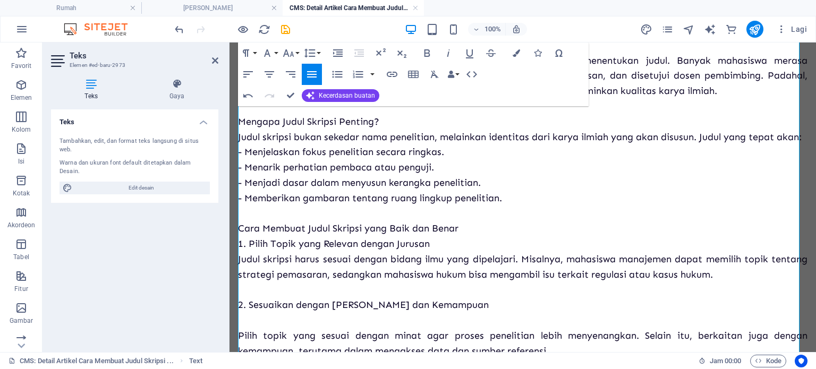
scroll to position [208, 0]
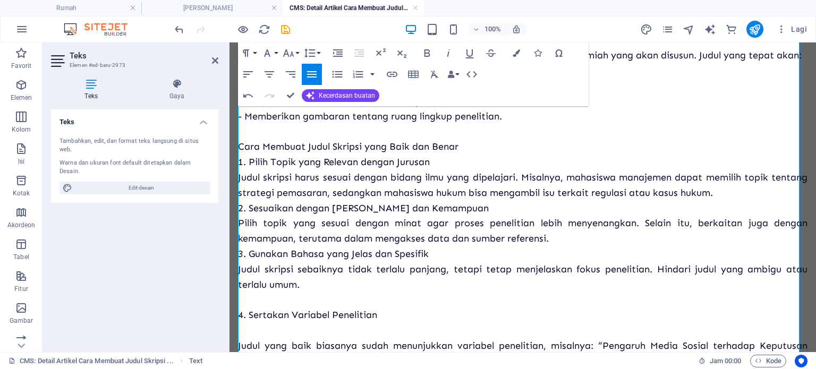
scroll to position [279, 0]
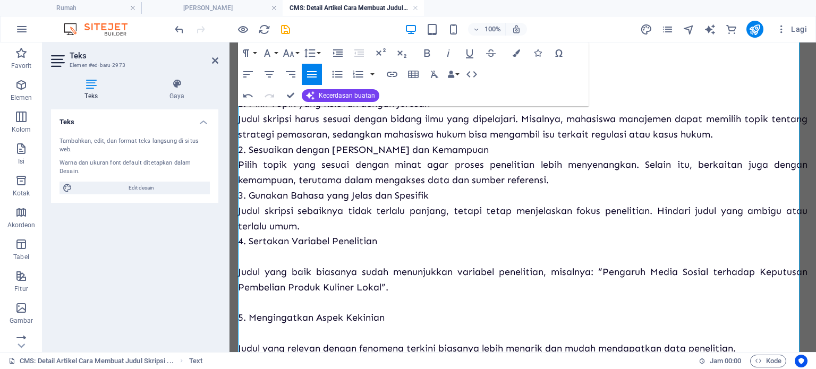
click at [268, 269] on p "Salah satu tahap paling menantang dalam menyusun skripsi adalah menentukan judu…" at bounding box center [523, 372] width 570 height 918
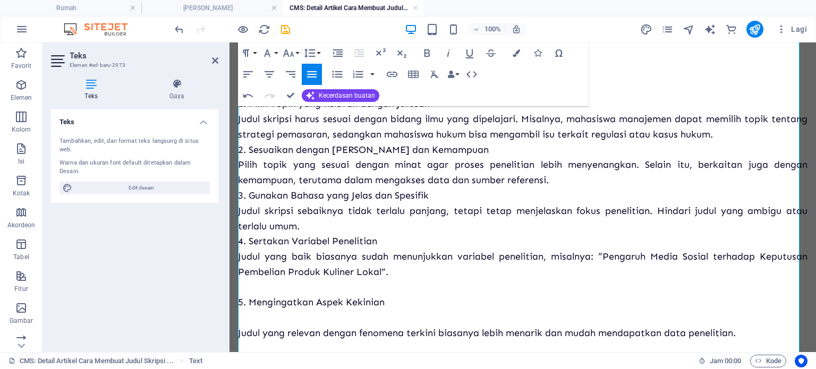
click at [270, 304] on p "Salah satu tahap paling menantang dalam menyusun skripsi adalah menentukan judu…" at bounding box center [523, 364] width 570 height 903
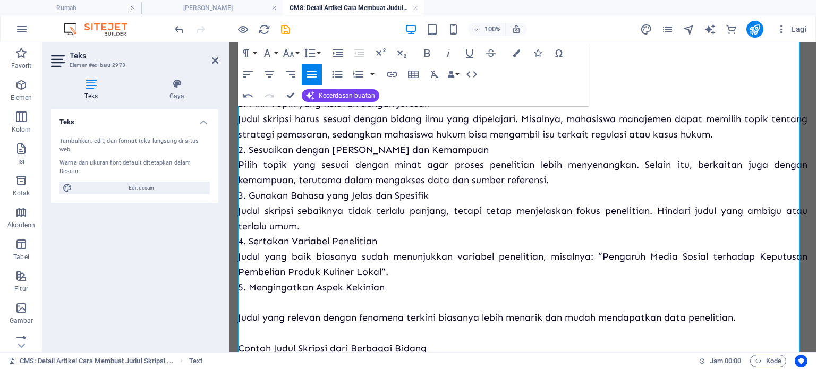
click at [276, 318] on p "Salah satu tahap paling menantang dalam menyusun skripsi adalah menentukan judu…" at bounding box center [523, 356] width 570 height 887
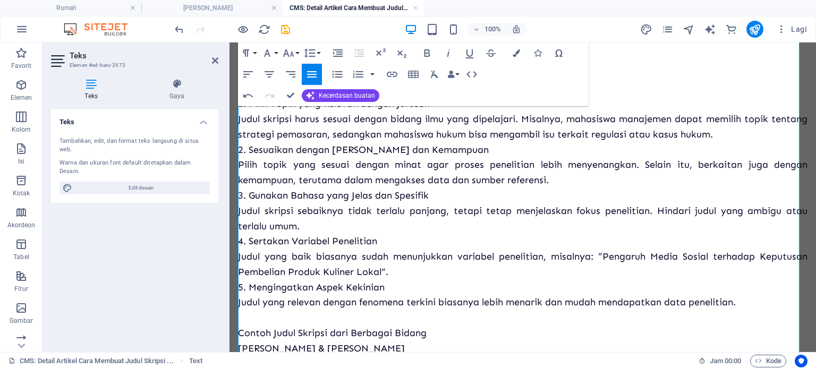
scroll to position [344, 0]
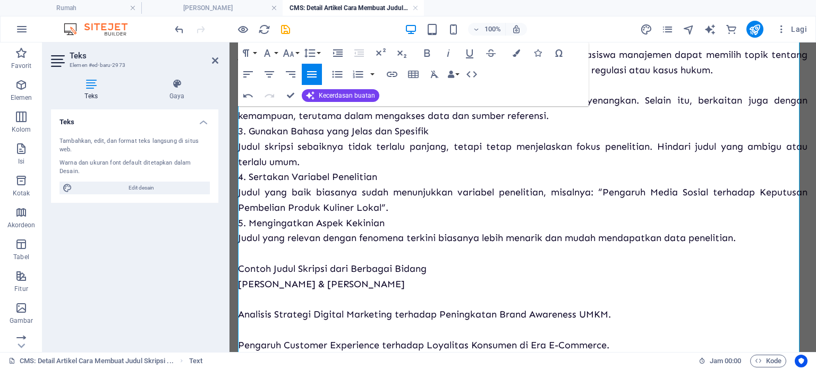
click at [276, 308] on p "Salah satu tahap paling menantang dalam menyusun skripsi adalah menentukan judu…" at bounding box center [523, 285] width 570 height 872
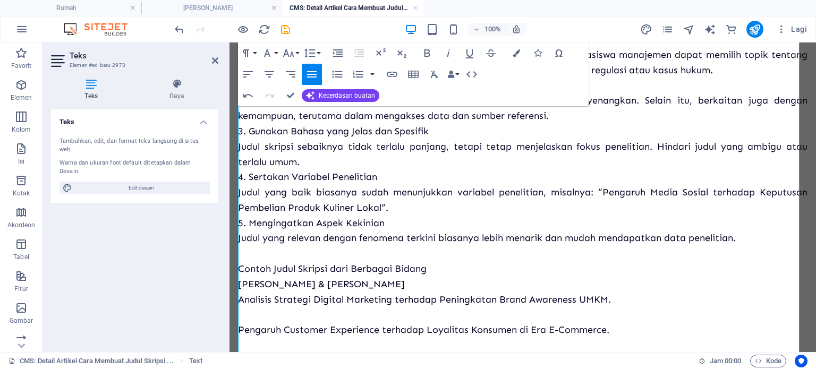
click at [240, 306] on font "Analisis Strategi Digital Marketing terhadap Peningkatan Brand Awareness UMKM." at bounding box center [424, 300] width 373 height 12
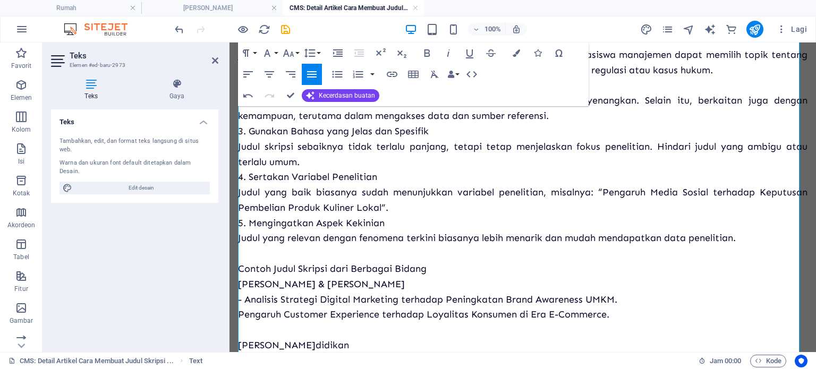
click at [239, 320] on font "Pengaruh Customer Experience terhadap Loyalitas Konsumen di Era E-Commerce." at bounding box center [423, 315] width 371 height 12
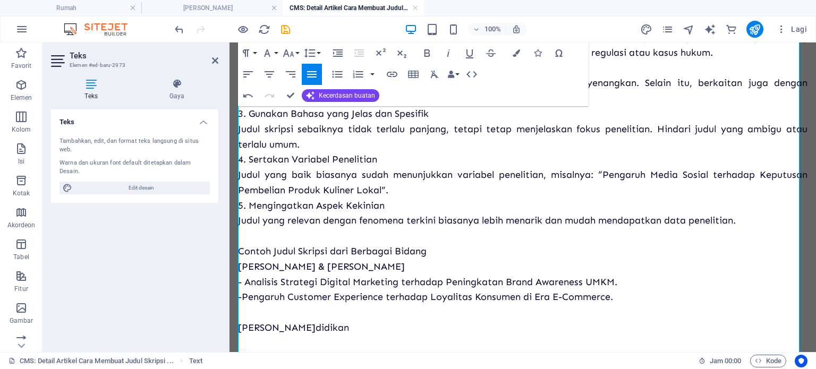
scroll to position [414, 0]
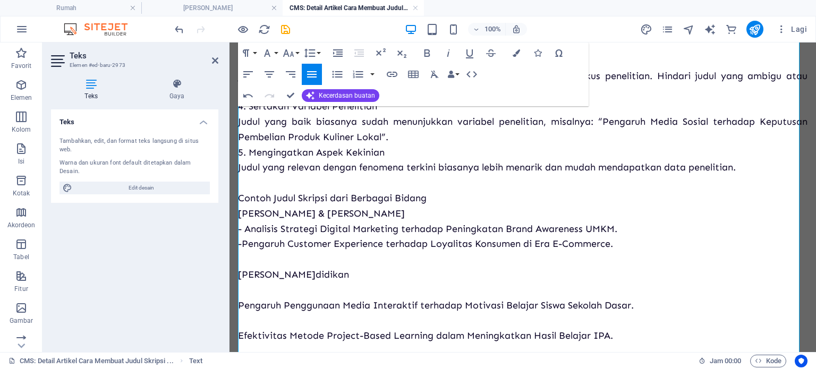
click at [259, 308] on p "Salah satu tahap paling menantang dalam menyusun skripsi adalah menentukan judu…" at bounding box center [523, 199] width 570 height 842
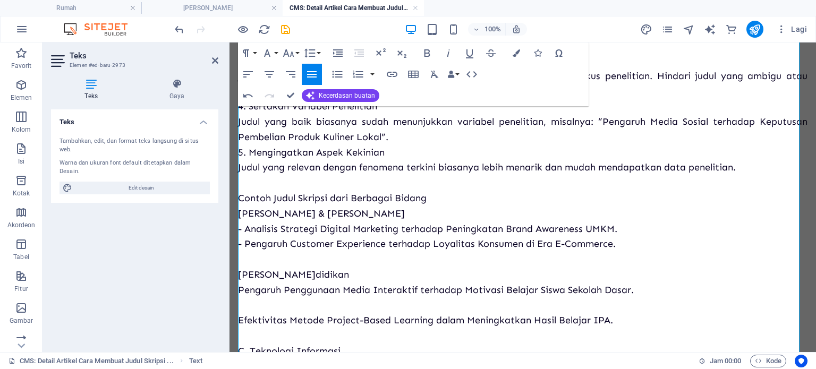
click at [240, 296] on font "Pengaruh Penggunaan Media Interaktif terhadap Motivasi Belajar Siswa Sekolah Da…" at bounding box center [436, 290] width 396 height 12
click at [249, 324] on p "Salah satu tahap paling menantang dalam menyusun skripsi adalah menentukan judu…" at bounding box center [523, 191] width 570 height 826
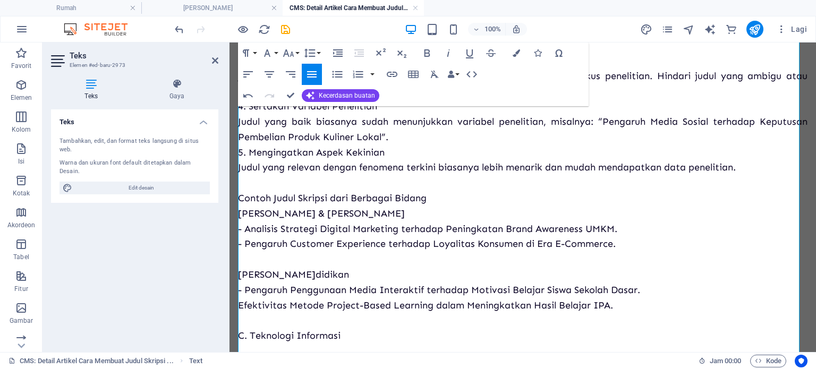
click at [241, 311] on font "Efektivitas Metode Project-Based Learning dalam Meningkatkan Hasil Belajar IPA." at bounding box center [425, 306] width 375 height 12
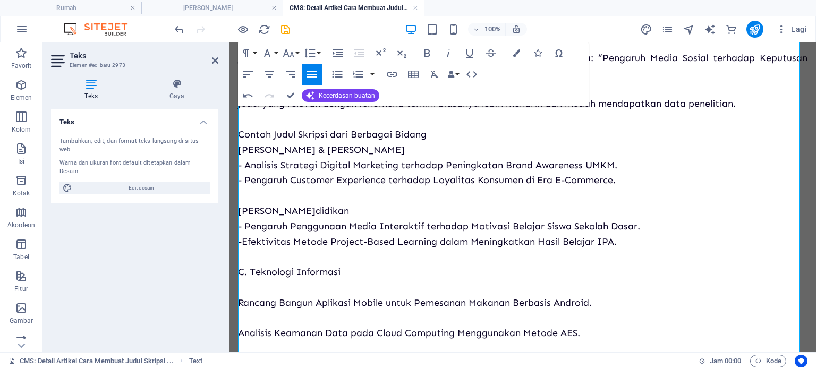
click at [247, 309] on p "Salah satu tahap paling menantang dalam menyusun skripsi adalah menentukan judu…" at bounding box center [523, 119] width 570 height 811
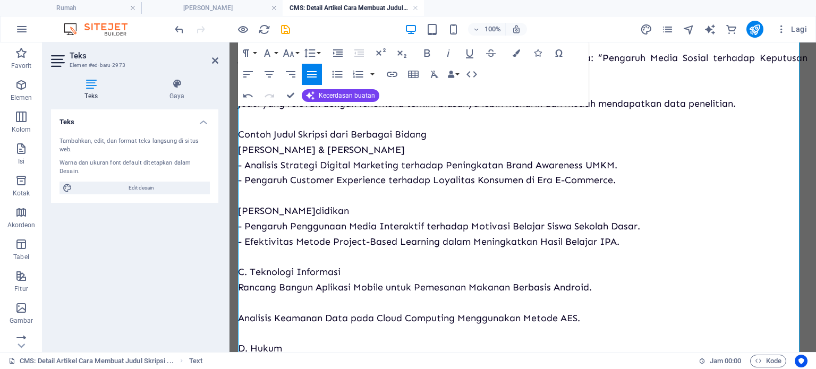
click at [239, 293] on font "Rancang Bangun Aplikasi Mobile untuk Pemesanan Makanan Berbasis Android." at bounding box center [415, 288] width 354 height 12
click at [250, 317] on p "Salah satu tahap paling menantang dalam menyusun skripsi adalah menentukan judu…" at bounding box center [523, 111] width 570 height 795
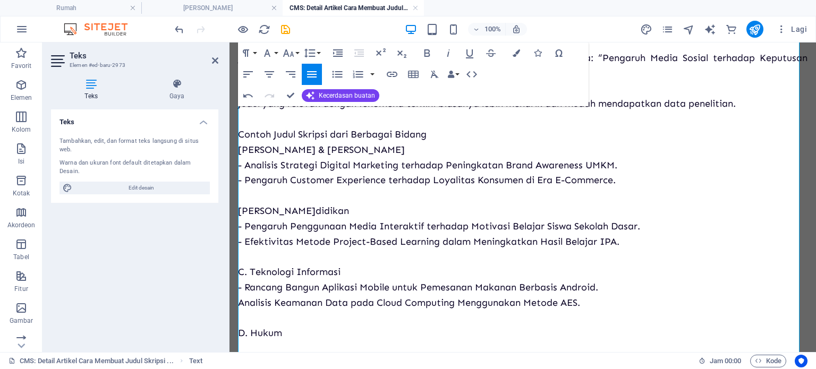
click at [240, 309] on font "Analisis Keamanan Data pada Cloud Computing Menggunakan Metode AES." at bounding box center [409, 303] width 342 height 12
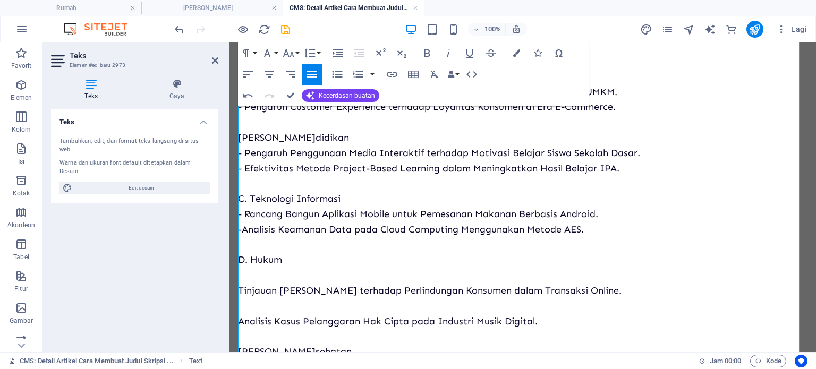
click at [251, 298] on p "Salah satu tahap paling menantang dalam menyusun skripsi adalah menentukan judu…" at bounding box center [523, 31] width 570 height 781
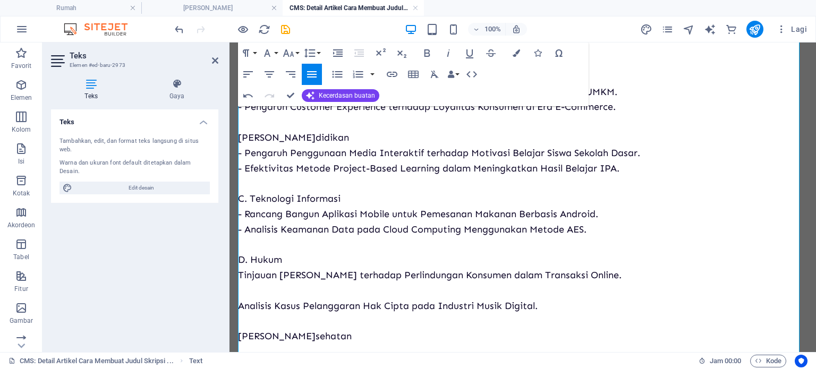
click at [239, 281] on font "Tinjauan Yuridis terhadap Perlindungan Konsumen dalam Transaksi Online." at bounding box center [430, 275] width 384 height 12
click at [253, 312] on p "Salah satu tahap paling menantang dalam menyusun skripsi adalah menentukan judu…" at bounding box center [523, 23] width 570 height 765
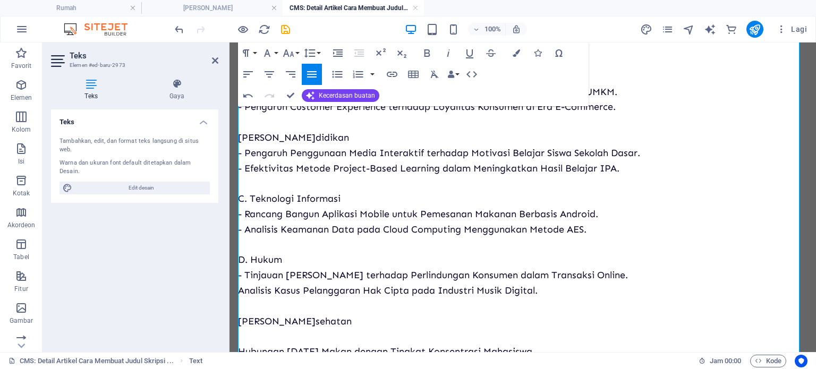
click at [240, 296] on font "Analisis Kasus Pelanggaran Hak Cipta pada Industri Musik Digital." at bounding box center [388, 291] width 300 height 12
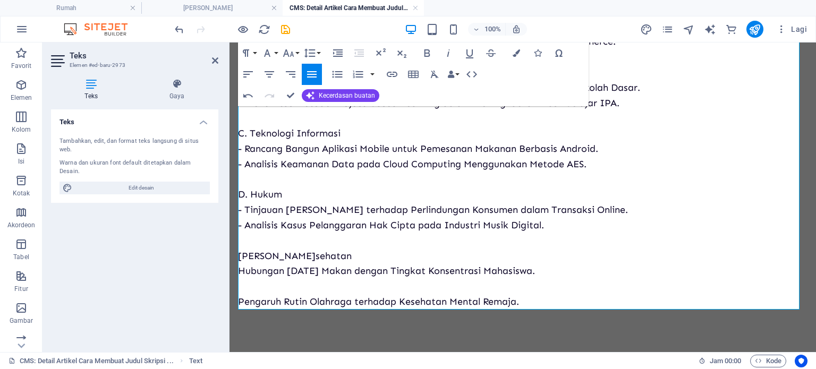
scroll to position [632, 0]
click at [239, 270] on font "Hubungan Pola Makan dengan Tingkat Konsentrasi Mahasiswa." at bounding box center [386, 271] width 297 height 12
click at [242, 277] on font "- Hubungan Pola Makan dengan Tingkat Konsentrasi Mahasiswa." at bounding box center [388, 271] width 301 height 12
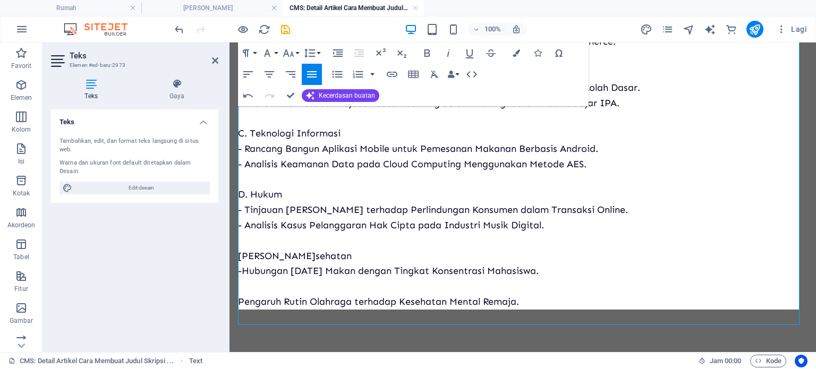
scroll to position [616, 0]
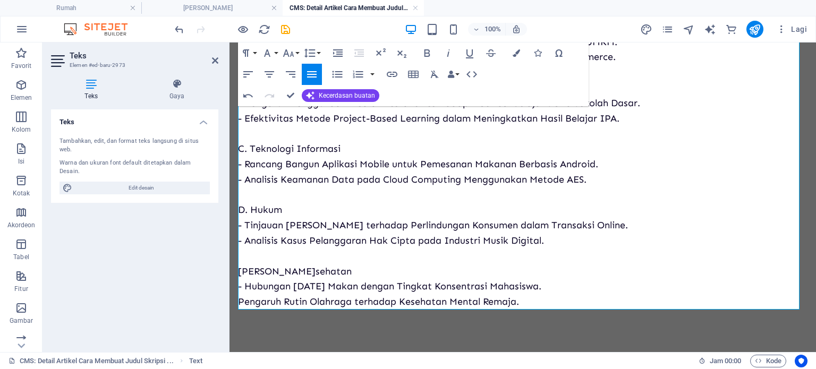
click at [240, 297] on font "Pengaruh Rutin Olahraga terhadap Kesehatan Mental Remaja." at bounding box center [378, 302] width 281 height 12
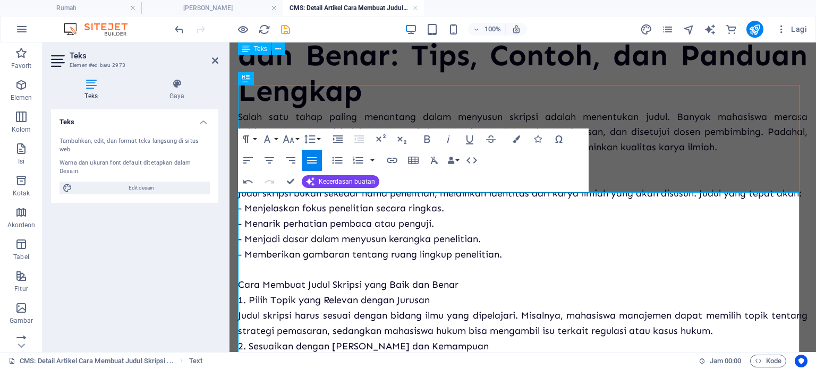
scroll to position [0, 0]
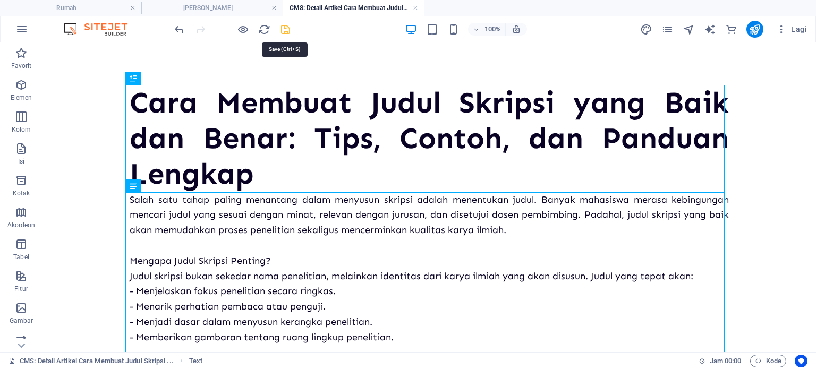
click at [290, 26] on icon "menyimpan" at bounding box center [285, 29] width 12 height 12
click at [778, 28] on icon "button" at bounding box center [781, 29] width 11 height 11
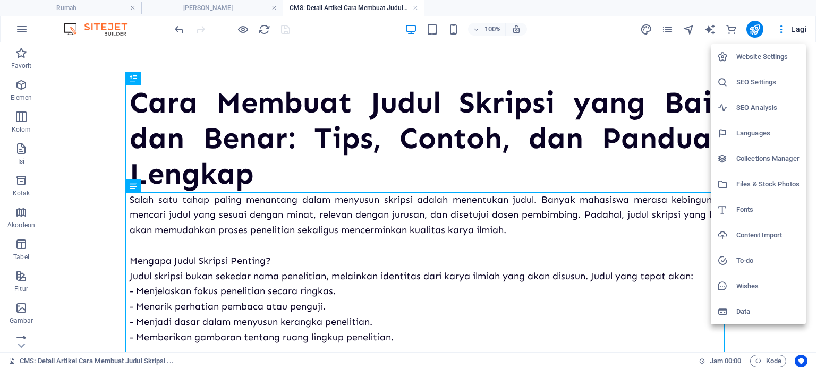
click at [735, 163] on div at bounding box center [726, 159] width 19 height 11
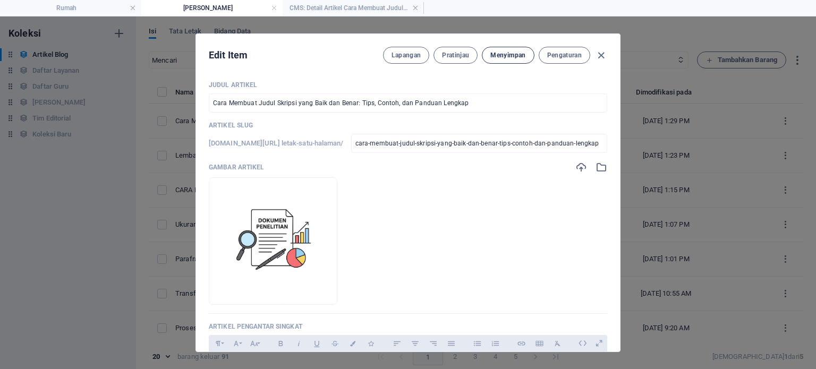
click at [497, 54] on font "Menyimpan" at bounding box center [507, 55] width 35 height 7
click at [592, 56] on div "Lapangan Pratinjau Menyimpan Pengaturan" at bounding box center [495, 55] width 224 height 17
click at [603, 52] on icon "button" at bounding box center [601, 55] width 12 height 12
